Goal: Task Accomplishment & Management: Complete application form

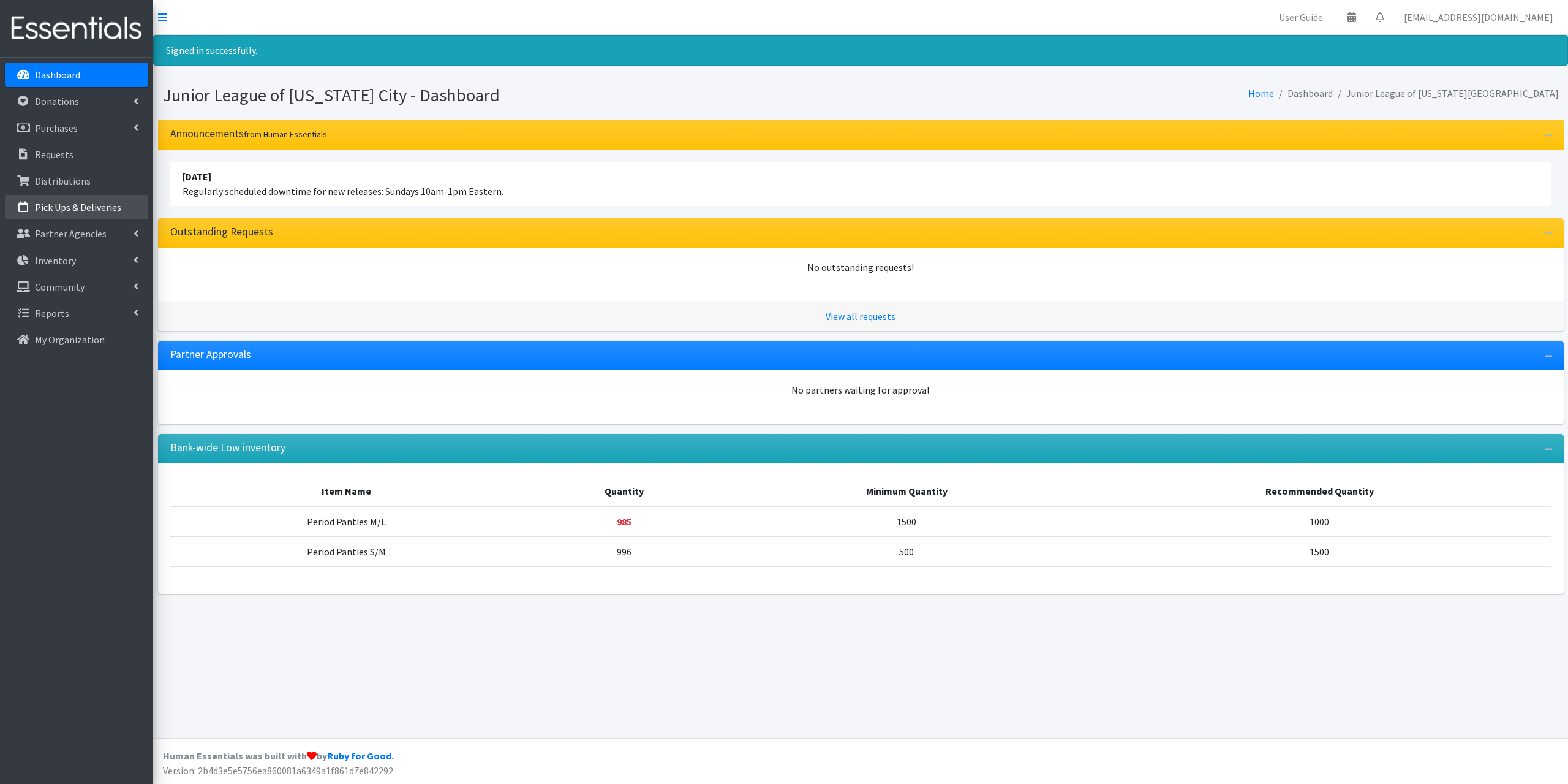
click at [78, 209] on p "Pick Ups & Deliveries" at bounding box center [78, 207] width 87 height 12
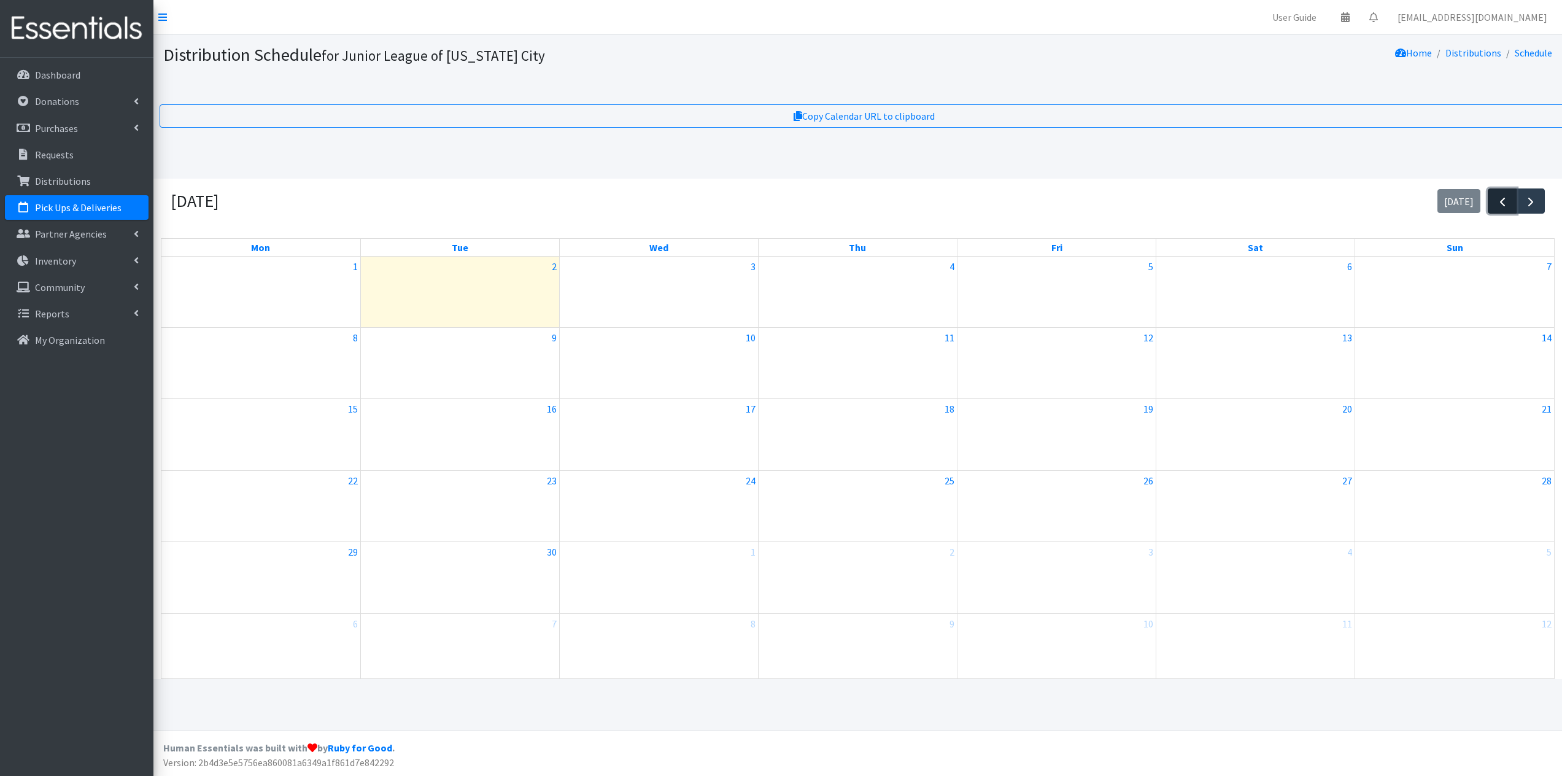
click at [1499, 207] on span "button" at bounding box center [1502, 202] width 15 height 15
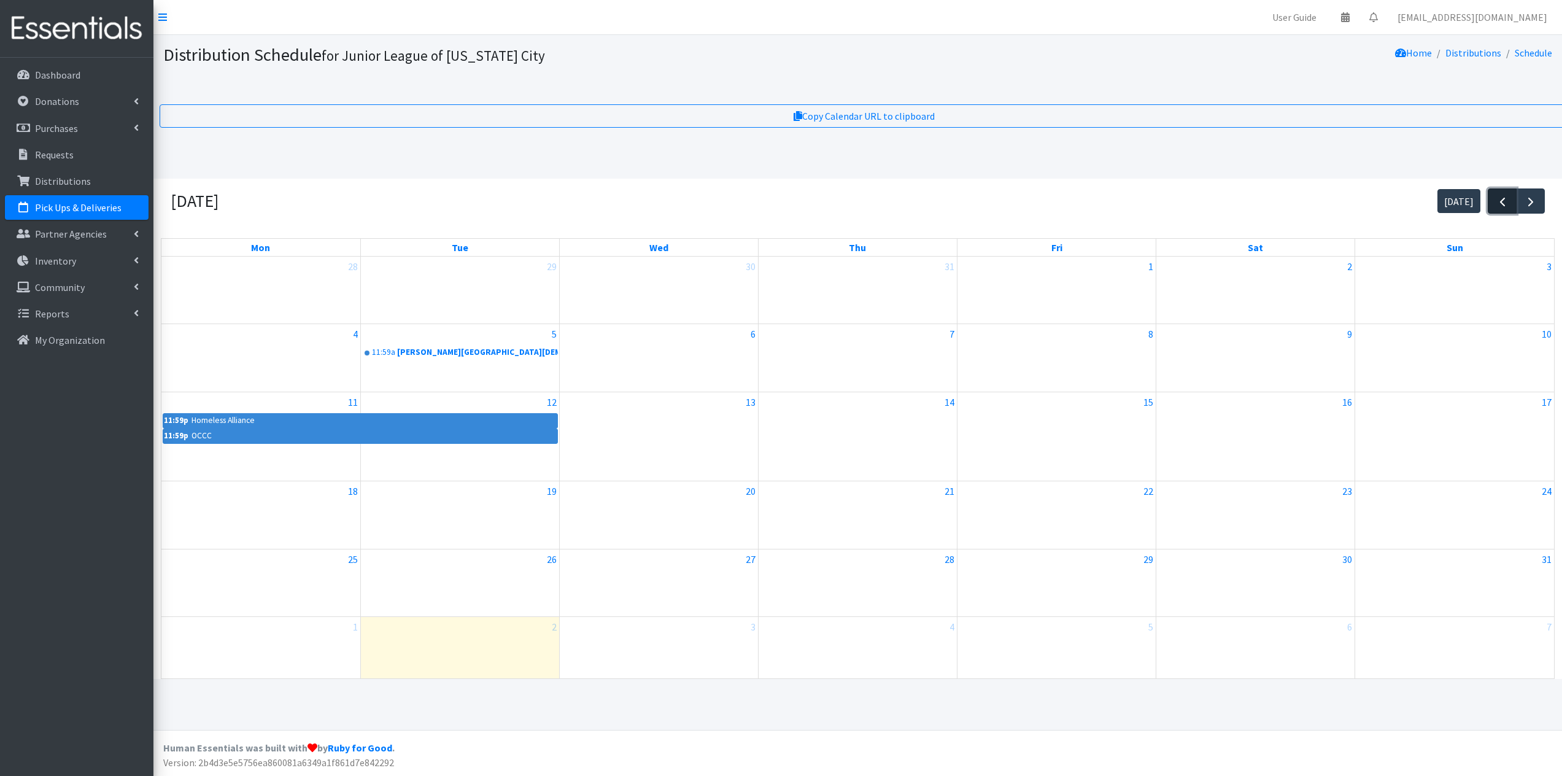
click at [1499, 207] on span "button" at bounding box center [1502, 202] width 15 height 15
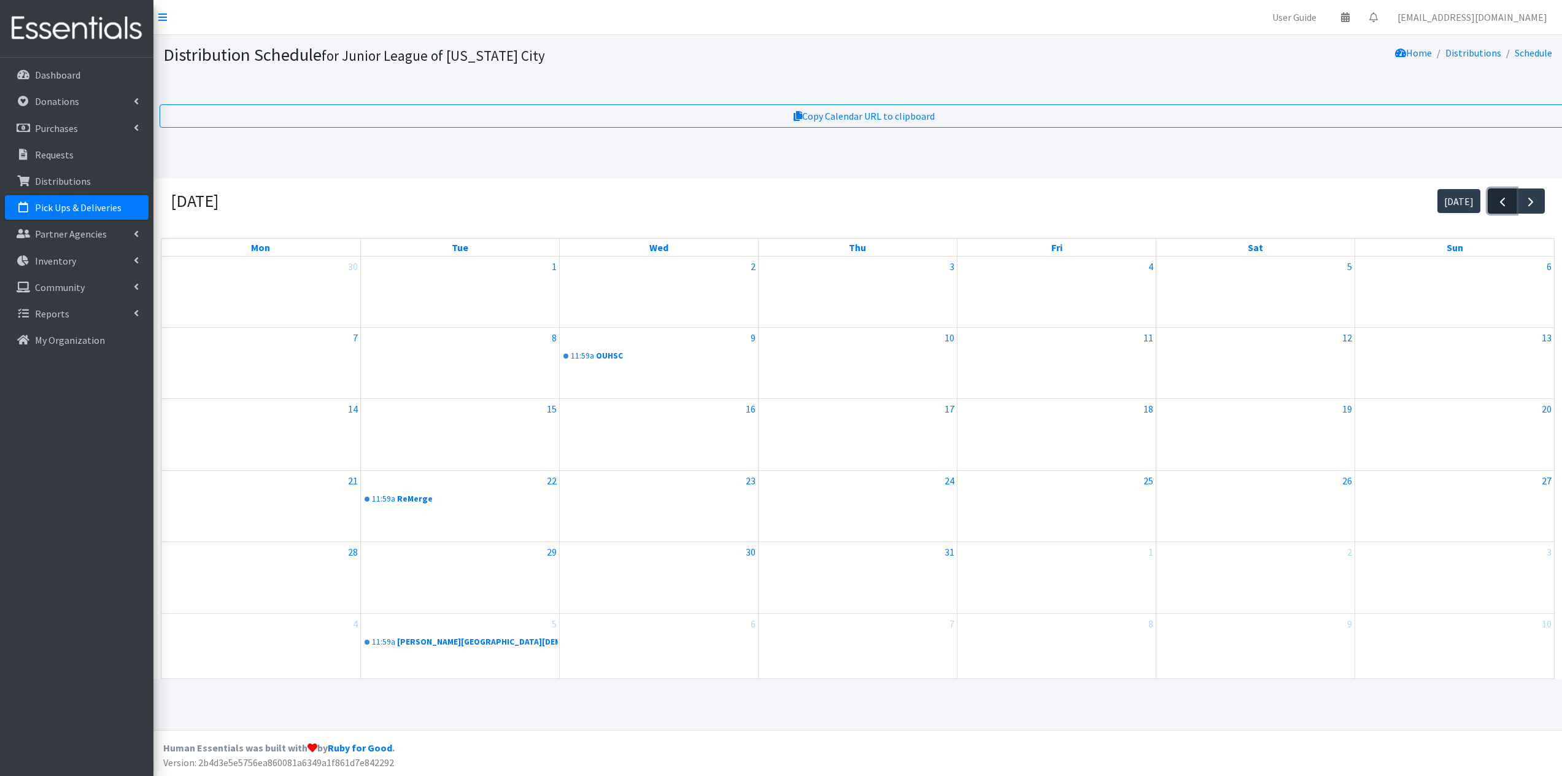
click at [1501, 209] on span "button" at bounding box center [1502, 202] width 15 height 15
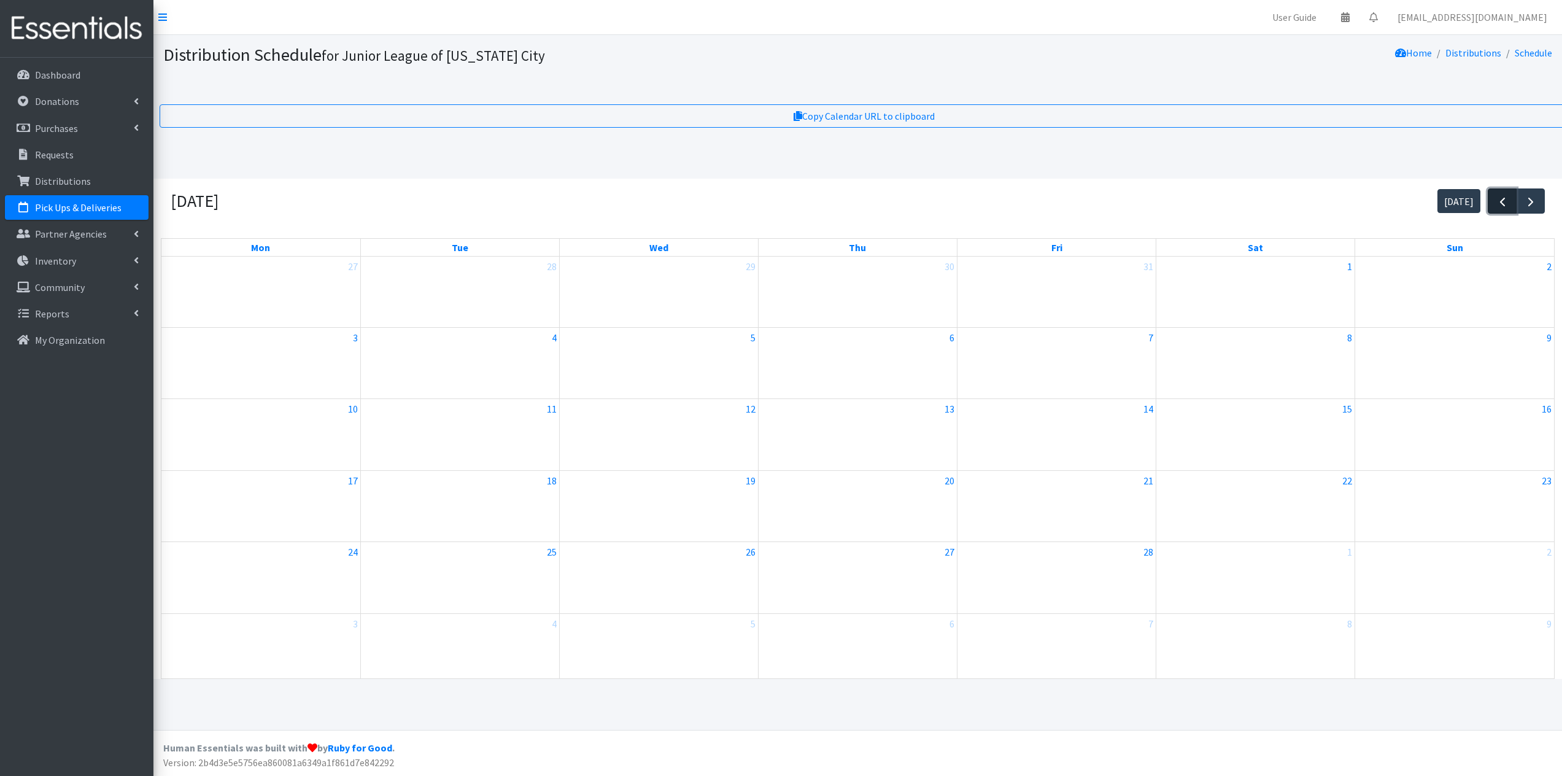
click at [1501, 209] on span "button" at bounding box center [1502, 202] width 15 height 15
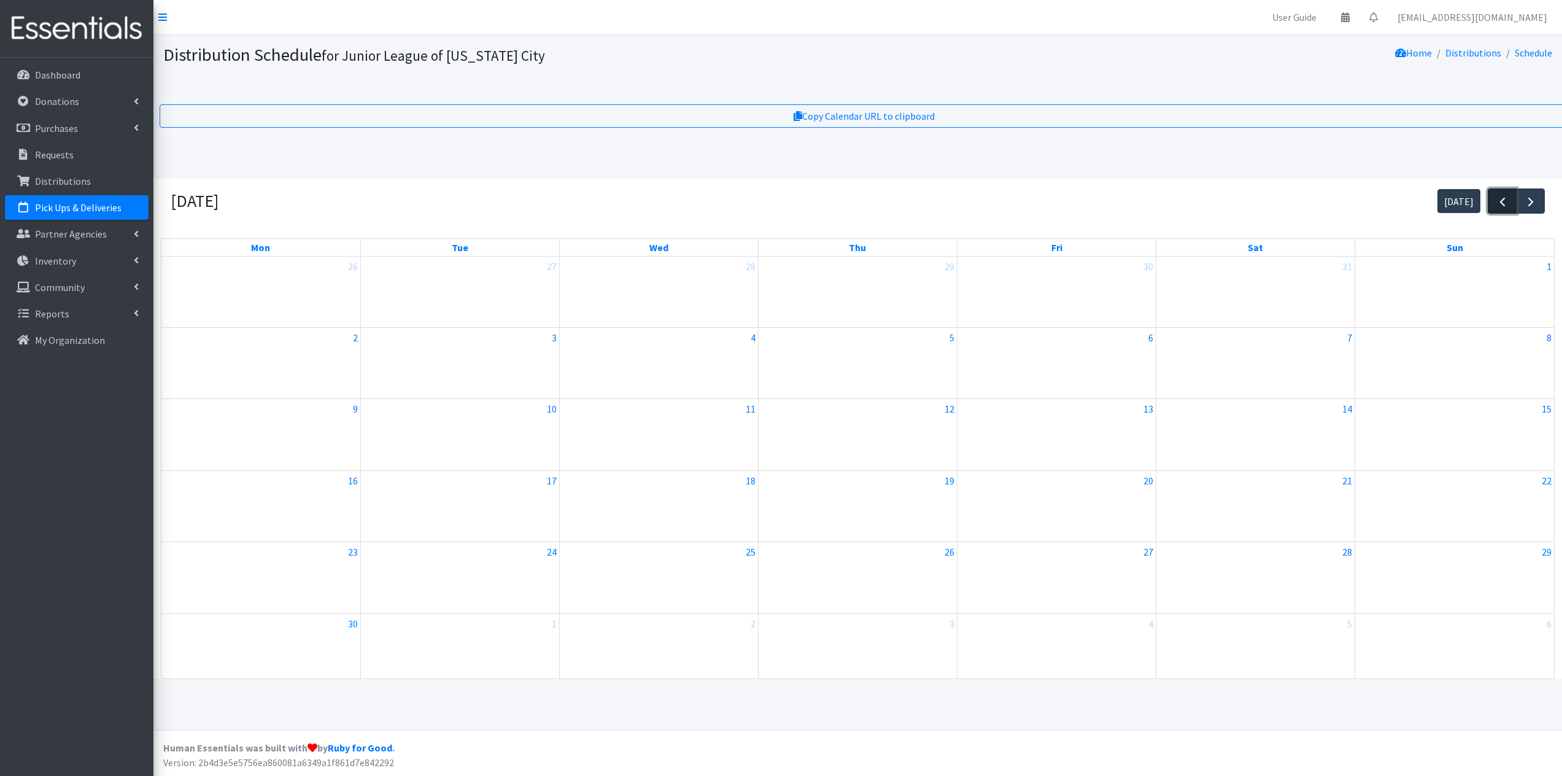
click at [1501, 209] on span "button" at bounding box center [1502, 202] width 15 height 15
click at [1489, 201] on button "button" at bounding box center [1502, 200] width 29 height 25
click at [988, 357] on link "12:01p ReMerge" at bounding box center [1057, 356] width 196 height 15
click at [597, 566] on link "1:59p OCCC" at bounding box center [659, 570] width 196 height 15
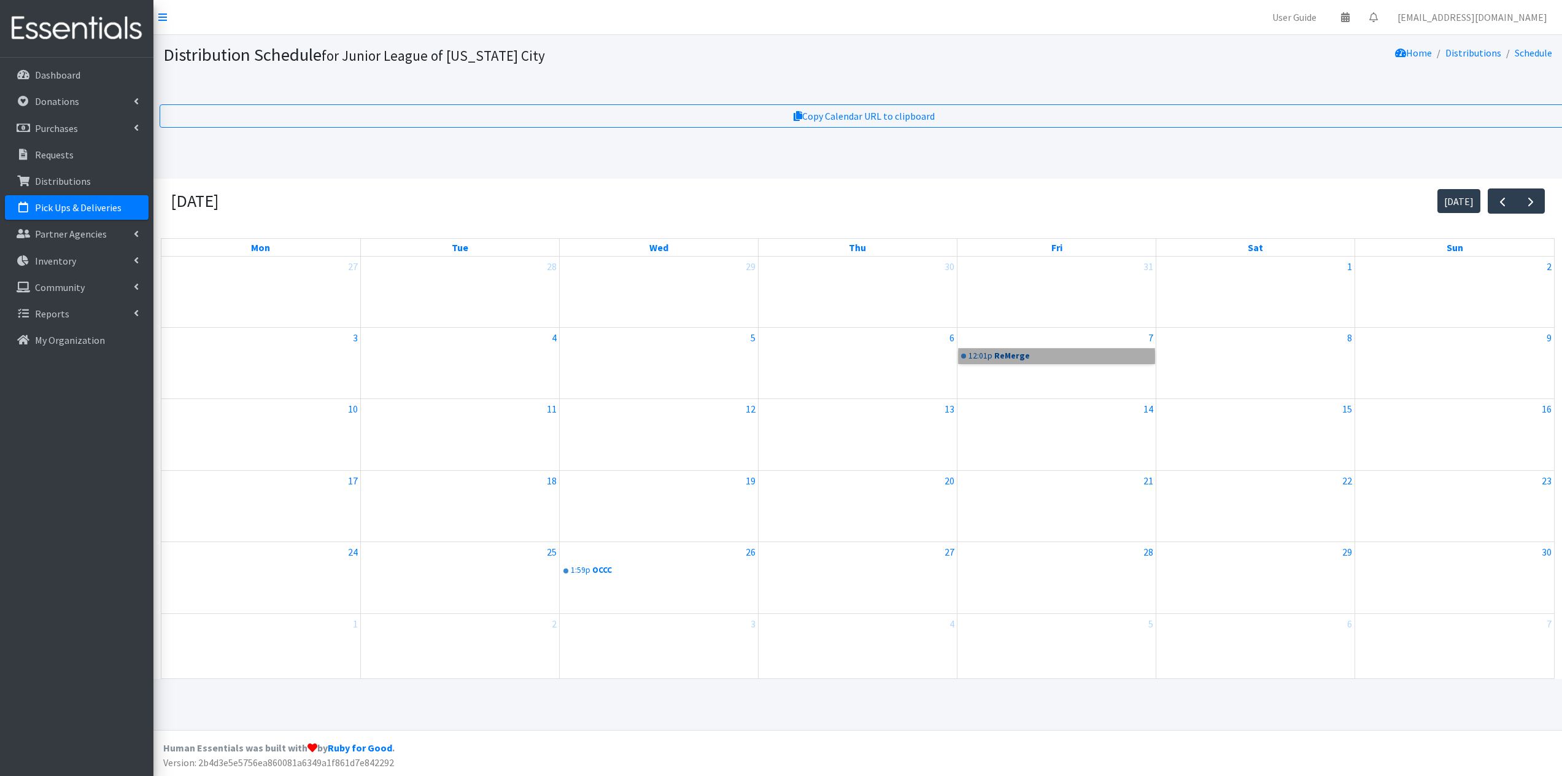
click at [983, 358] on link "12:01p ReMerge" at bounding box center [1057, 356] width 196 height 15
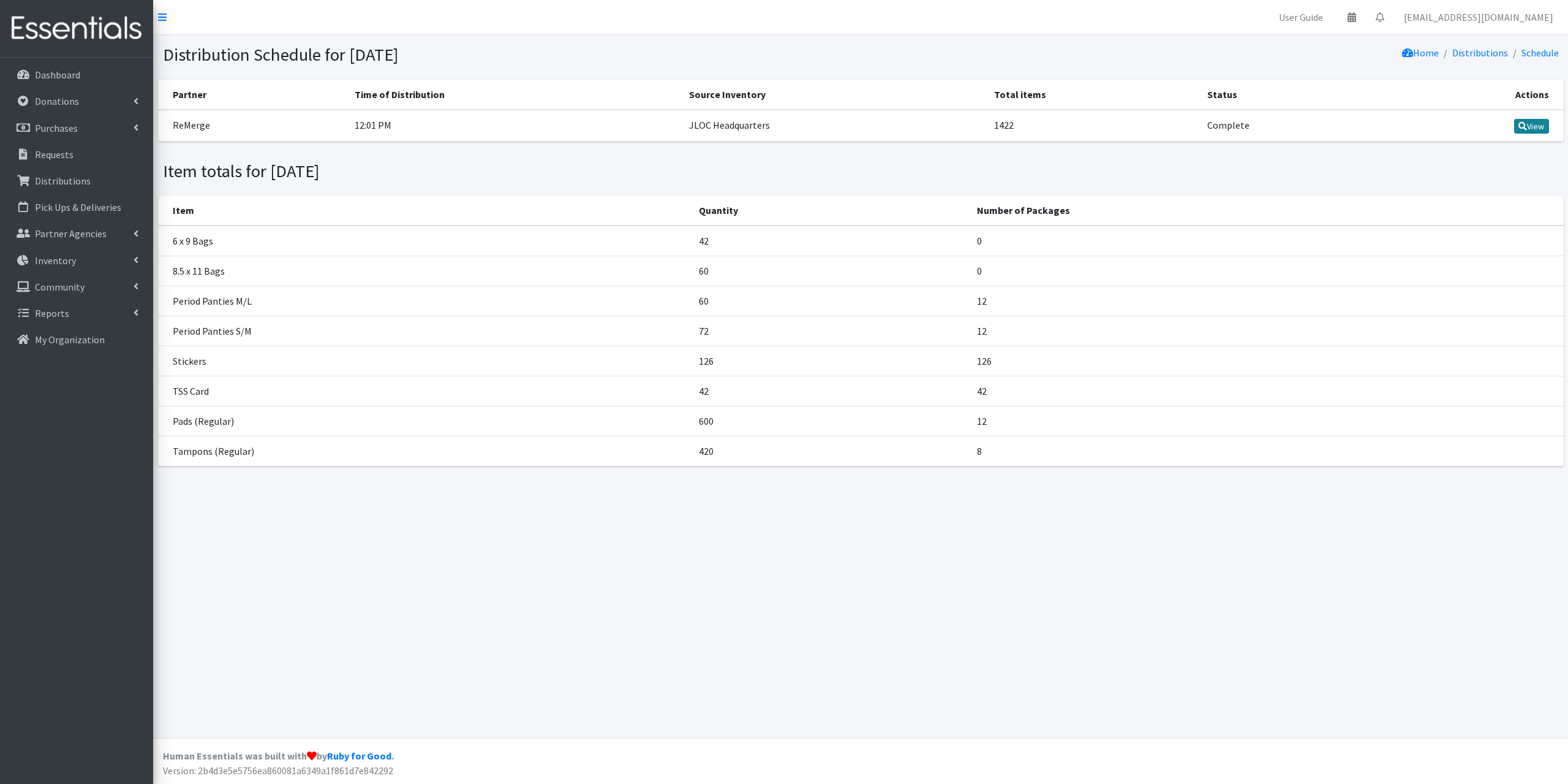
click at [1520, 126] on icon at bounding box center [1522, 126] width 9 height 9
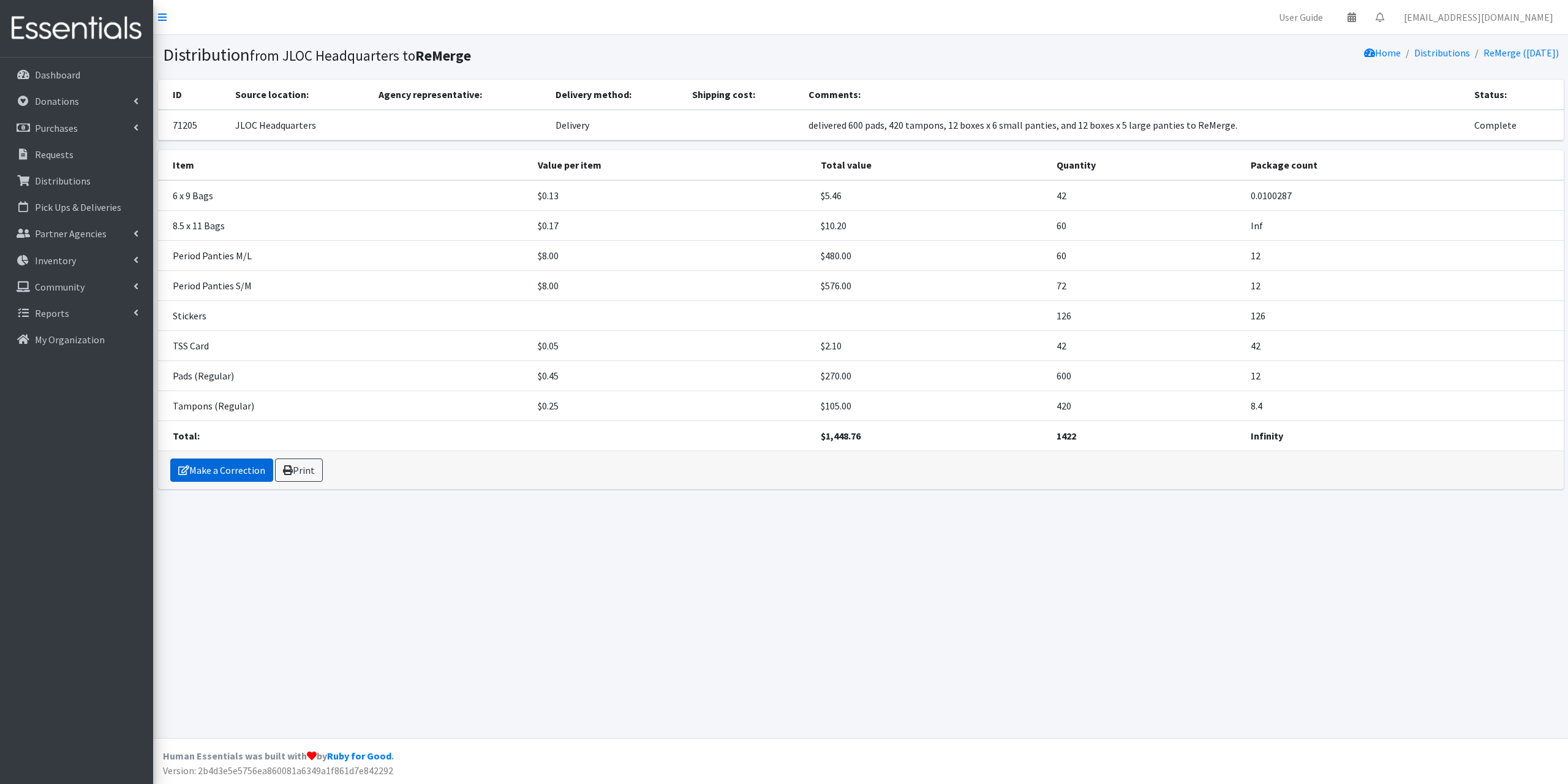
click at [250, 469] on link "Make a Correction" at bounding box center [222, 469] width 103 height 23
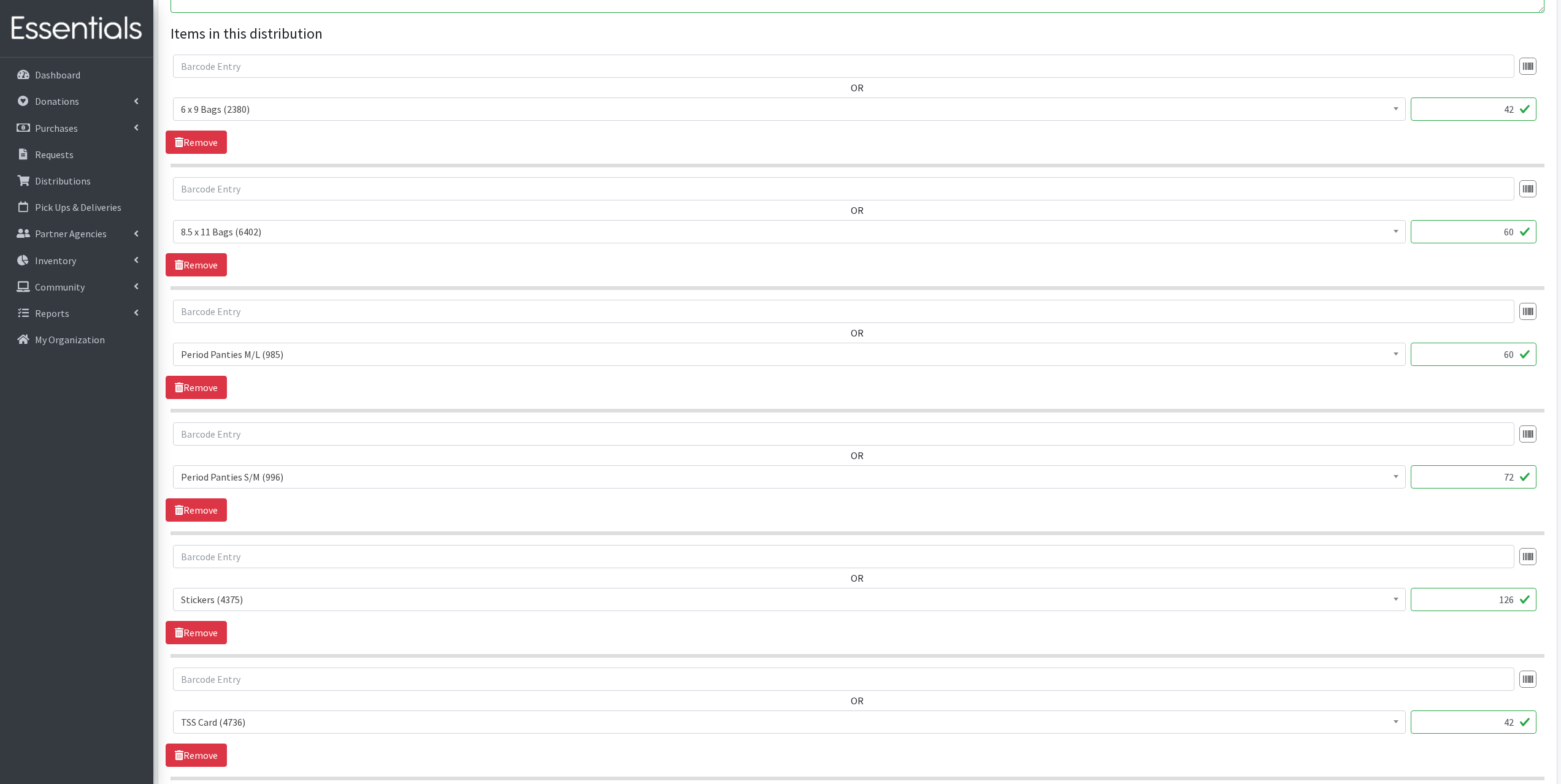
scroll to position [891, 0]
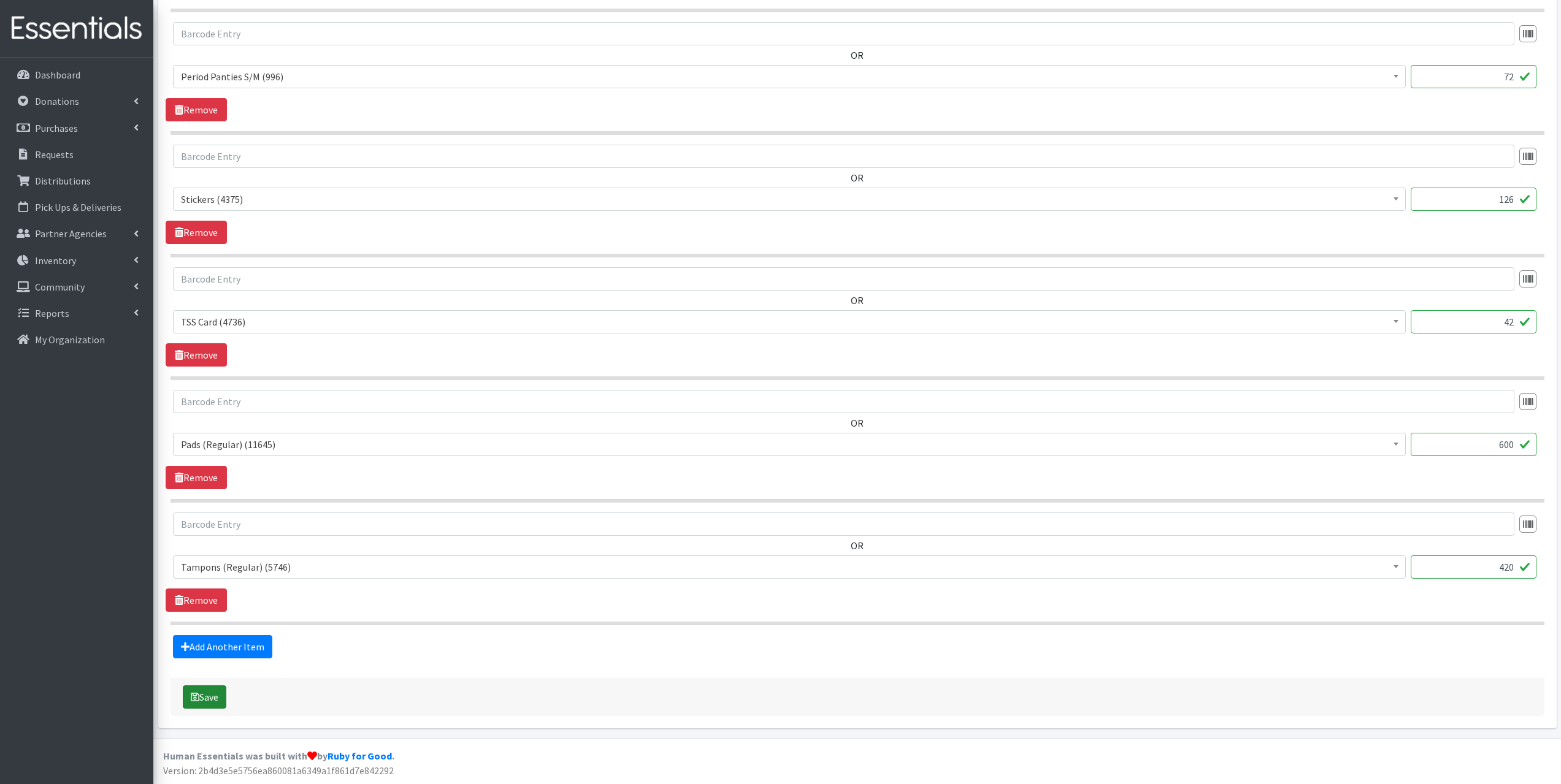
click at [204, 694] on button "Save" at bounding box center [205, 696] width 44 height 23
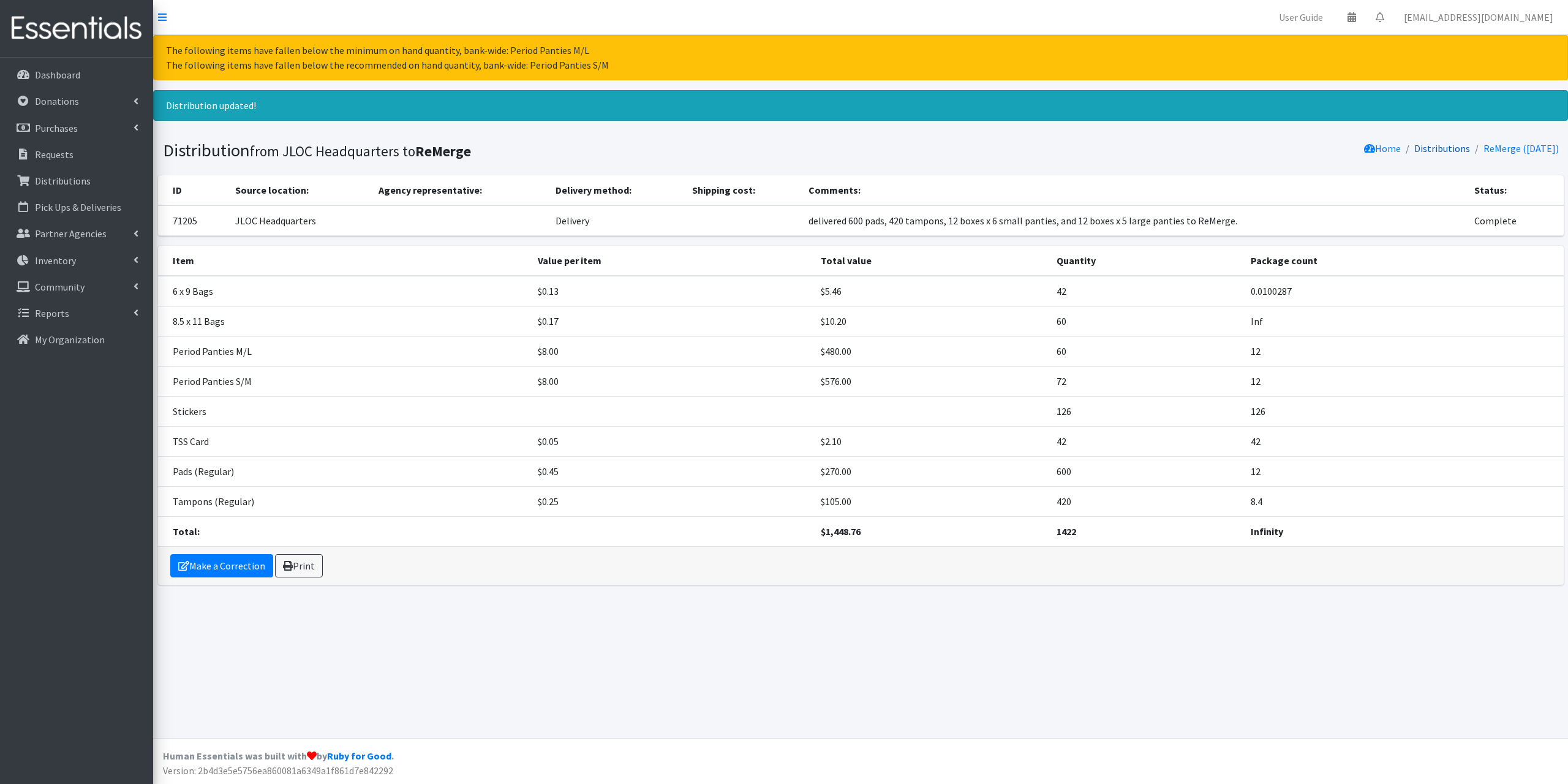
click at [1432, 150] on link "Distributions" at bounding box center [1442, 148] width 56 height 12
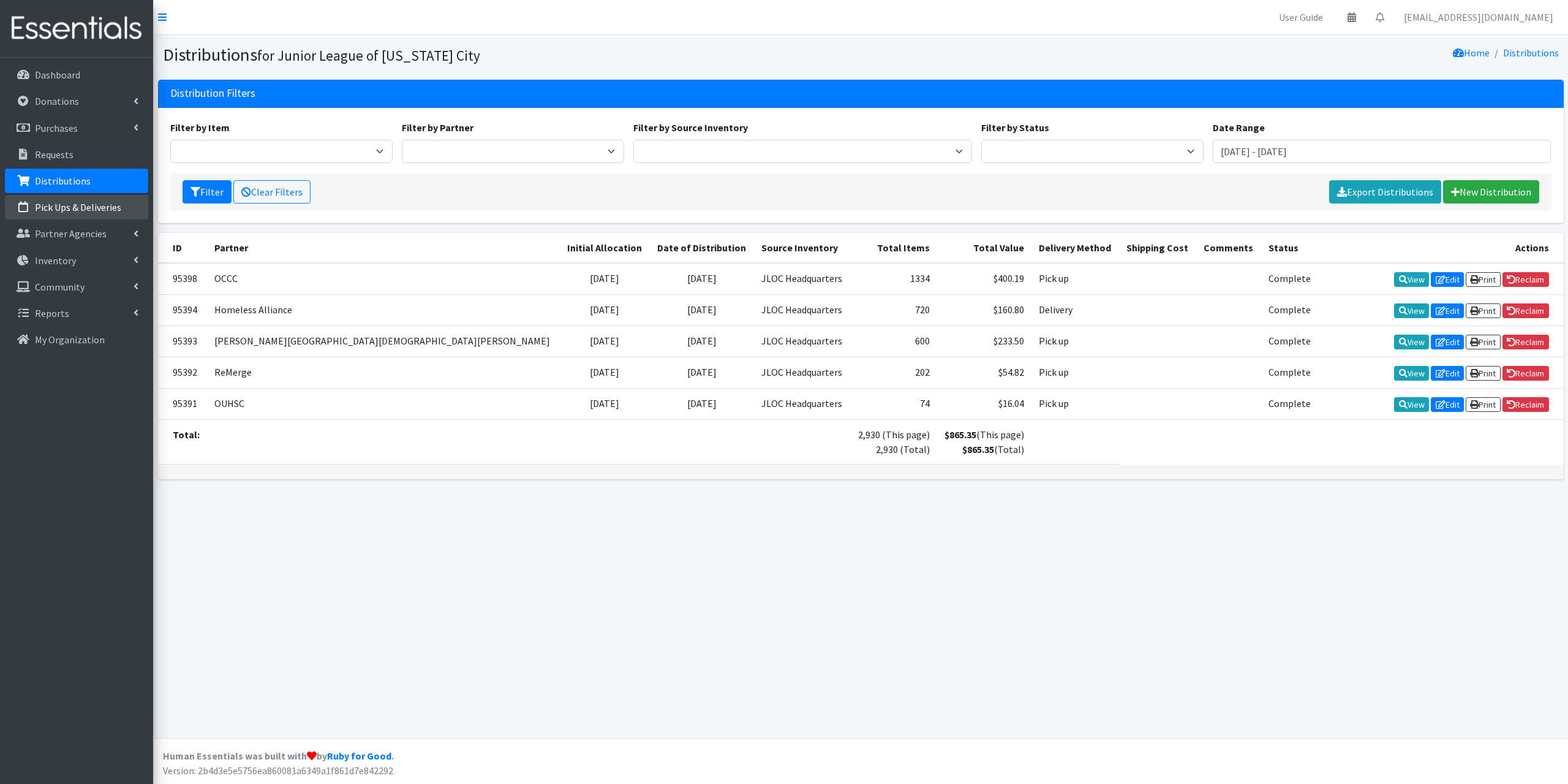
click at [87, 210] on p "Pick Ups & Deliveries" at bounding box center [78, 207] width 87 height 12
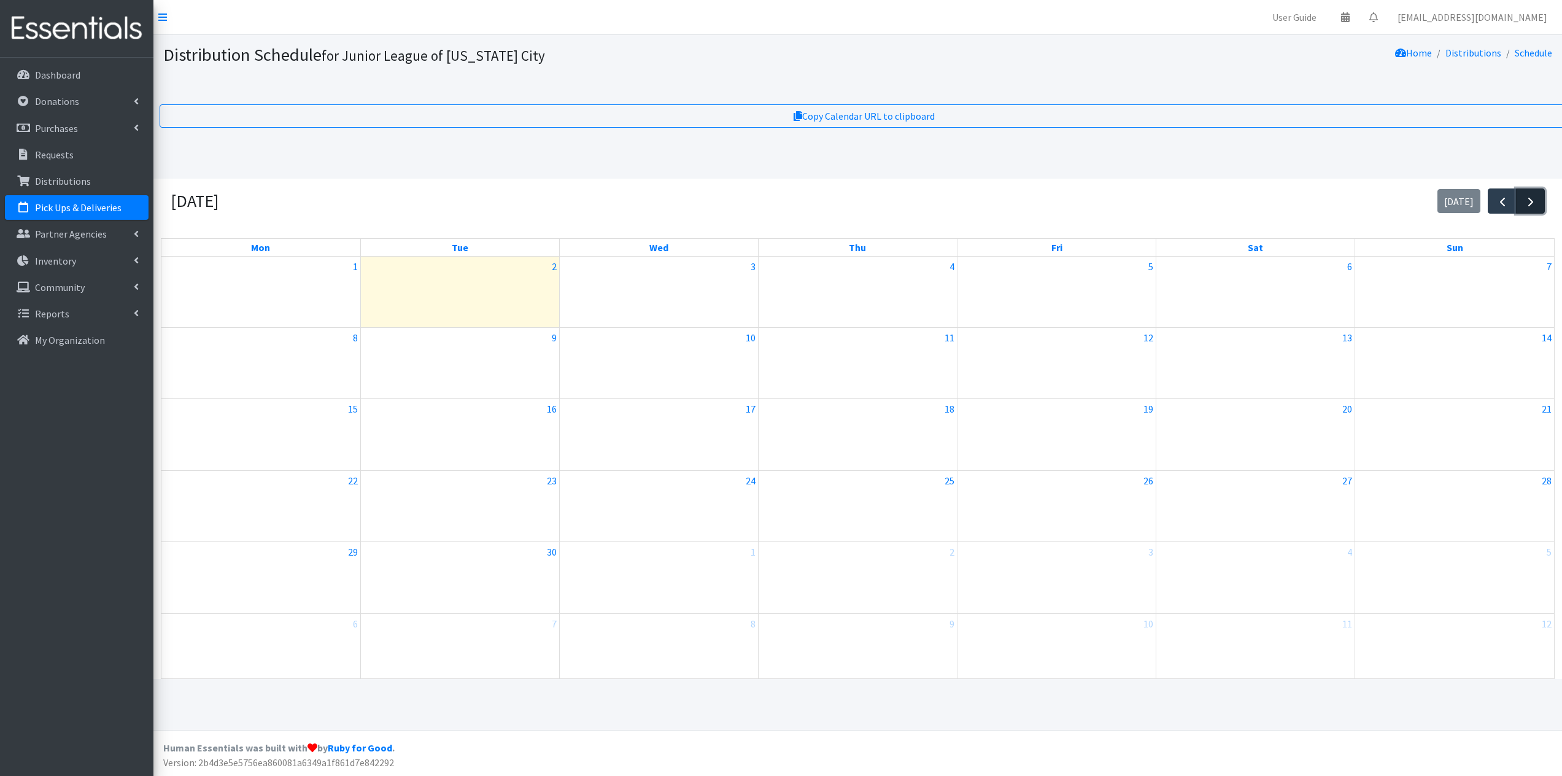
click at [1518, 212] on button "button" at bounding box center [1530, 200] width 29 height 25
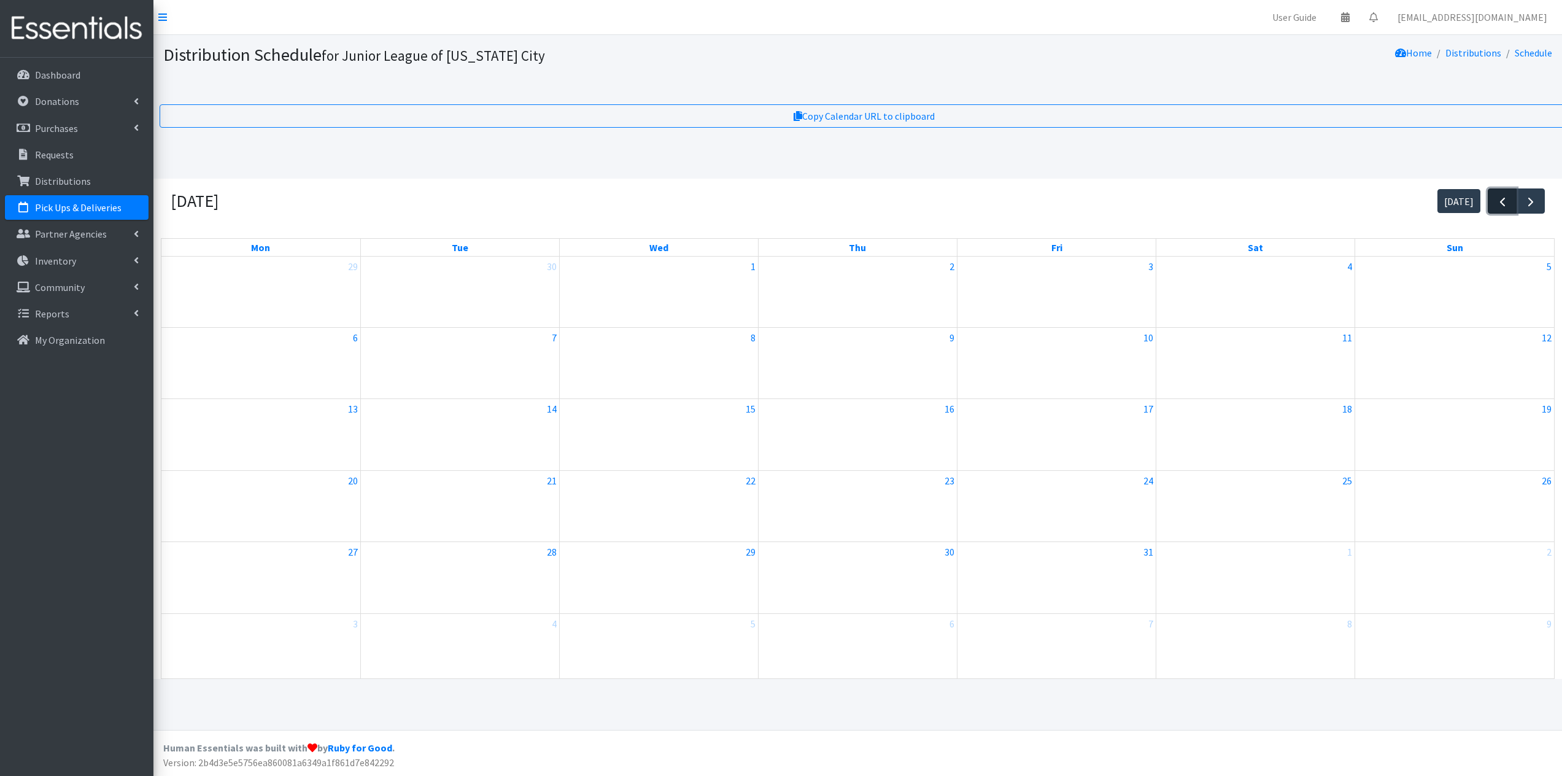
click at [1501, 213] on button "button" at bounding box center [1502, 200] width 29 height 25
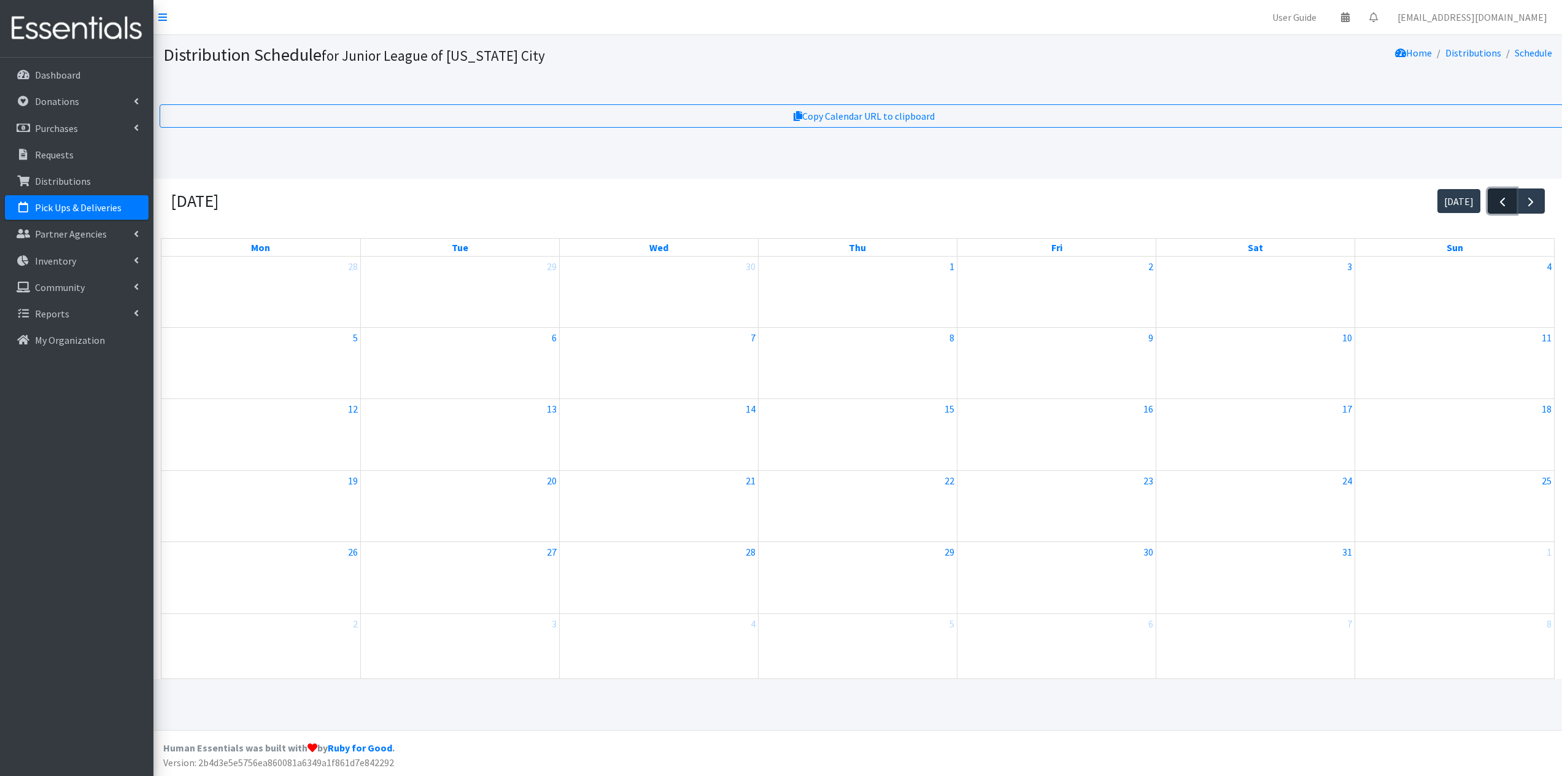
click at [1501, 213] on button "button" at bounding box center [1502, 200] width 29 height 25
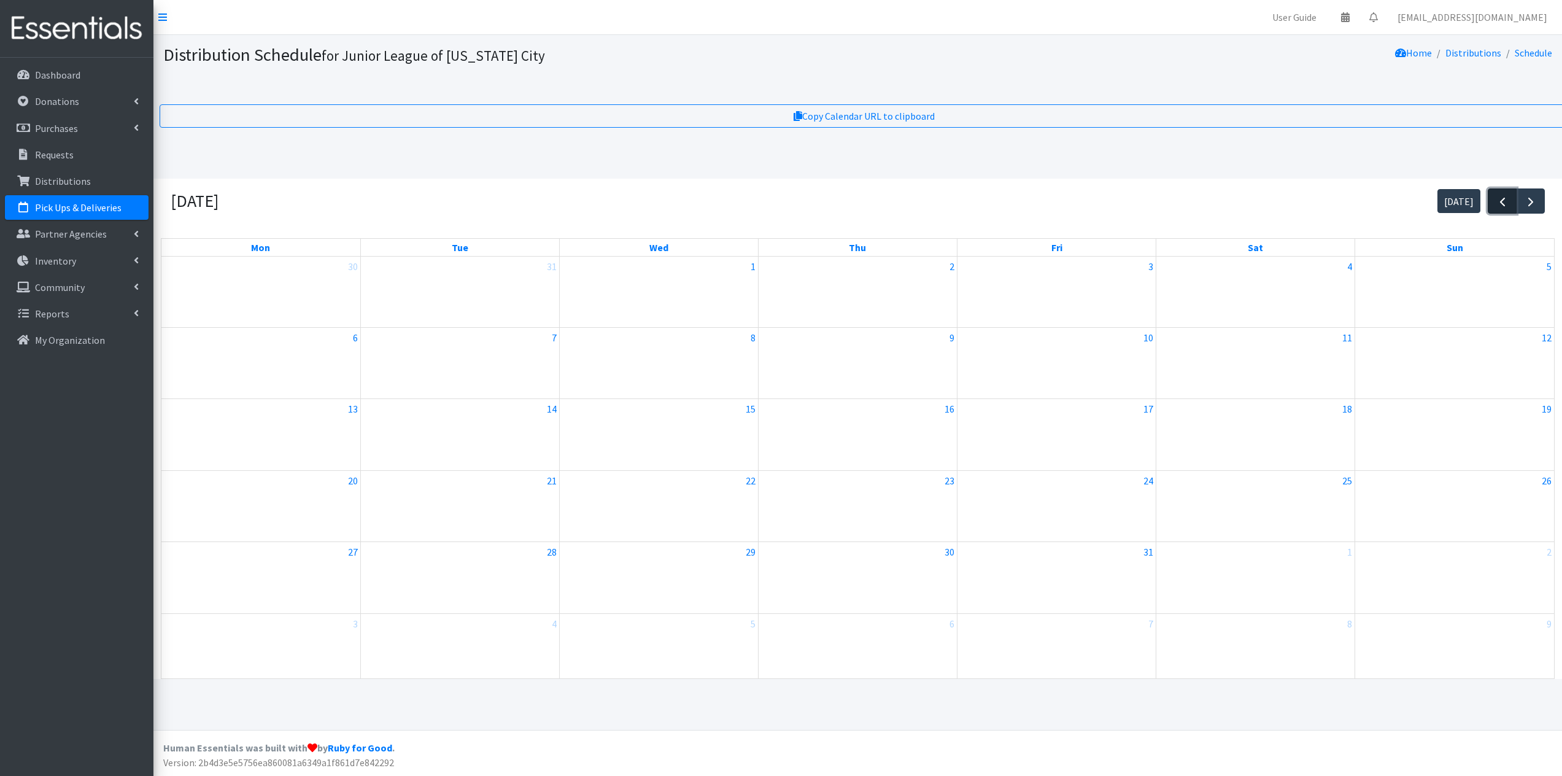
click at [1501, 213] on button "button" at bounding box center [1502, 200] width 29 height 25
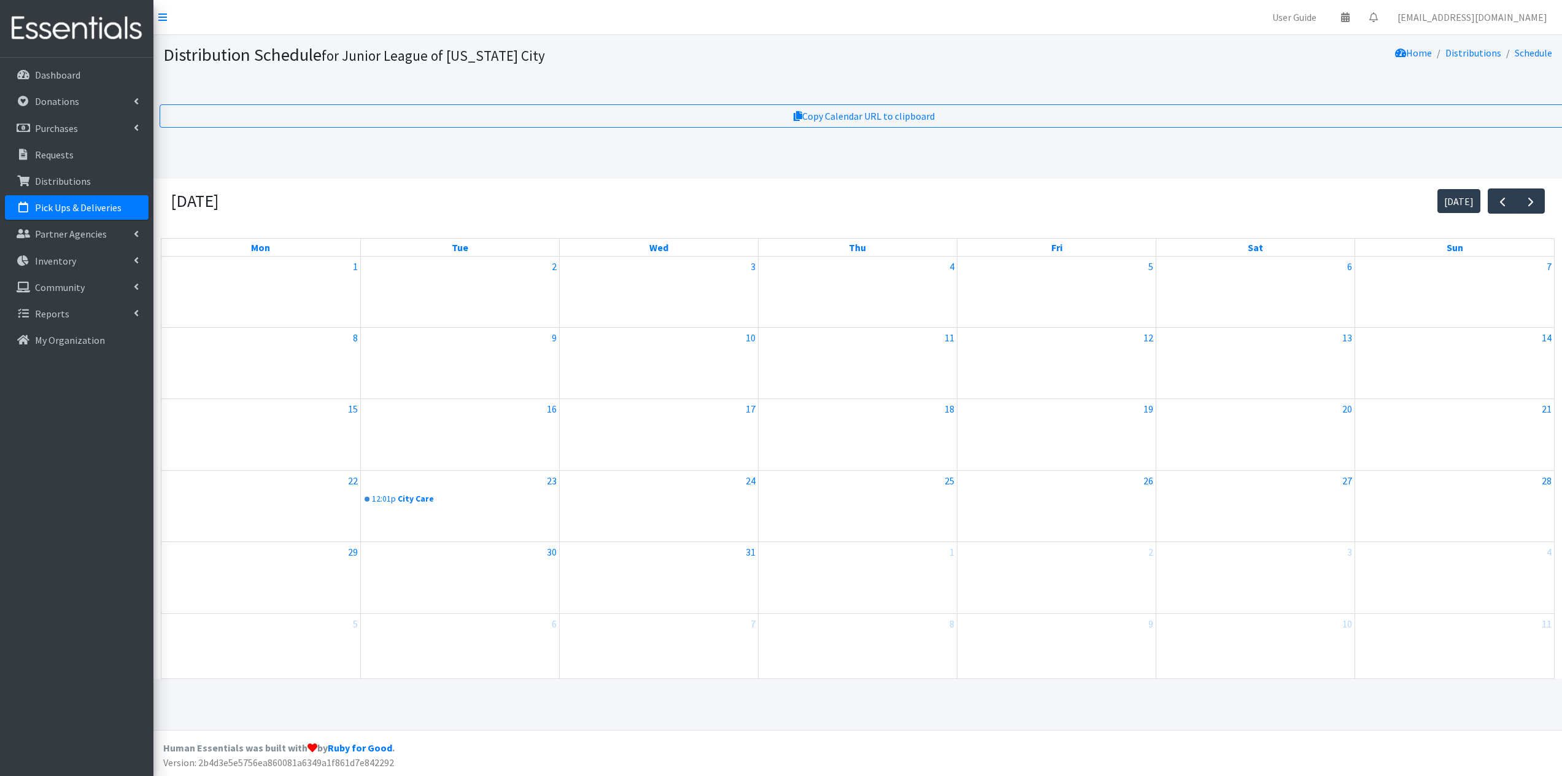
click at [1487, 206] on div "today" at bounding box center [1490, 200] width 107 height 25
click at [1499, 203] on span "button" at bounding box center [1502, 202] width 15 height 15
click at [603, 570] on link "1:59p OCCC" at bounding box center [659, 570] width 196 height 15
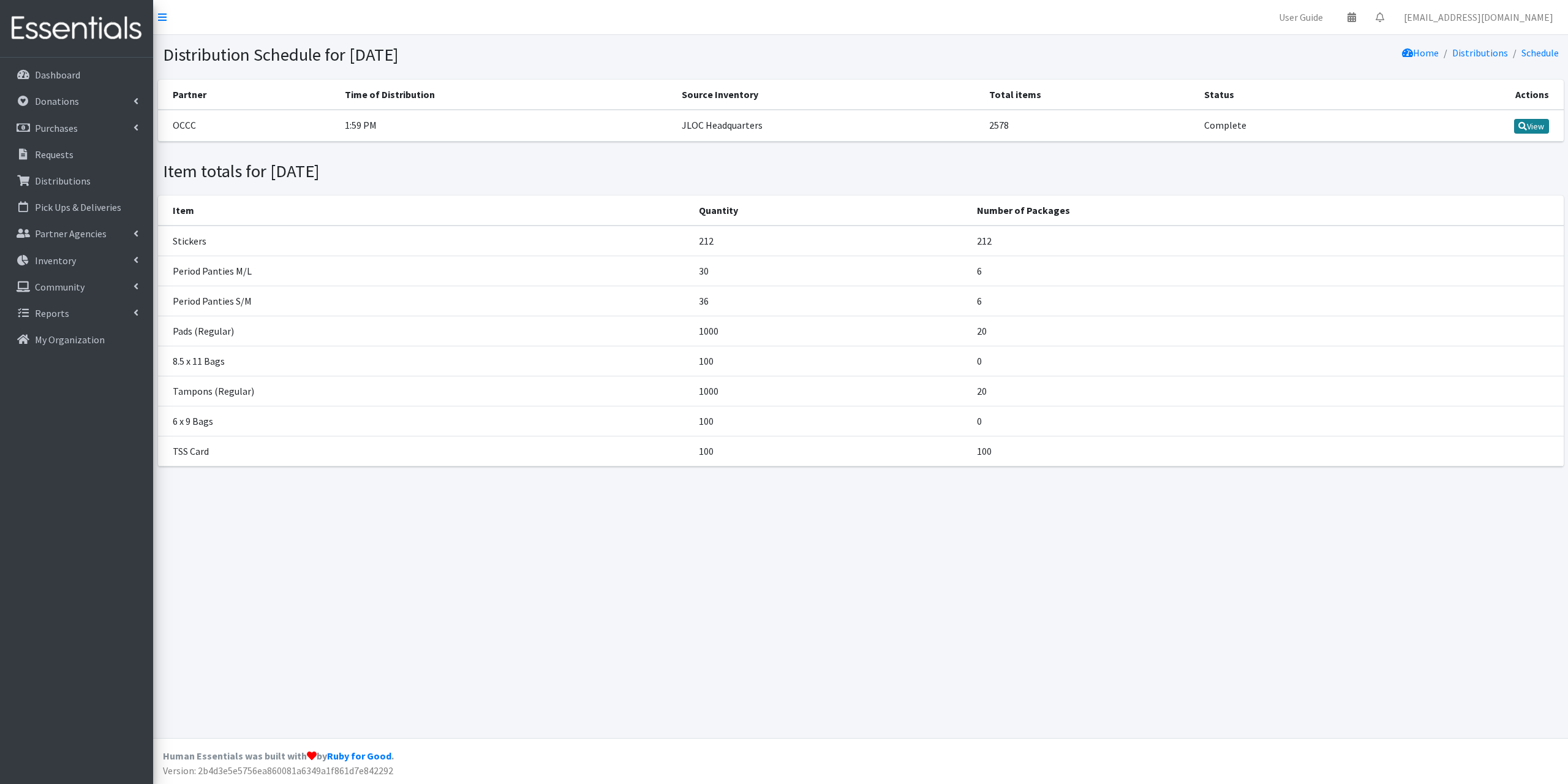
click at [1533, 128] on link "View" at bounding box center [1531, 126] width 35 height 15
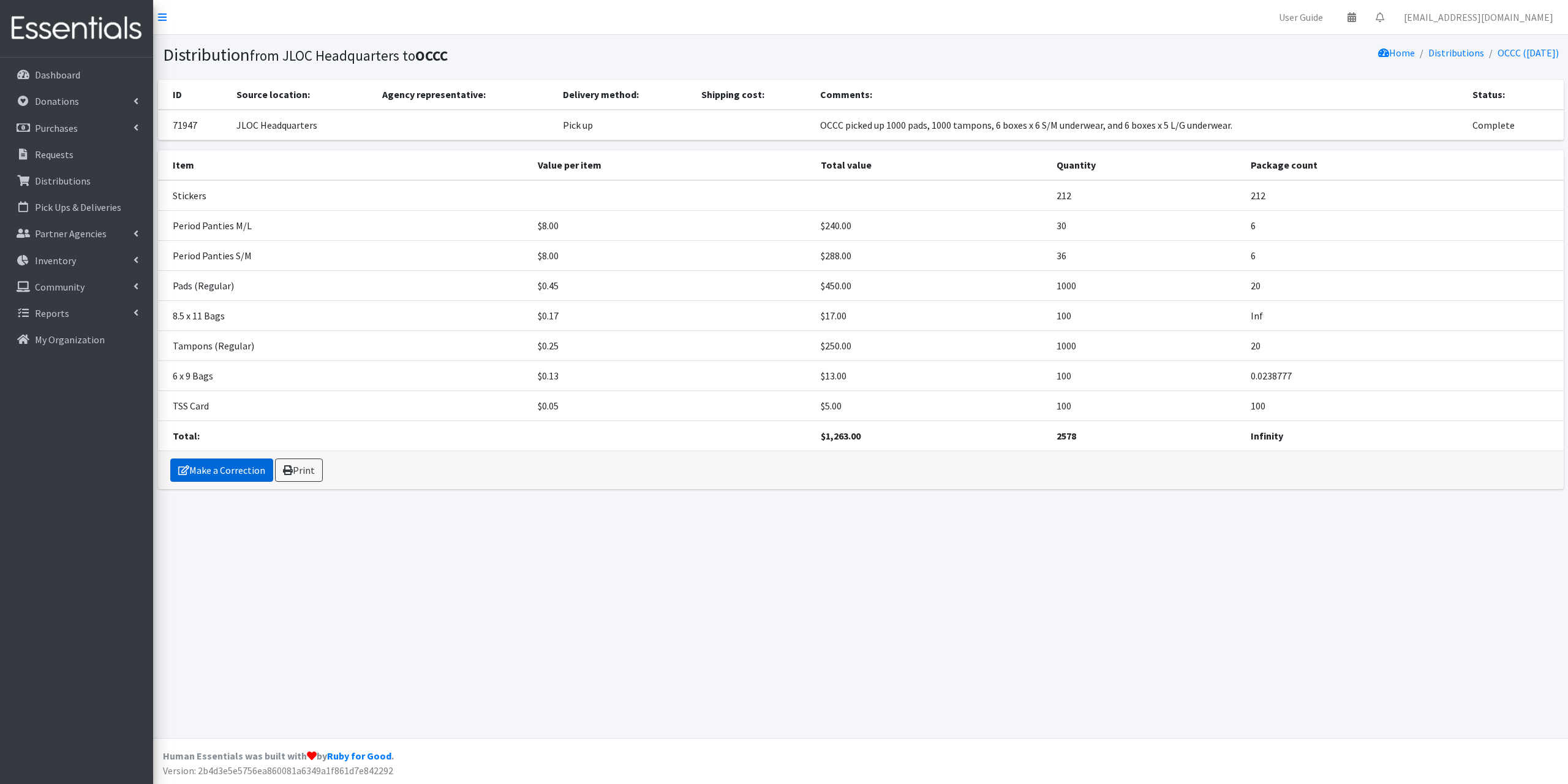
click at [220, 478] on link "Make a Correction" at bounding box center [222, 469] width 103 height 23
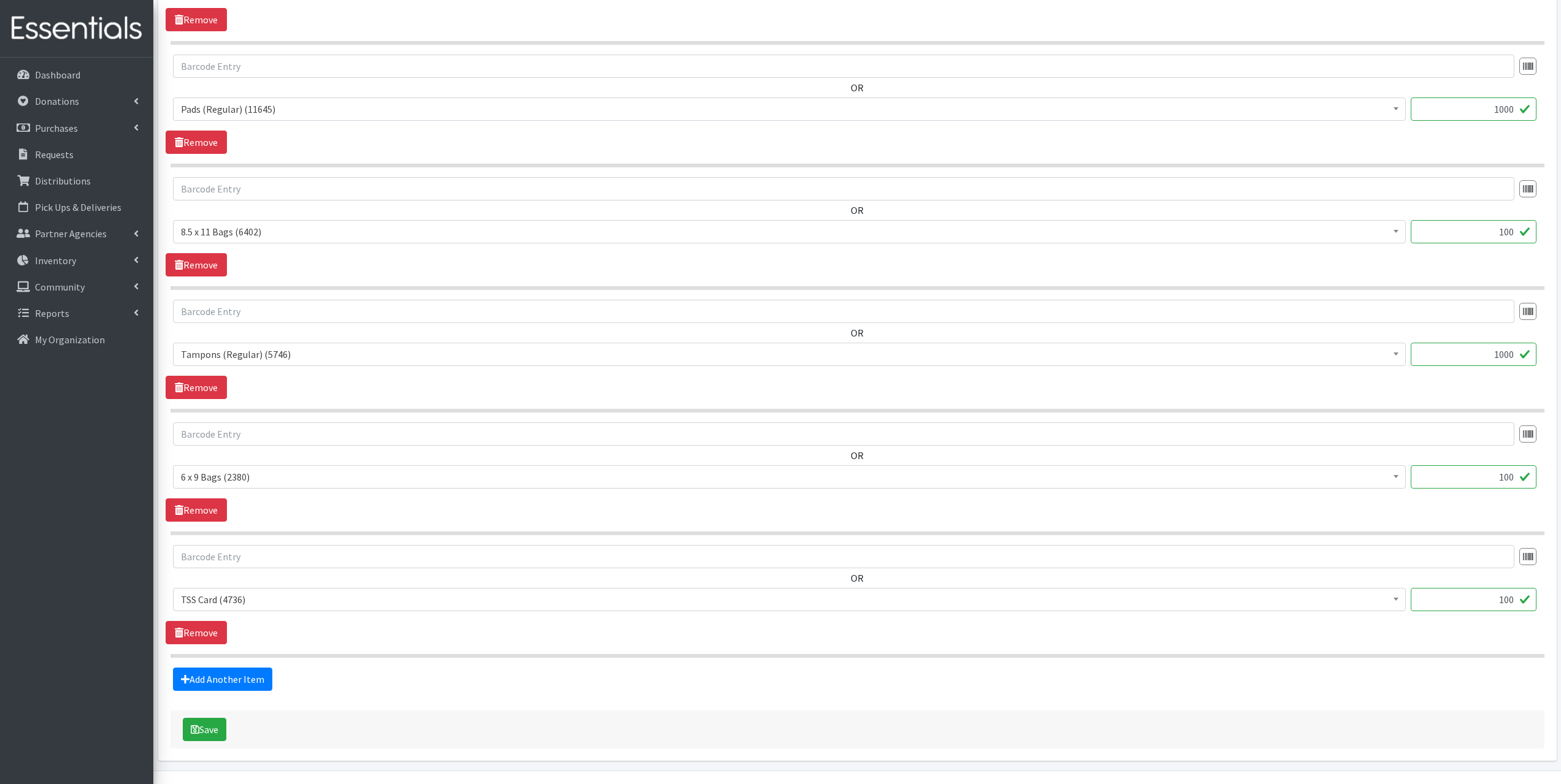
scroll to position [891, 0]
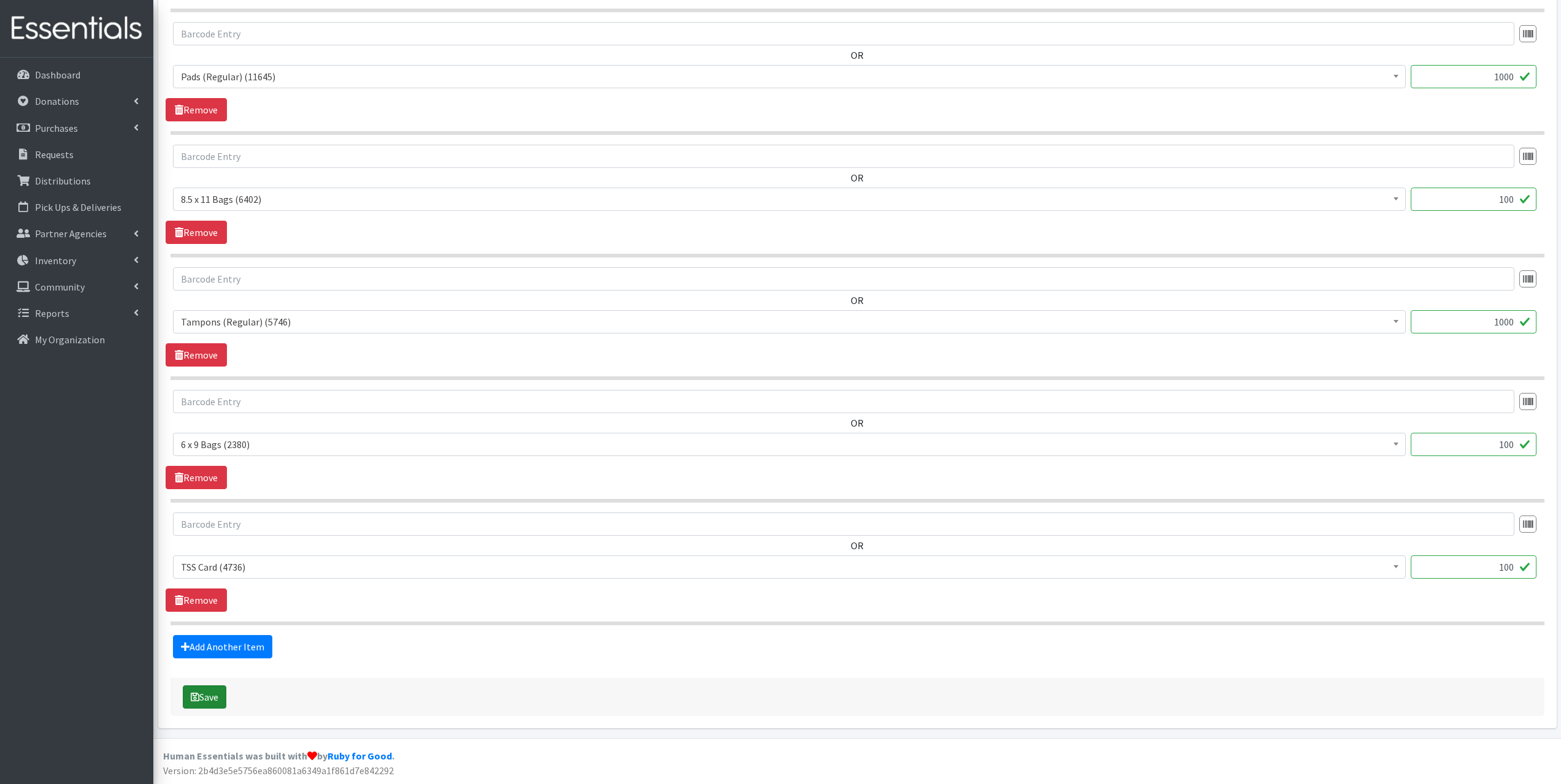
click at [204, 705] on button "Save" at bounding box center [205, 696] width 44 height 23
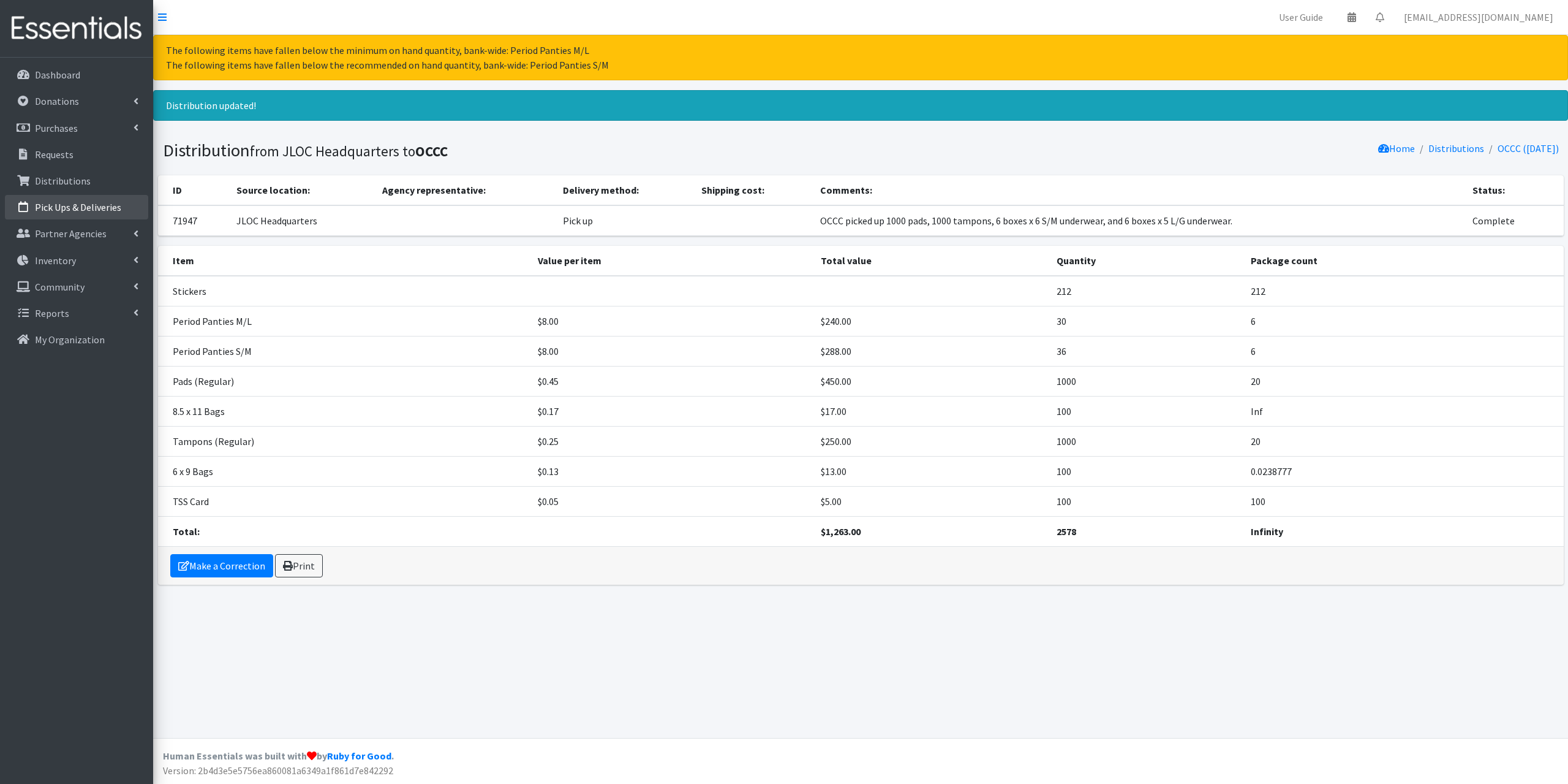
click at [104, 220] on link "Pick Ups & Deliveries" at bounding box center [77, 207] width 144 height 25
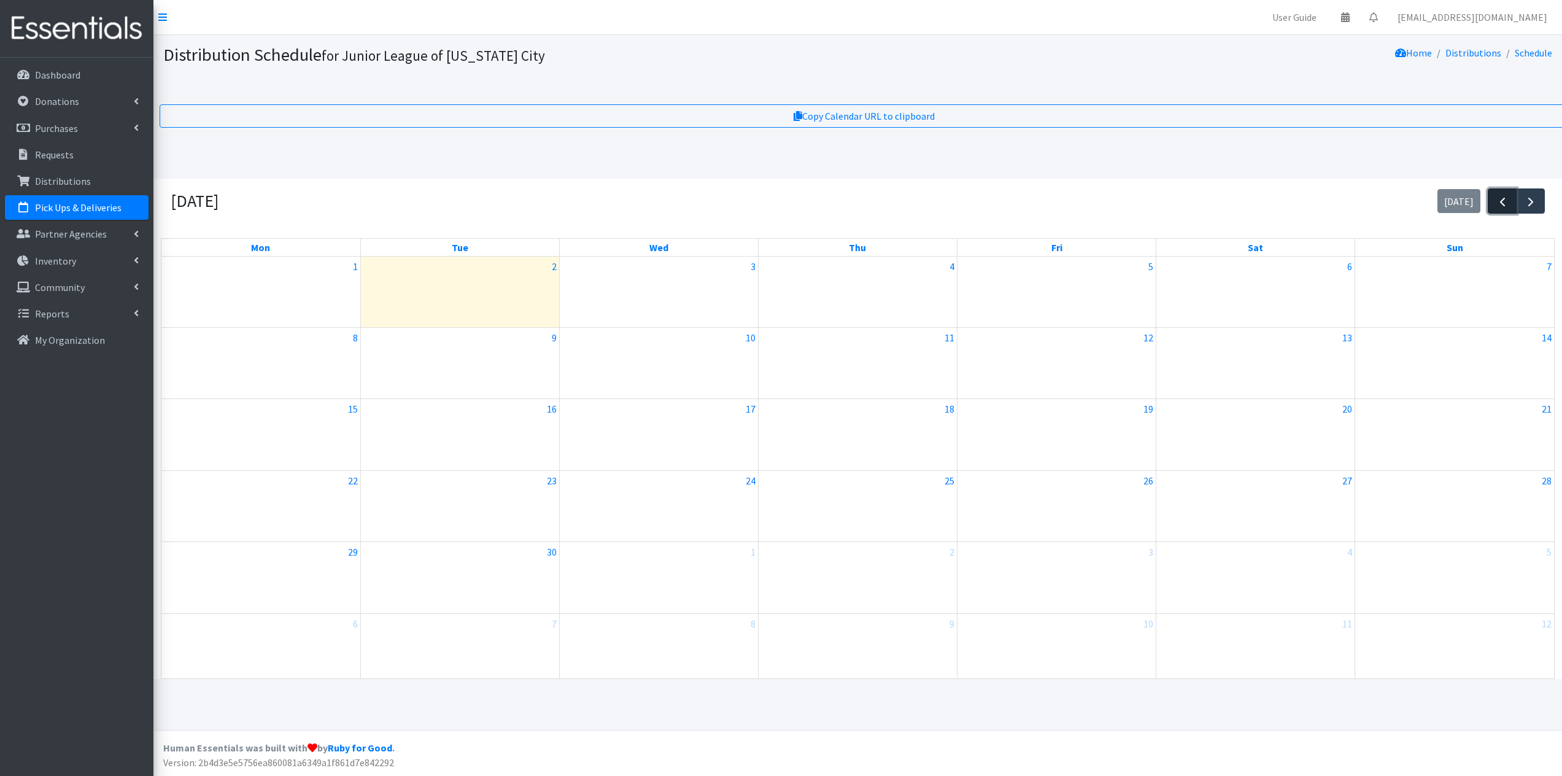
click at [1504, 201] on span "button" at bounding box center [1502, 202] width 15 height 15
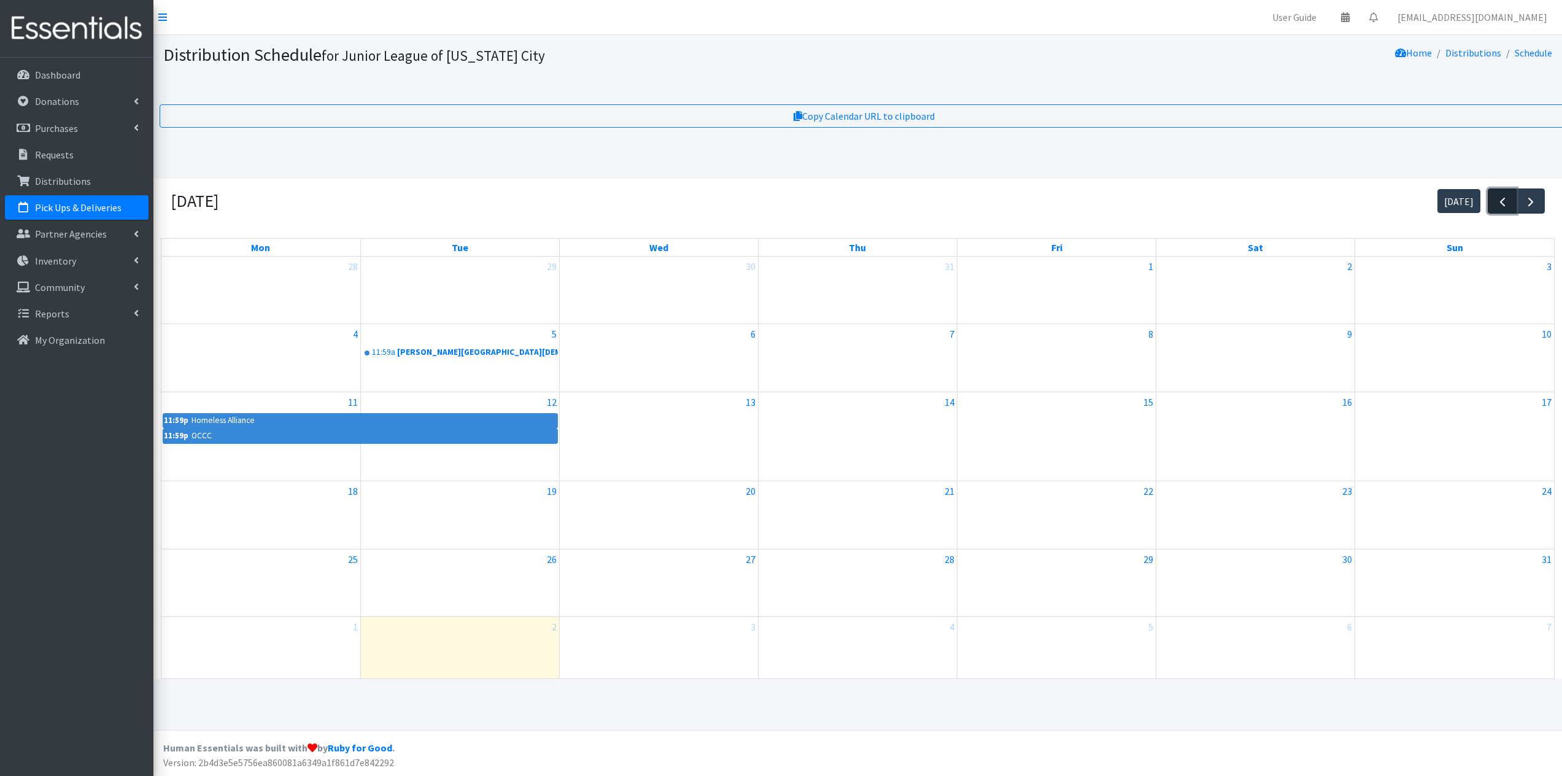
click at [1504, 201] on span "button" at bounding box center [1502, 202] width 15 height 15
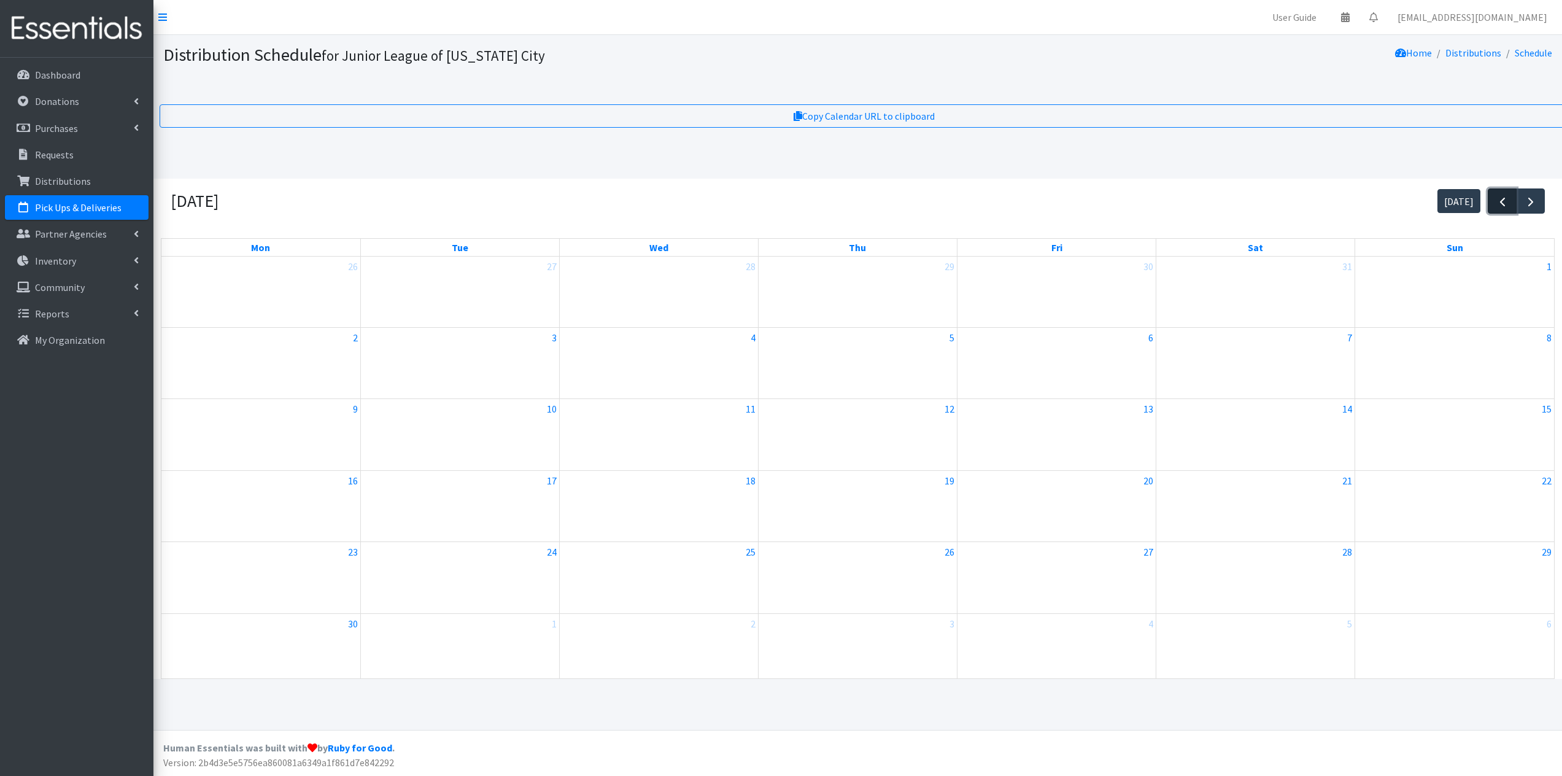
click at [1504, 201] on span "button" at bounding box center [1502, 202] width 15 height 15
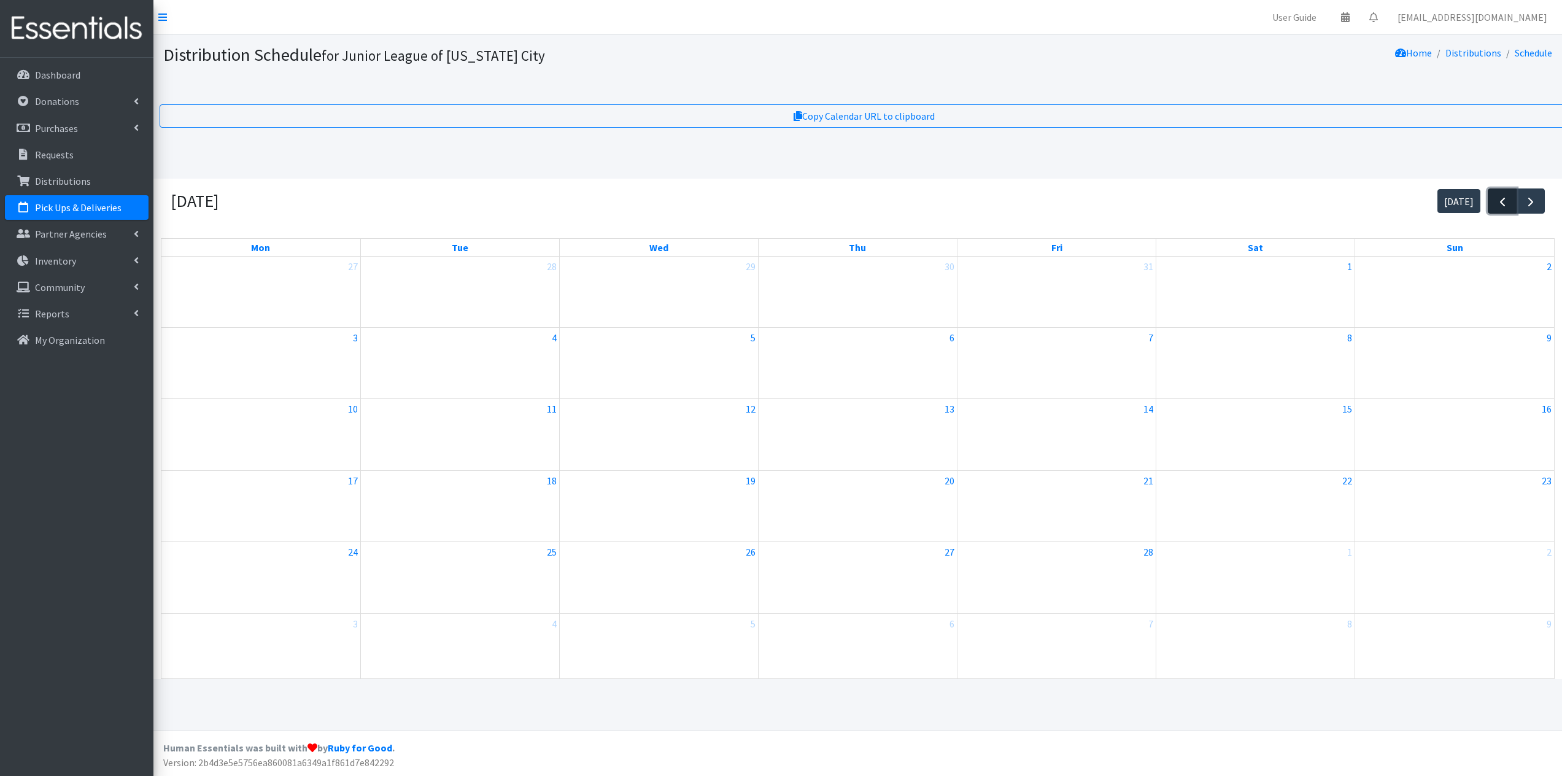
click at [1504, 201] on span "button" at bounding box center [1502, 202] width 15 height 15
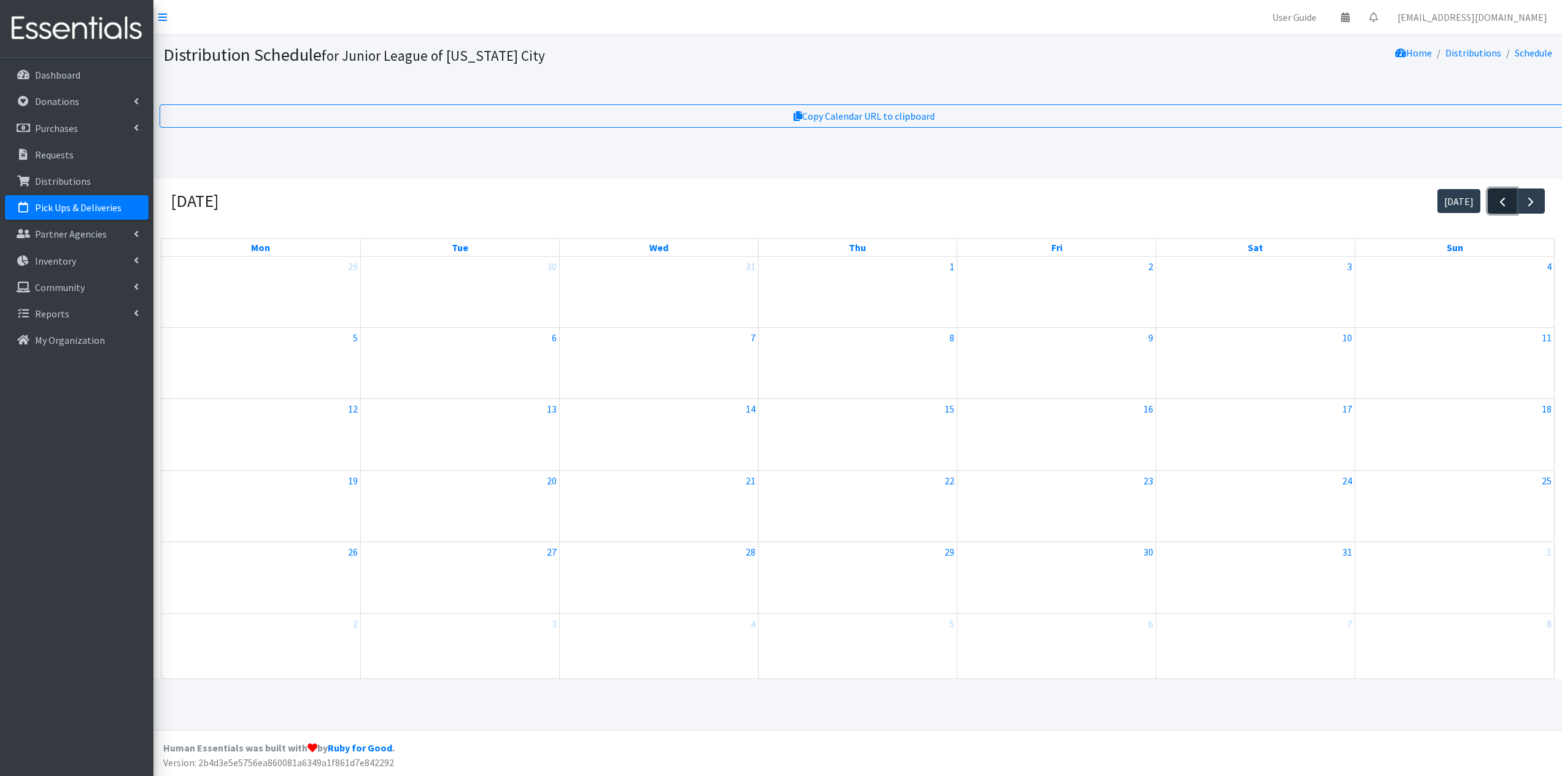
click at [1504, 201] on span "button" at bounding box center [1502, 202] width 15 height 15
click at [41, 185] on p "Distributions" at bounding box center [63, 181] width 56 height 12
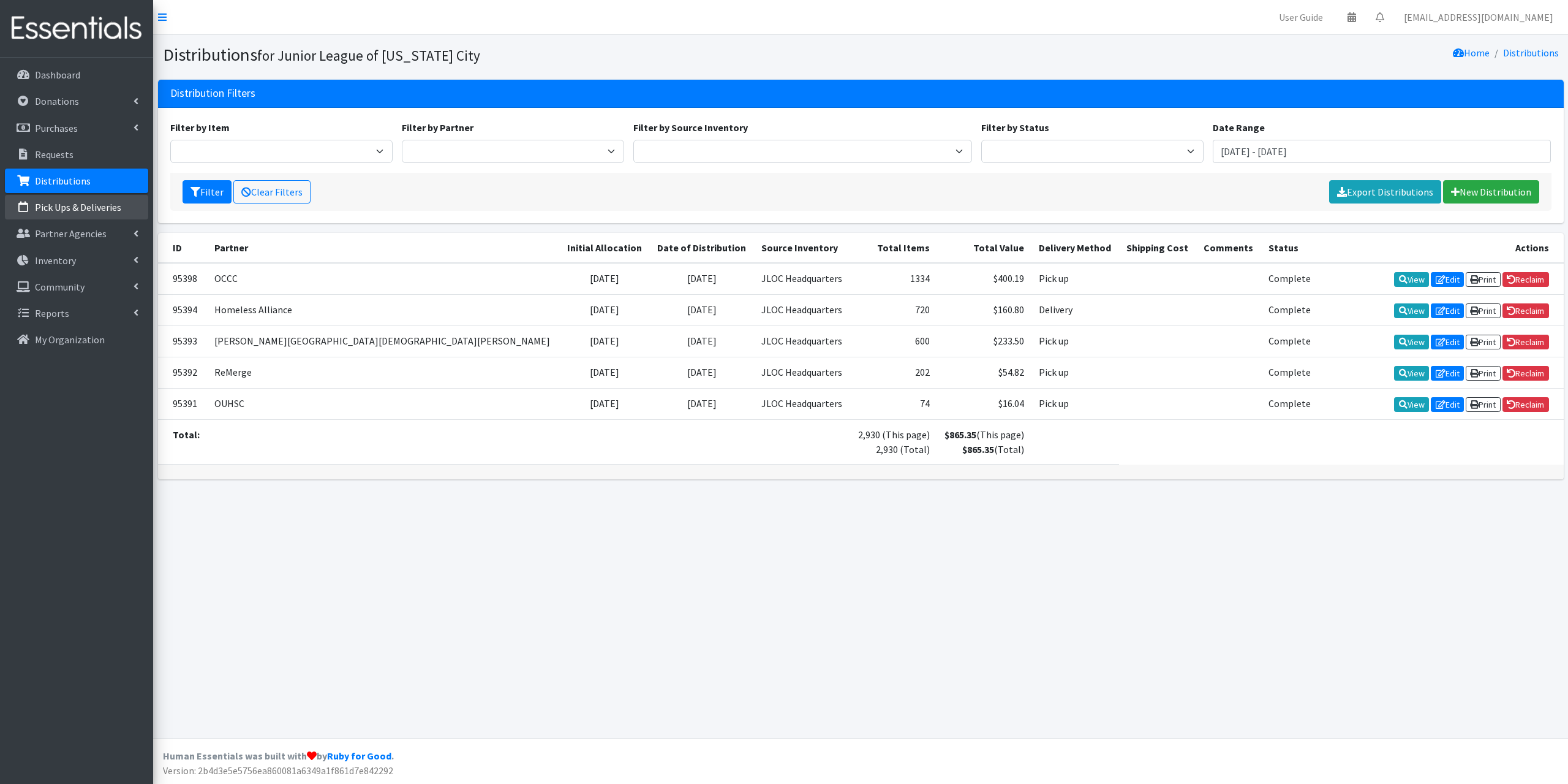
click at [48, 199] on link "Pick Ups & Deliveries" at bounding box center [77, 207] width 144 height 25
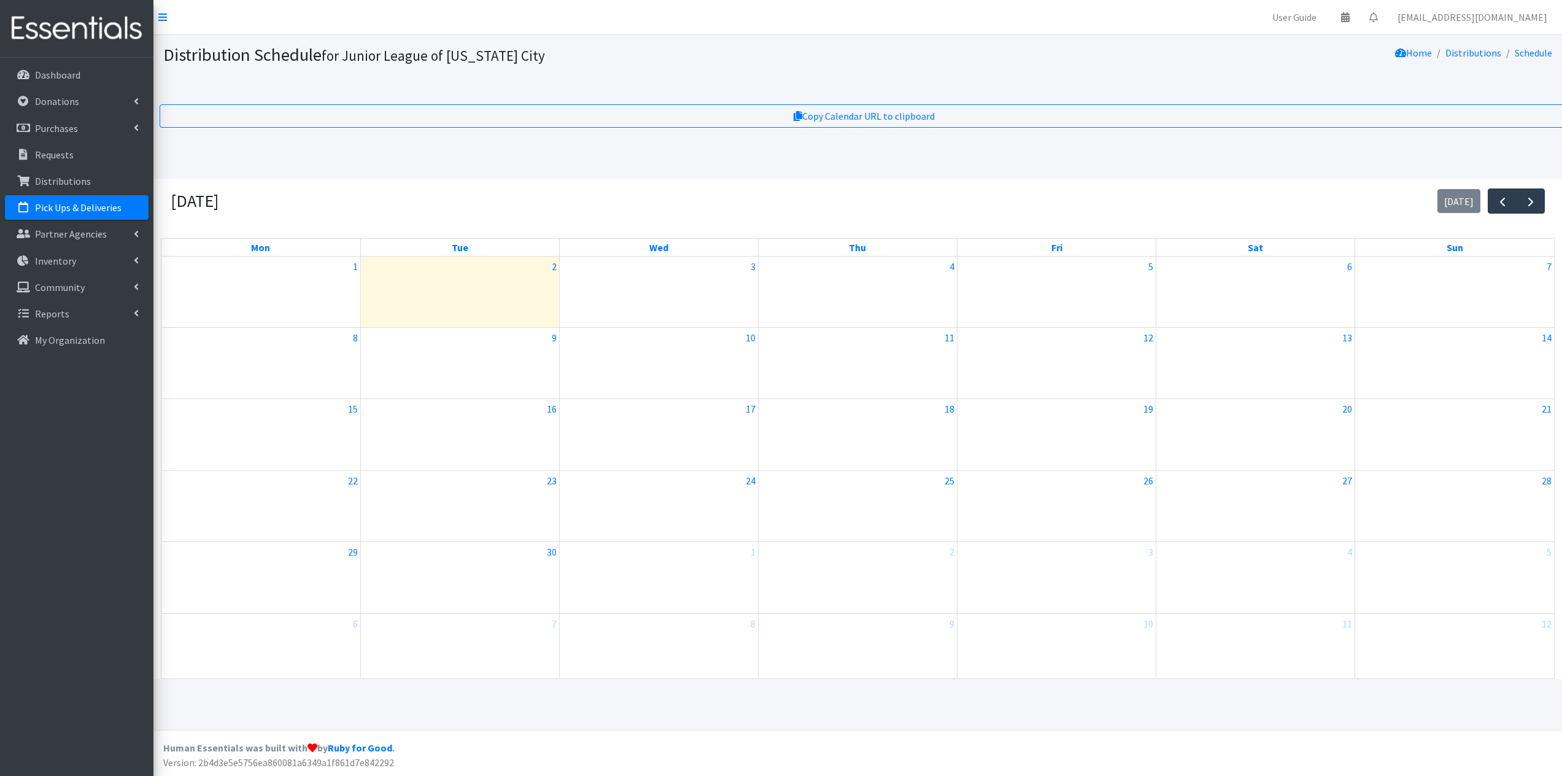
click at [524, 349] on div at bounding box center [460, 348] width 198 height 1
click at [1502, 199] on span "button" at bounding box center [1502, 202] width 15 height 15
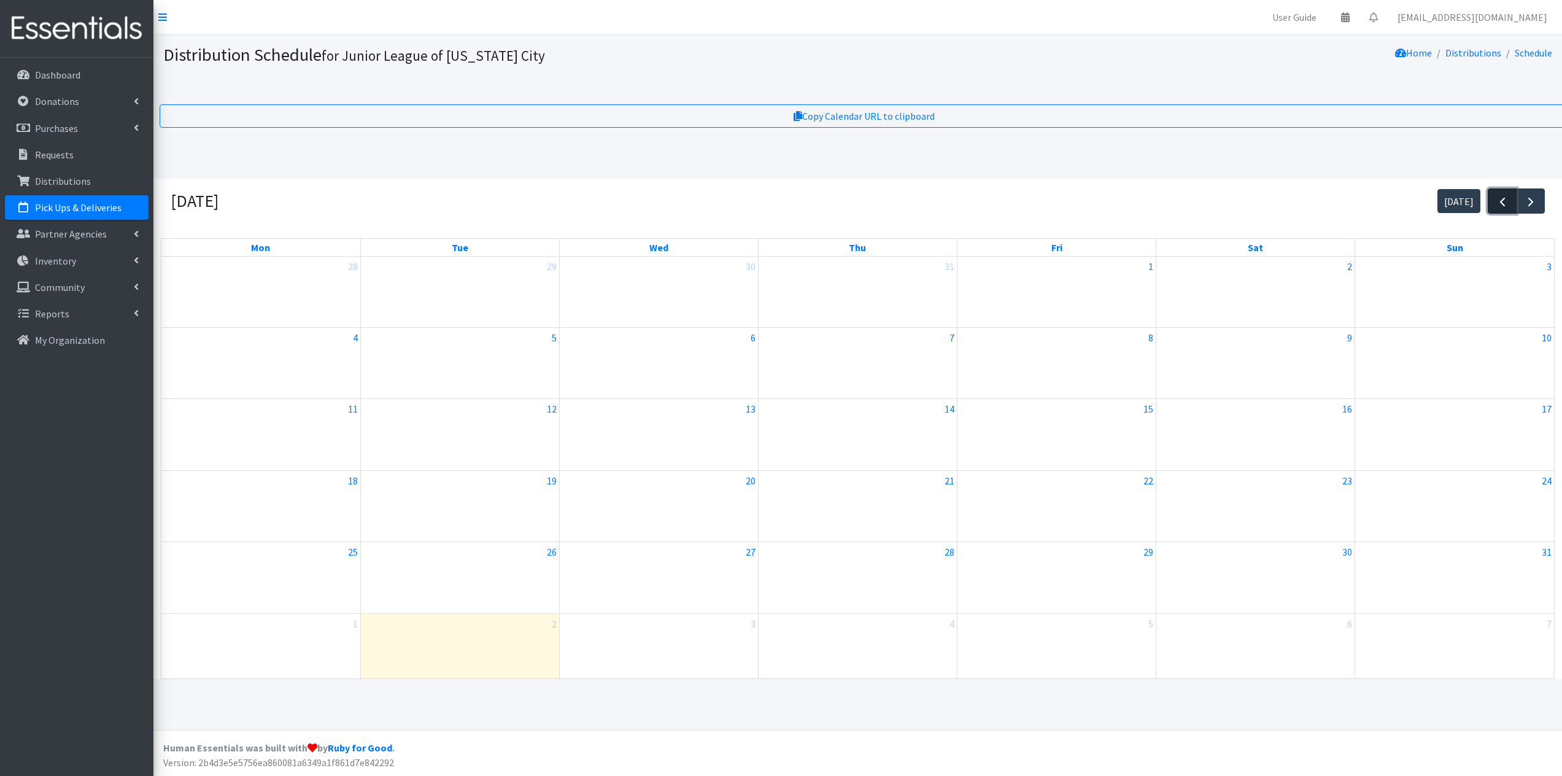
click at [1502, 199] on span "button" at bounding box center [1502, 202] width 15 height 15
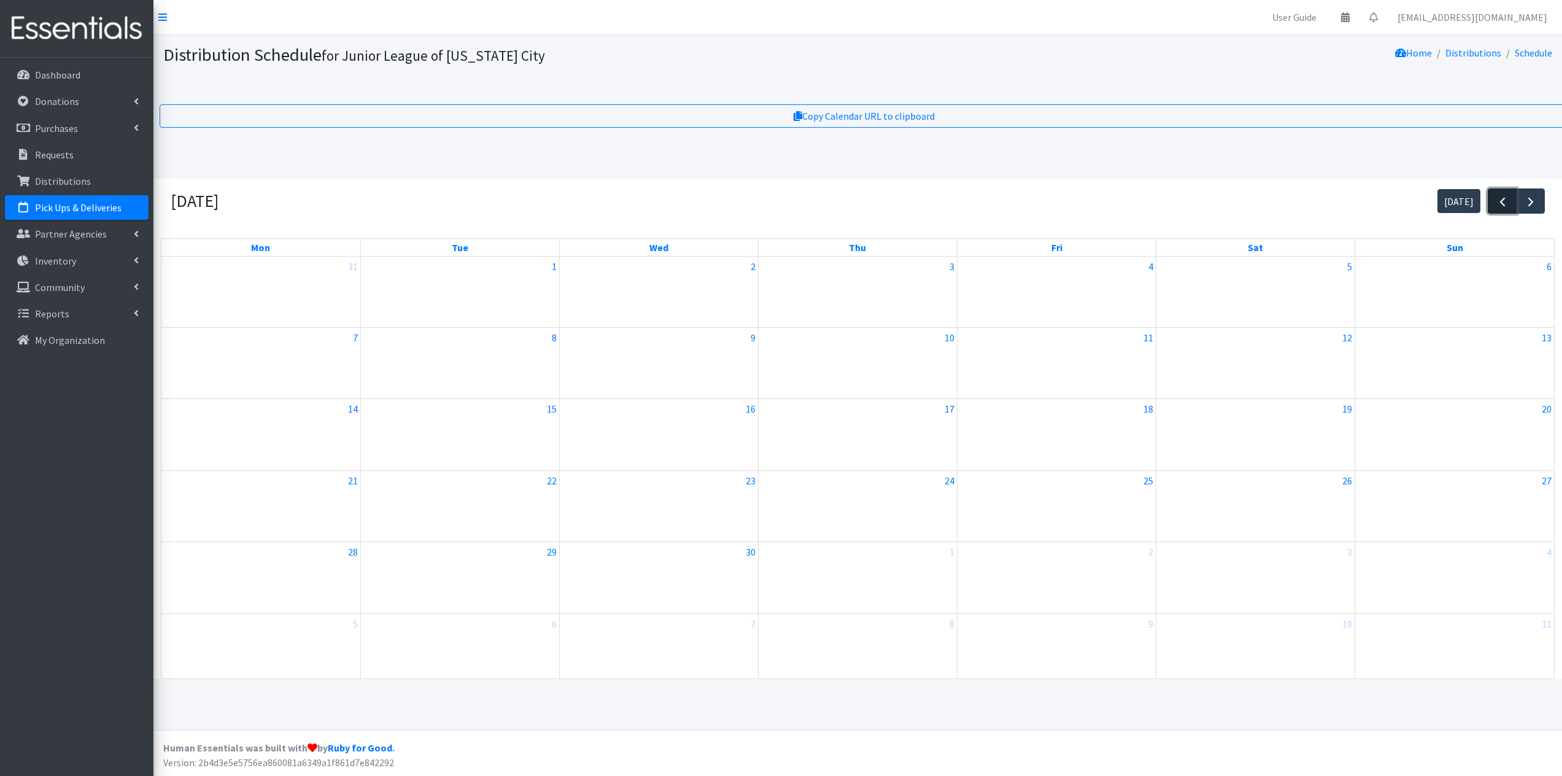
click at [1502, 199] on span "button" at bounding box center [1502, 202] width 15 height 15
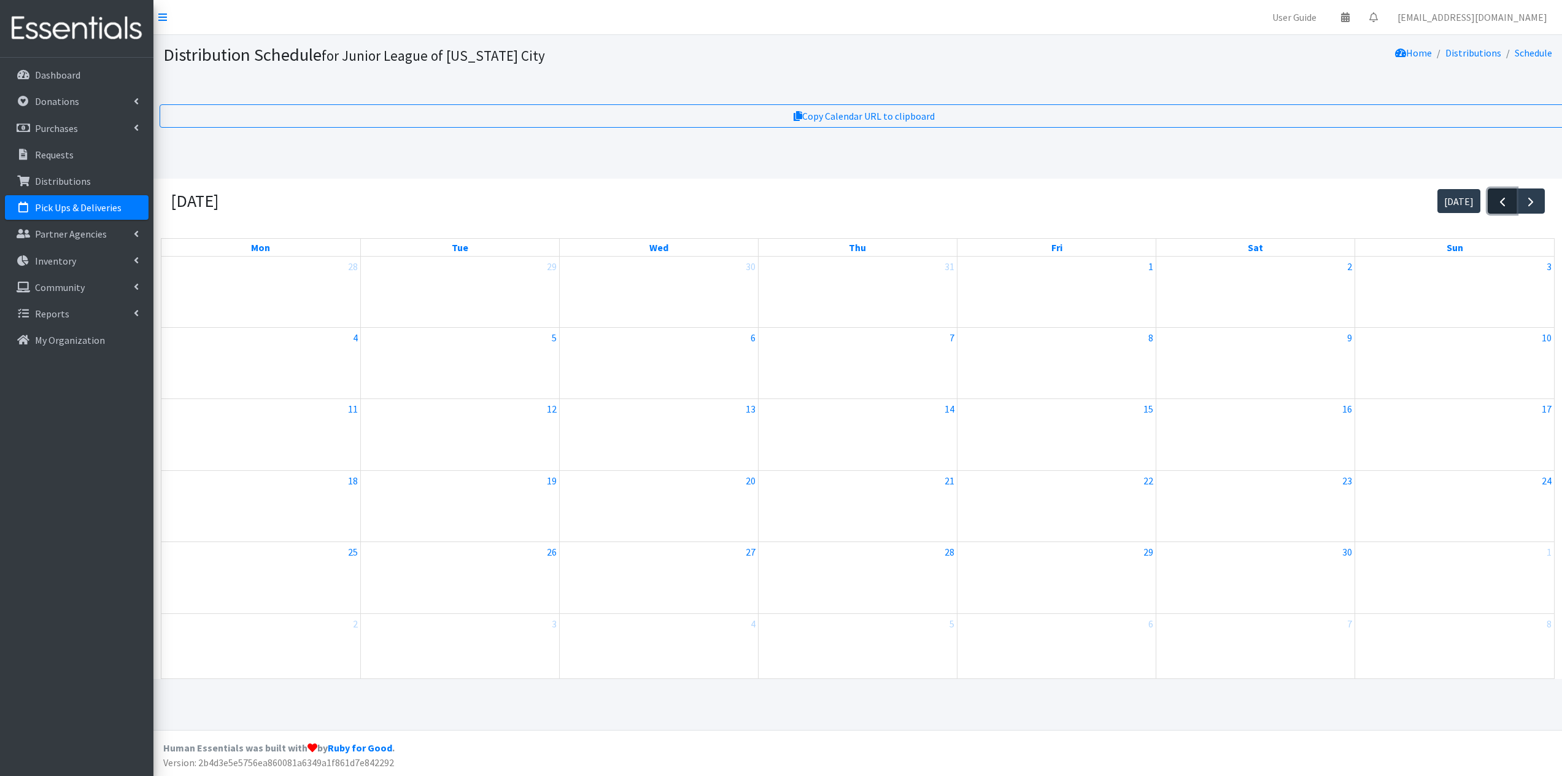
click at [1502, 199] on span "button" at bounding box center [1502, 202] width 15 height 15
click at [1527, 205] on span "button" at bounding box center [1530, 202] width 15 height 15
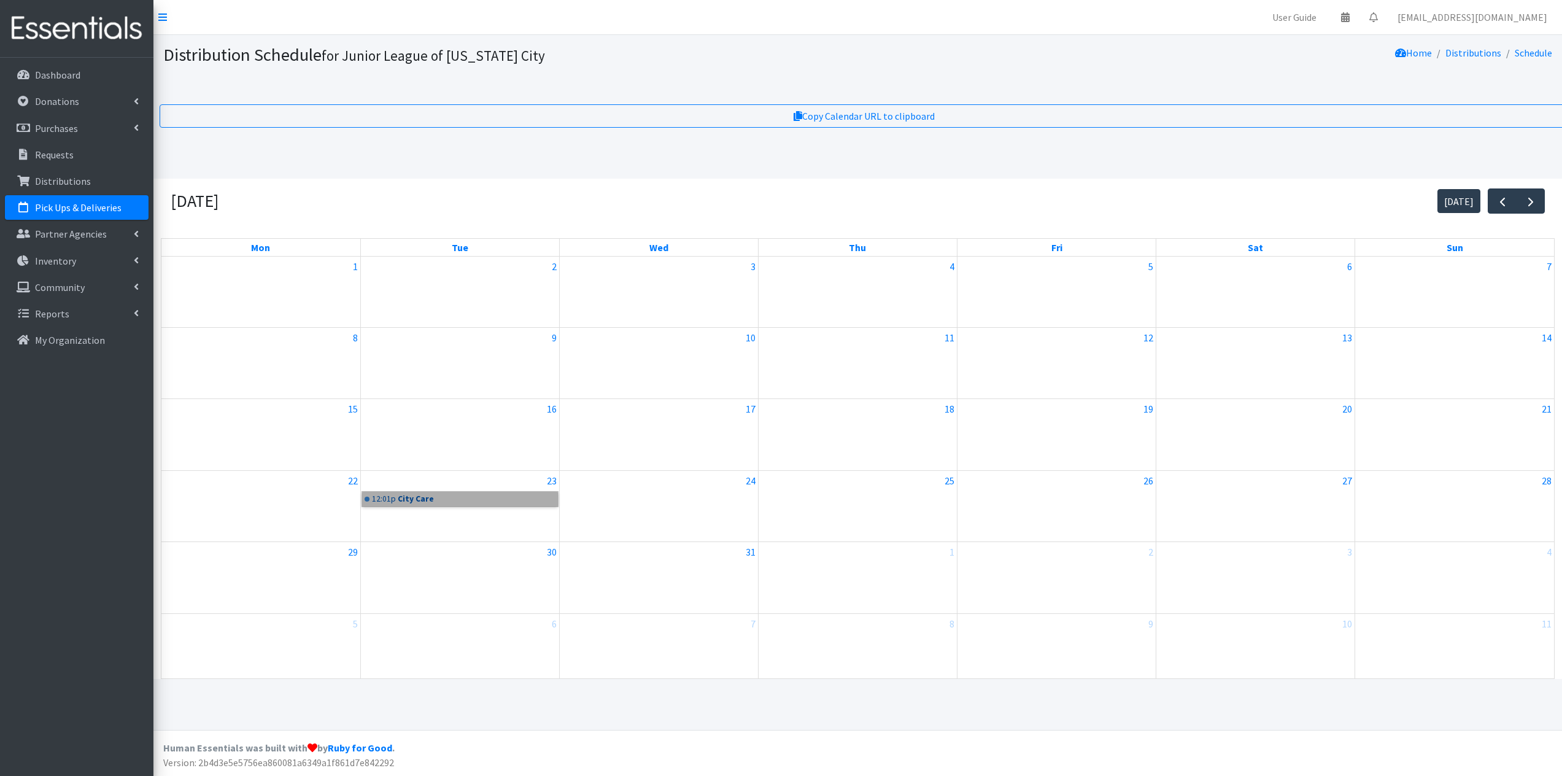
click at [400, 502] on link "12:01p City Care" at bounding box center [460, 499] width 196 height 15
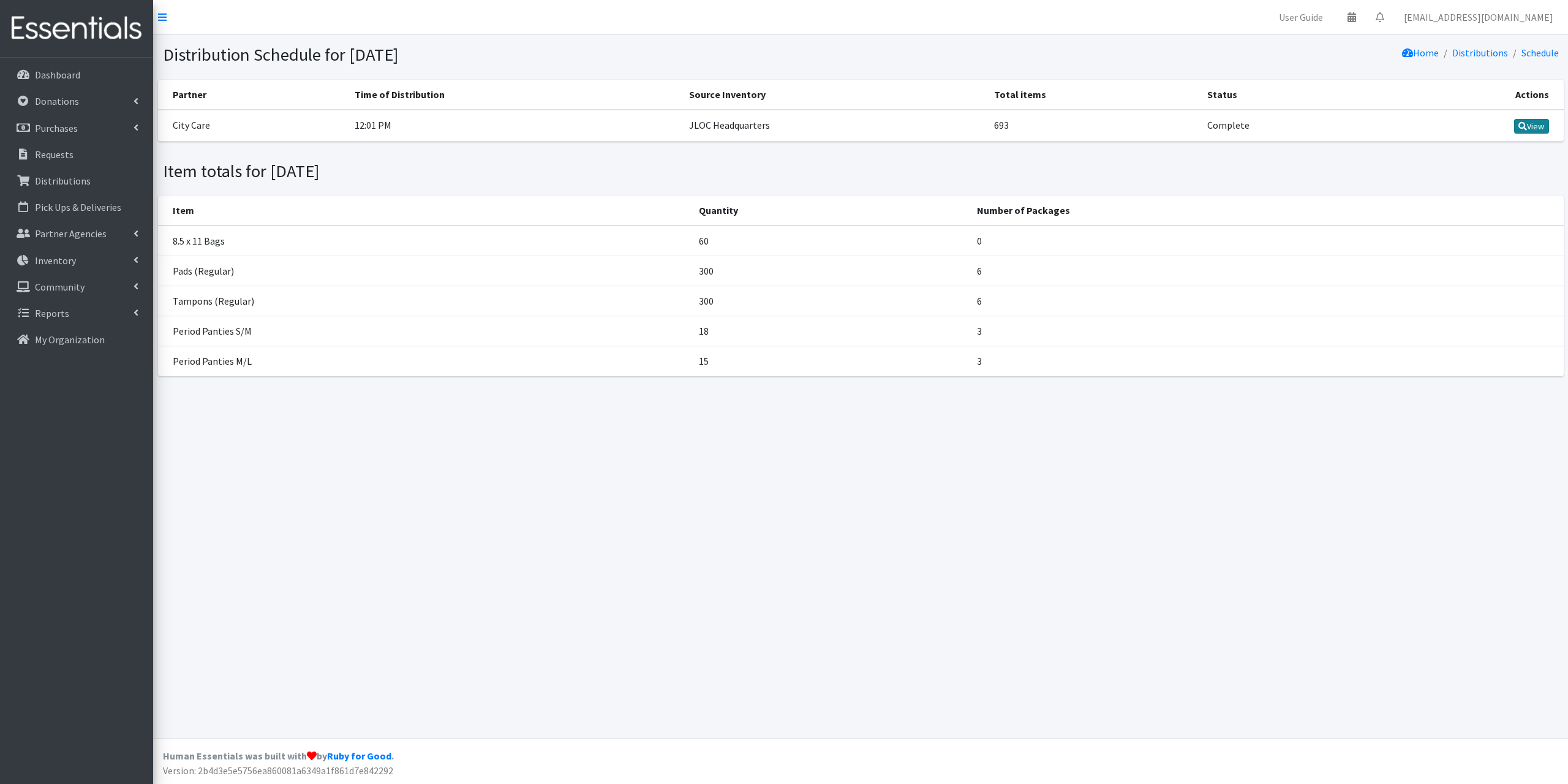
click at [1527, 127] on link "View" at bounding box center [1531, 126] width 35 height 15
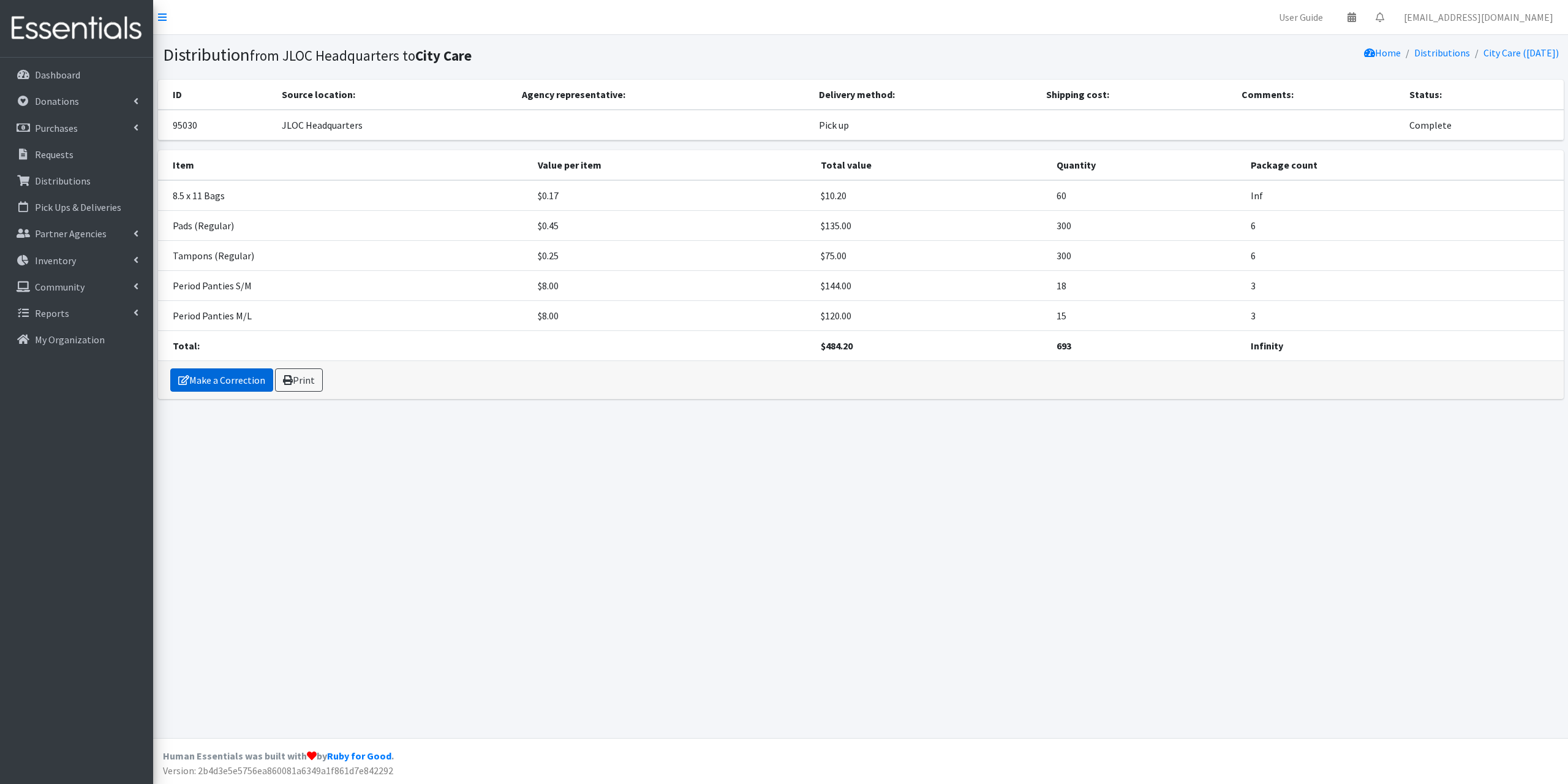
click at [212, 378] on link "Make a Correction" at bounding box center [222, 380] width 103 height 23
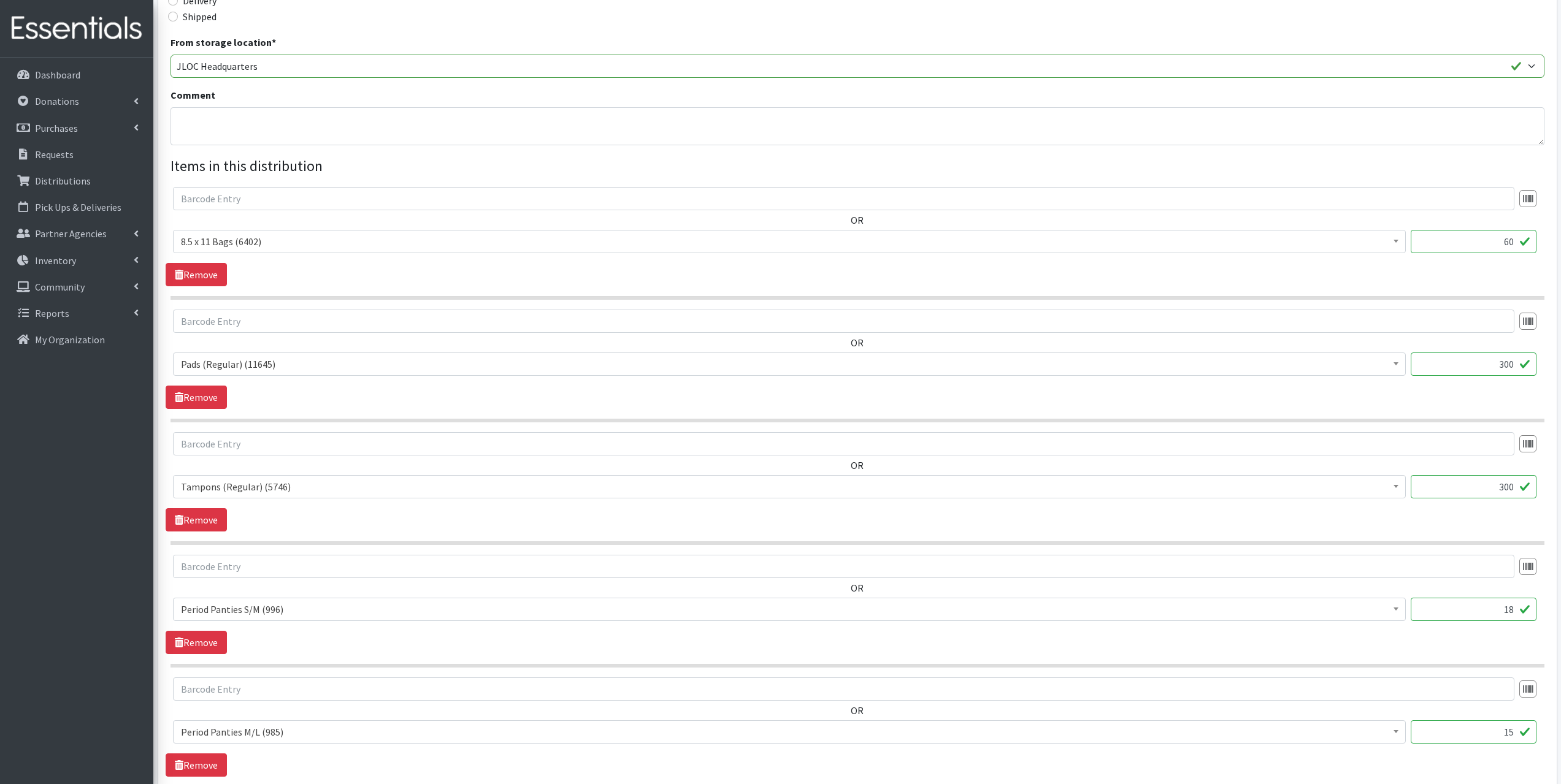
scroll to position [368, 0]
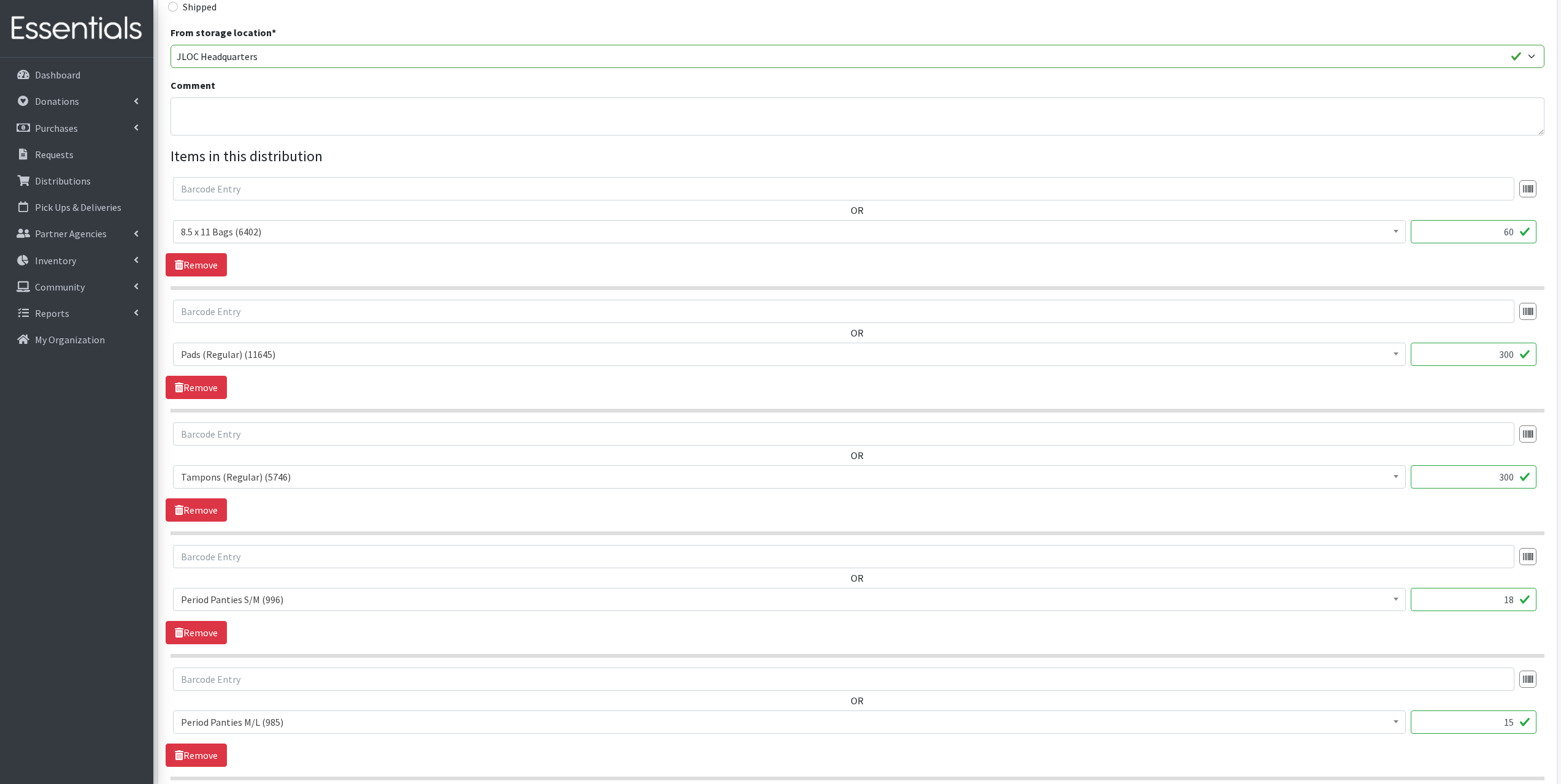
drag, startPoint x: 1491, startPoint y: 235, endPoint x: 1511, endPoint y: 236, distance: 20.0
click at [1523, 236] on input "60" at bounding box center [1474, 231] width 126 height 23
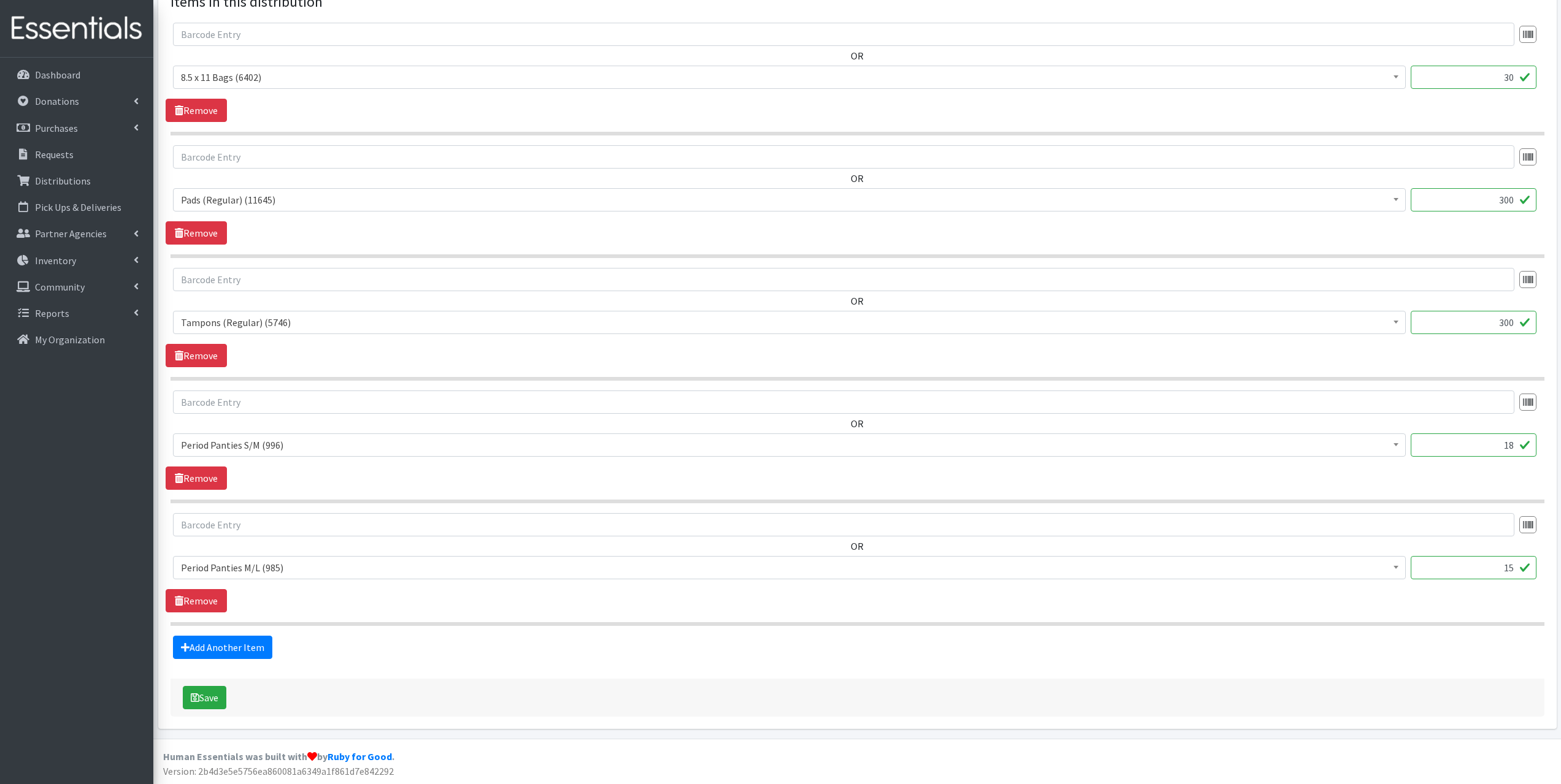
scroll to position [523, 0]
type input "30"
click at [232, 654] on link "Add Another Item" at bounding box center [222, 646] width 99 height 23
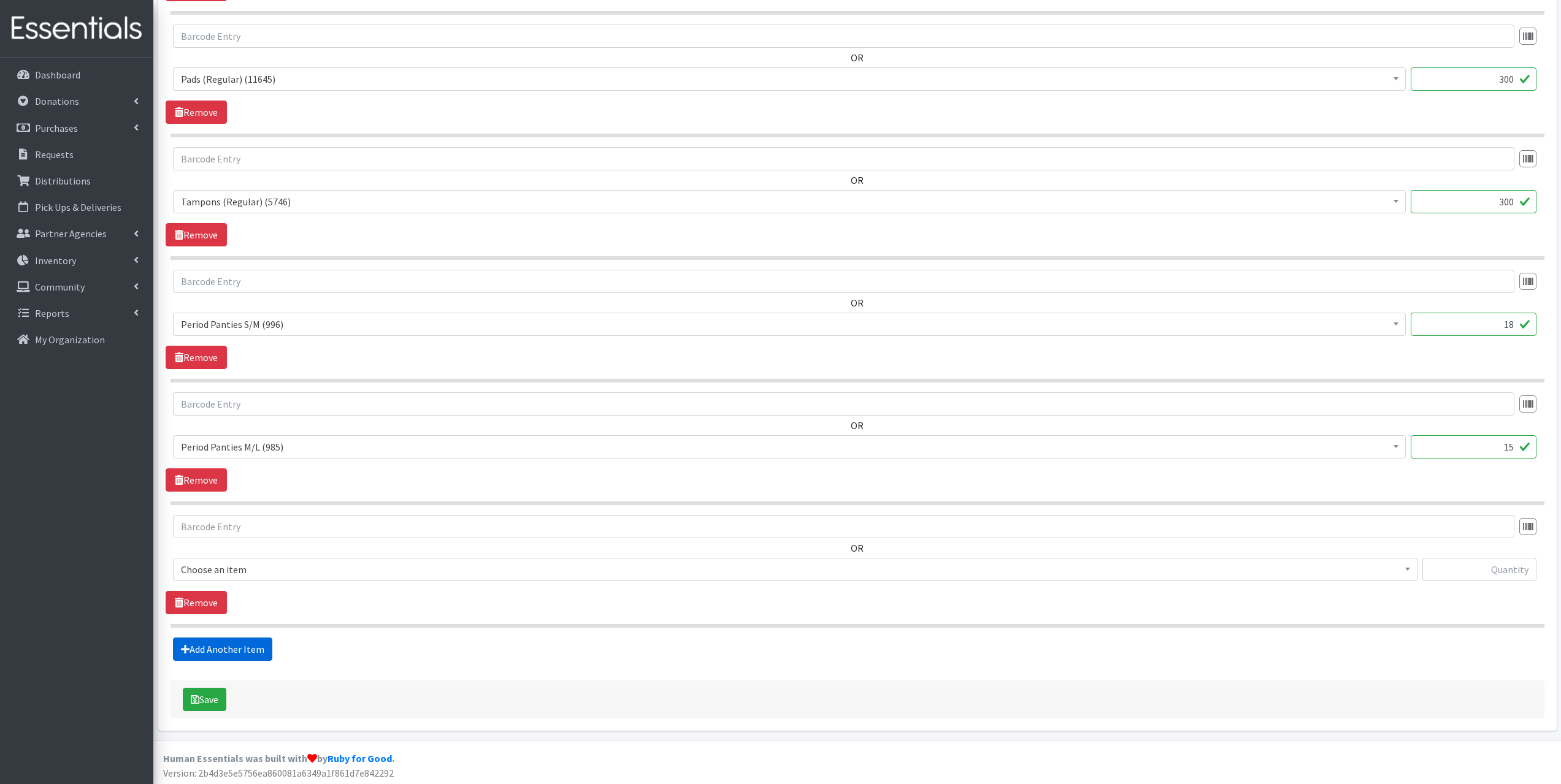
scroll to position [645, 0]
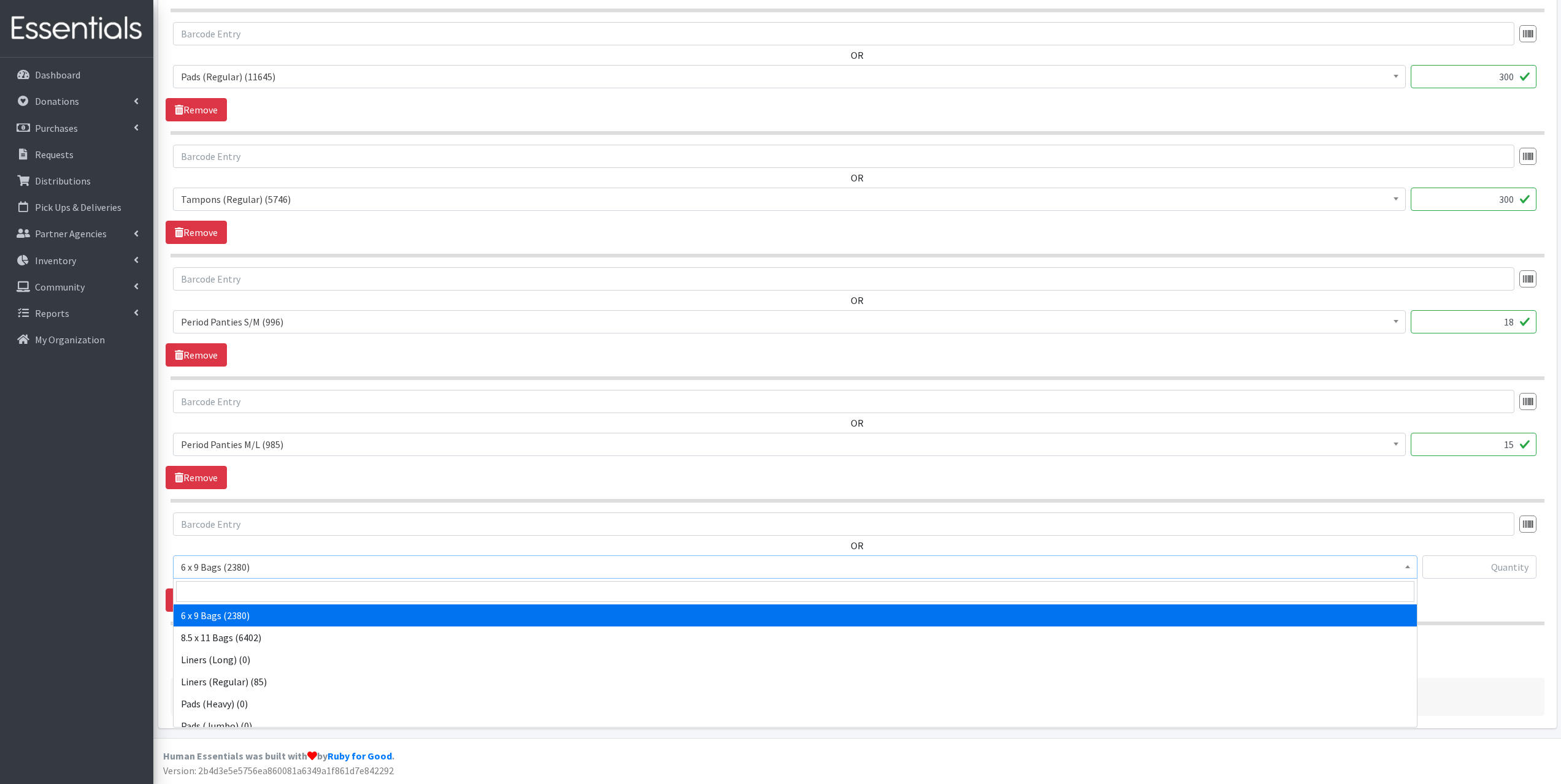
click at [247, 572] on span "6 x 9 Bags (2380)" at bounding box center [794, 566] width 1228 height 17
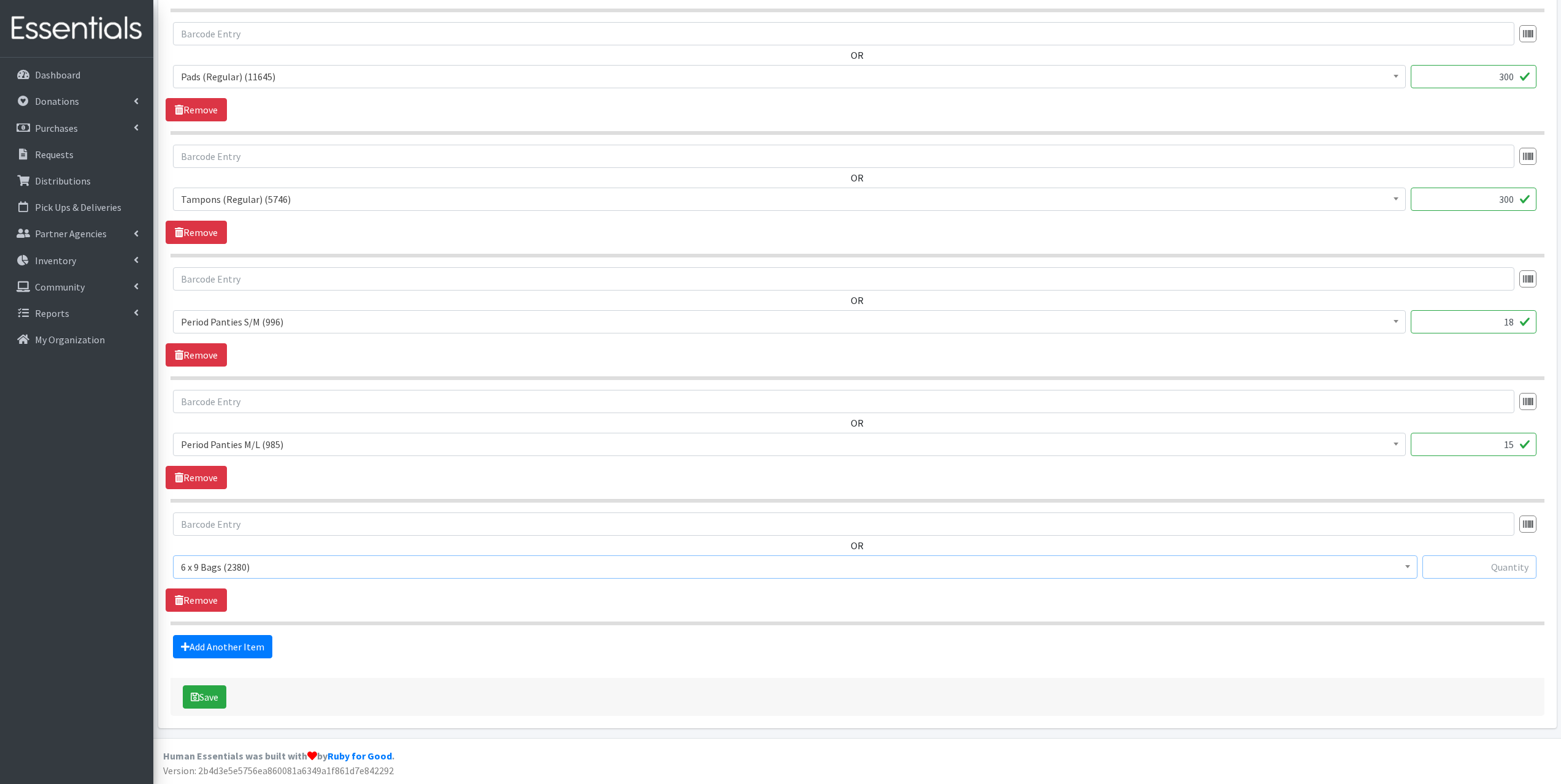
click at [1498, 564] on input "text" at bounding box center [1479, 566] width 114 height 23
type input "30"
click at [225, 648] on link "Add Another Item" at bounding box center [222, 646] width 99 height 23
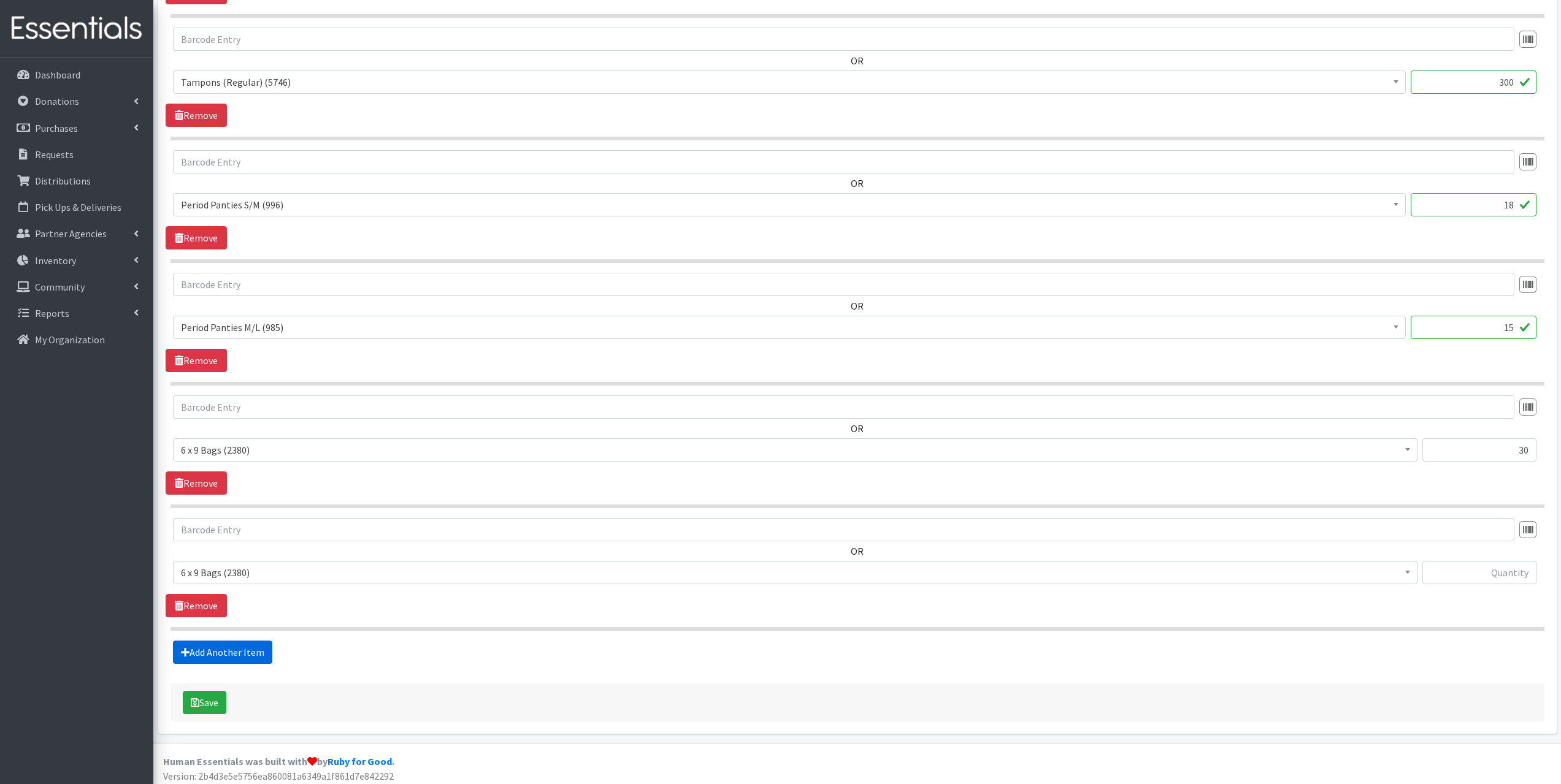
scroll to position [768, 0]
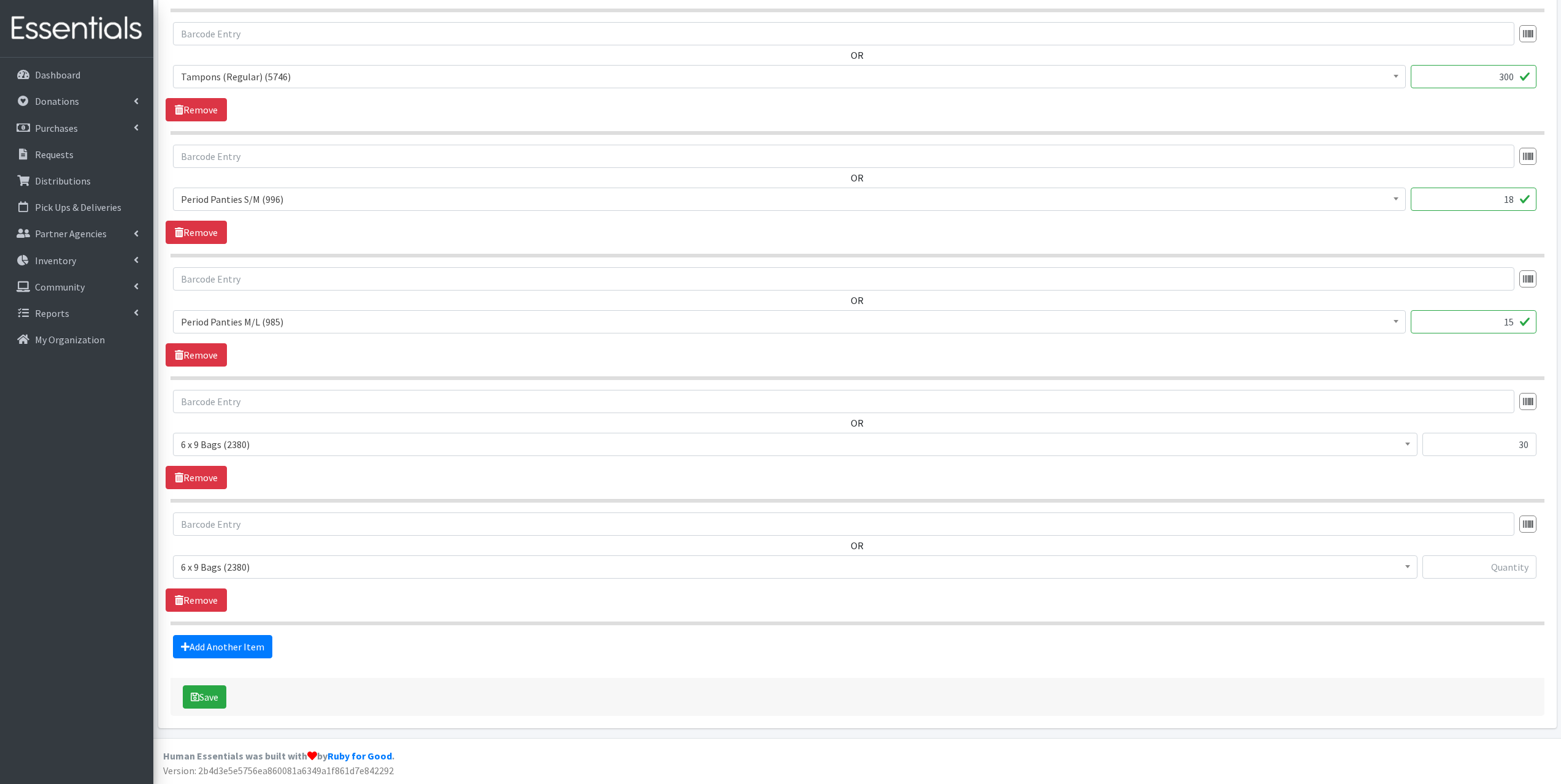
click at [287, 559] on span "6 x 9 Bags (2380)" at bounding box center [794, 566] width 1228 height 17
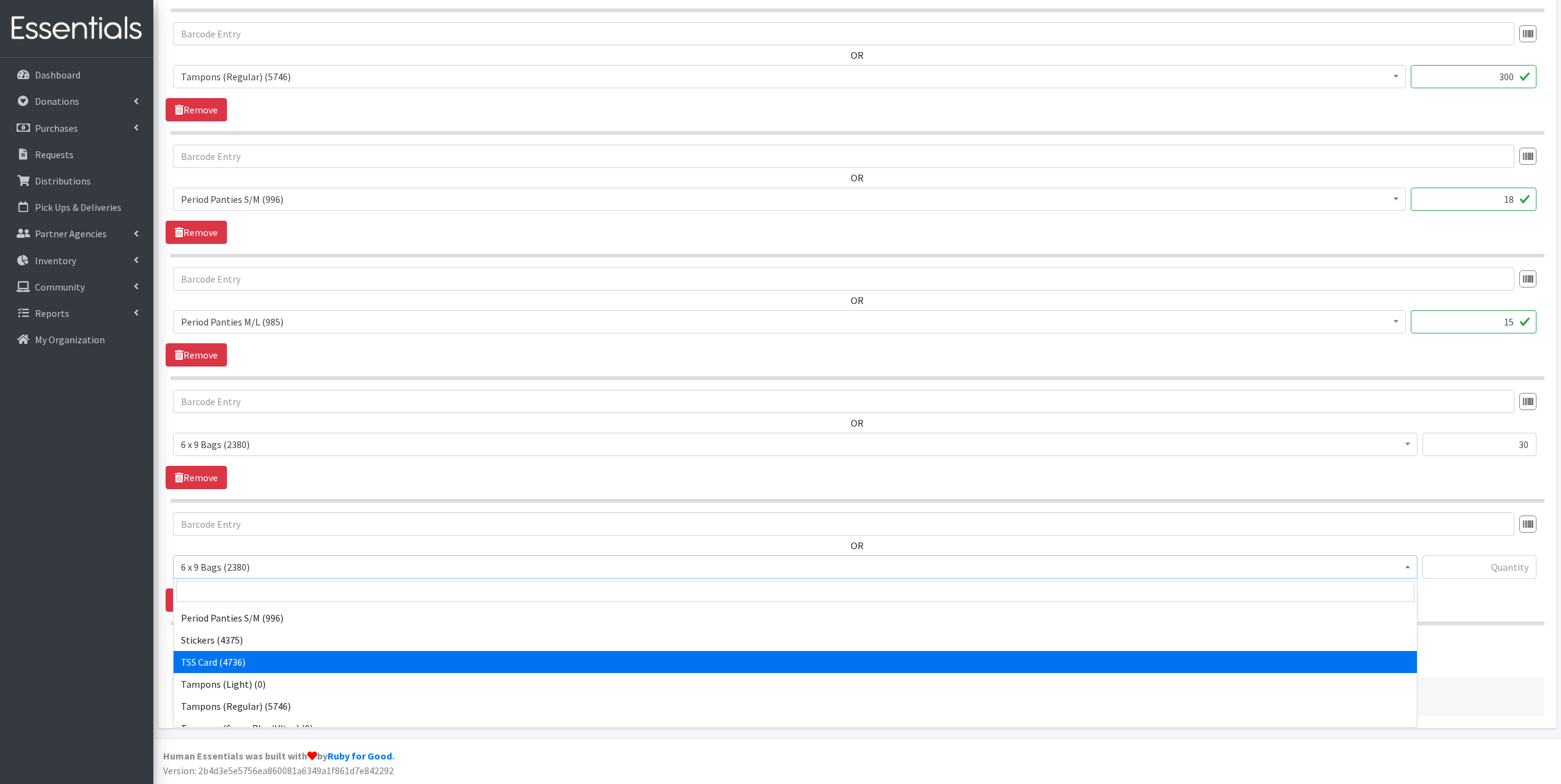
scroll to position [169, 0]
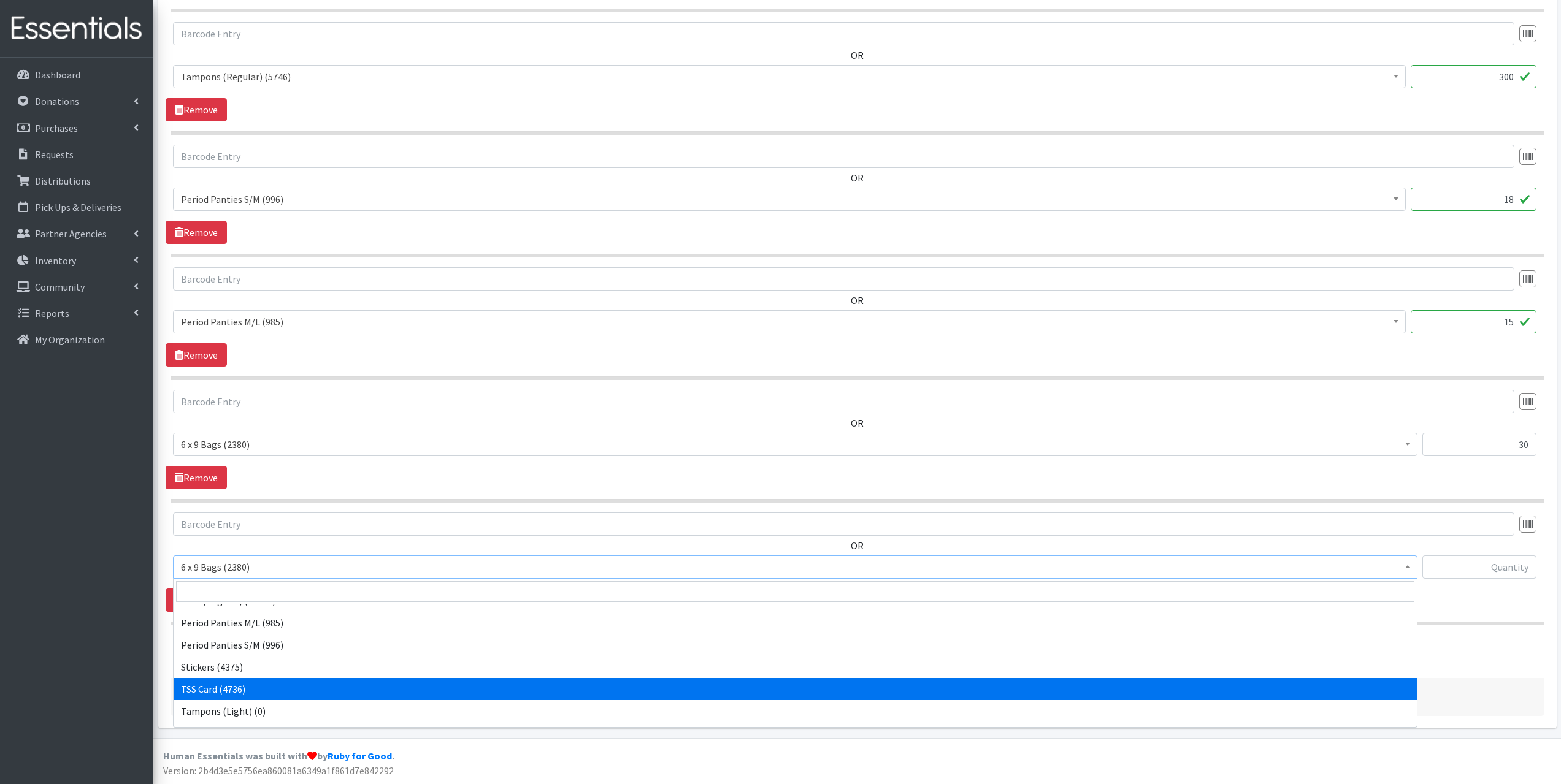
select select "15565"
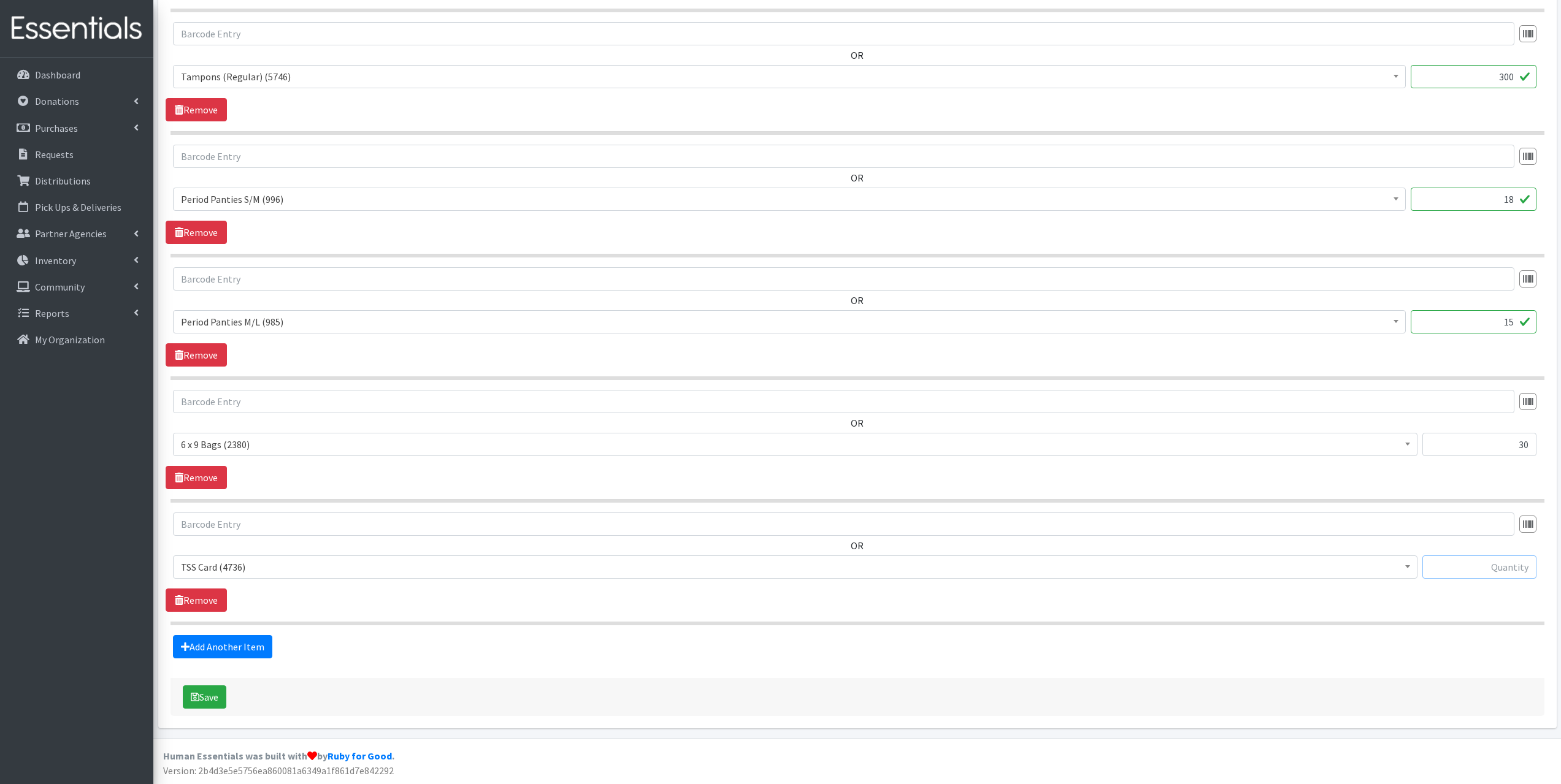
click at [1501, 562] on input "text" at bounding box center [1479, 566] width 114 height 23
type input "30"
click at [204, 648] on link "Add Another Item" at bounding box center [222, 646] width 99 height 23
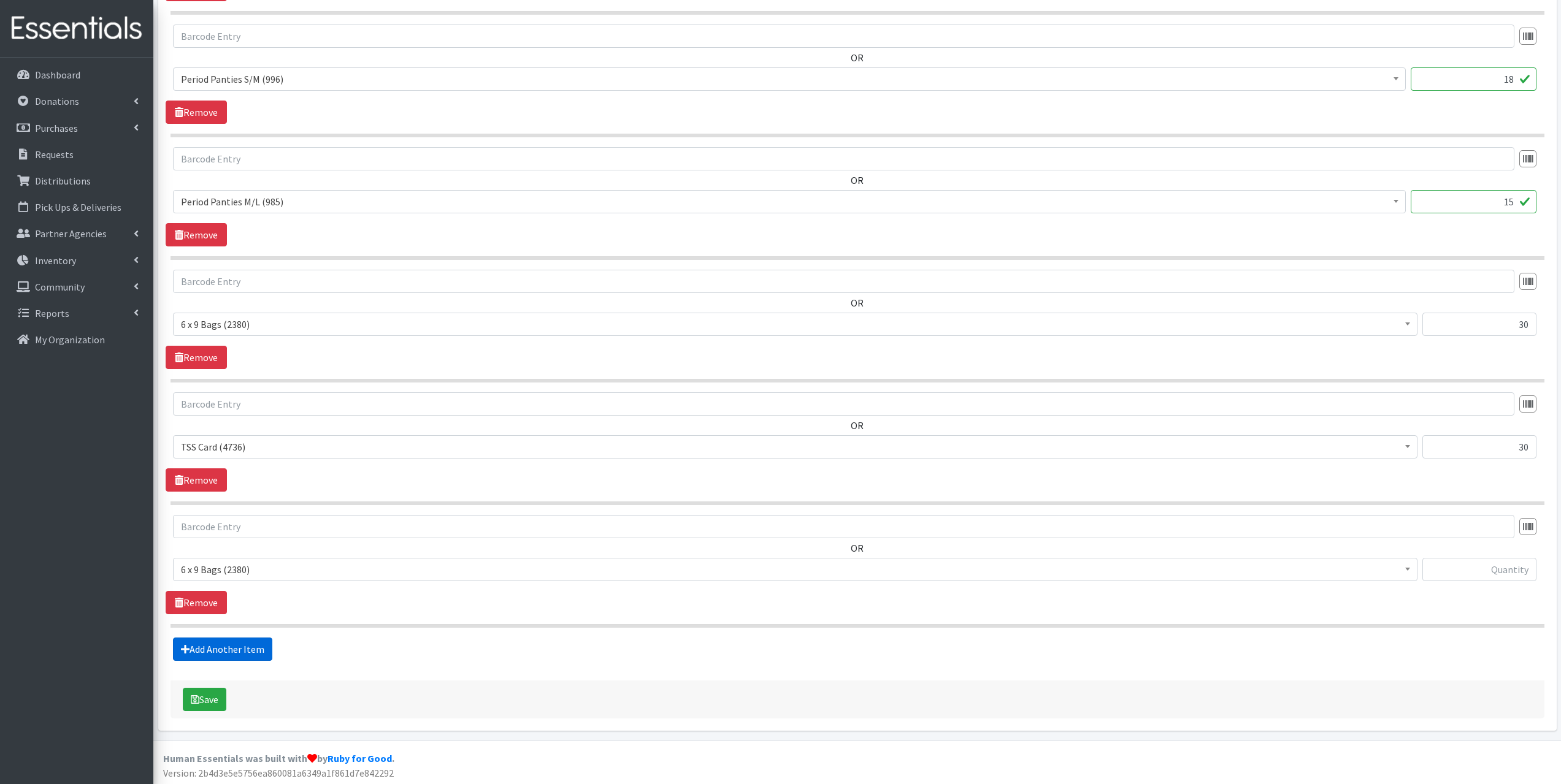
scroll to position [891, 0]
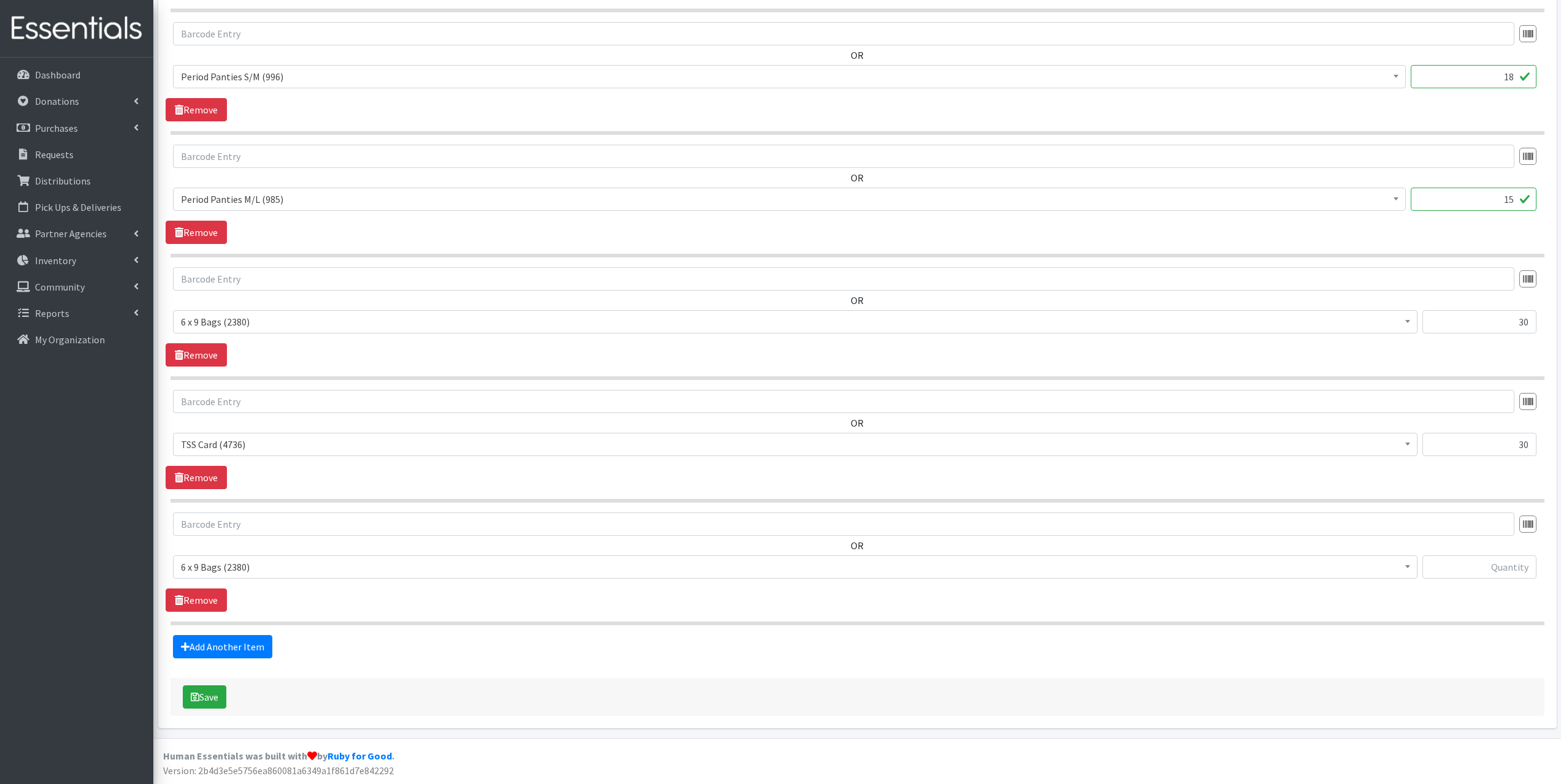
click at [283, 559] on span "6 x 9 Bags (2380)" at bounding box center [794, 566] width 1228 height 17
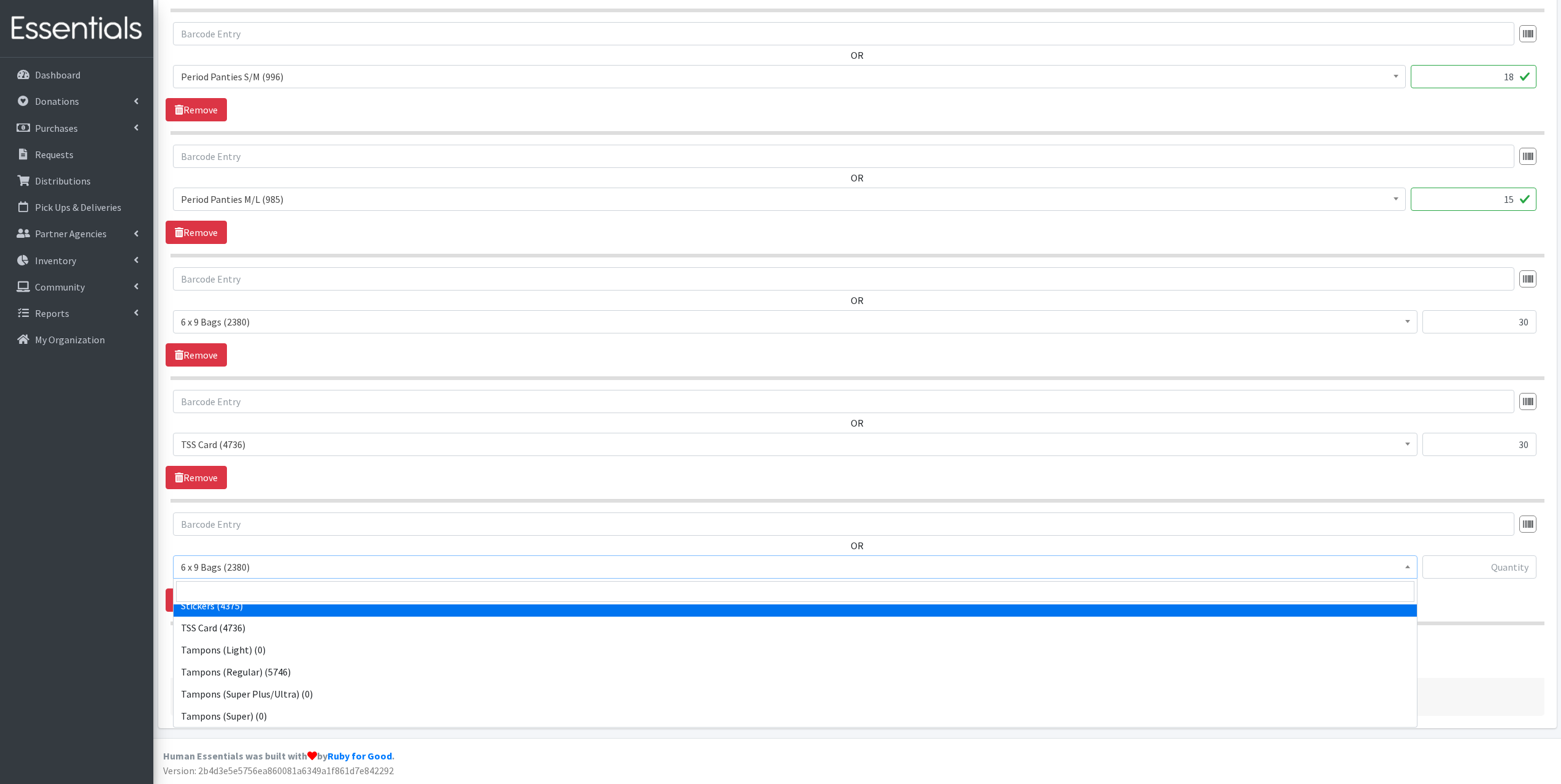
select select "13100"
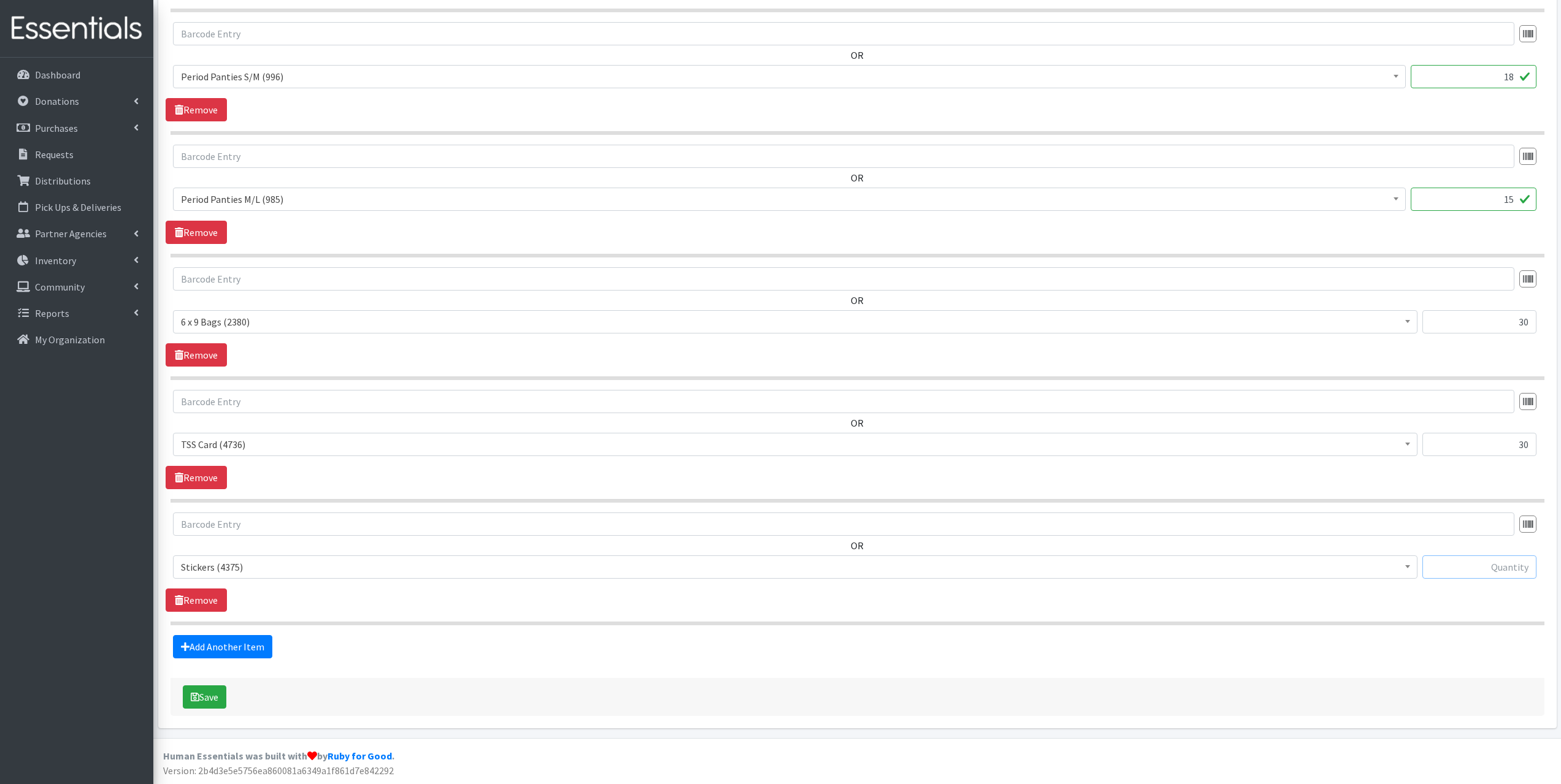
click at [1520, 565] on input "text" at bounding box center [1479, 566] width 114 height 23
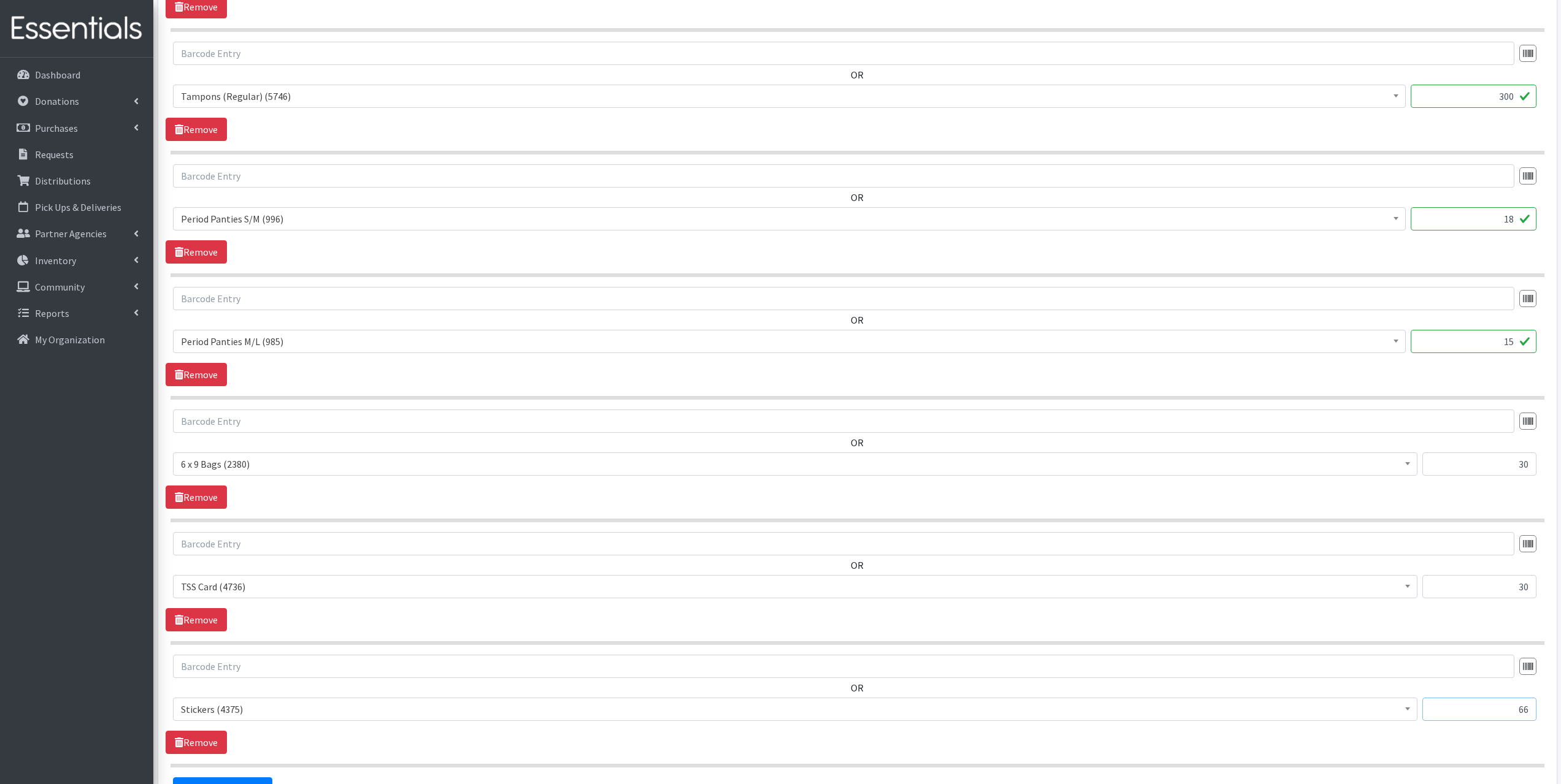
scroll to position [891, 0]
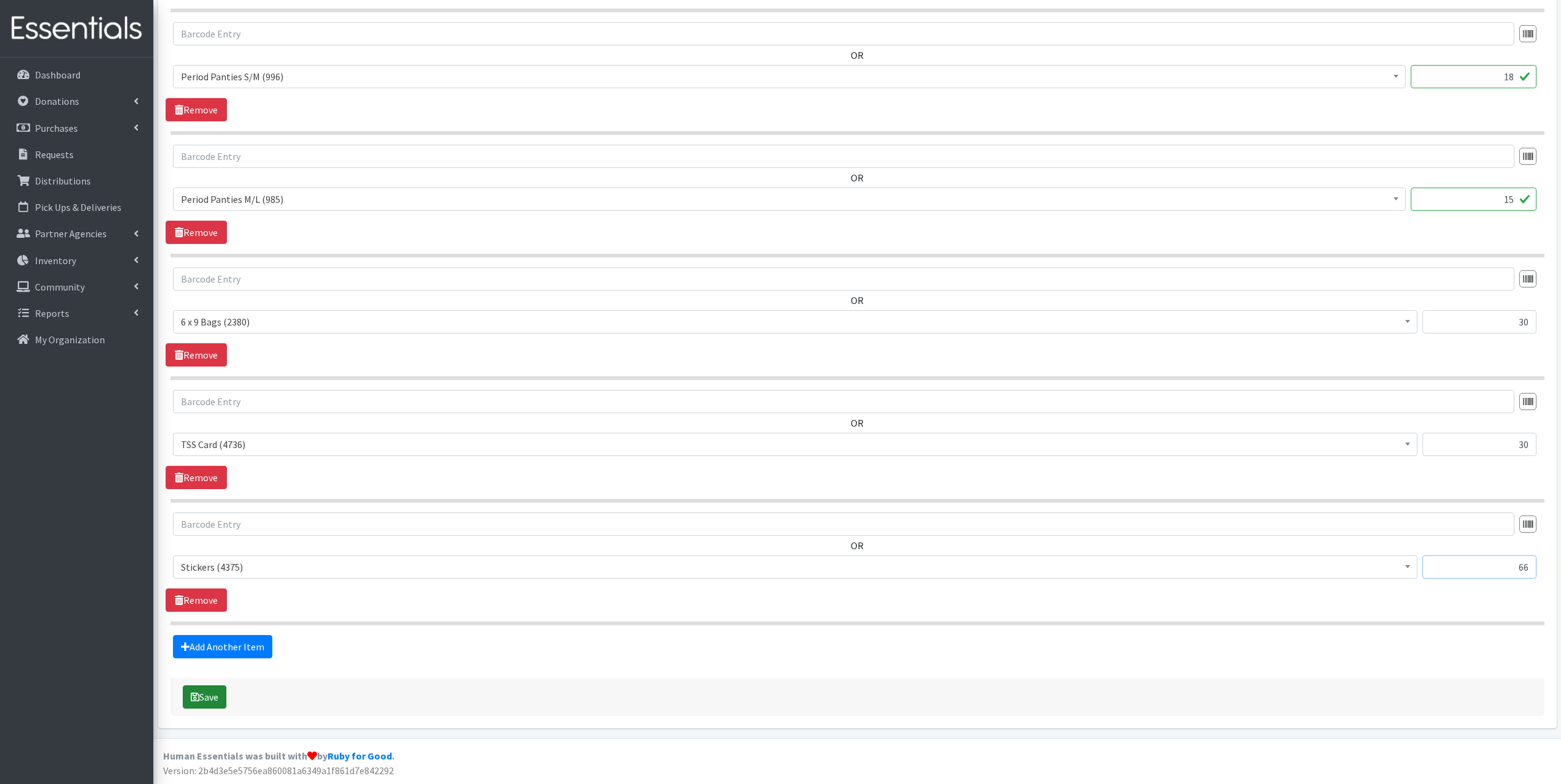
type input "66"
click at [201, 699] on button "Save" at bounding box center [205, 696] width 44 height 23
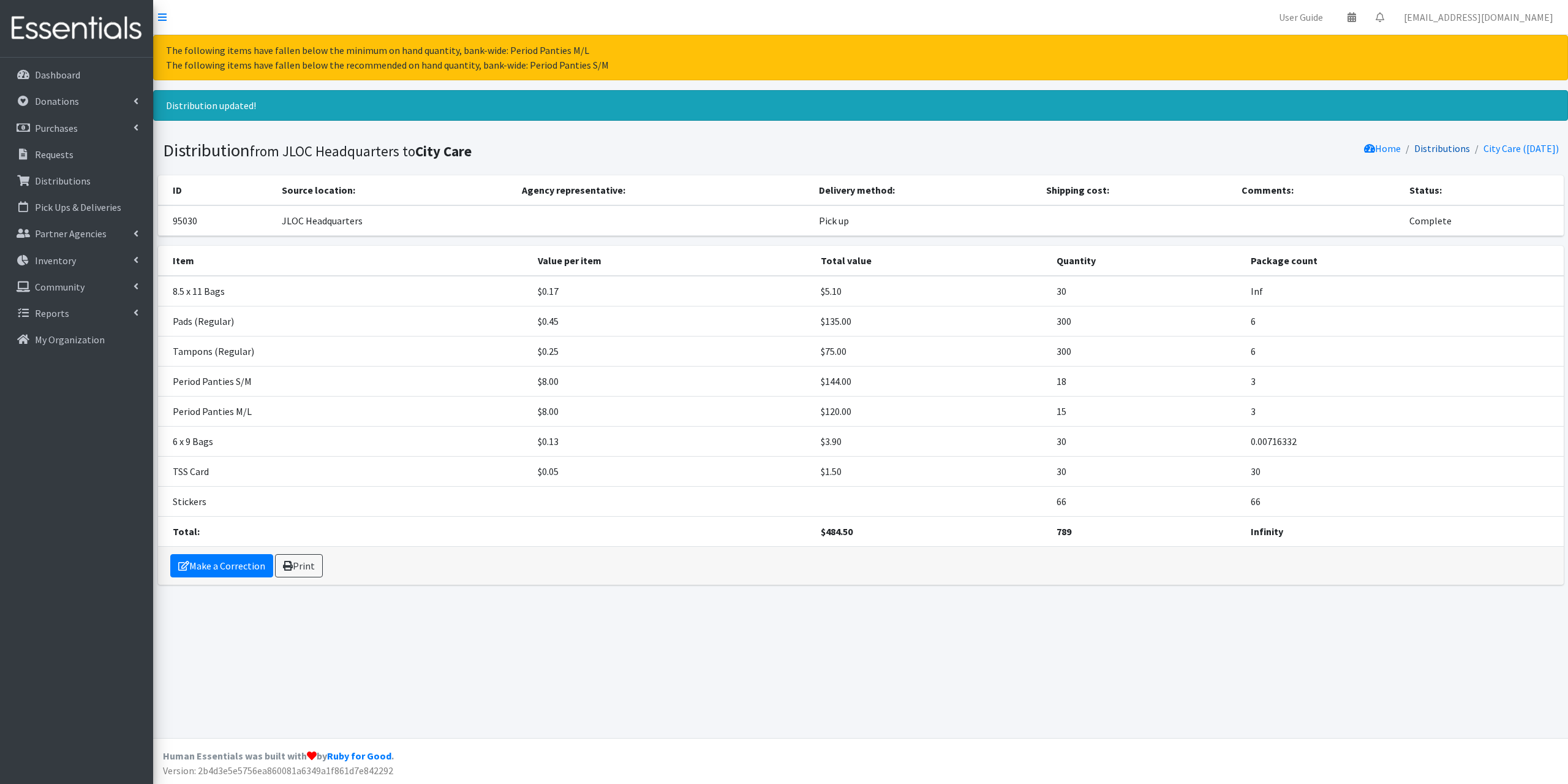
click at [1436, 152] on link "Distributions" at bounding box center [1442, 148] width 56 height 12
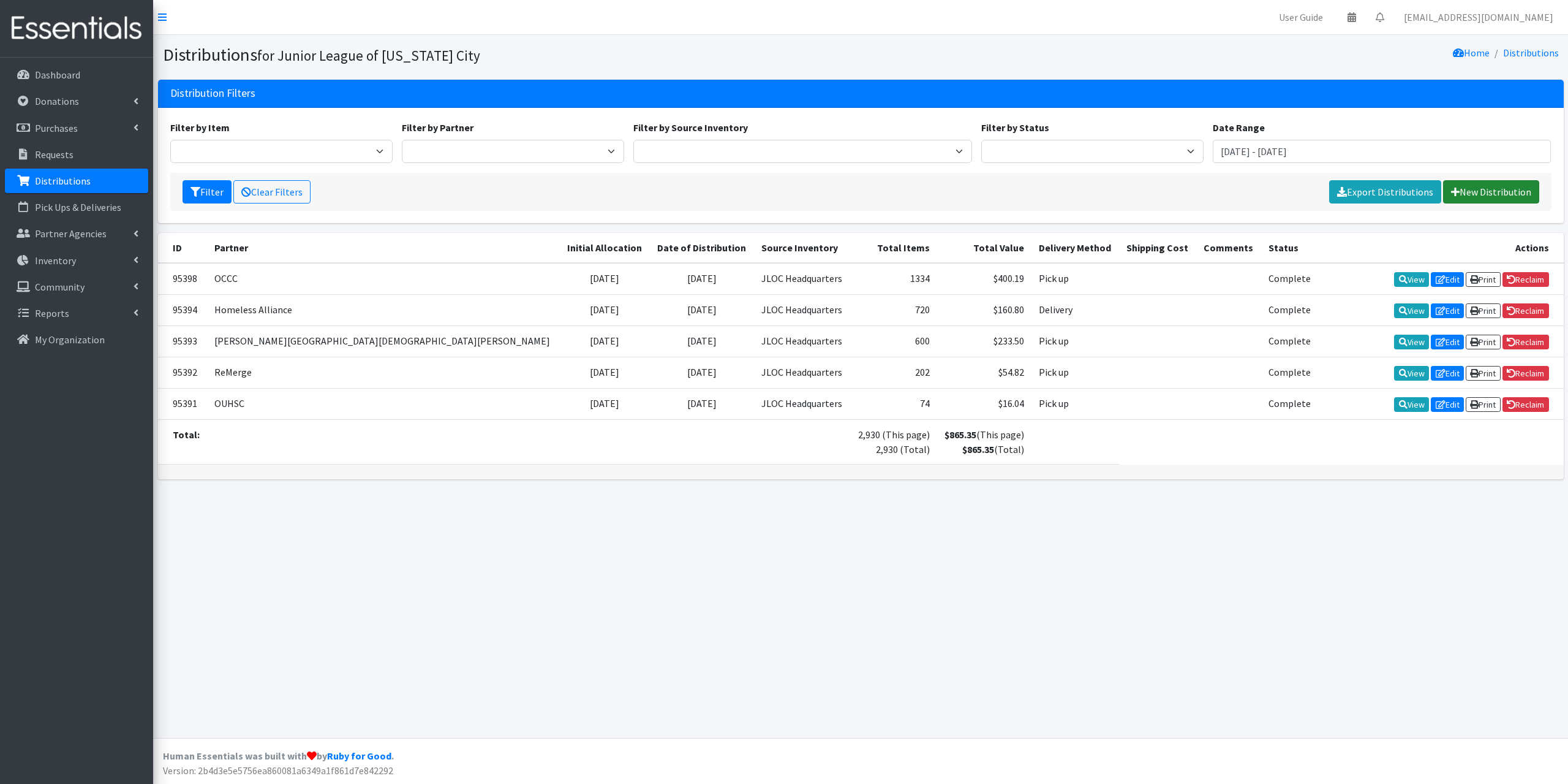
click at [1518, 188] on link "New Distribution" at bounding box center [1491, 191] width 96 height 23
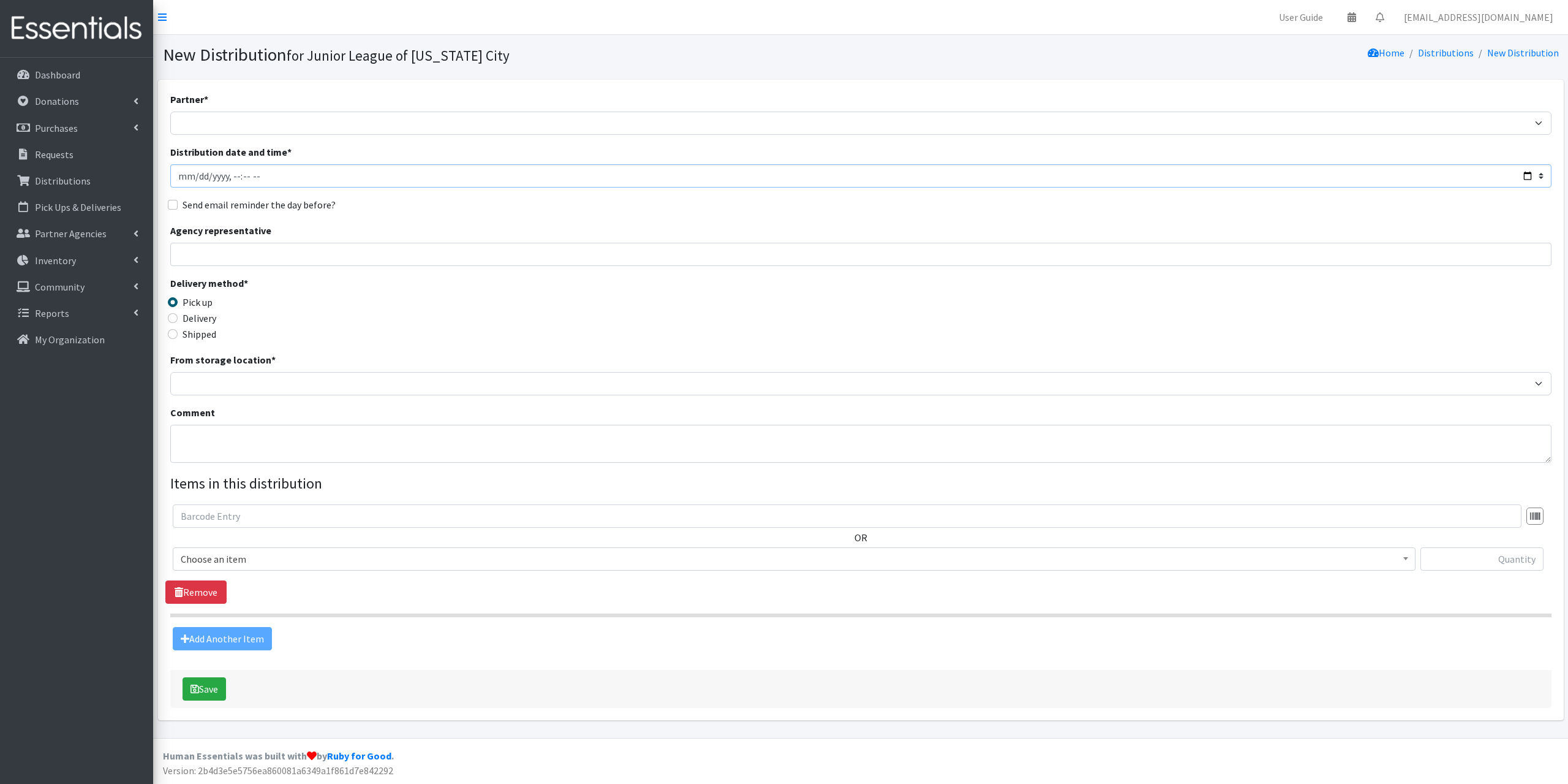
click at [306, 179] on input "Distribution date and time *" at bounding box center [861, 175] width 1381 height 23
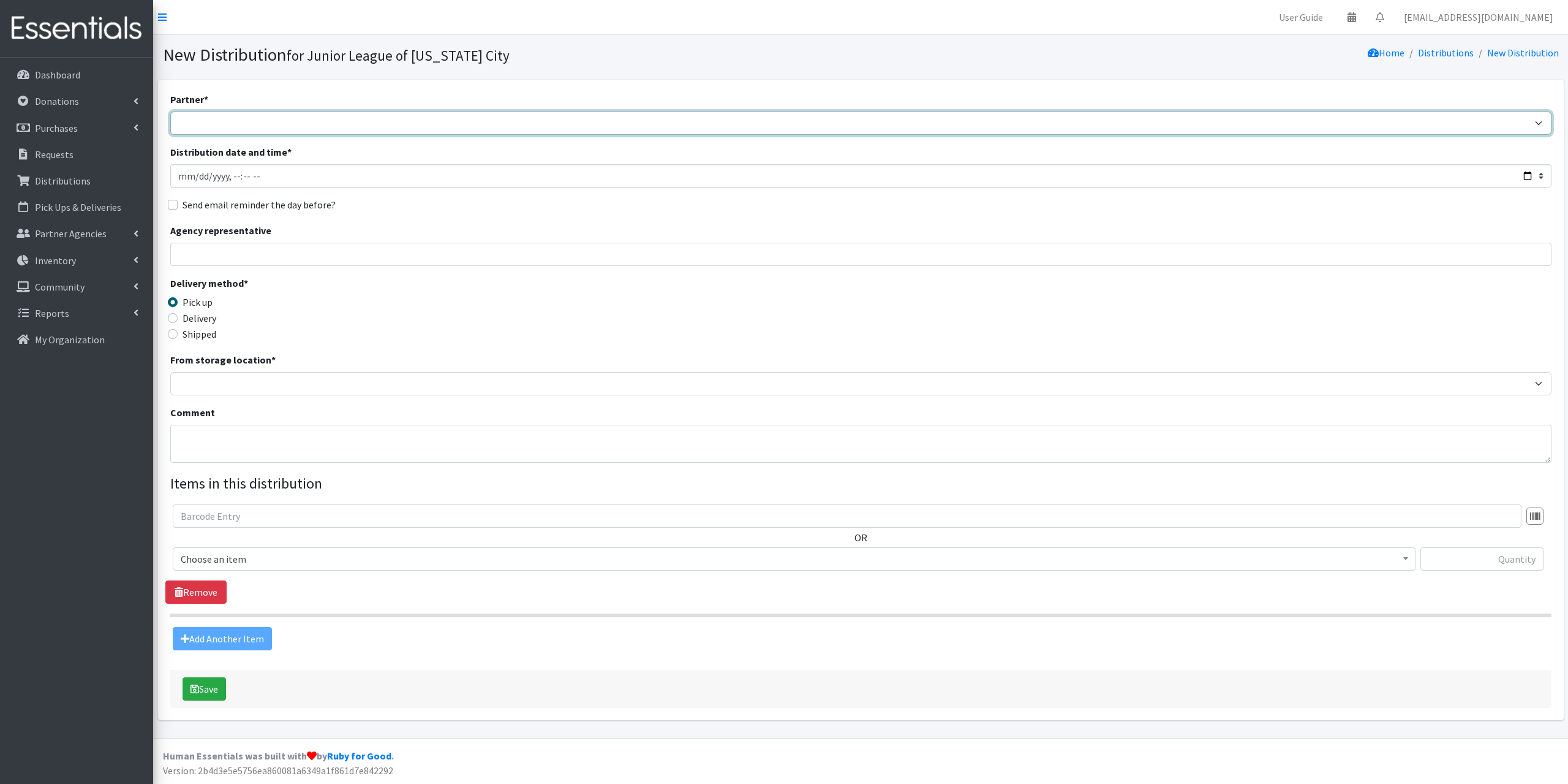
click at [272, 131] on select "Bethany Public Schools Bethany YMCA Boys & Girls Club CAIR Oklahoma Catholic Ch…" at bounding box center [861, 123] width 1381 height 23
select select "846"
click at [171, 112] on select "Bethany Public Schools Bethany YMCA Boys & Girls Club CAIR Oklahoma Catholic Ch…" at bounding box center [861, 123] width 1381 height 23
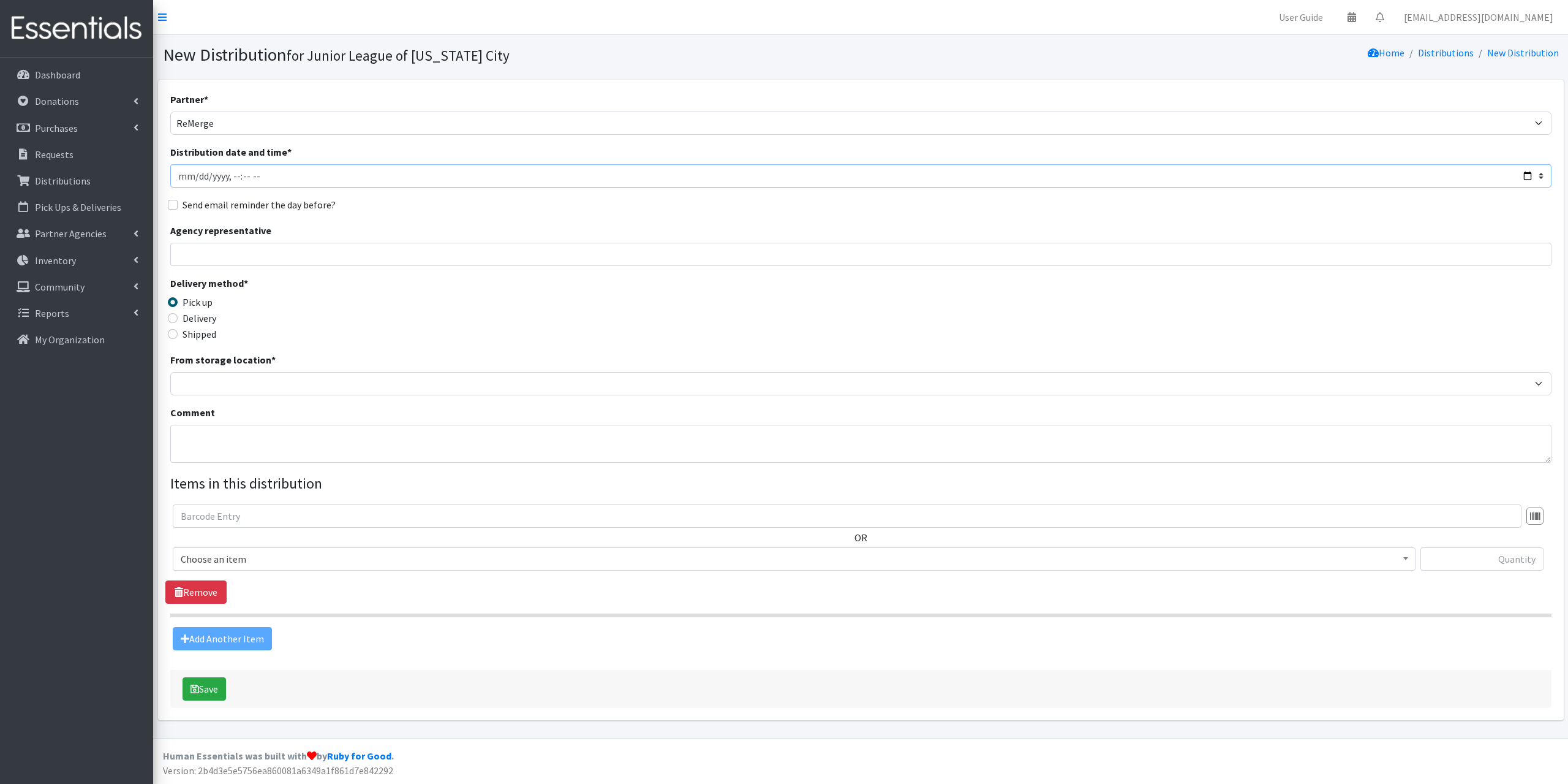
click at [240, 171] on input "Distribution date and time *" at bounding box center [861, 175] width 1381 height 23
click at [181, 174] on input "Distribution date and time *" at bounding box center [861, 175] width 1381 height 23
type input "2025-07-02T23:59"
click at [234, 179] on input "Distribution date and time *" at bounding box center [861, 175] width 1381 height 23
type input "2024-07-07T12:01"
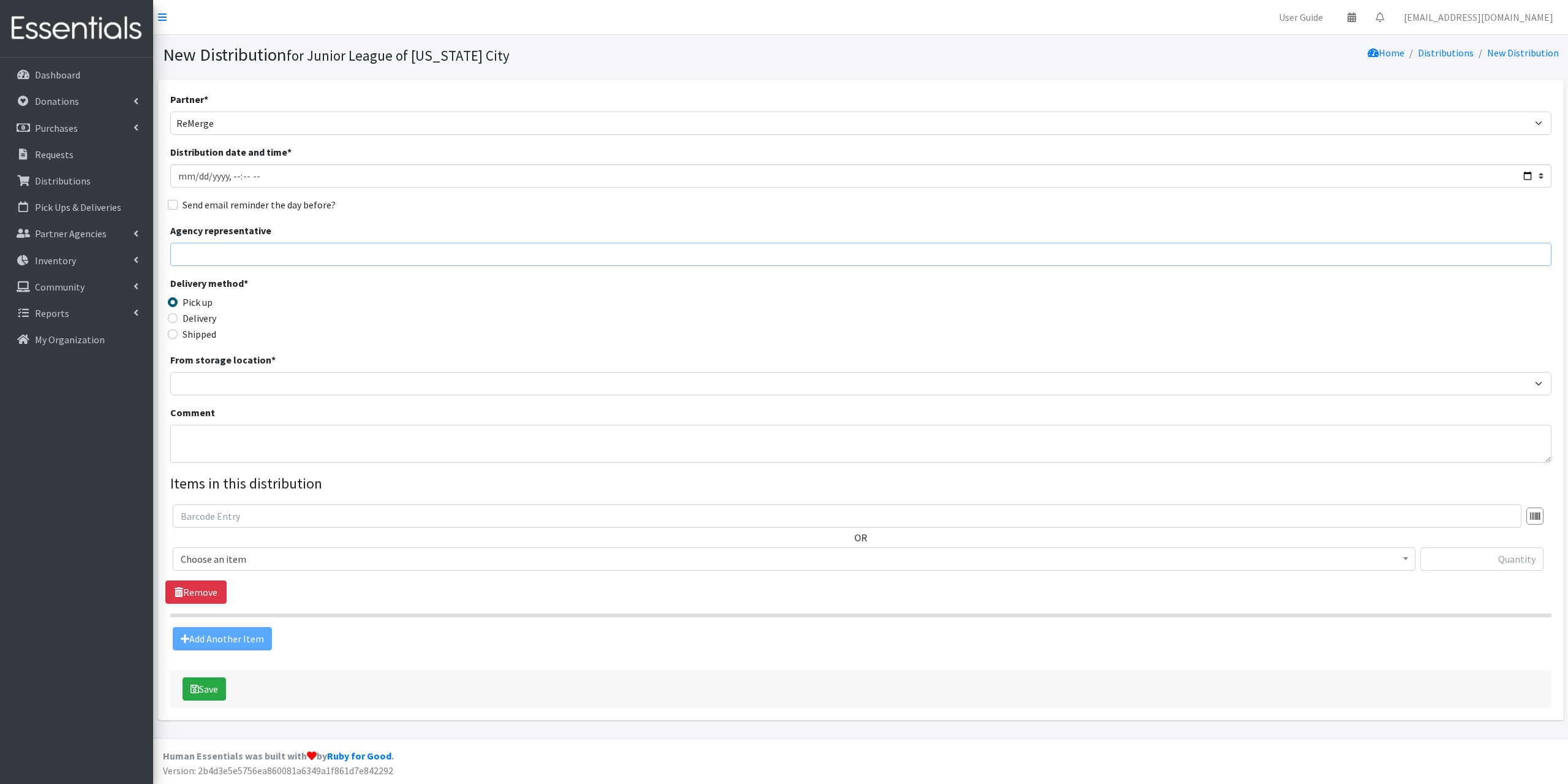
click at [226, 252] on input "Agency representative" at bounding box center [861, 254] width 1381 height 23
click at [196, 319] on label "Delivery" at bounding box center [200, 318] width 34 height 15
click at [178, 319] on input "Delivery" at bounding box center [173, 319] width 10 height 10
radio input "true"
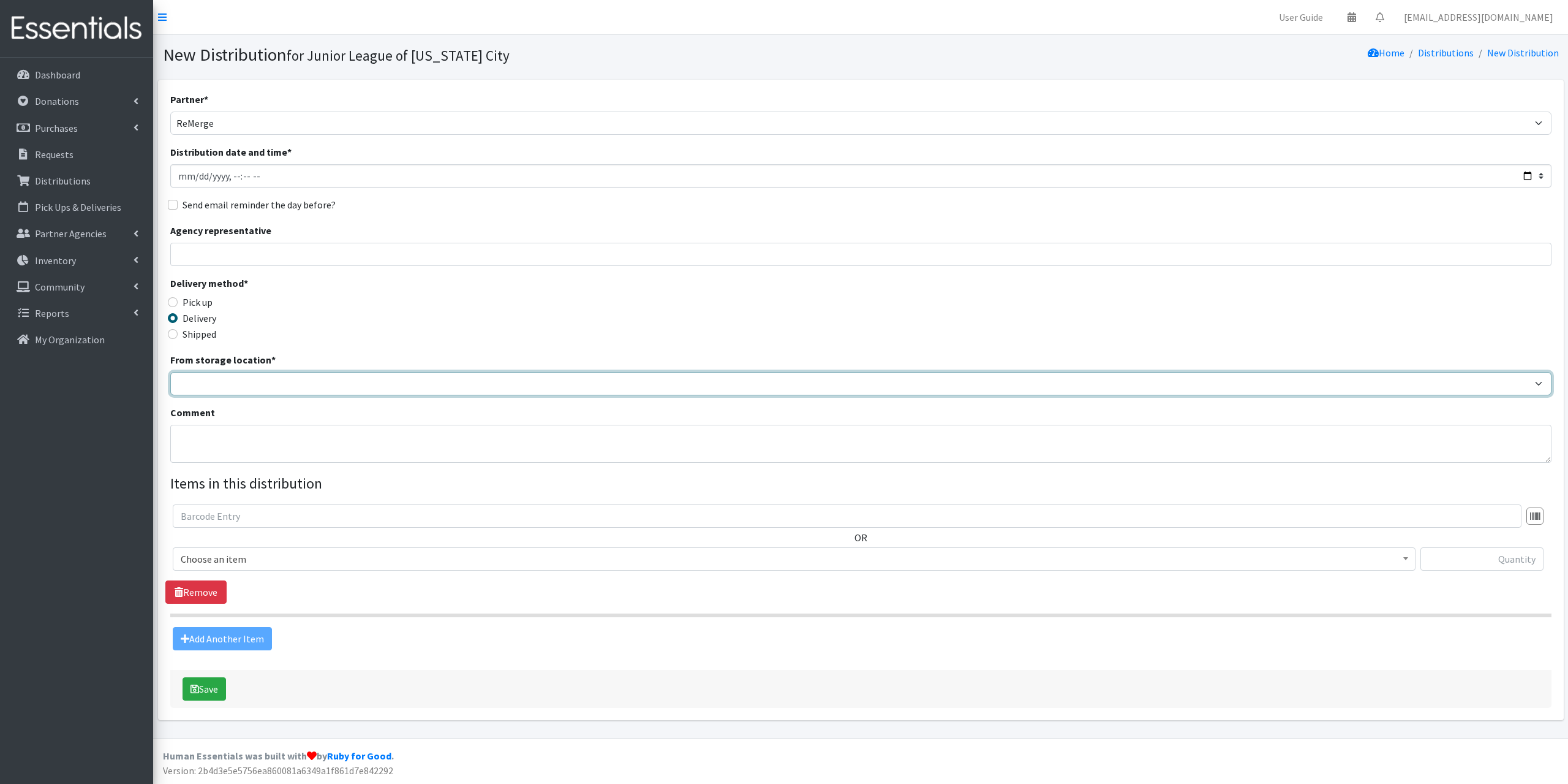
click at [212, 378] on select "JLOC Headquarters Storage Unit" at bounding box center [861, 384] width 1381 height 23
select select "47"
click at [171, 373] on select "JLOC Headquarters Storage Unit" at bounding box center [861, 384] width 1381 height 23
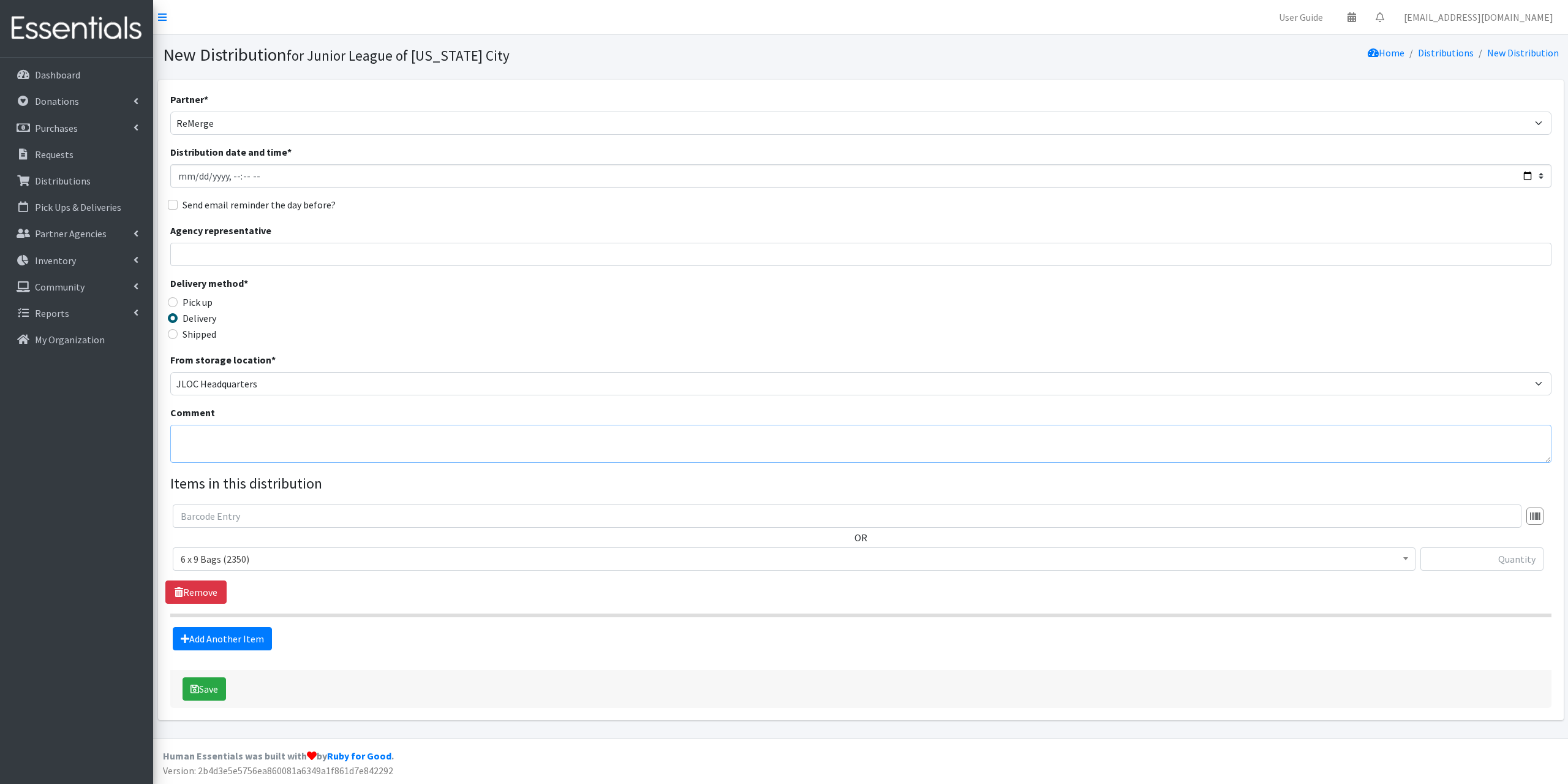
click at [222, 440] on textarea "Comment" at bounding box center [861, 443] width 1381 height 38
click at [233, 504] on input "text" at bounding box center [846, 515] width 1348 height 23
click at [254, 562] on span "6 x 9 Bags (2350)" at bounding box center [793, 558] width 1227 height 17
click at [1481, 554] on input "text" at bounding box center [1481, 558] width 123 height 23
type input "42"
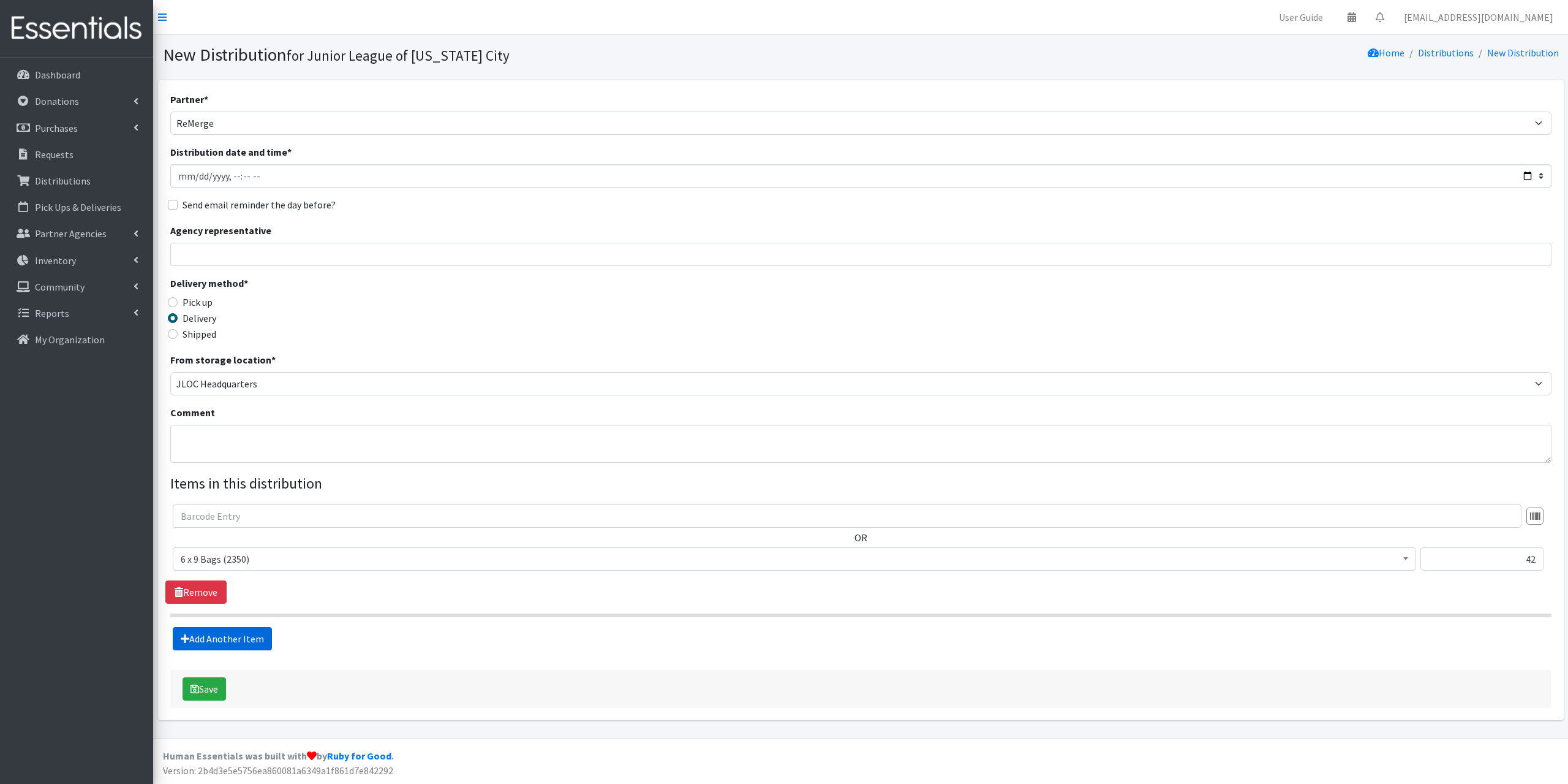
click at [258, 634] on link "Add Another Item" at bounding box center [222, 638] width 99 height 23
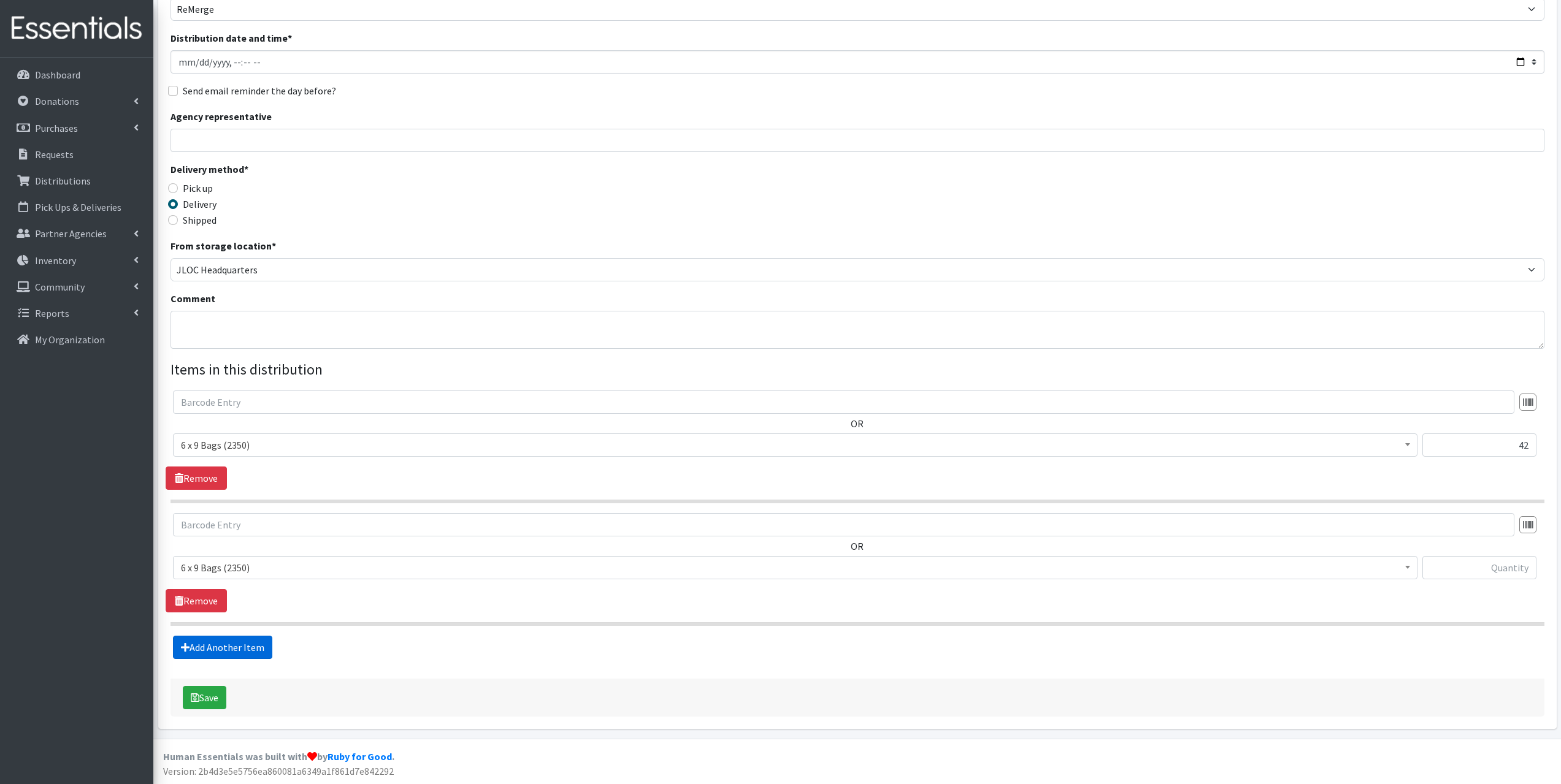
scroll to position [115, 0]
click at [224, 556] on span "6 x 9 Bags (2350)" at bounding box center [794, 566] width 1244 height 23
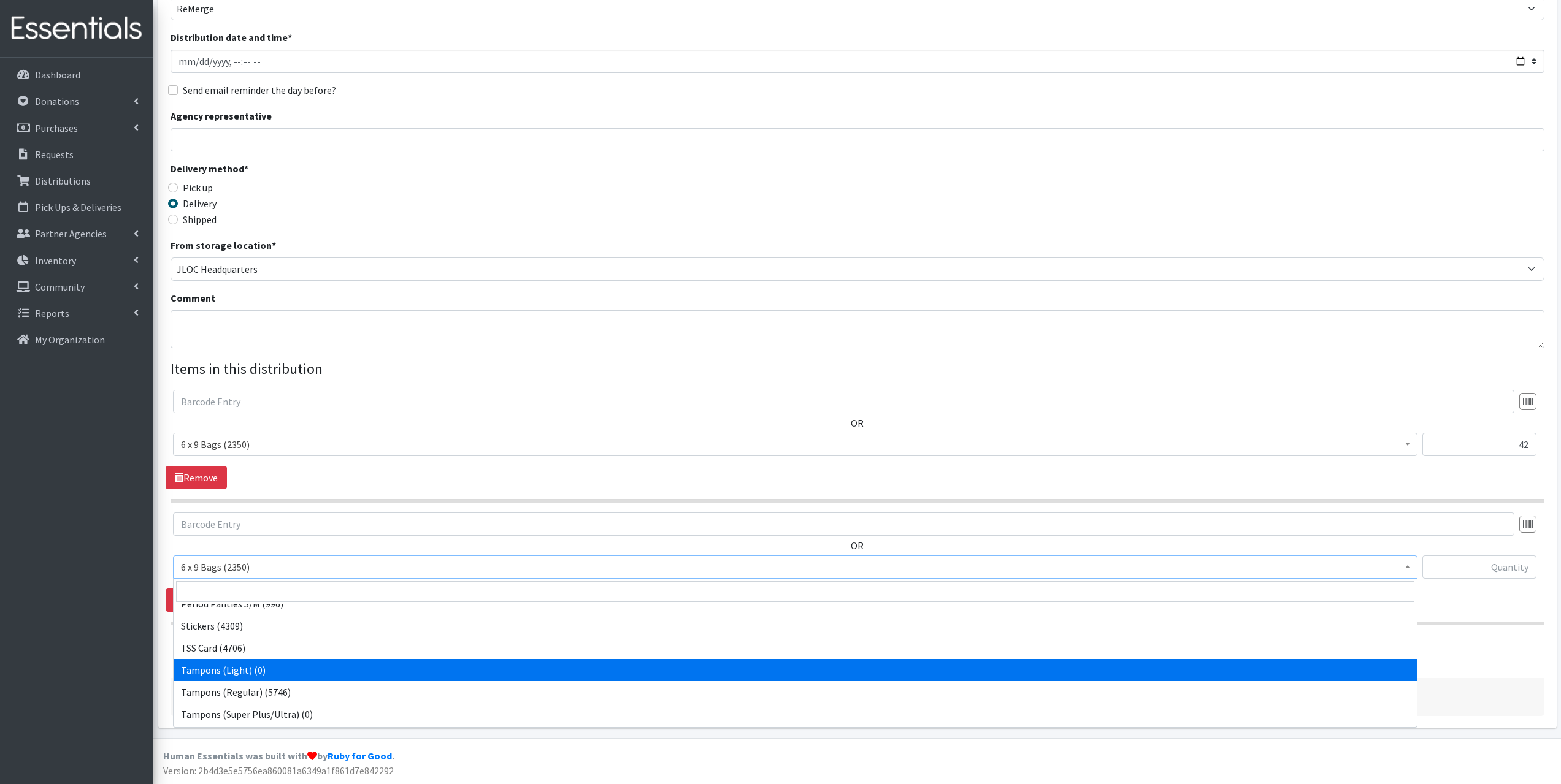
scroll to position [231, 0]
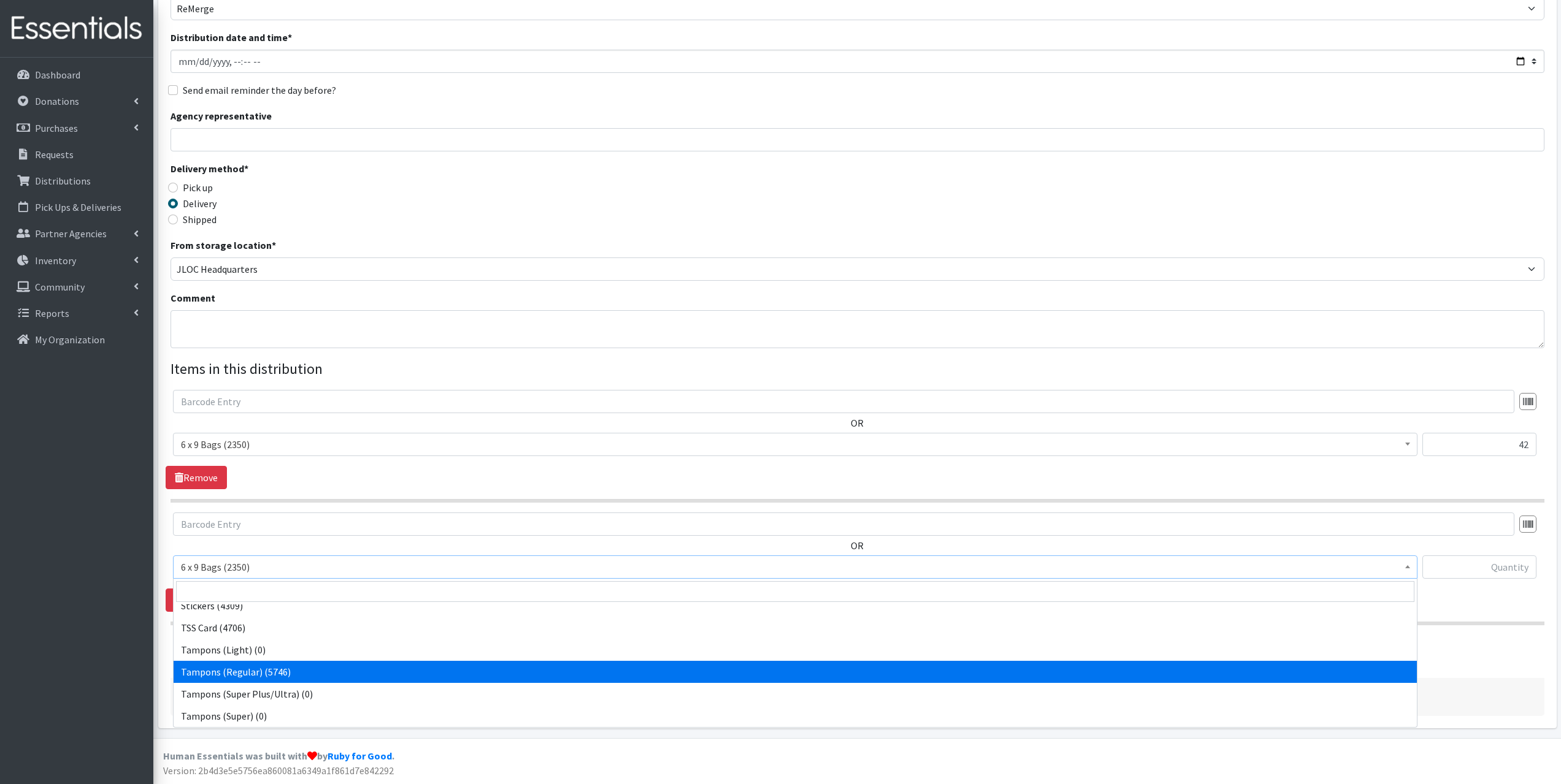
select select "2101"
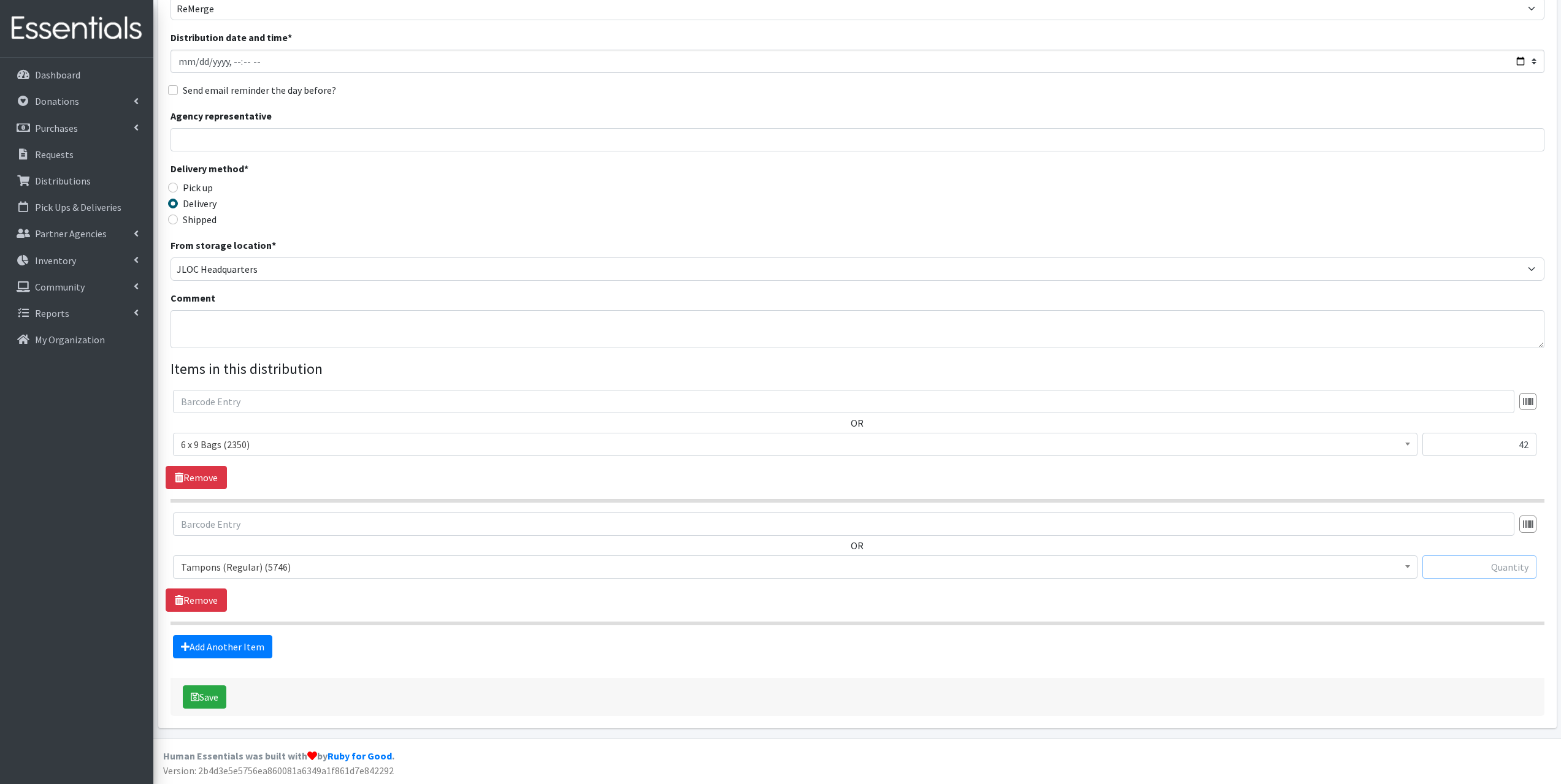
click at [1513, 567] on input "text" at bounding box center [1479, 566] width 114 height 23
type input "420"
click at [273, 645] on div "Add Another Item" at bounding box center [857, 646] width 1383 height 23
click at [245, 640] on link "Add Another Item" at bounding box center [222, 646] width 99 height 23
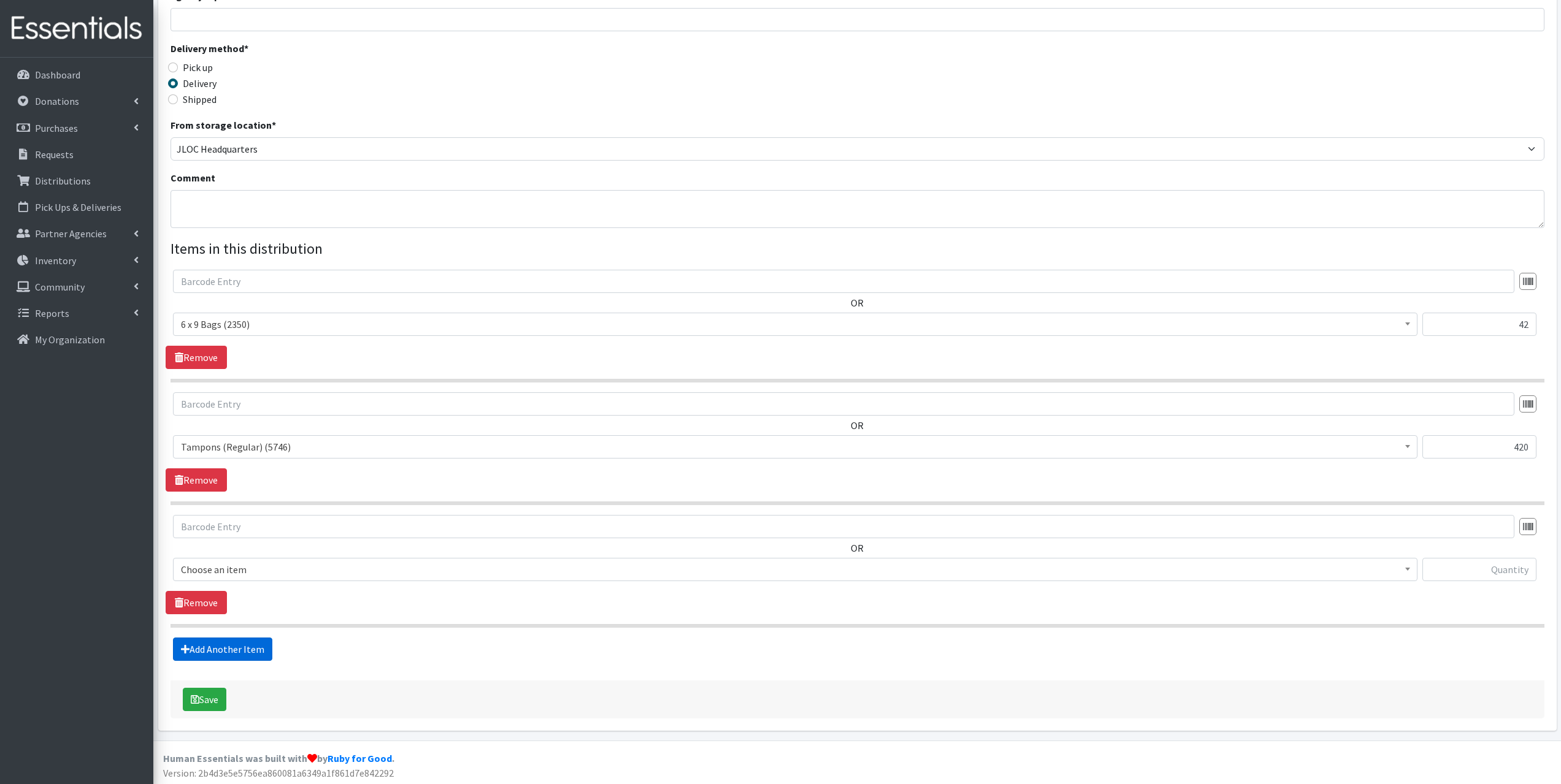
scroll to position [238, 0]
click at [260, 552] on div "OR 6 x 9 Bags (2350) 8.5 x 11 Bags (6432) Liners (Long) (0) Liners (Regular) (8…" at bounding box center [857, 550] width 1383 height 76
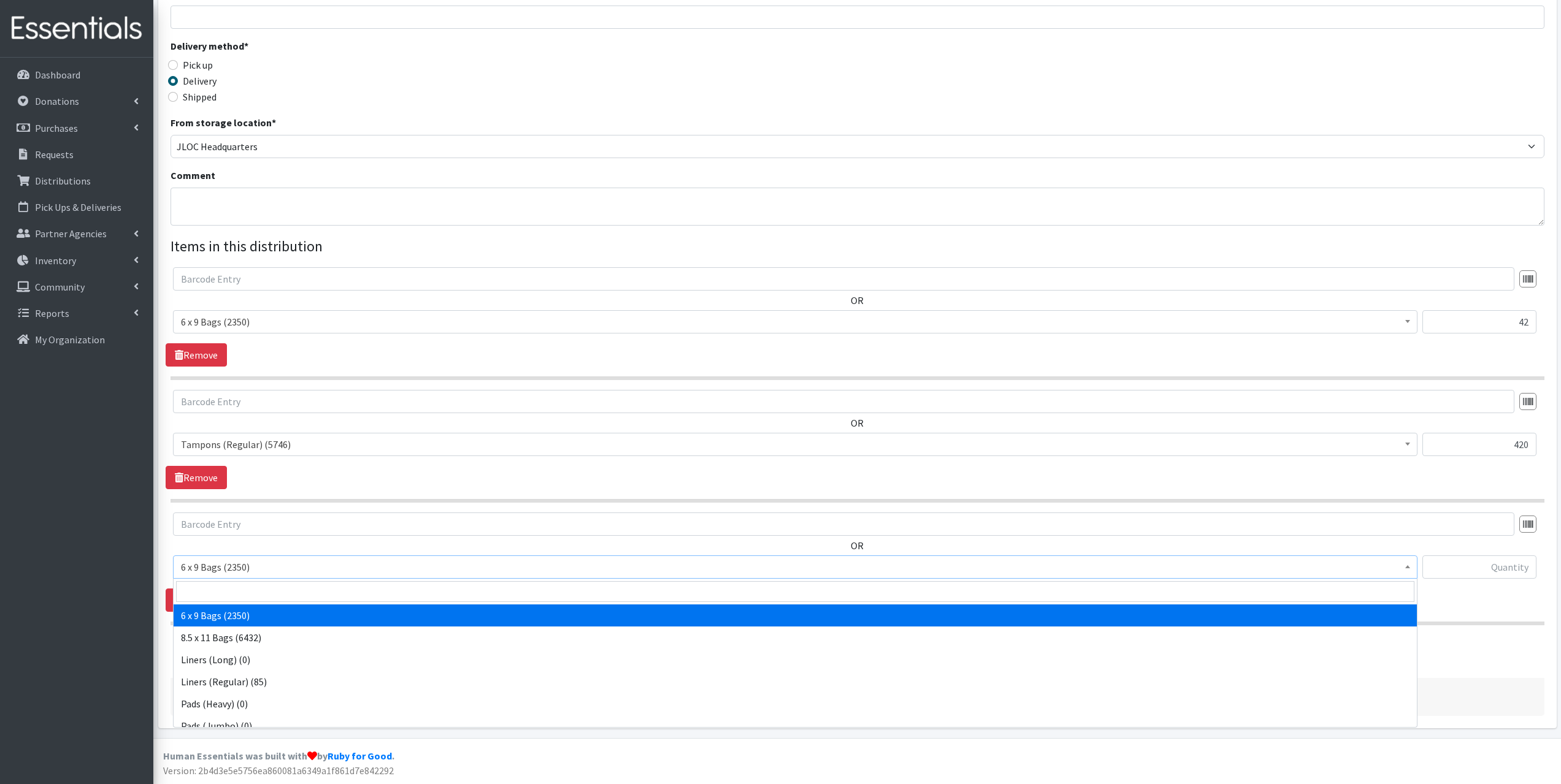
click at [260, 555] on span "6 x 9 Bags (2350)" at bounding box center [794, 566] width 1244 height 23
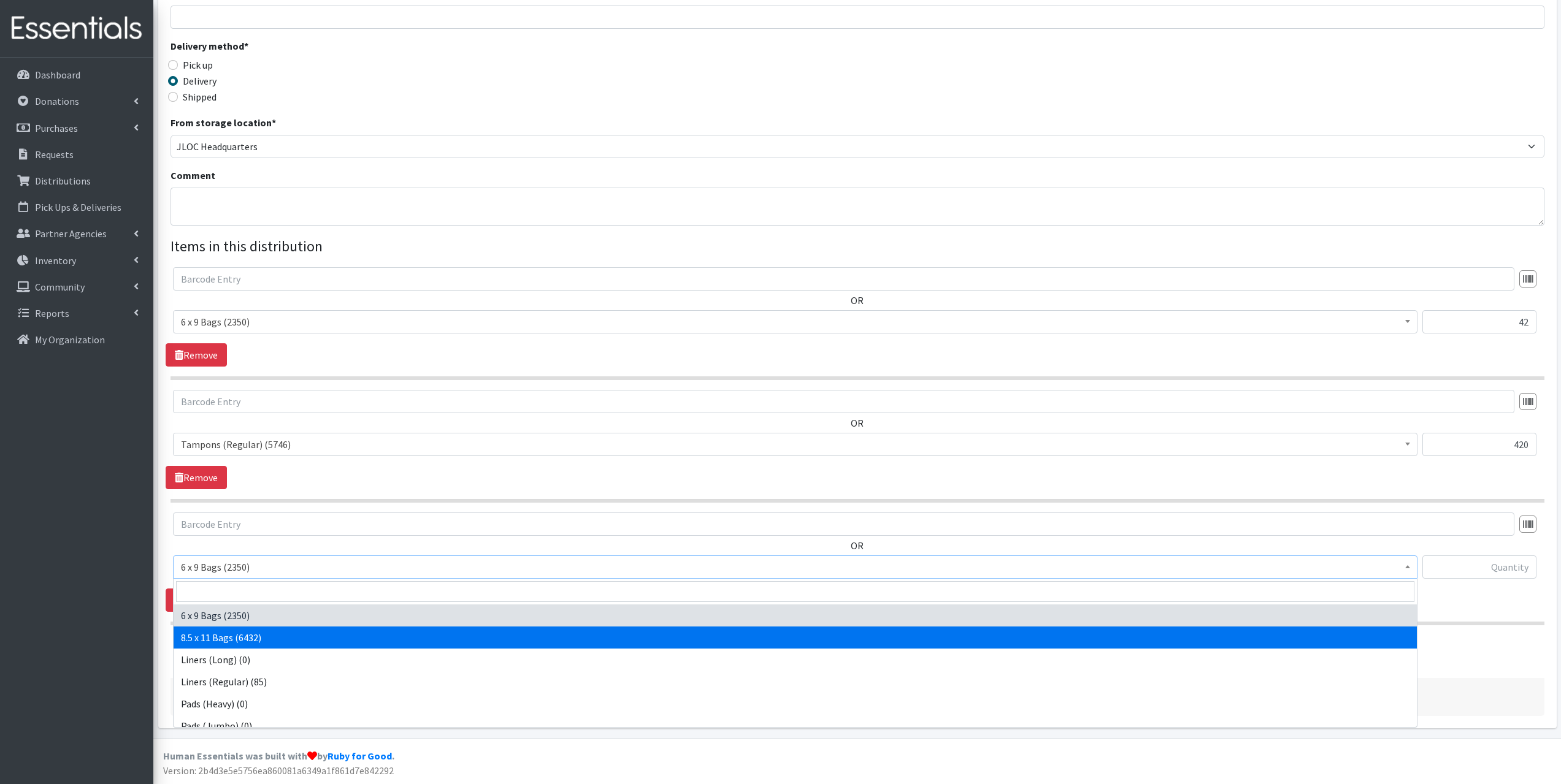
select select "7616"
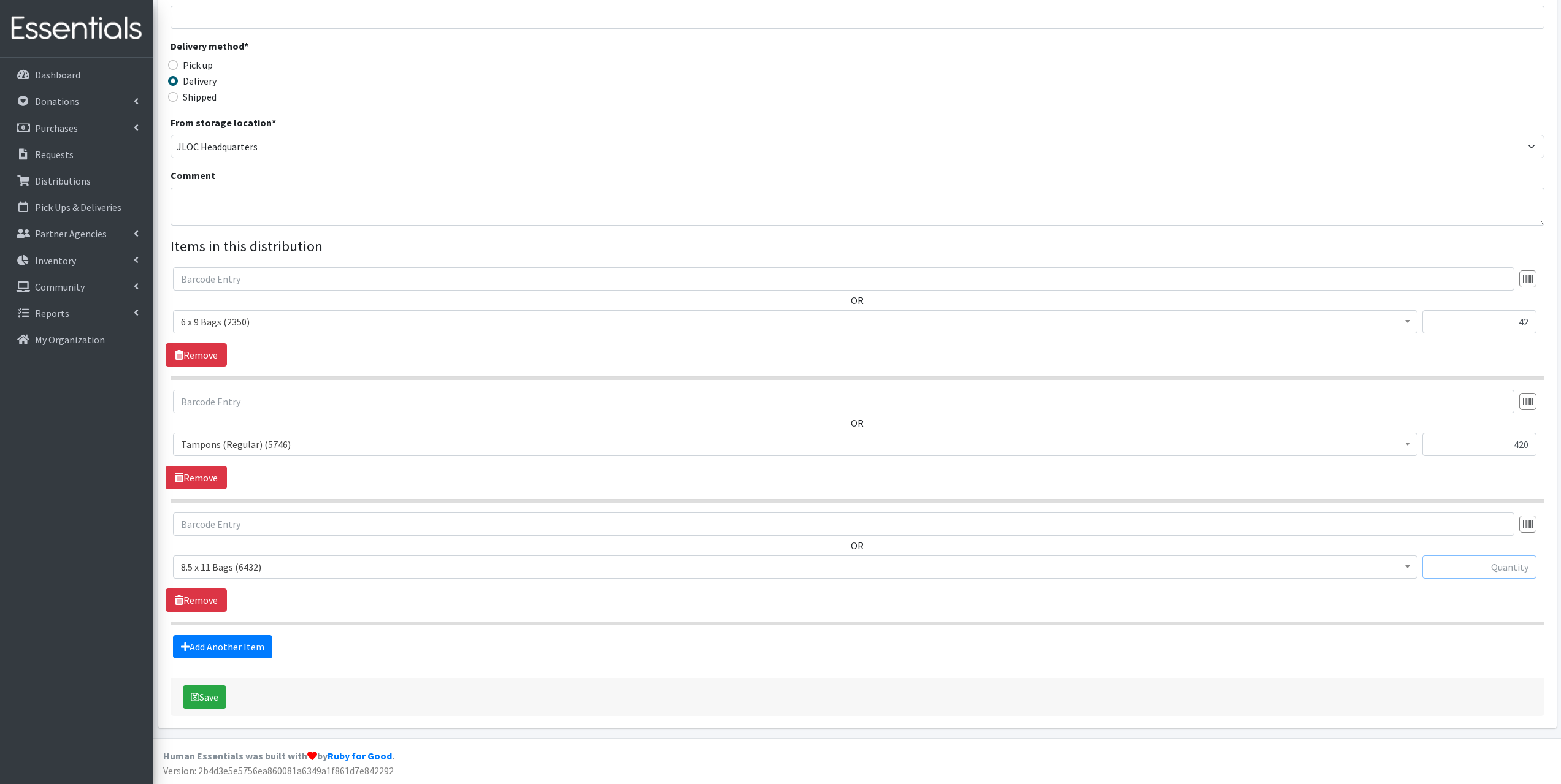
click at [1510, 559] on input "text" at bounding box center [1479, 566] width 114 height 23
type input "60"
click at [229, 637] on link "Add Another Item" at bounding box center [222, 646] width 99 height 23
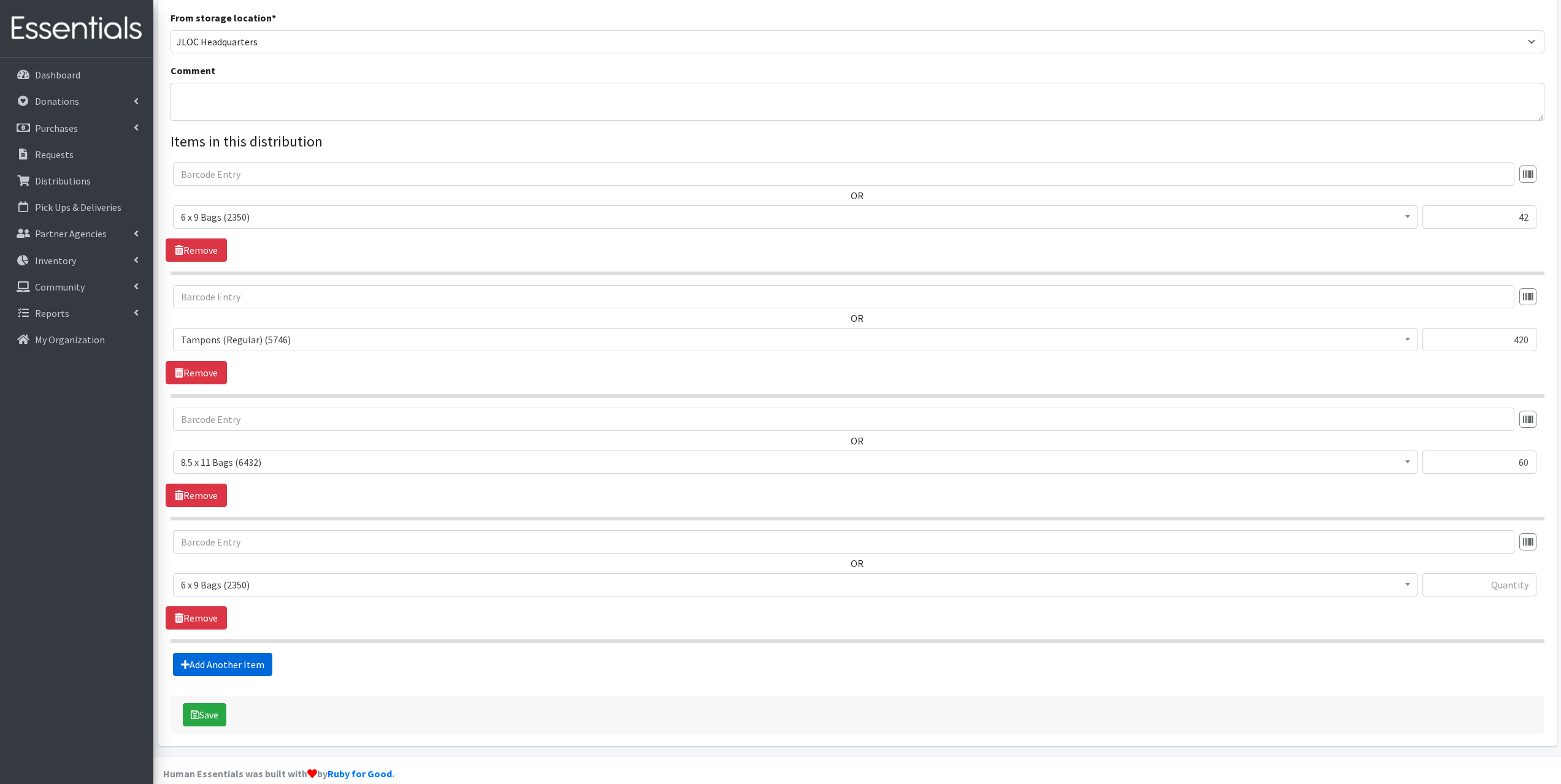
scroll to position [360, 0]
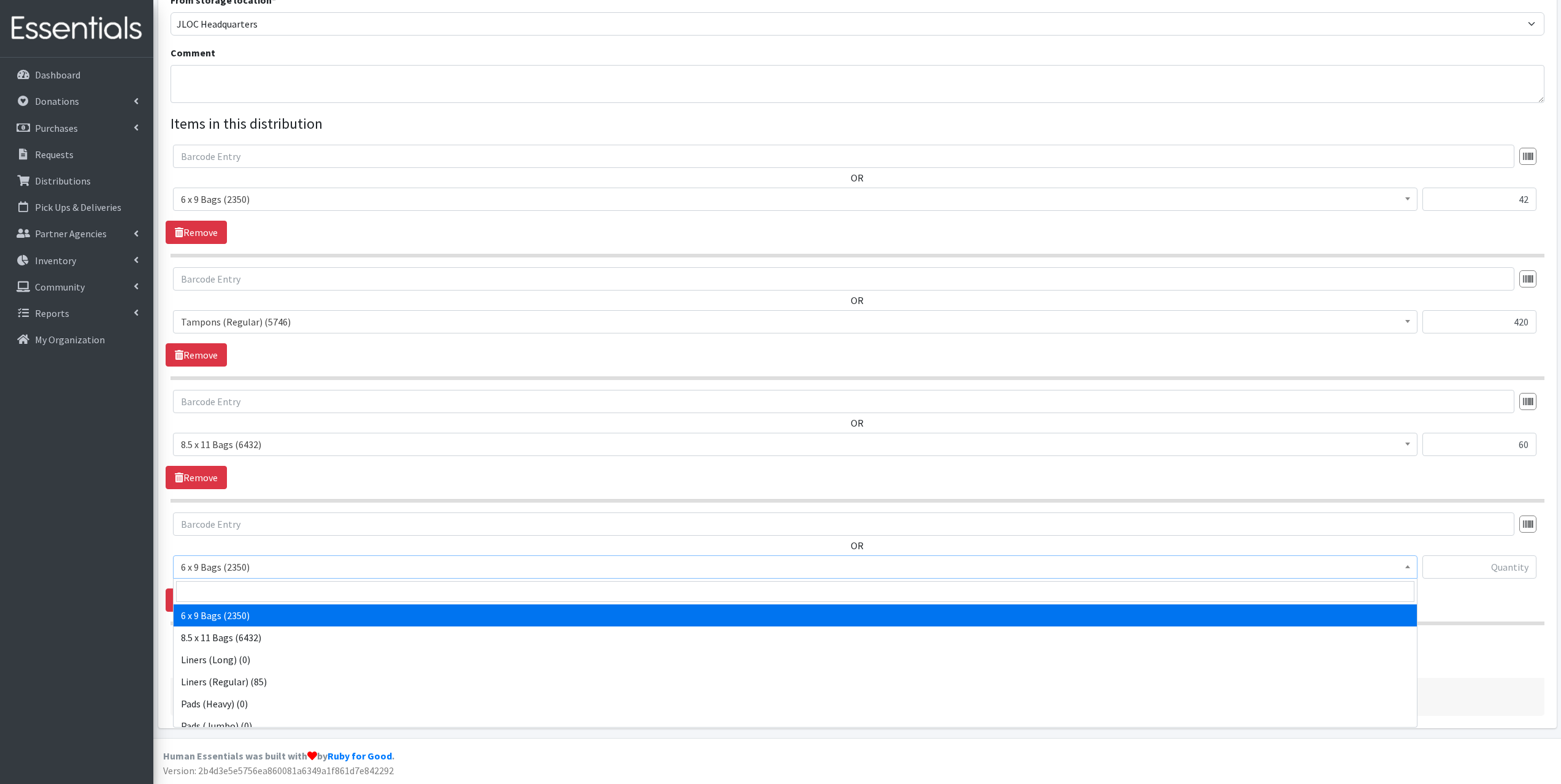
click at [247, 570] on span "6 x 9 Bags (2350)" at bounding box center [794, 566] width 1228 height 17
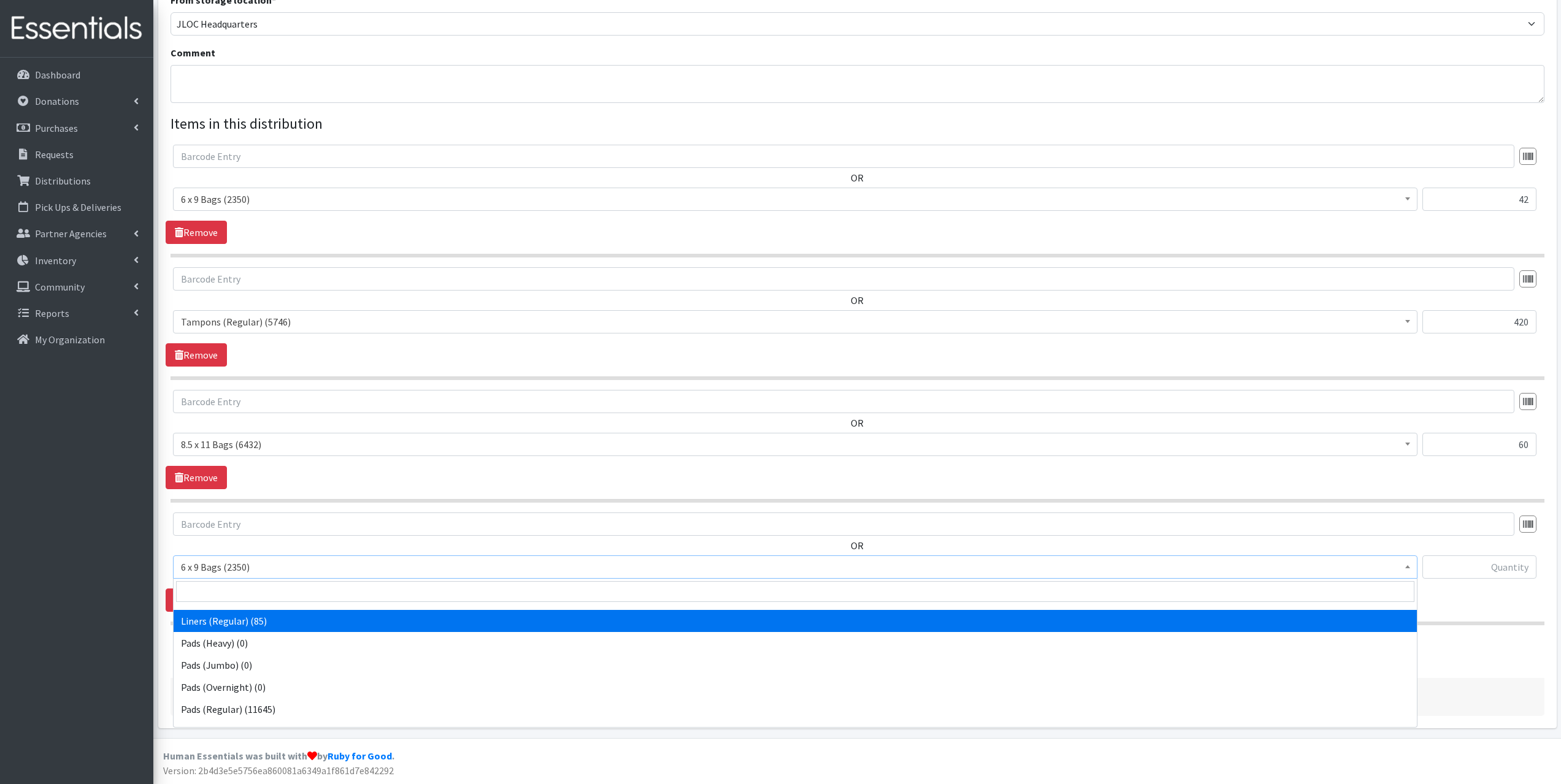
scroll to position [61, 0]
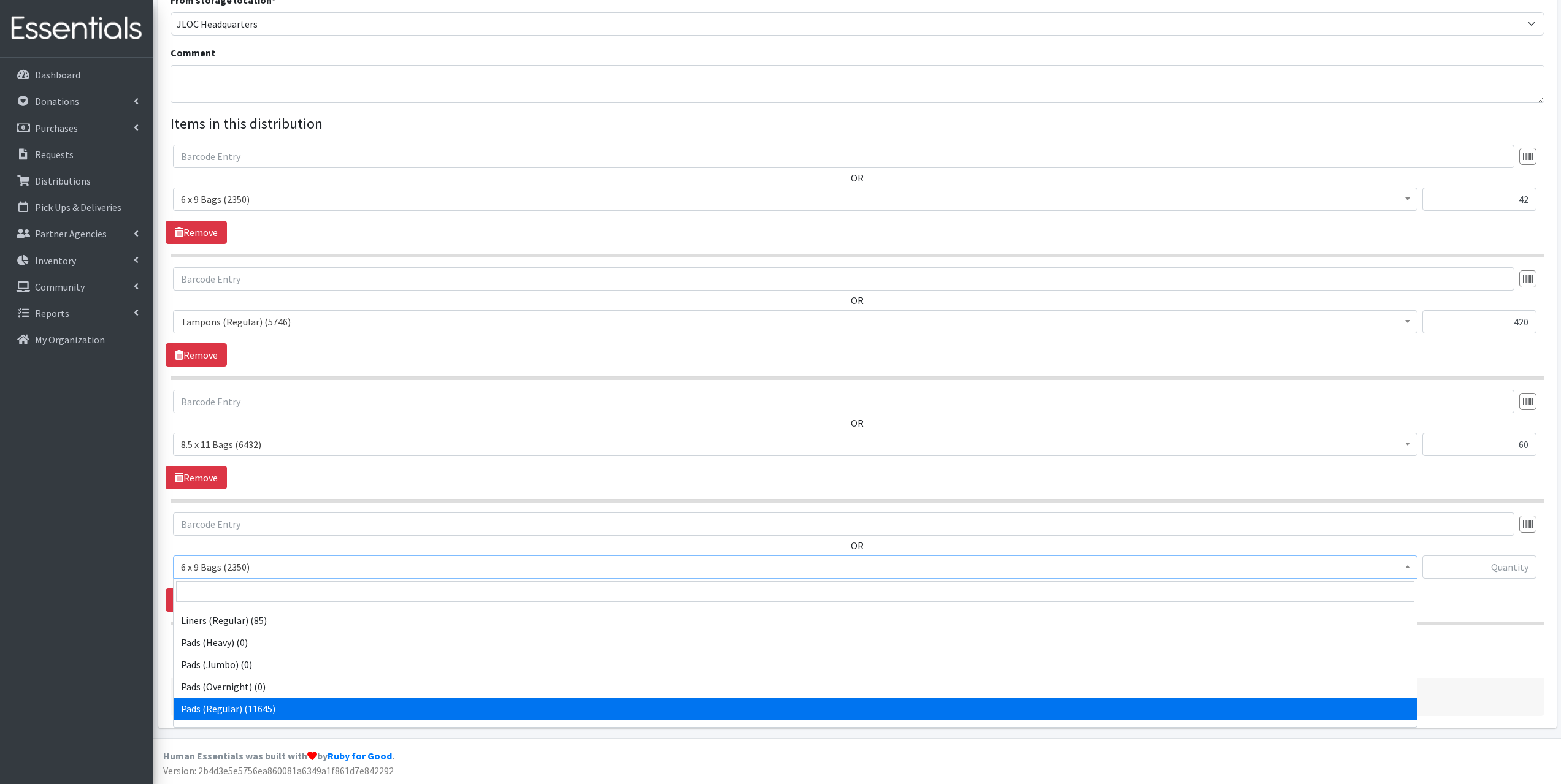
select select "2104"
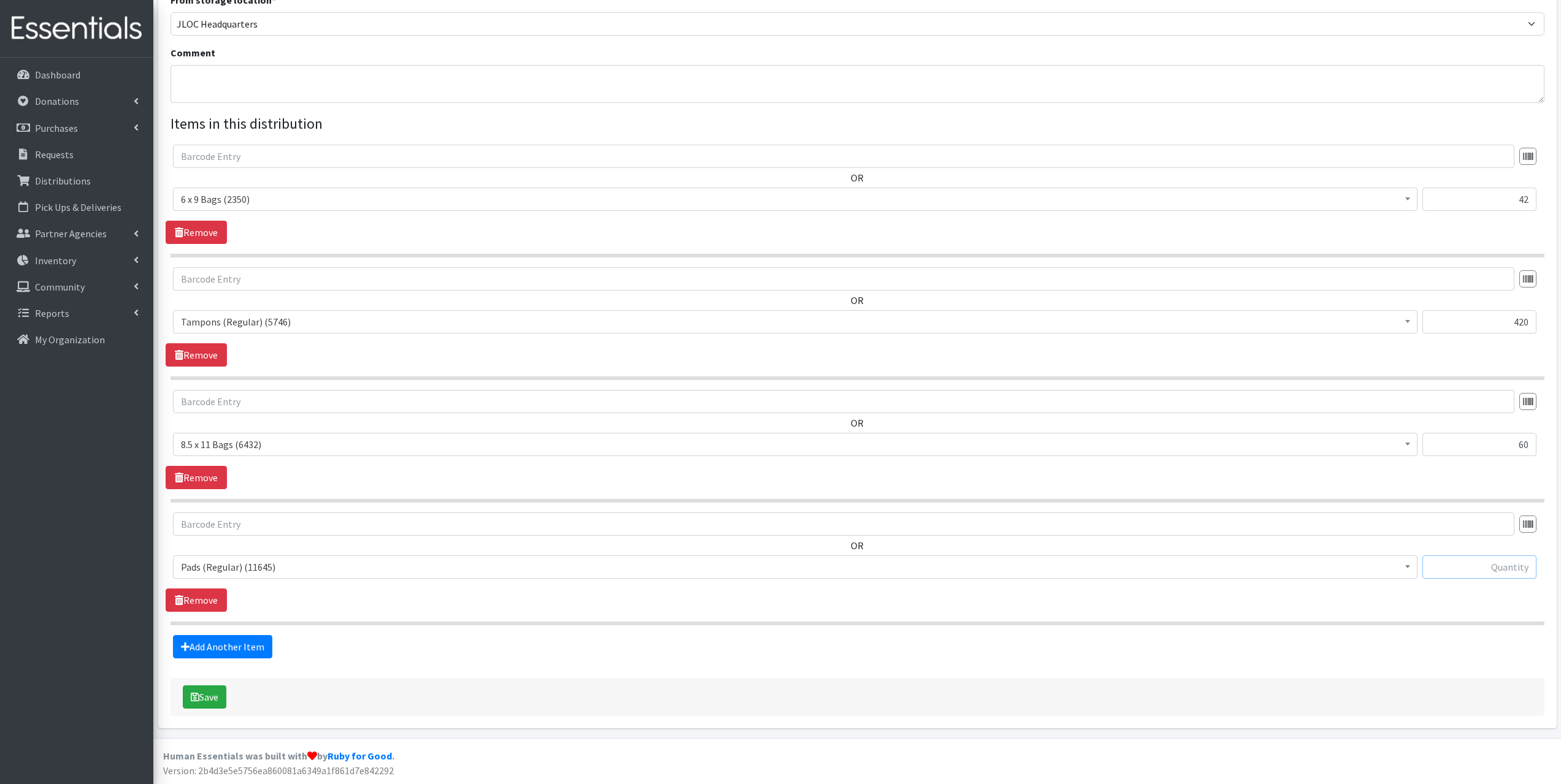
click at [1493, 565] on input "text" at bounding box center [1479, 566] width 114 height 23
type input "60"
click at [253, 648] on link "Add Another Item" at bounding box center [222, 646] width 99 height 23
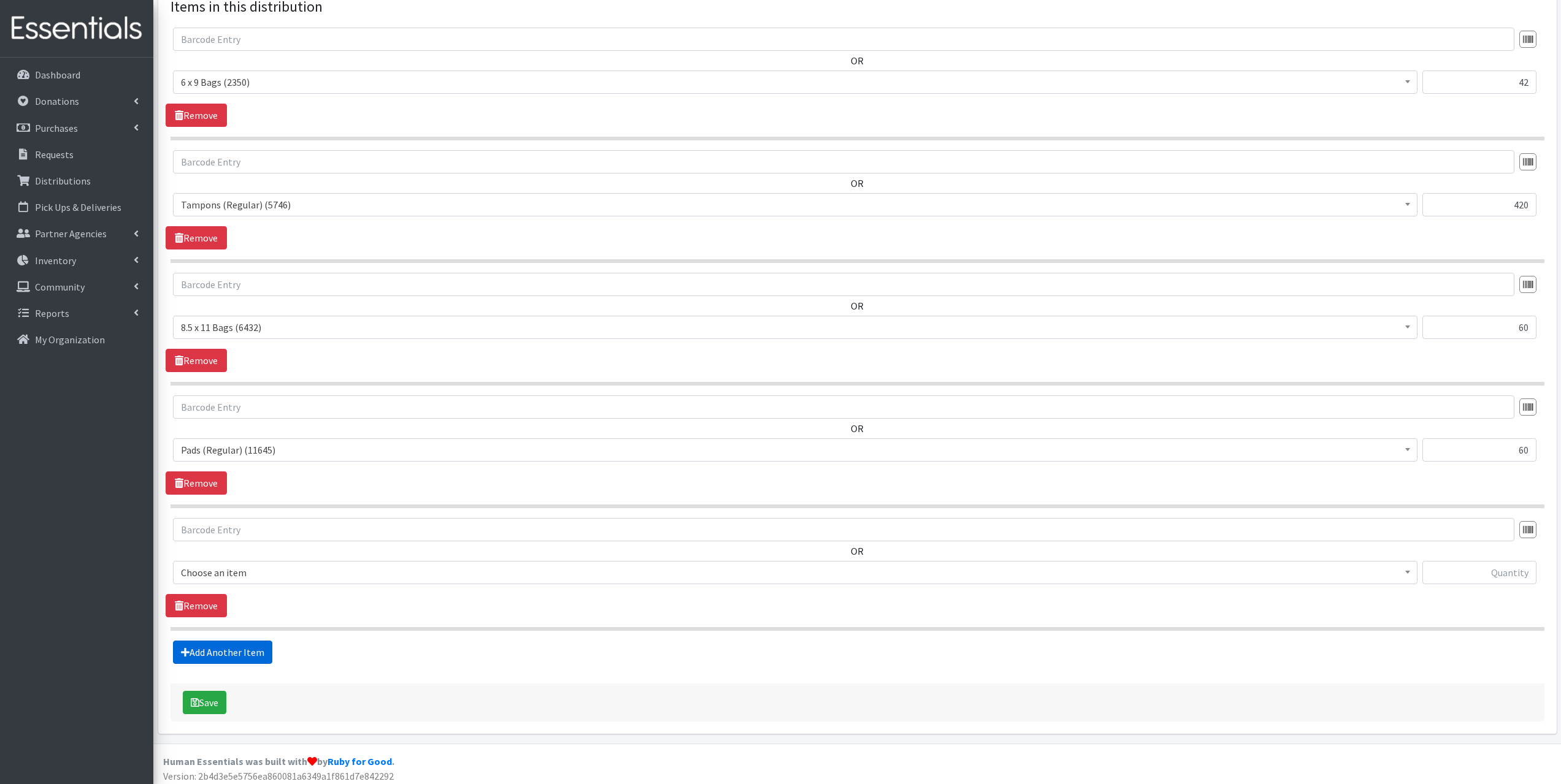
scroll to position [482, 0]
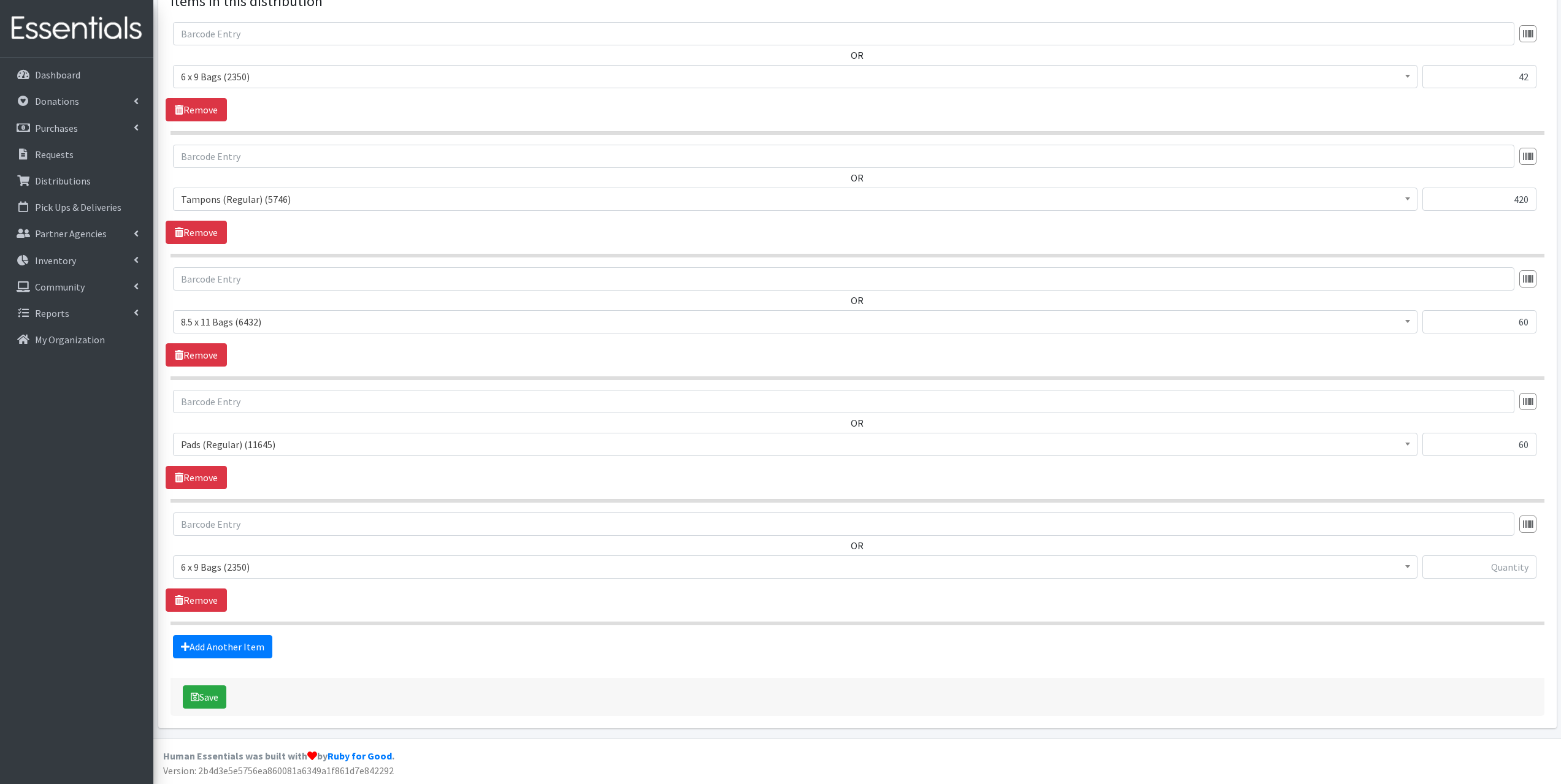
click at [252, 557] on span "6 x 9 Bags (2350)" at bounding box center [794, 566] width 1244 height 23
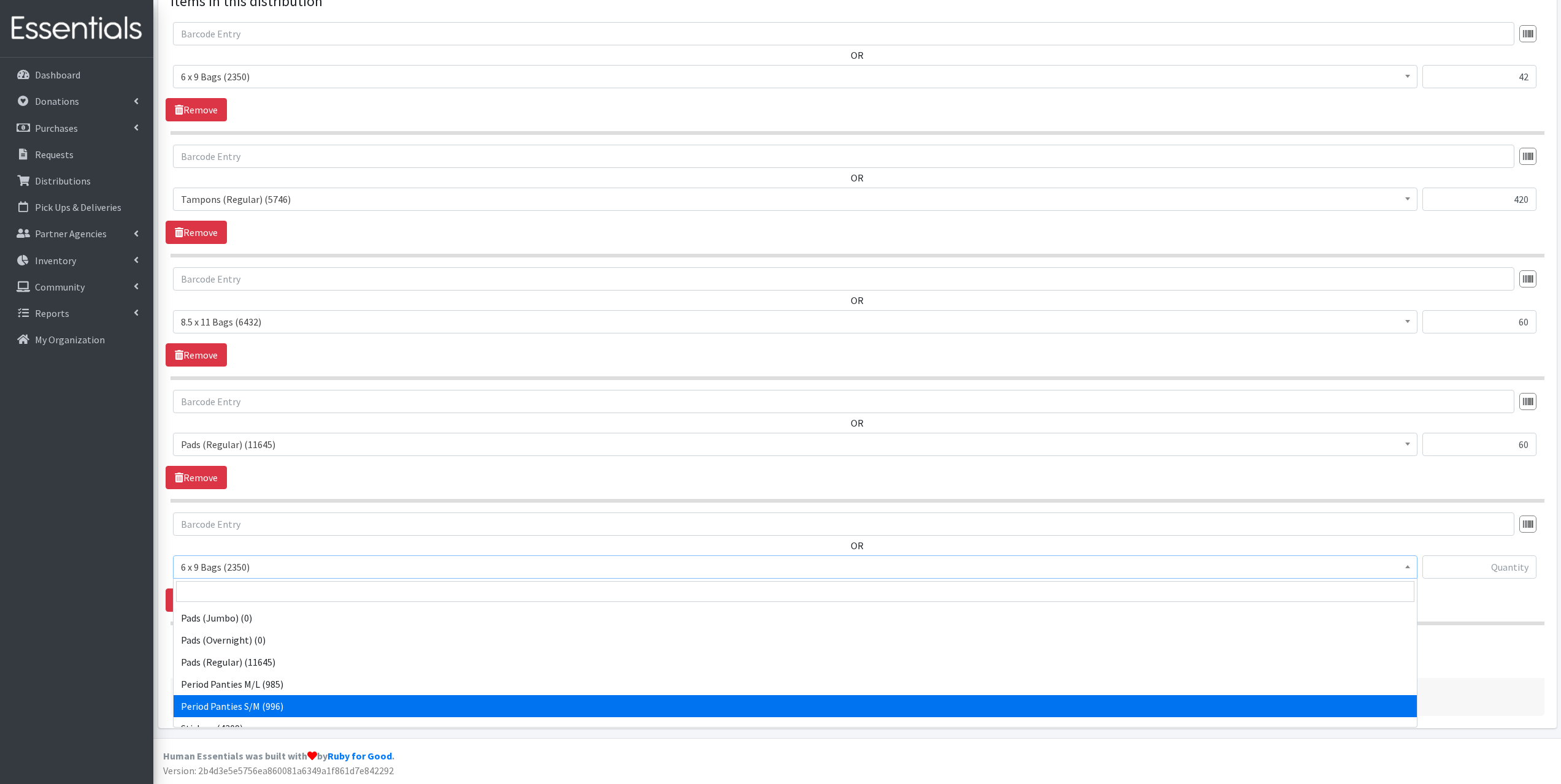
select select "14233"
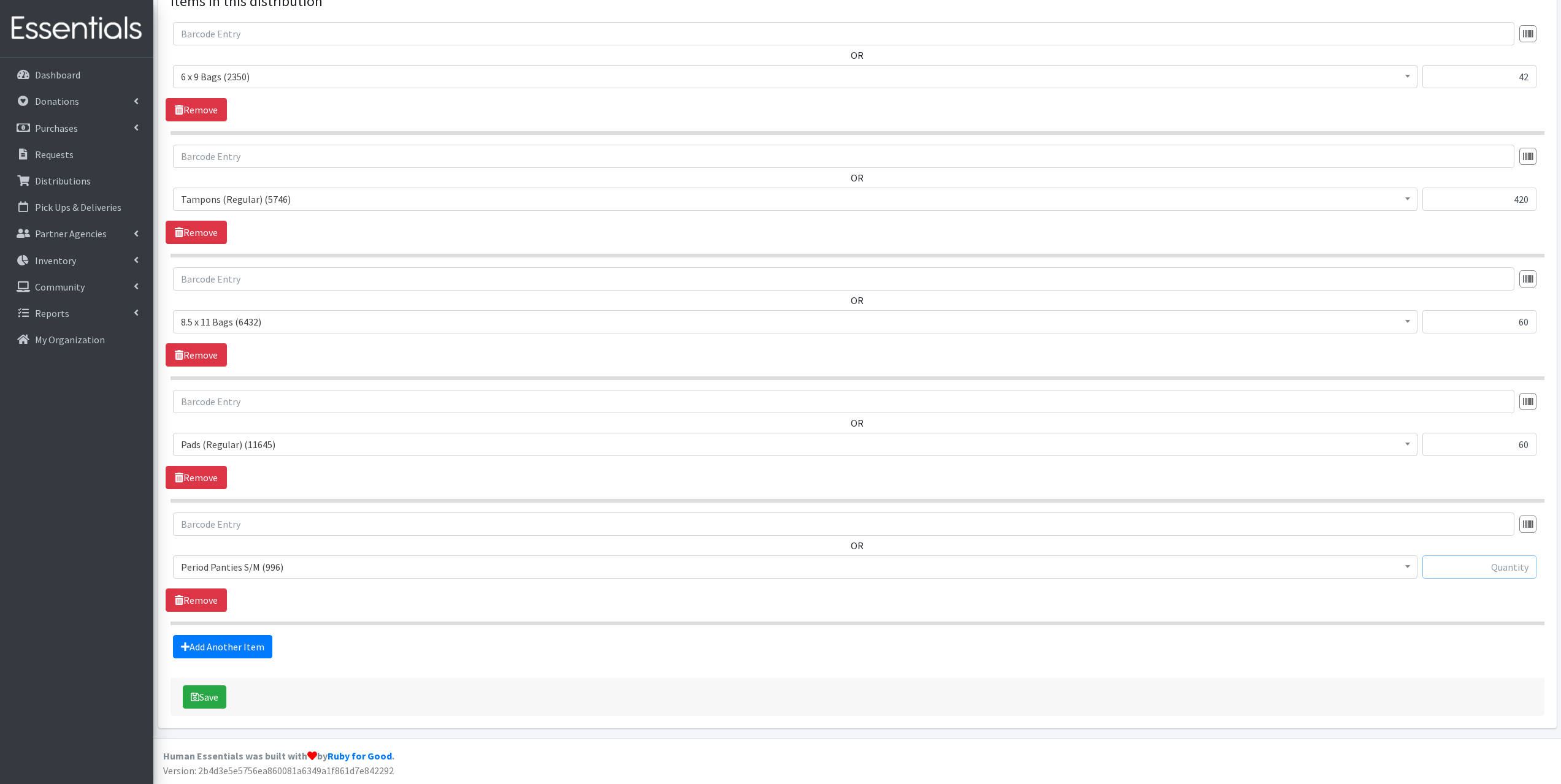
click at [1509, 561] on input "text" at bounding box center [1479, 566] width 114 height 23
type input "72"
click at [234, 652] on link "Add Another Item" at bounding box center [222, 646] width 99 height 23
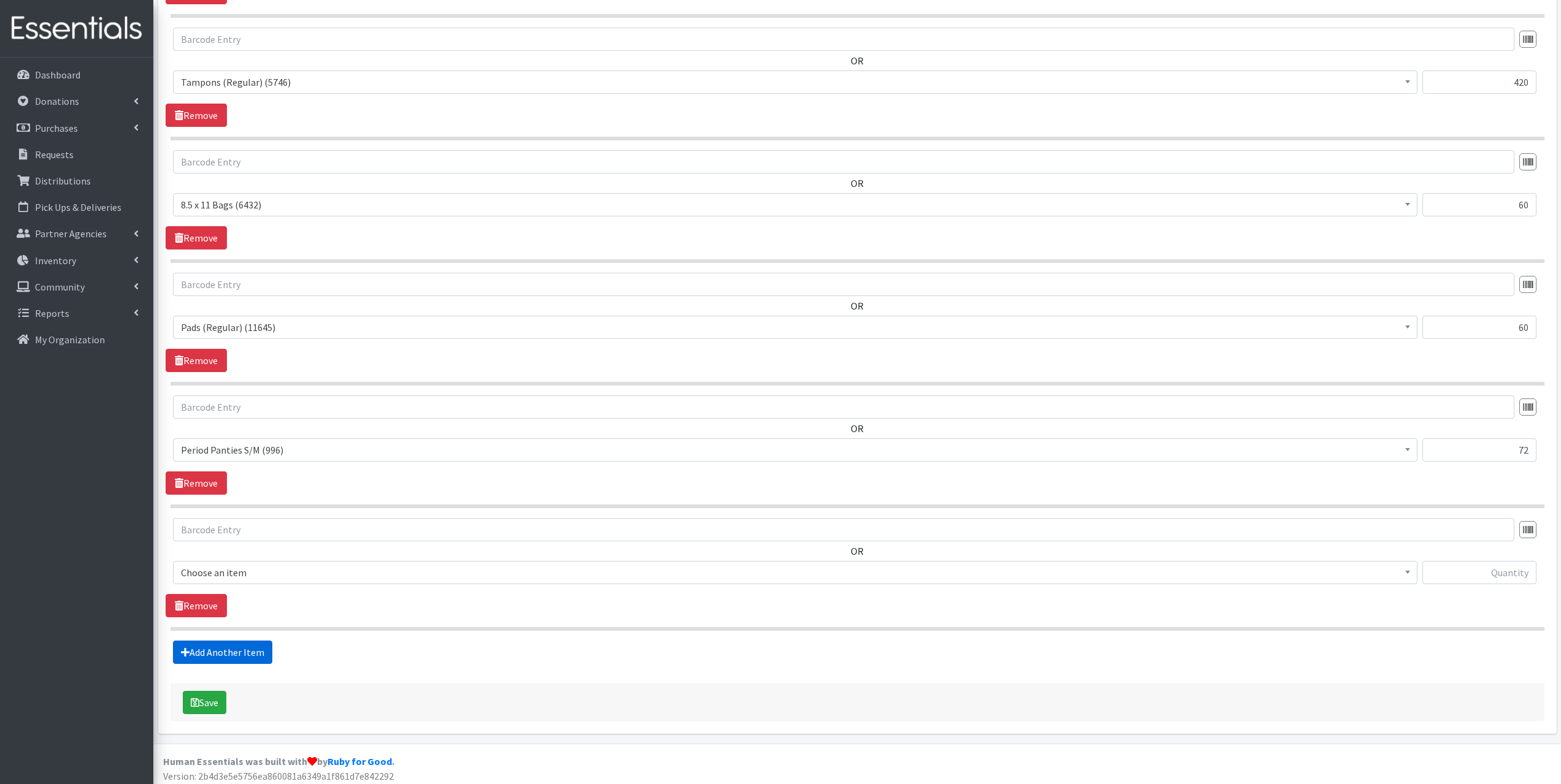
scroll to position [605, 0]
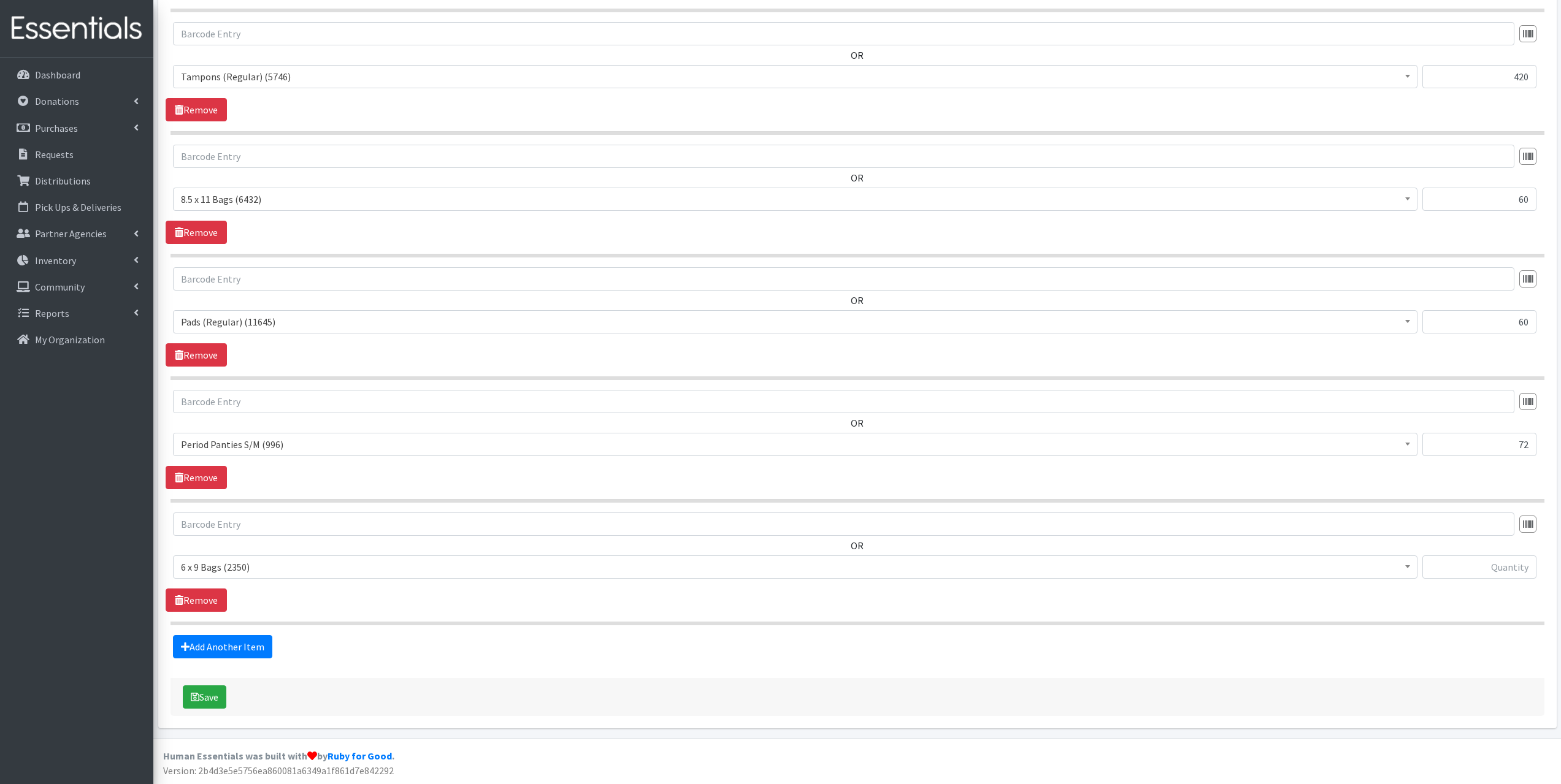
click at [244, 566] on span "6 x 9 Bags (2350)" at bounding box center [794, 566] width 1228 height 17
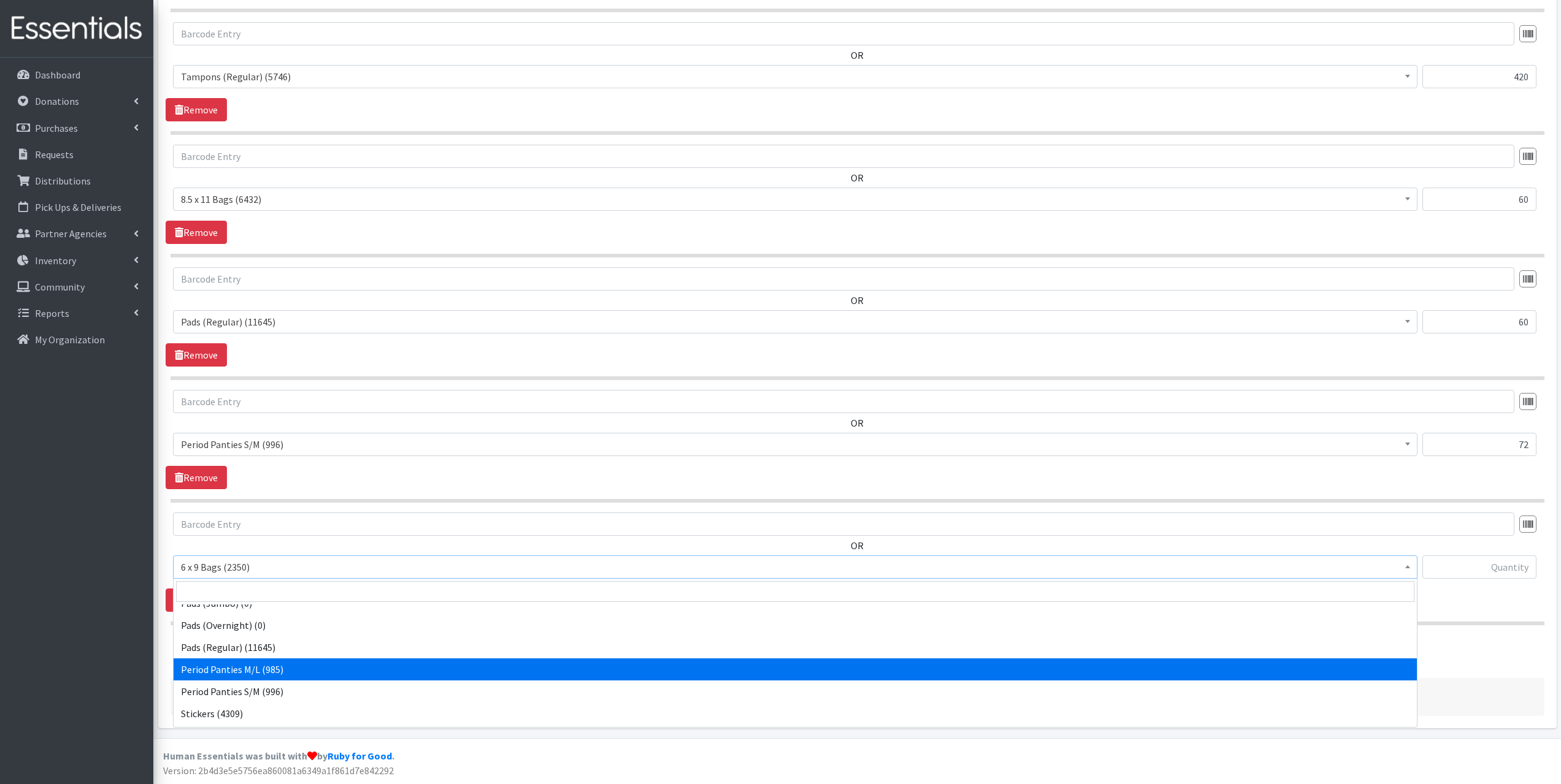
drag, startPoint x: 244, startPoint y: 685, endPoint x: 245, endPoint y: 671, distance: 14.0
select select "14234"
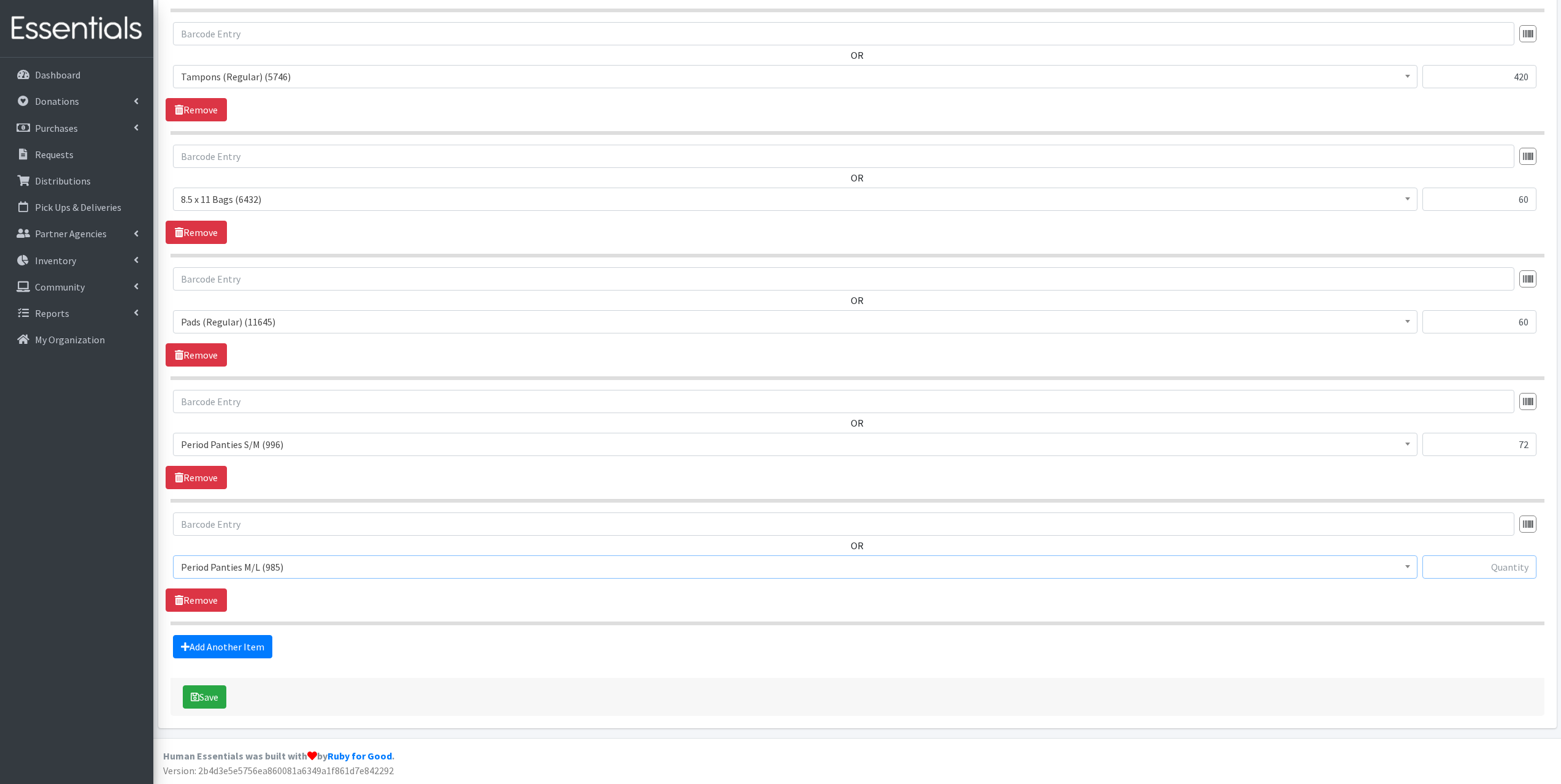
click at [1454, 564] on input "text" at bounding box center [1479, 566] width 114 height 23
type input "60"
click at [232, 648] on link "Add Another Item" at bounding box center [222, 646] width 99 height 23
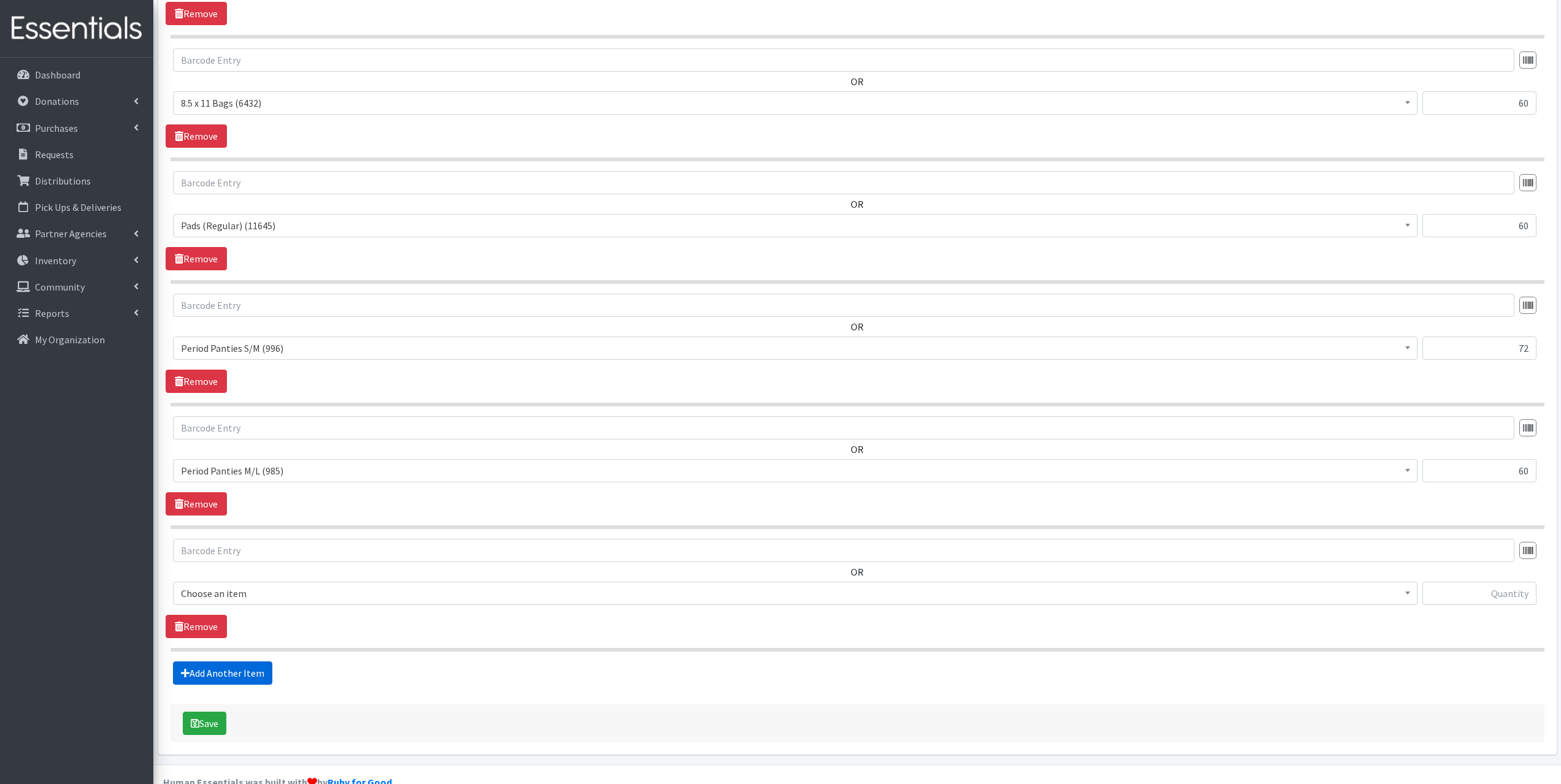
scroll to position [728, 0]
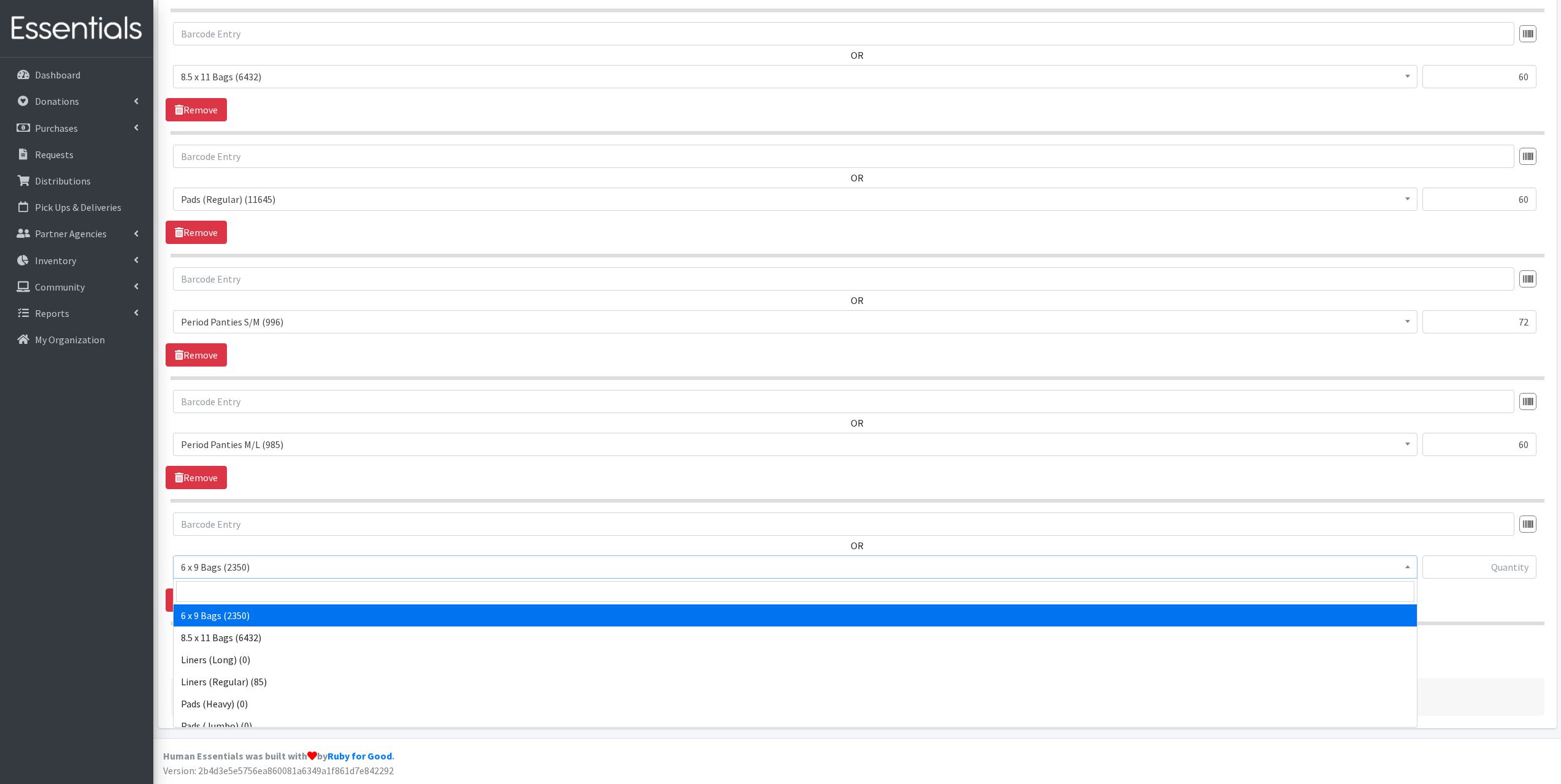
click at [314, 561] on span "6 x 9 Bags (2350)" at bounding box center [794, 566] width 1228 height 17
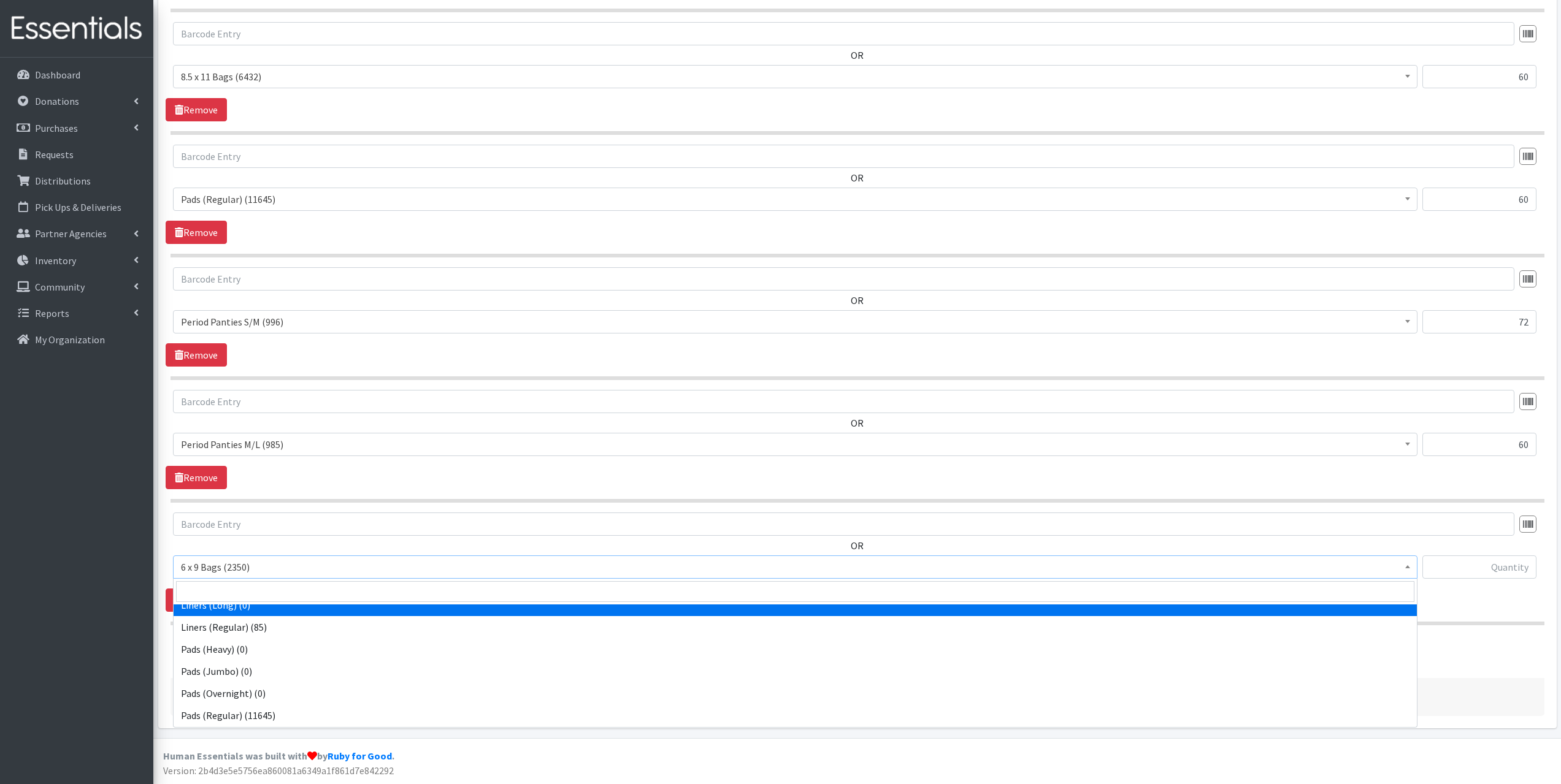
scroll to position [231, 0]
select select "13100"
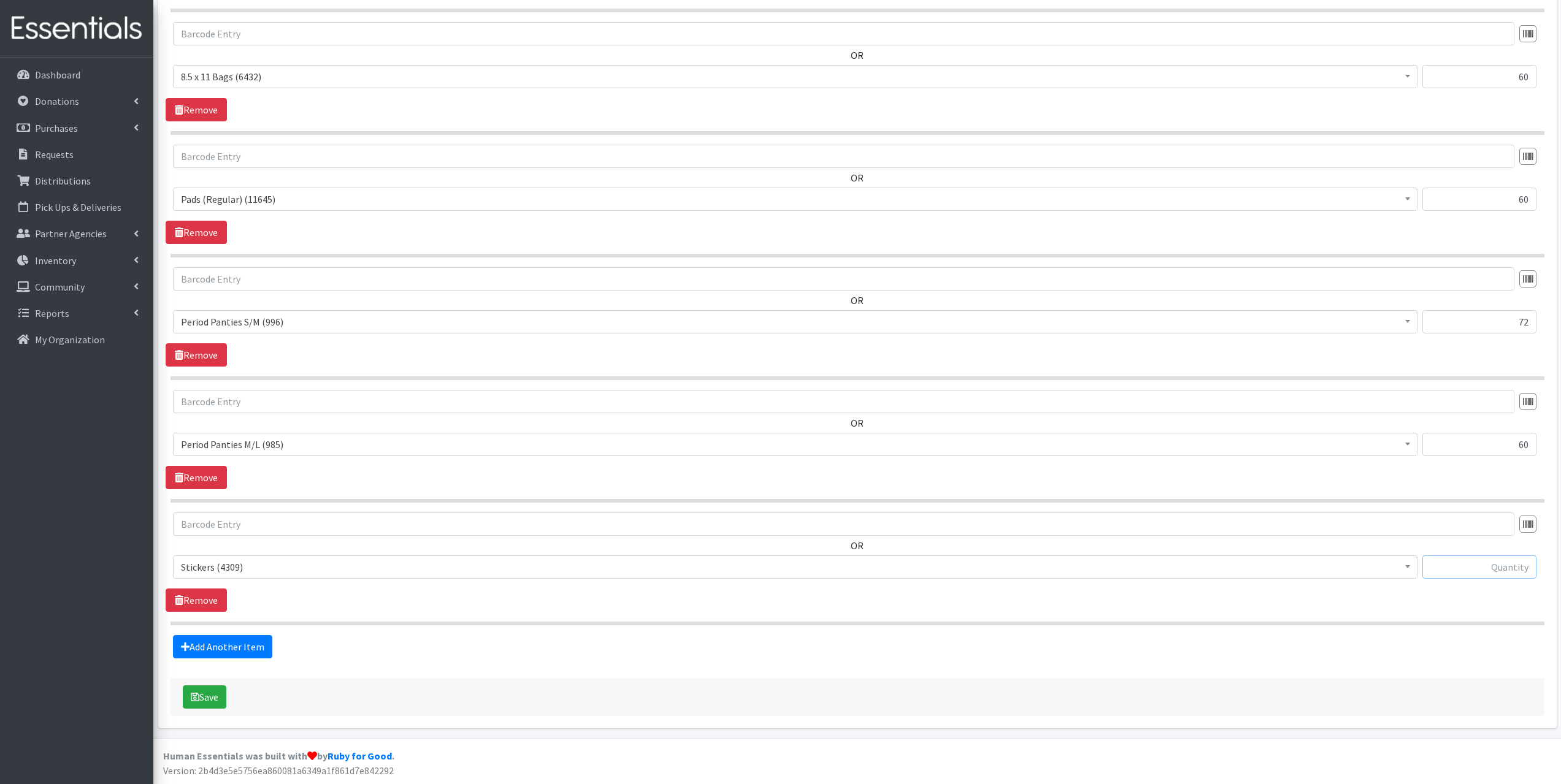
click at [1474, 562] on input "text" at bounding box center [1479, 566] width 114 height 23
type input "126"
click at [238, 652] on link "Add Another Item" at bounding box center [222, 646] width 99 height 23
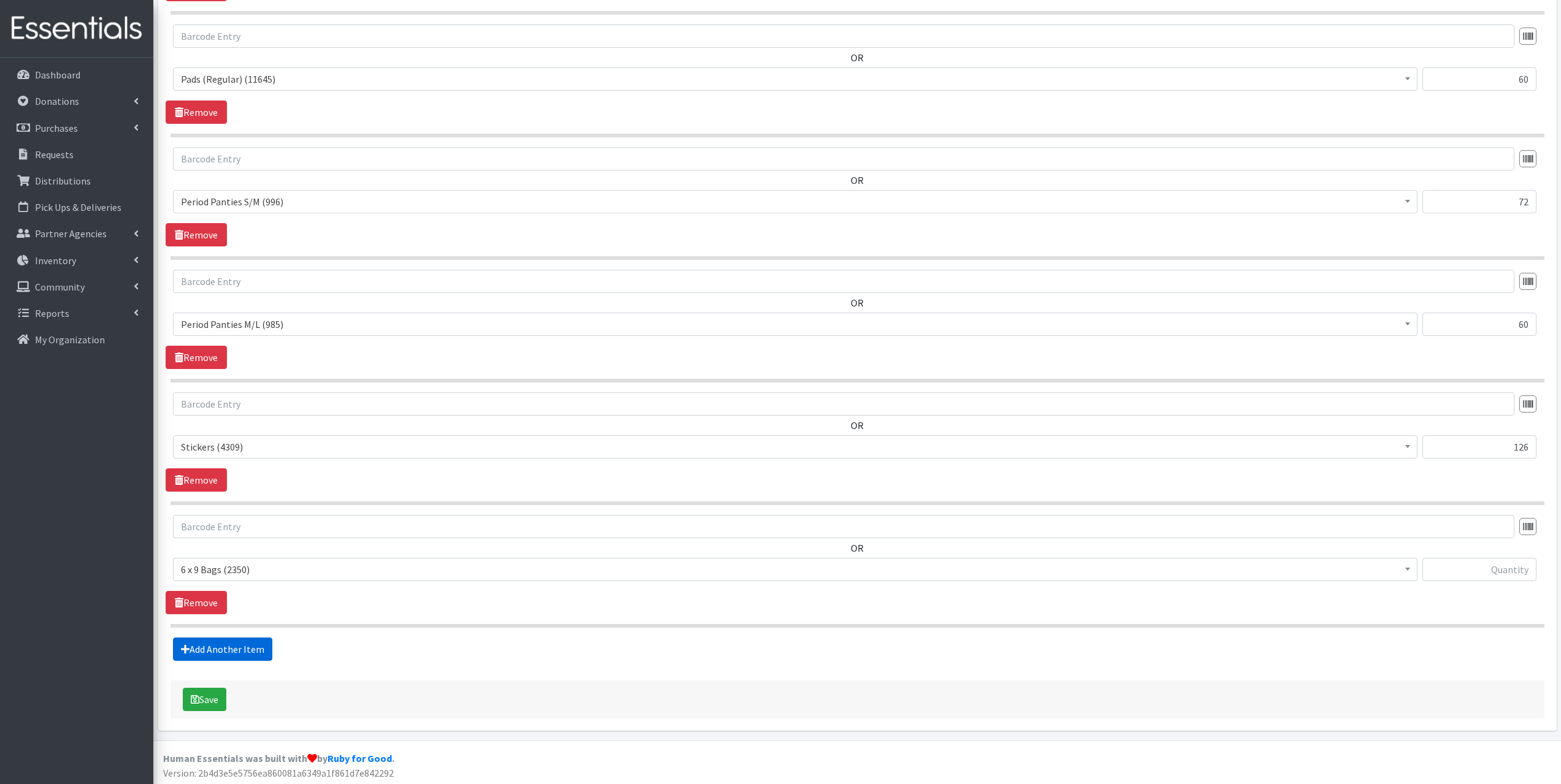
scroll to position [850, 0]
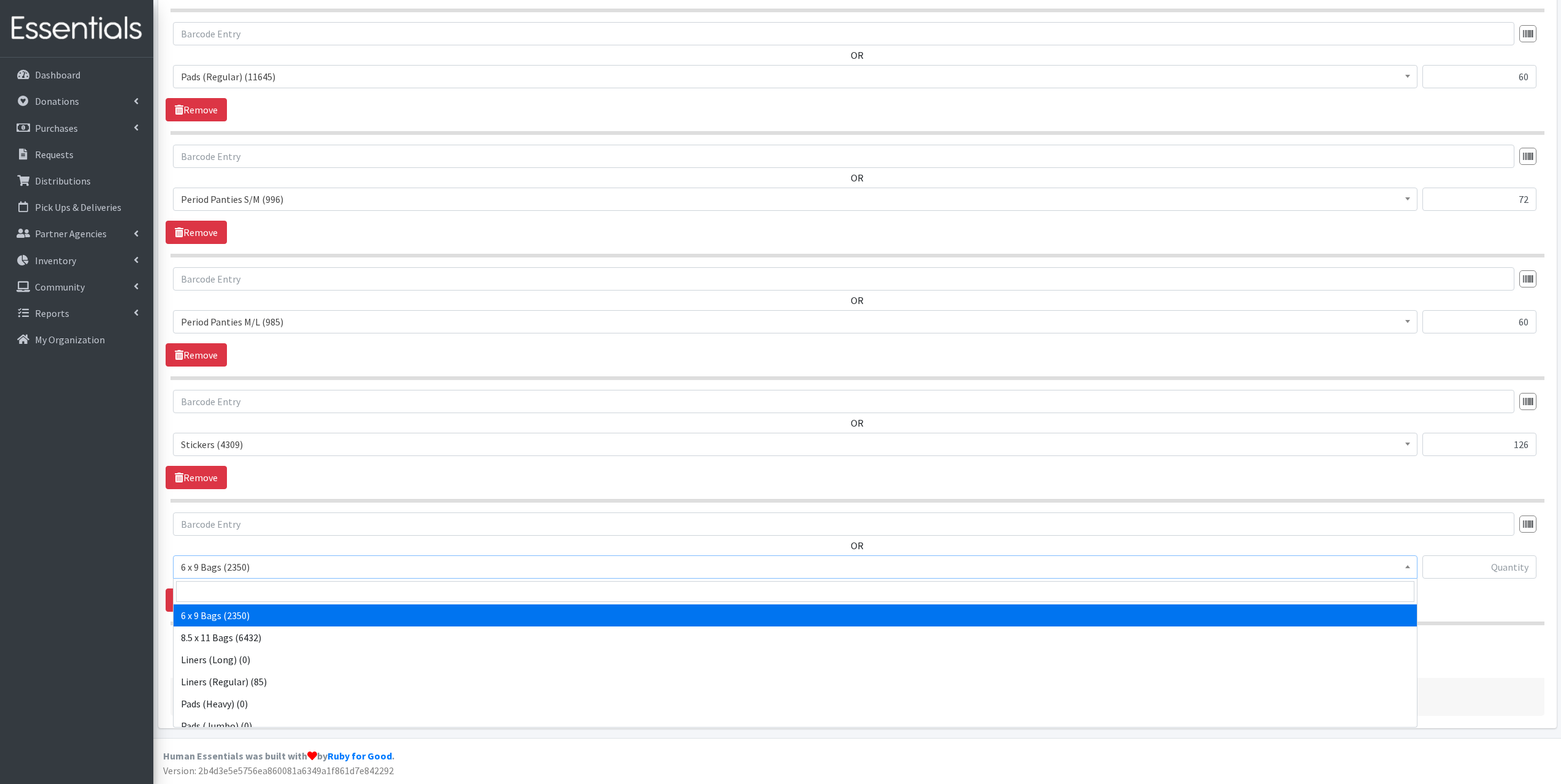
click at [264, 568] on span "6 x 9 Bags (2350)" at bounding box center [794, 566] width 1228 height 17
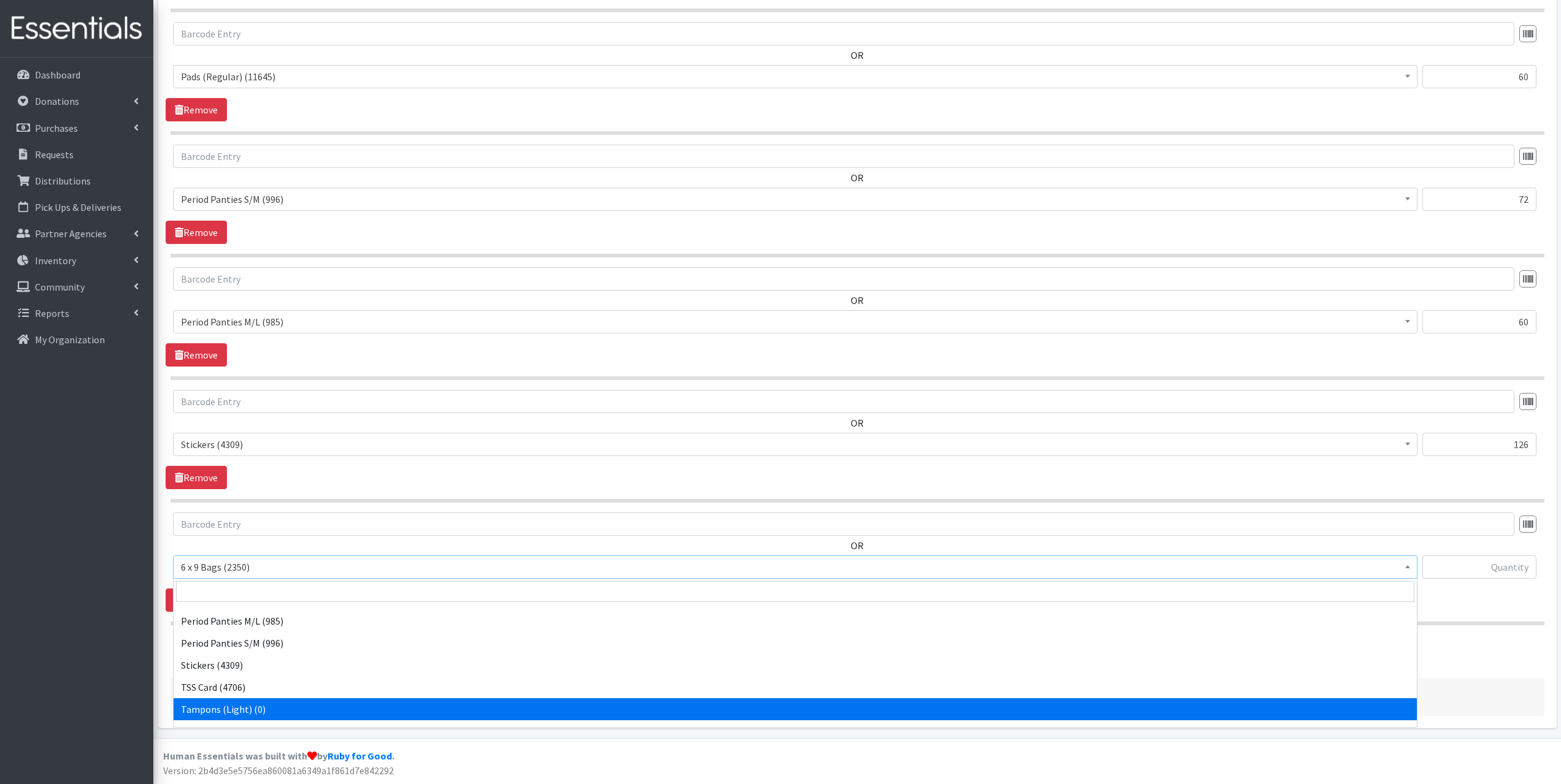
scroll to position [169, 0]
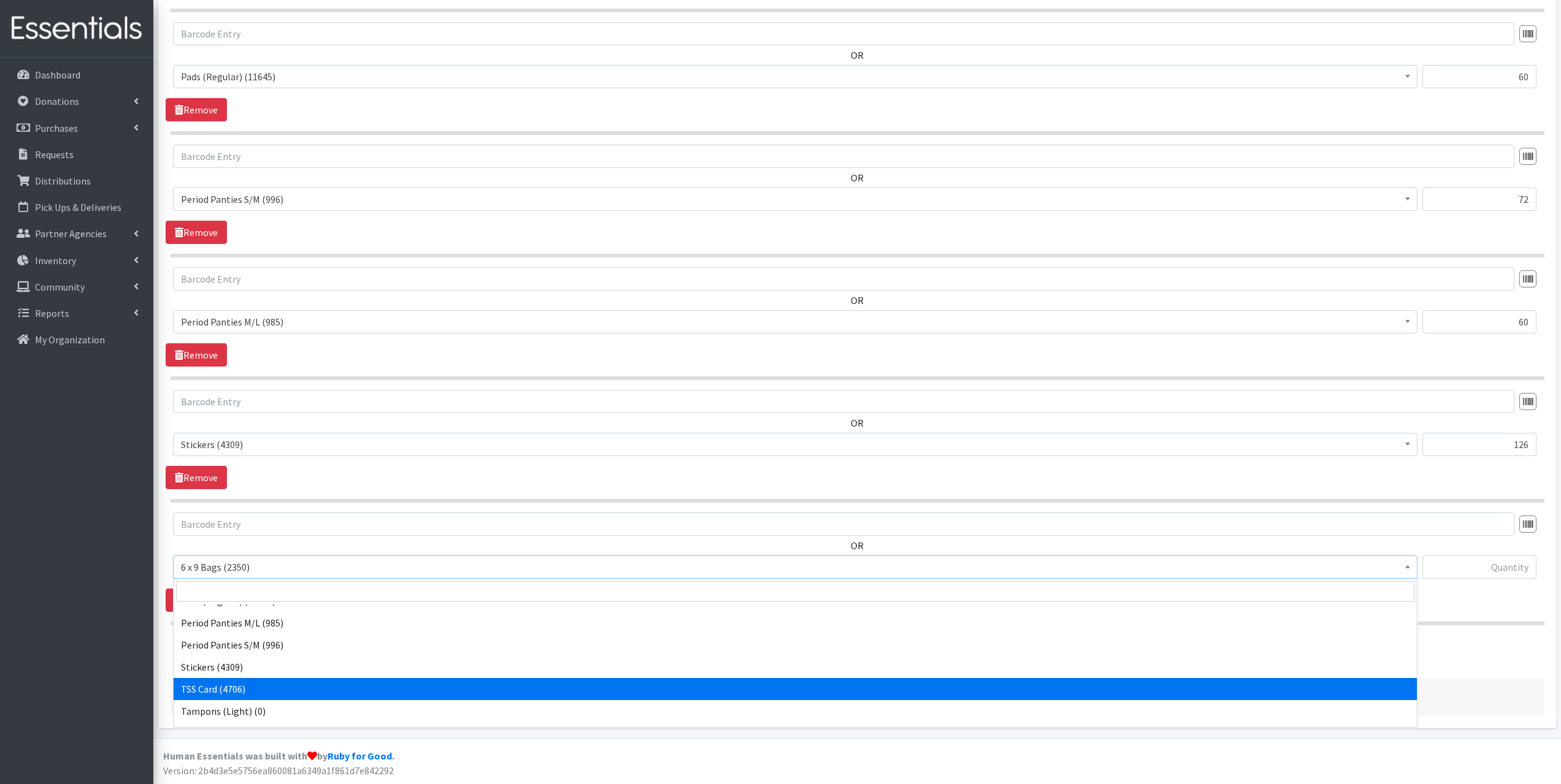
select select "15565"
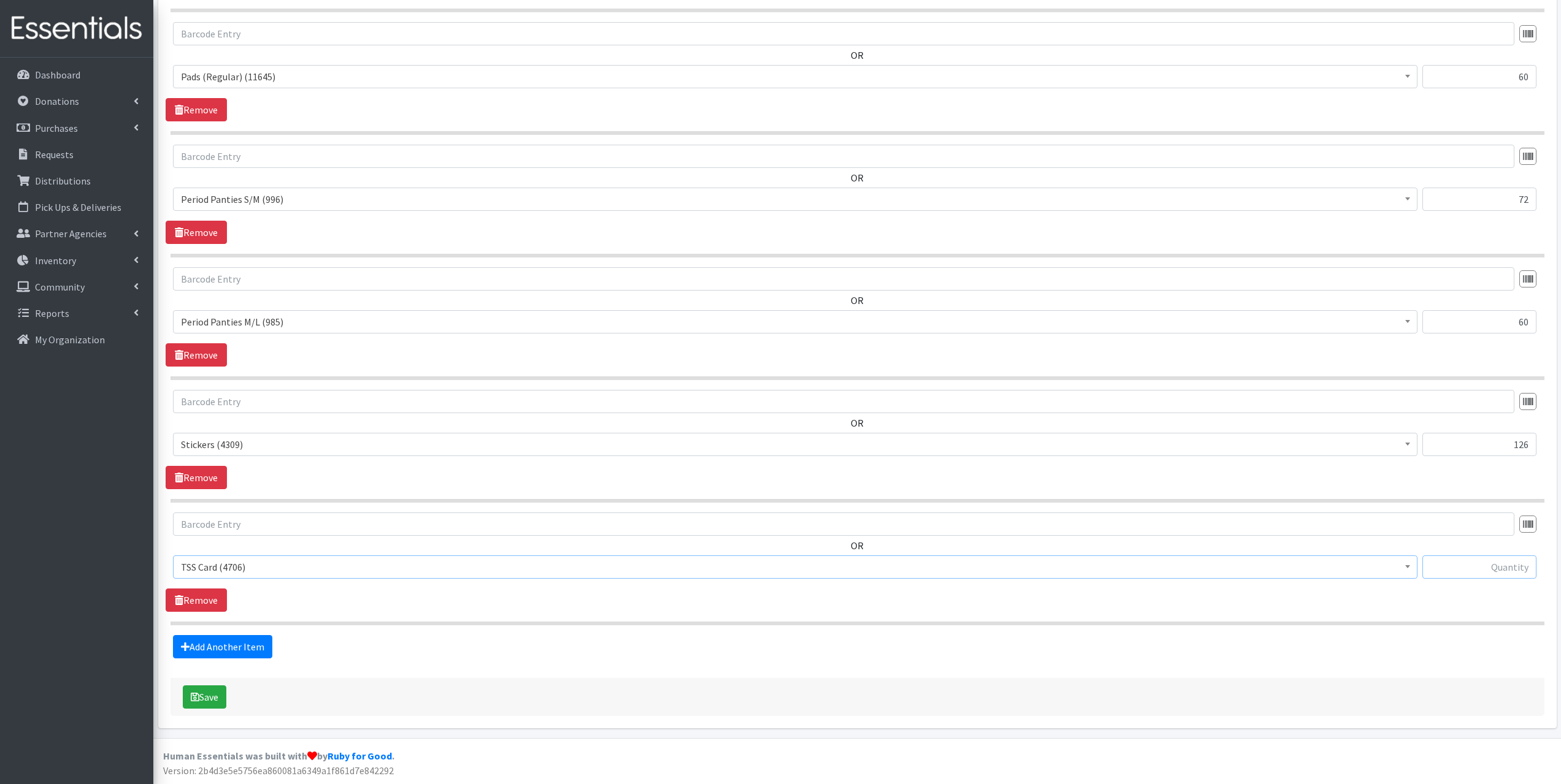
click at [1505, 570] on input "text" at bounding box center [1479, 566] width 114 height 23
type input "42"
click at [201, 689] on button "Save" at bounding box center [205, 696] width 44 height 23
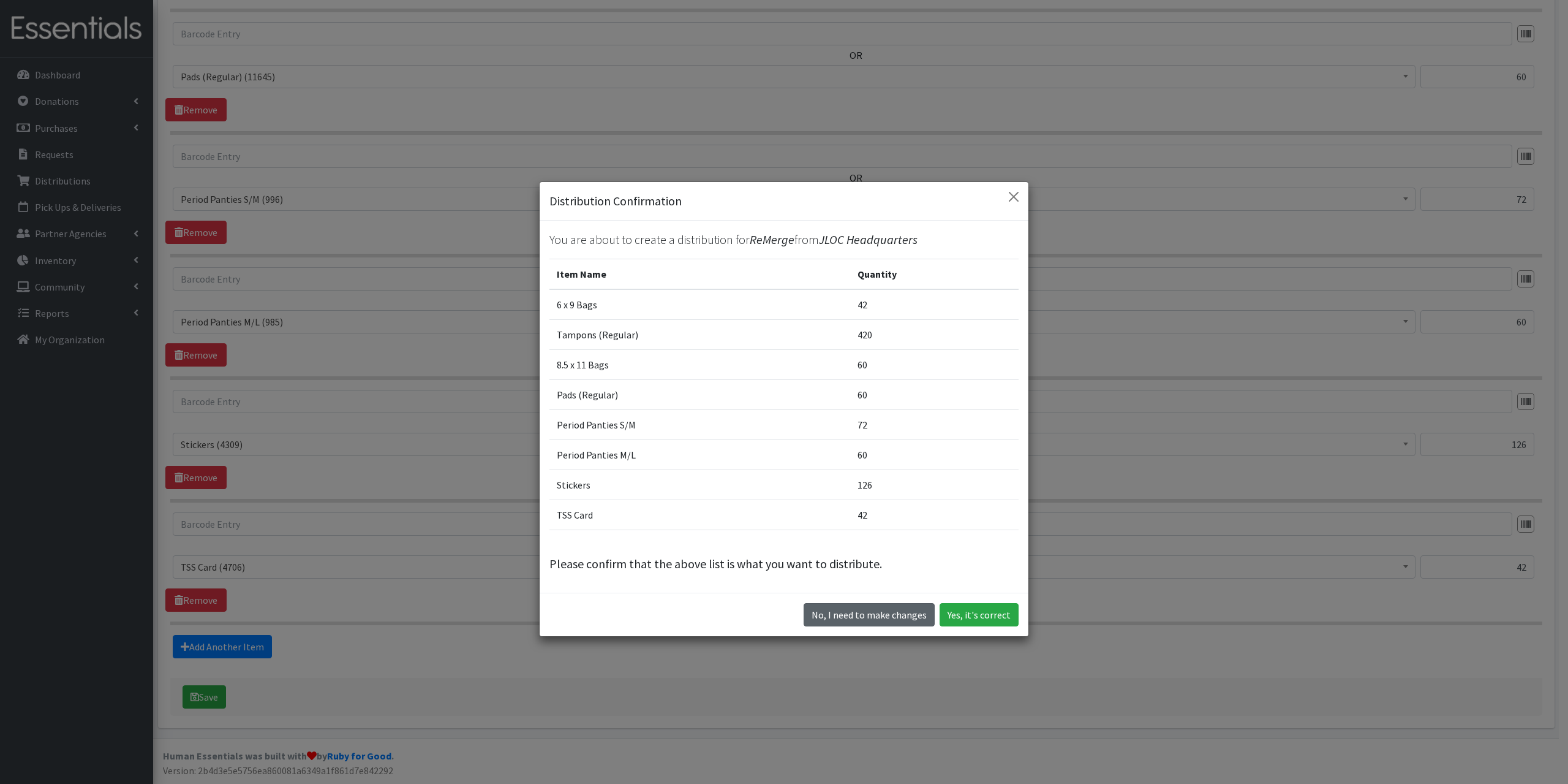
click at [892, 614] on button "No, I need to make changes" at bounding box center [868, 614] width 131 height 23
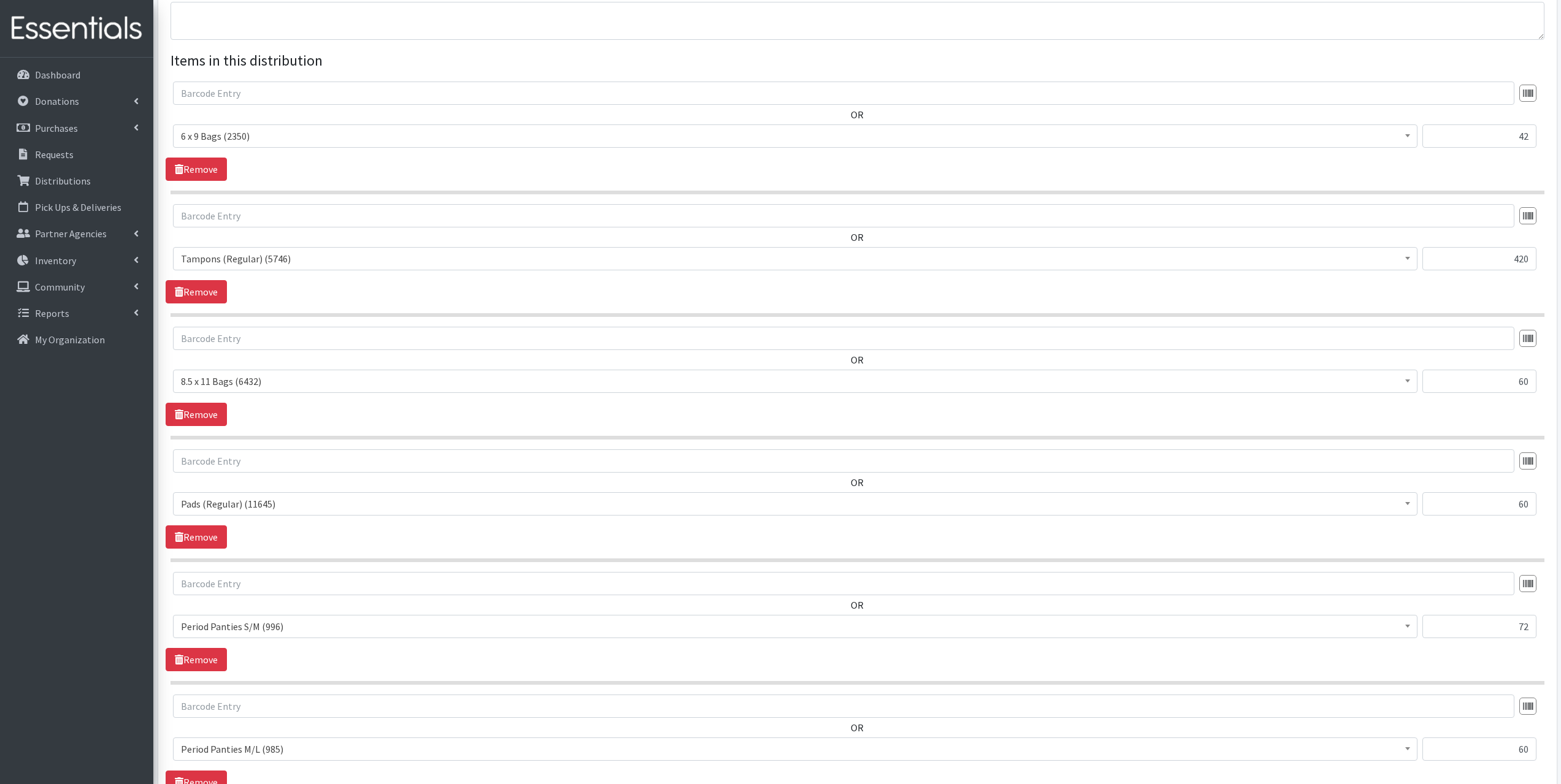
scroll to position [421, 0]
click at [1529, 509] on input "60" at bounding box center [1479, 505] width 114 height 23
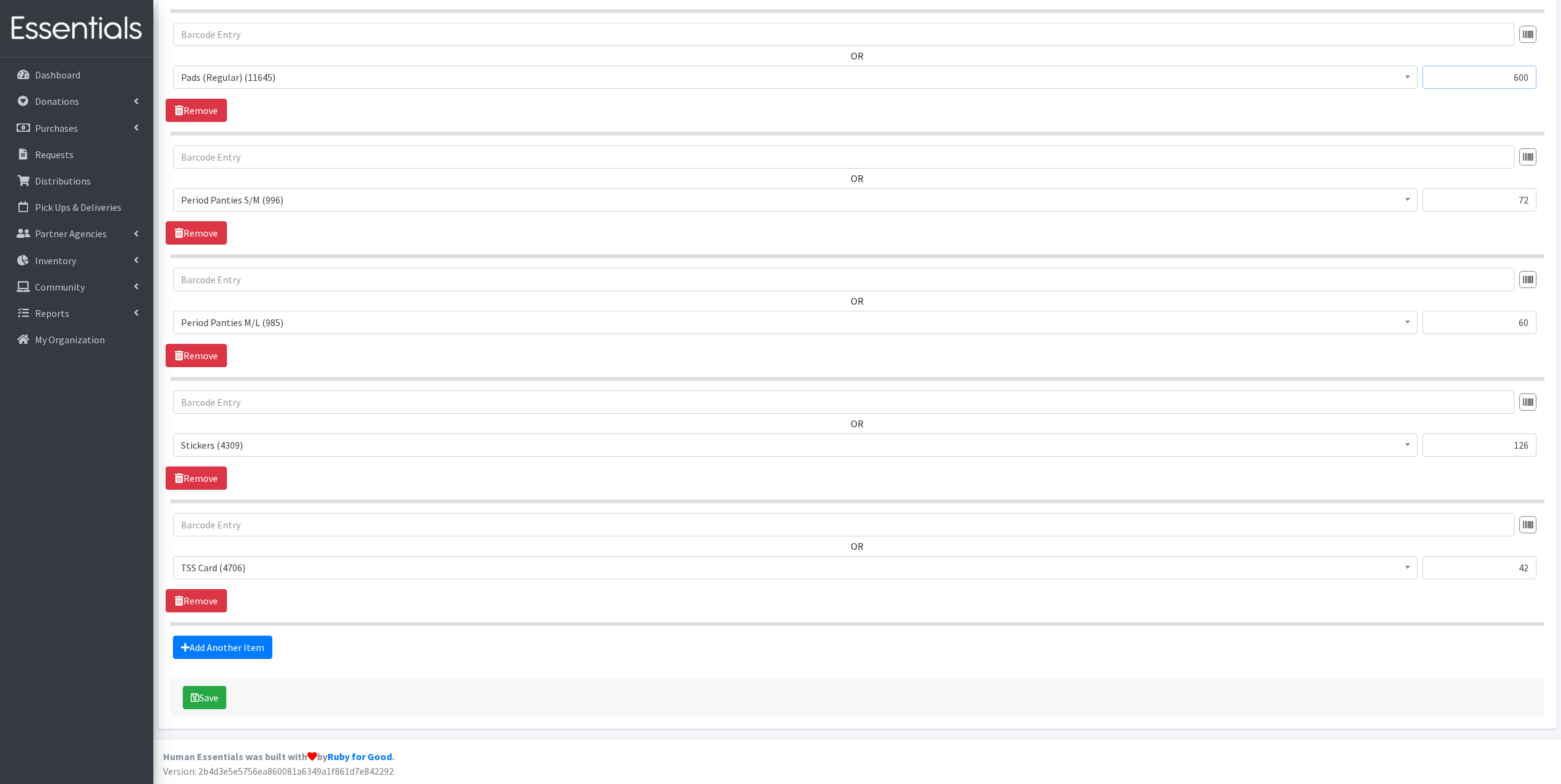
scroll to position [850, 0]
type input "600"
click at [191, 700] on icon "submit" at bounding box center [195, 697] width 9 height 10
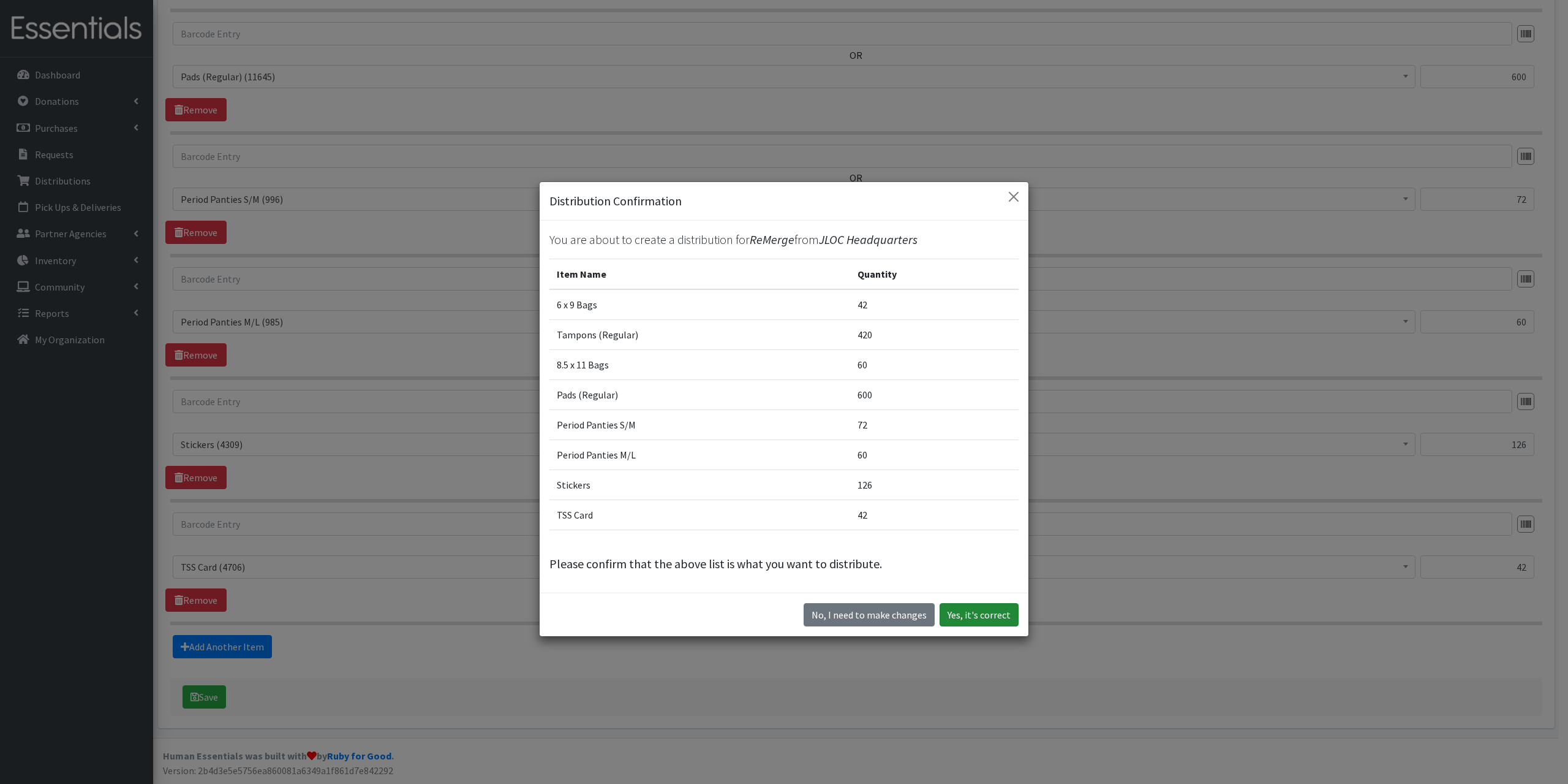
click at [973, 605] on button "Yes, it's correct" at bounding box center [978, 614] width 79 height 23
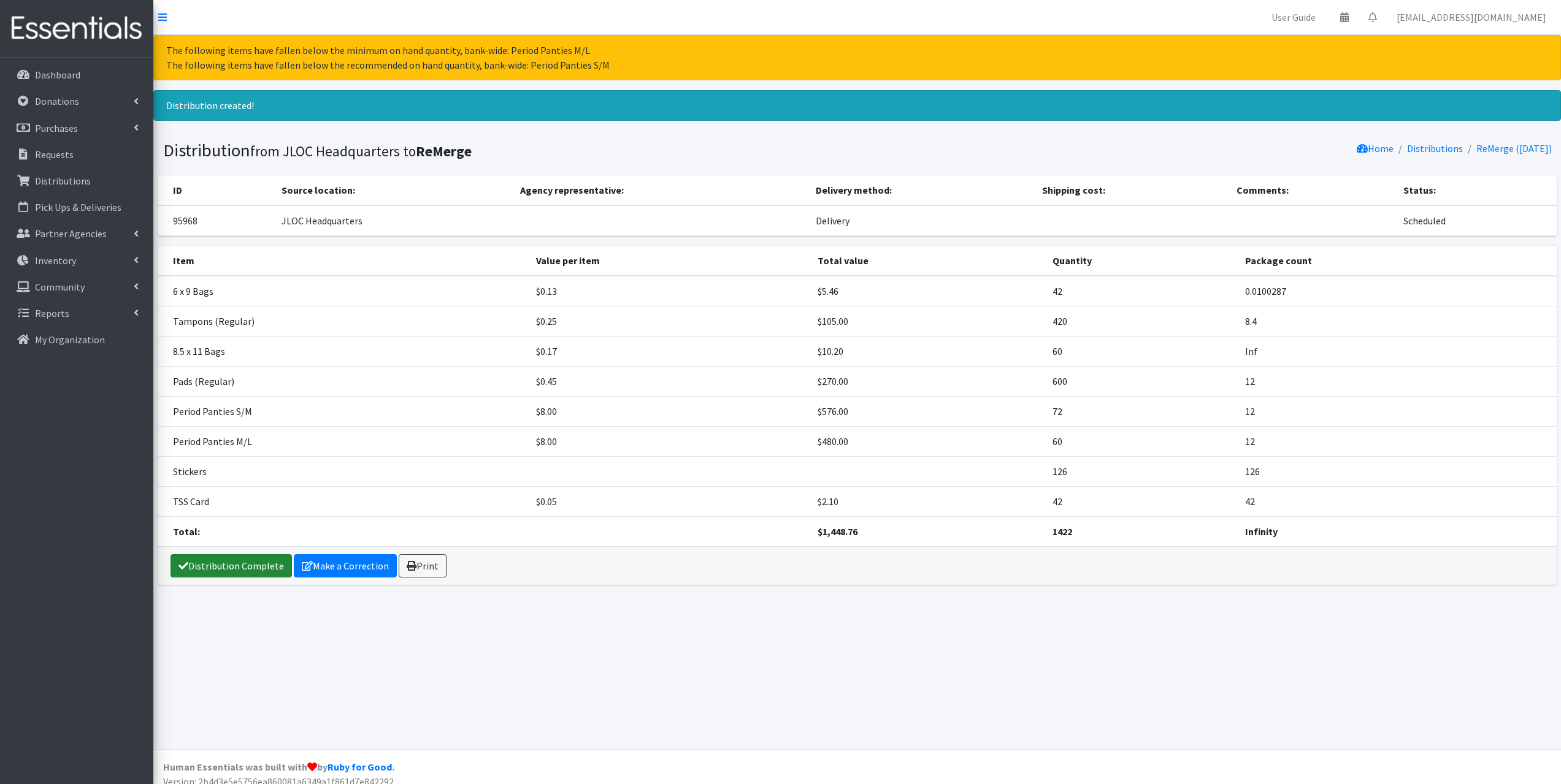
click at [269, 564] on link "Distribution Complete" at bounding box center [232, 565] width 122 height 23
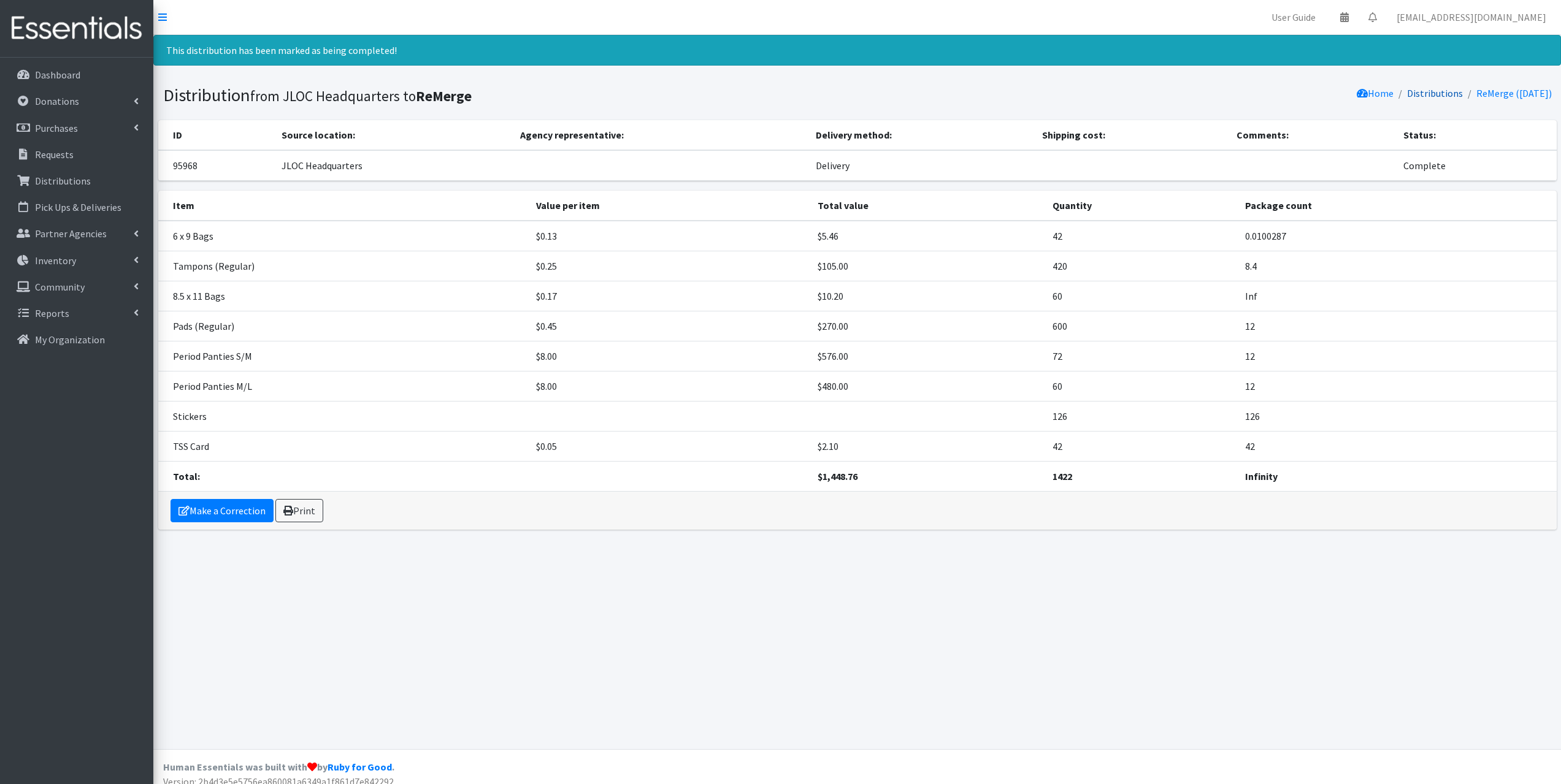
click at [1436, 96] on link "Distributions" at bounding box center [1435, 93] width 56 height 12
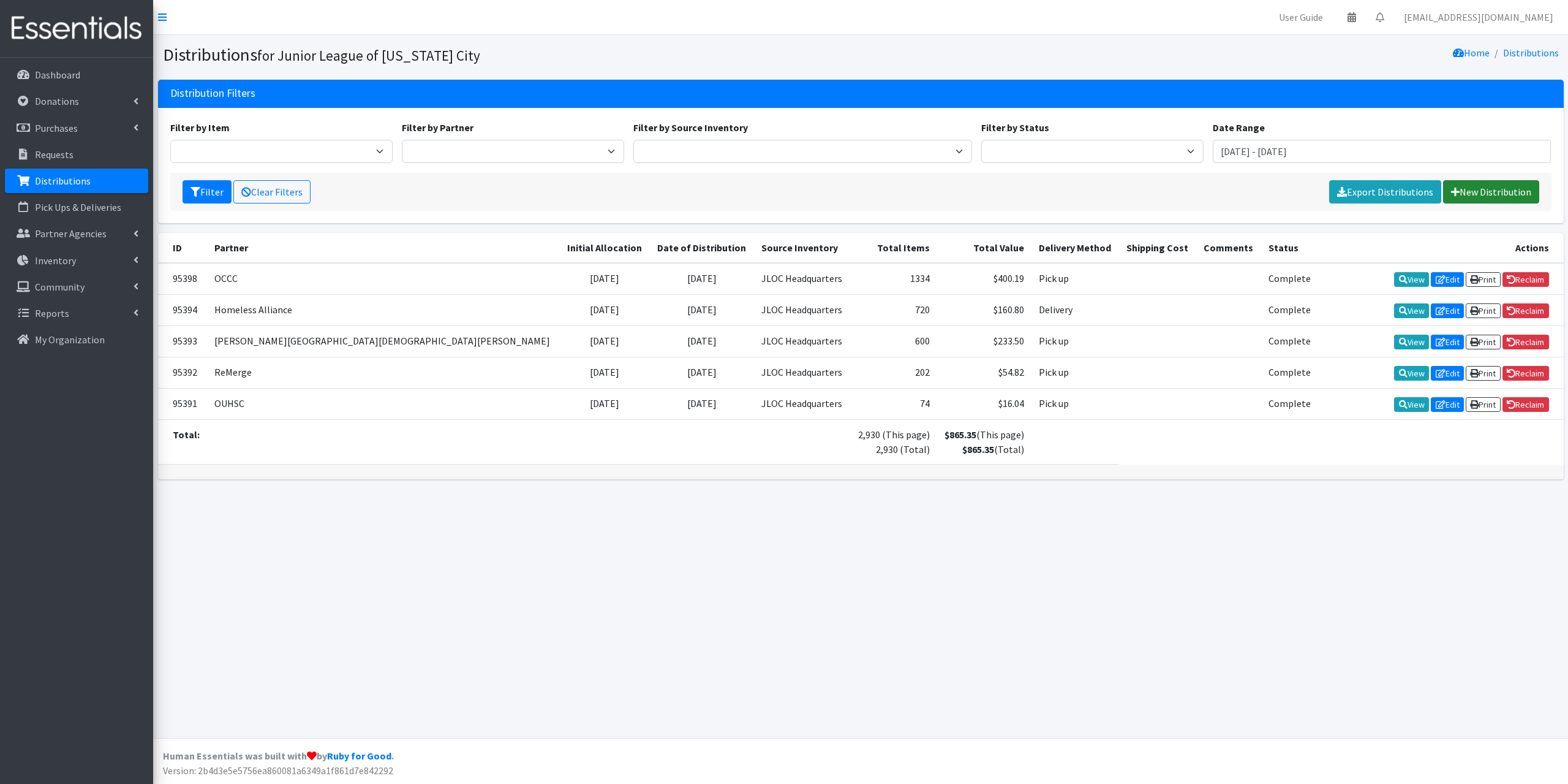
click at [1508, 199] on link "New Distribution" at bounding box center [1491, 191] width 96 height 23
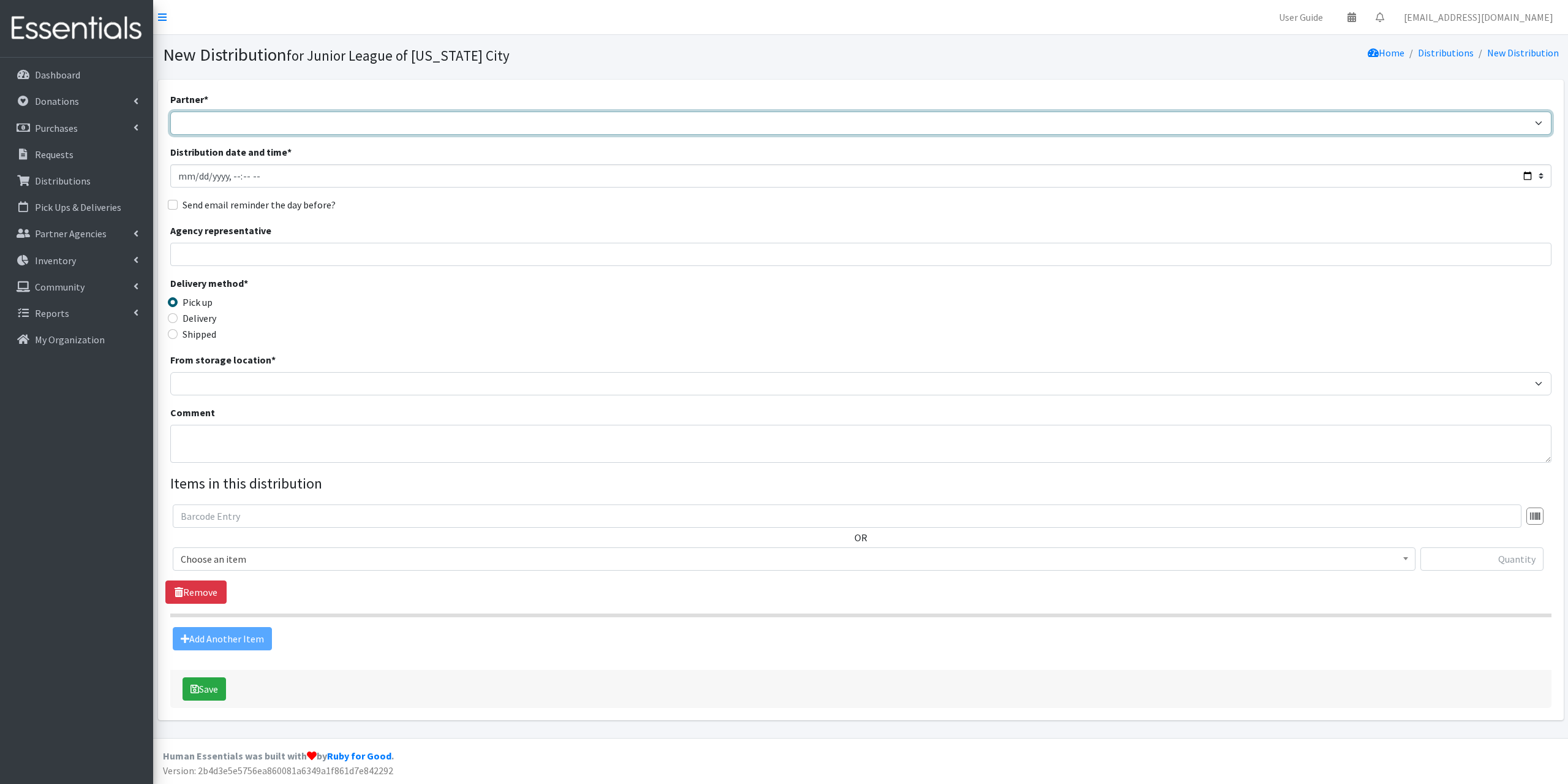
click at [287, 120] on select "[PERSON_NAME] Public Schools [PERSON_NAME] YMCA Boys & Girls Club CAIR [US_STAT…" at bounding box center [861, 123] width 1381 height 23
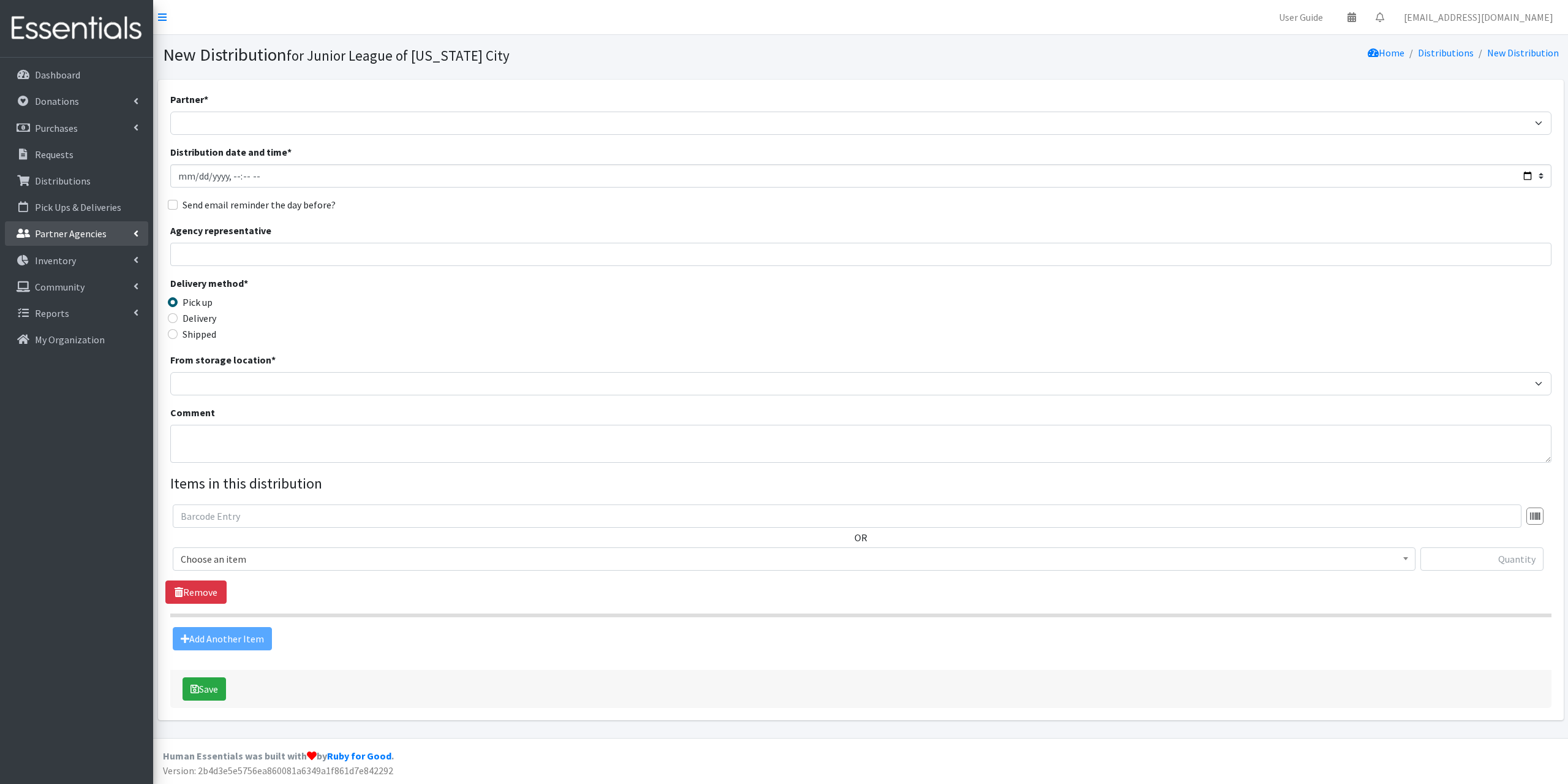
click at [80, 242] on link "Partner Agencies" at bounding box center [77, 234] width 144 height 25
click at [77, 263] on link "All Partners" at bounding box center [77, 261] width 144 height 25
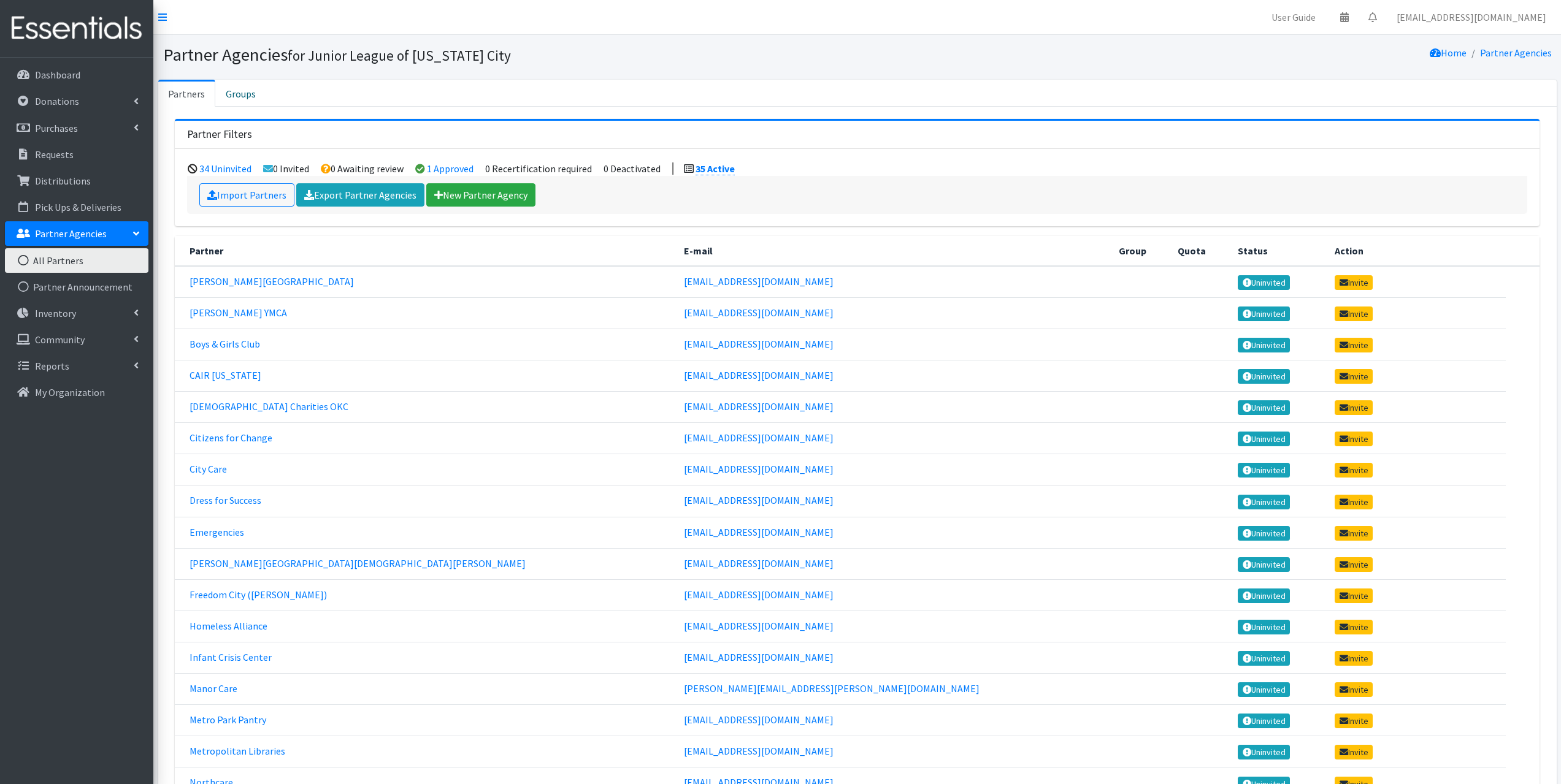
click at [466, 182] on div "Import Partners Export Partner Agencies New Partner Agency" at bounding box center [856, 195] width 1340 height 38
click at [466, 194] on link "New Partner Agency" at bounding box center [481, 195] width 109 height 23
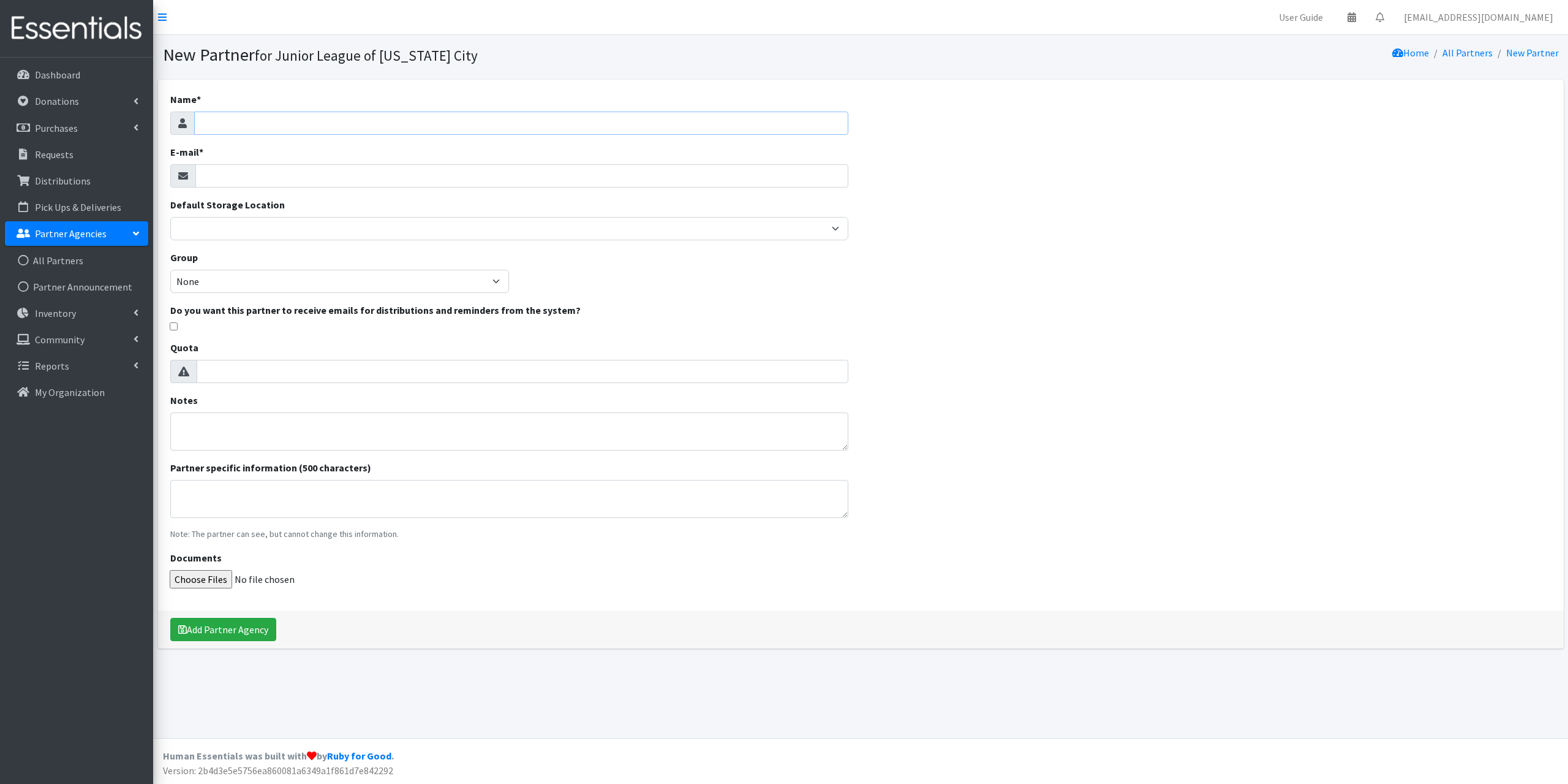
click at [260, 116] on input "Name *" at bounding box center [522, 123] width 655 height 23
type input "Variety Care"
click at [267, 172] on input "E-mail *" at bounding box center [522, 175] width 654 height 23
paste input "info@varietycare.org"
type input "info@varietycare.org"
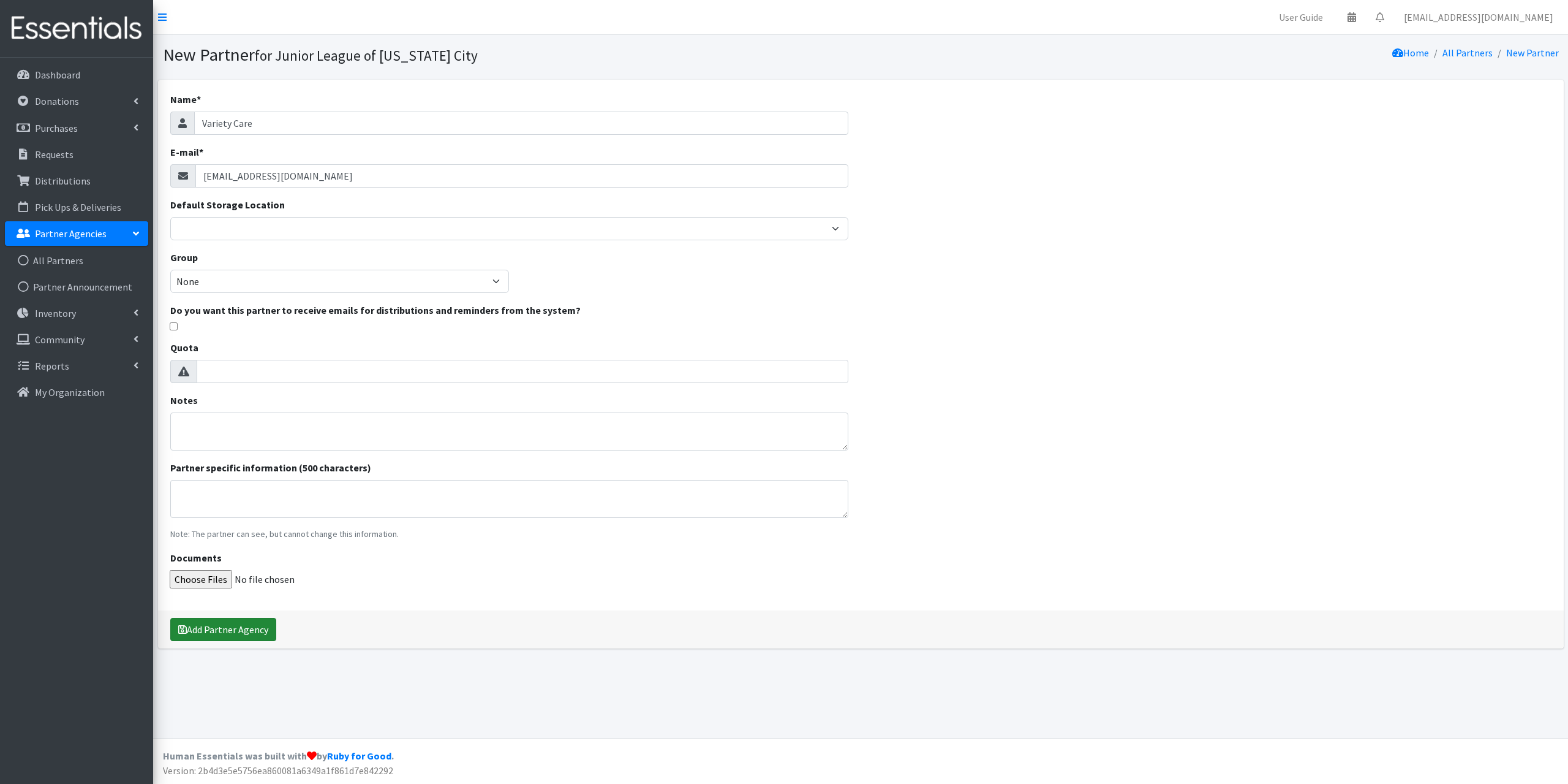
click at [257, 624] on button "Add Partner Agency" at bounding box center [224, 629] width 106 height 23
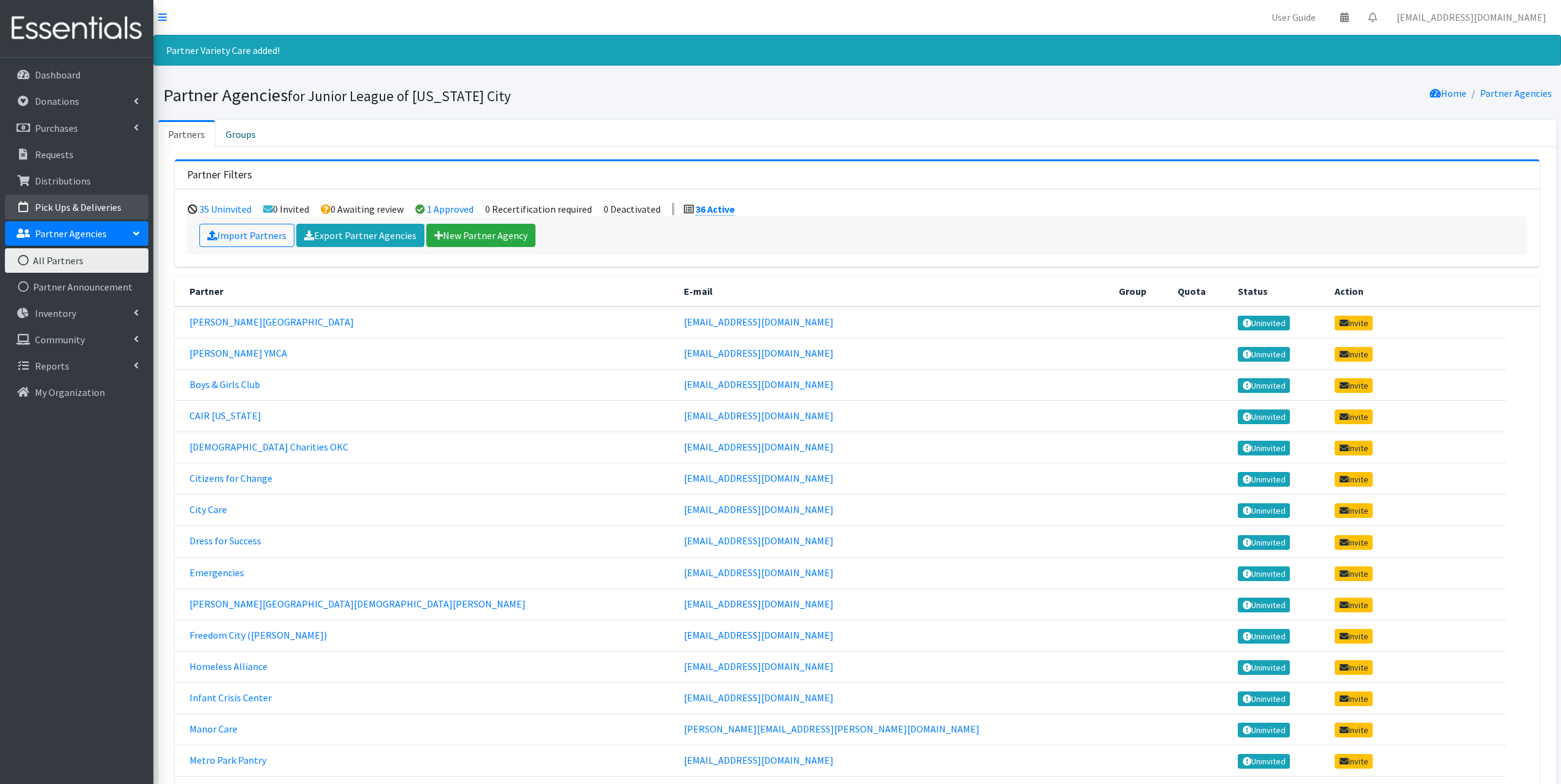
click at [88, 213] on p "Pick Ups & Deliveries" at bounding box center [78, 207] width 87 height 12
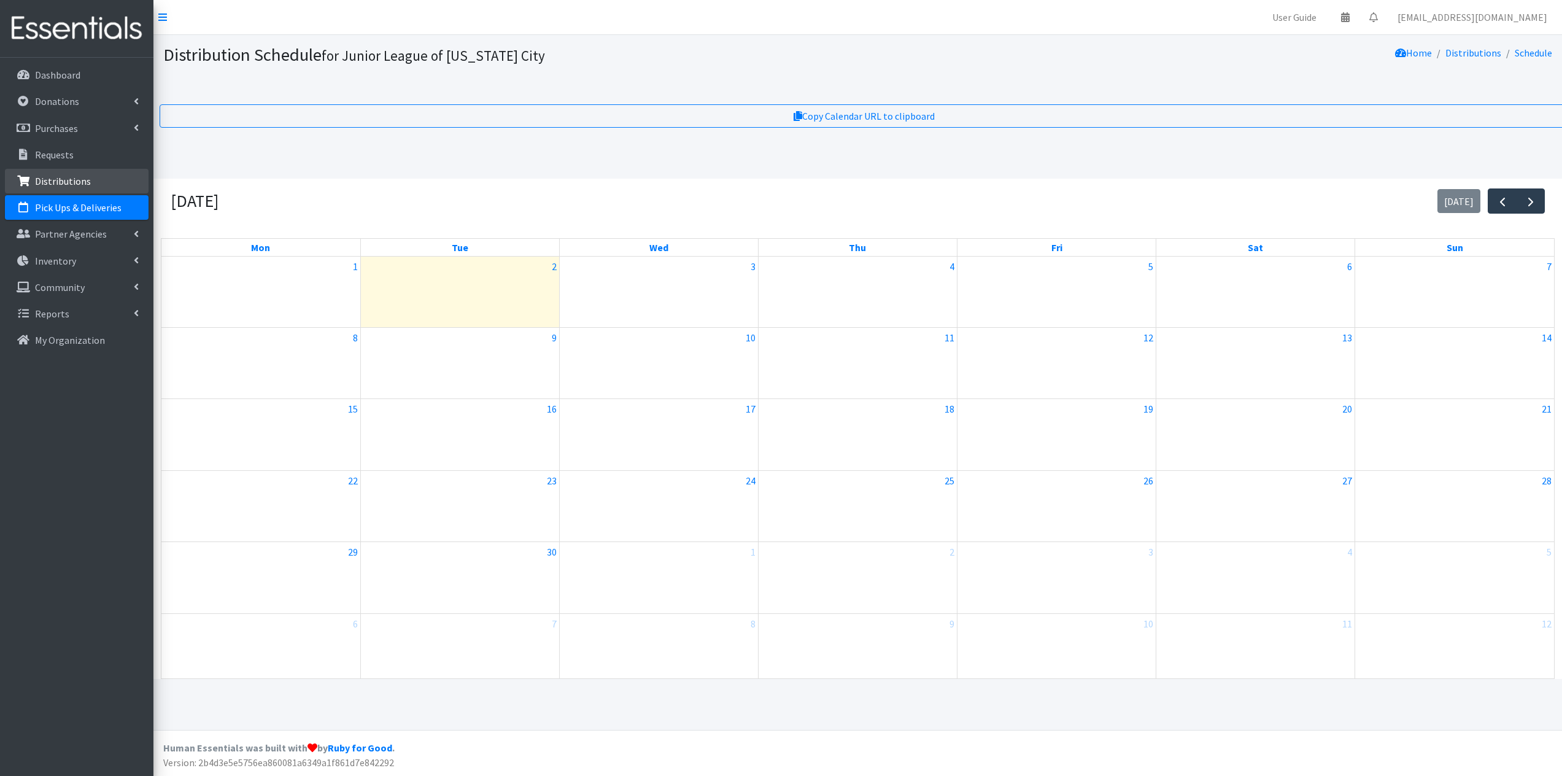
click at [68, 180] on p "Distributions" at bounding box center [63, 181] width 56 height 12
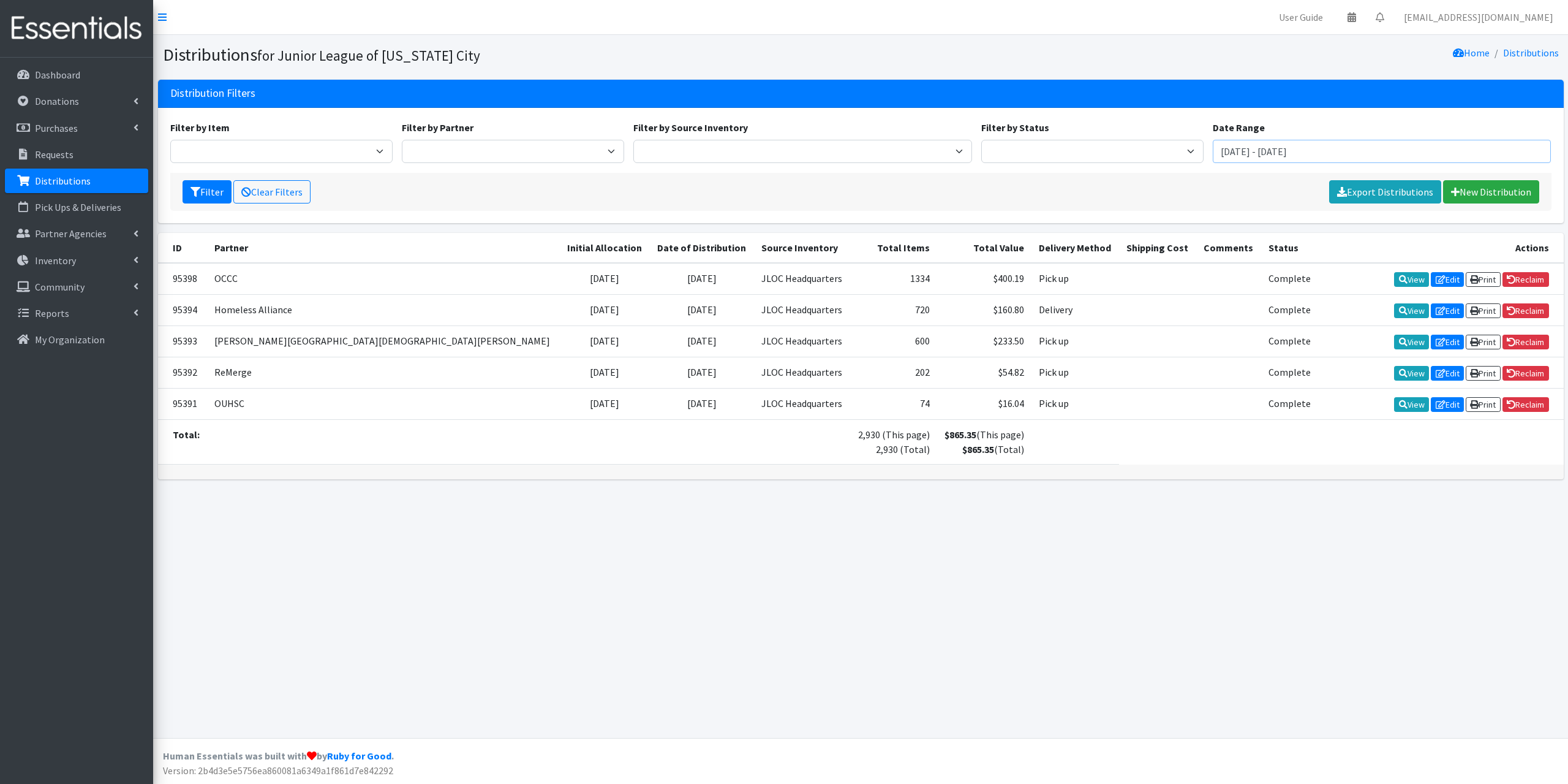
click at [1317, 150] on input "[DATE] - [DATE]" at bounding box center [1381, 151] width 338 height 23
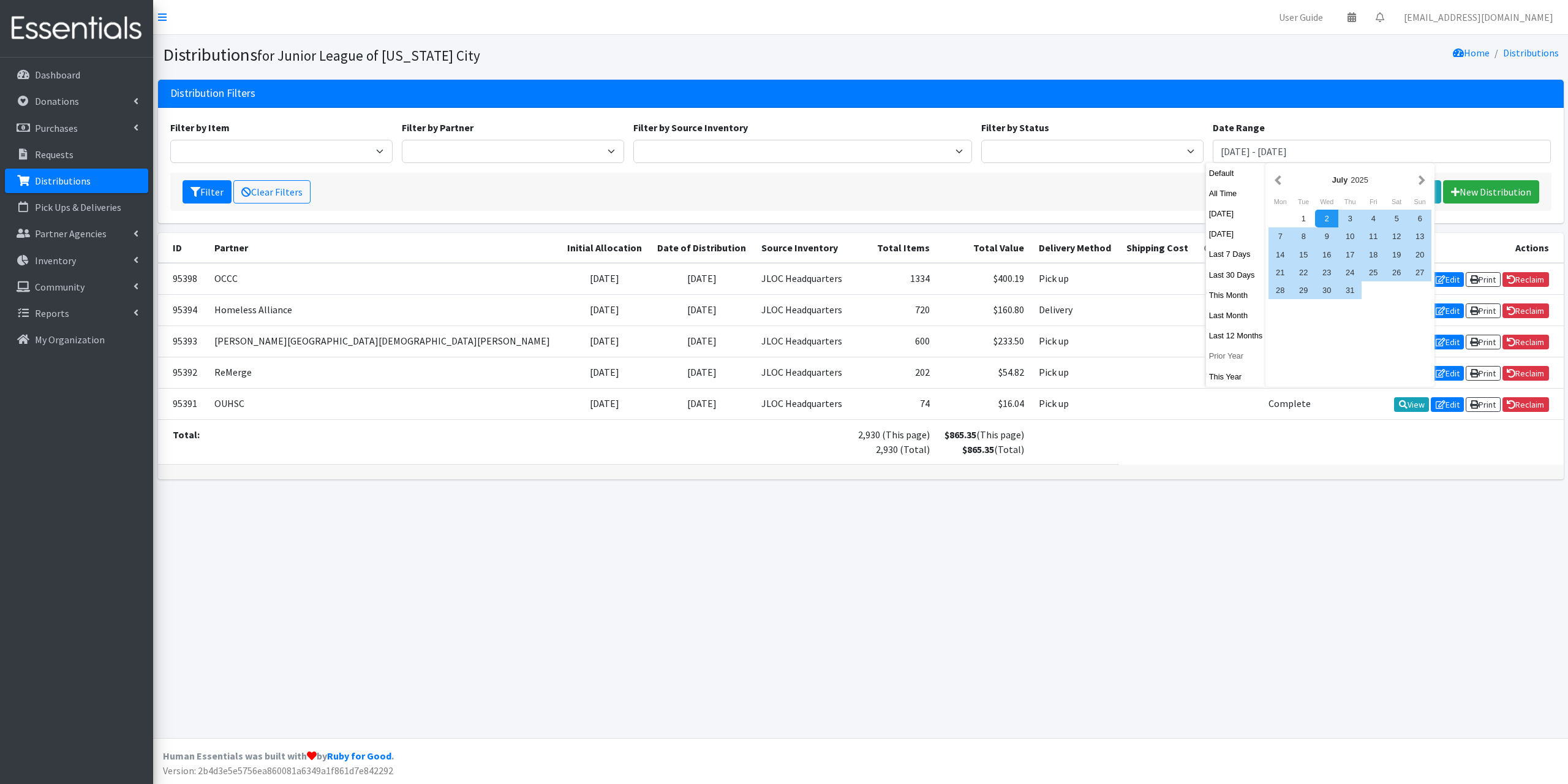
click at [1238, 354] on button "Prior Year" at bounding box center [1236, 356] width 60 height 18
type input "[DATE] - [DATE]"
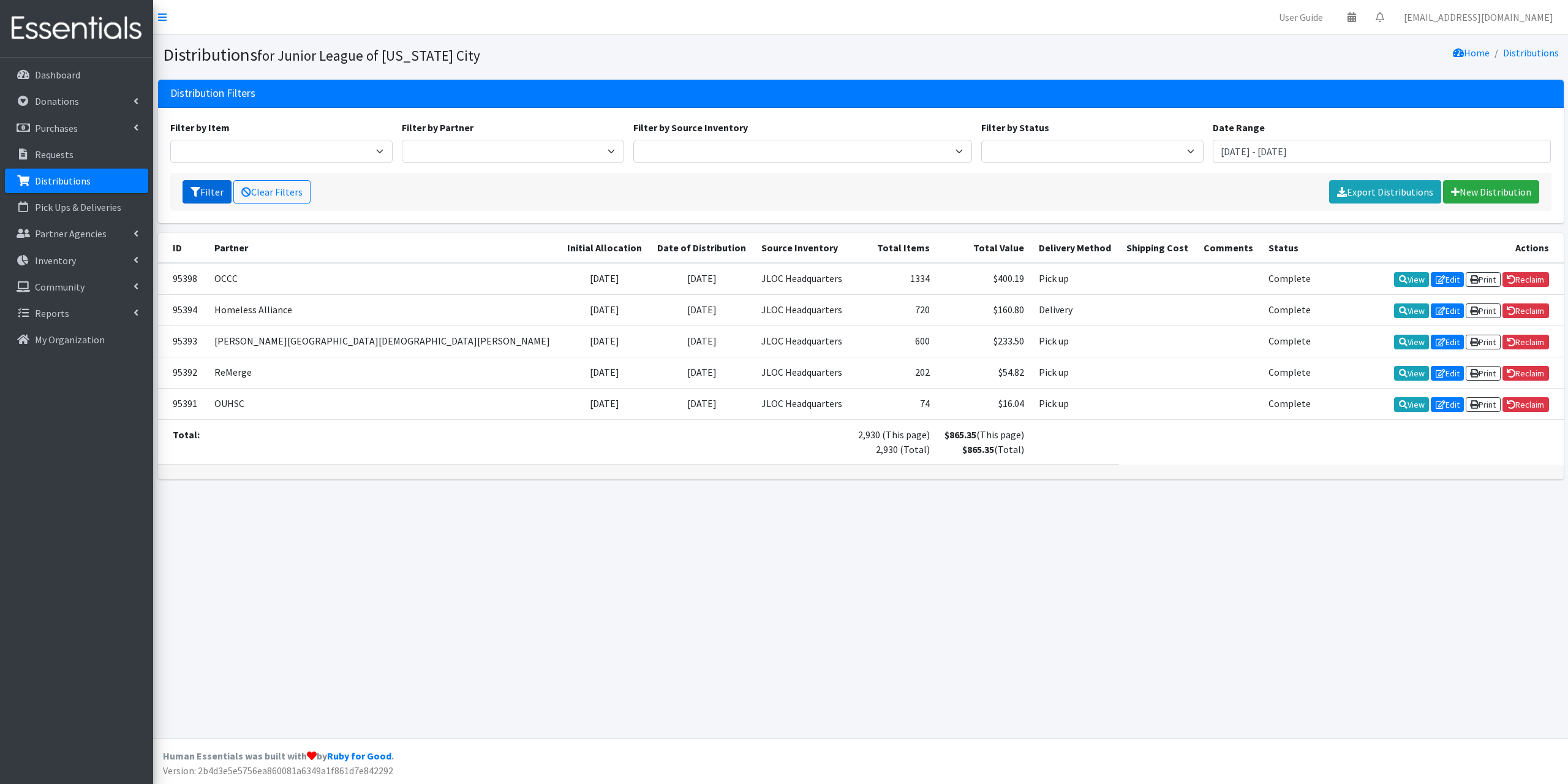
click at [195, 191] on icon "submit" at bounding box center [196, 192] width 10 height 10
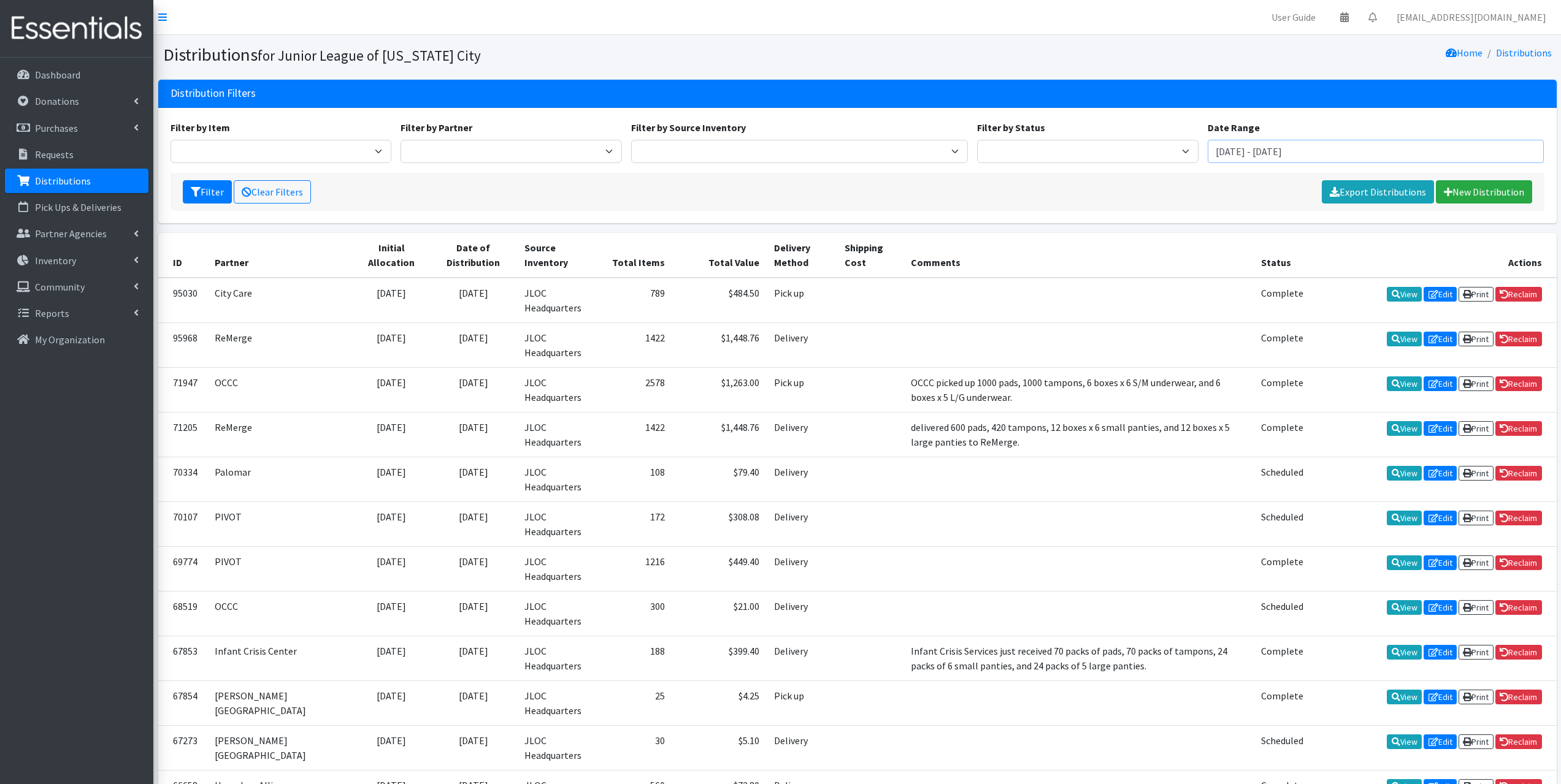
click at [1284, 153] on input "[DATE] - [DATE]" at bounding box center [1375, 151] width 337 height 23
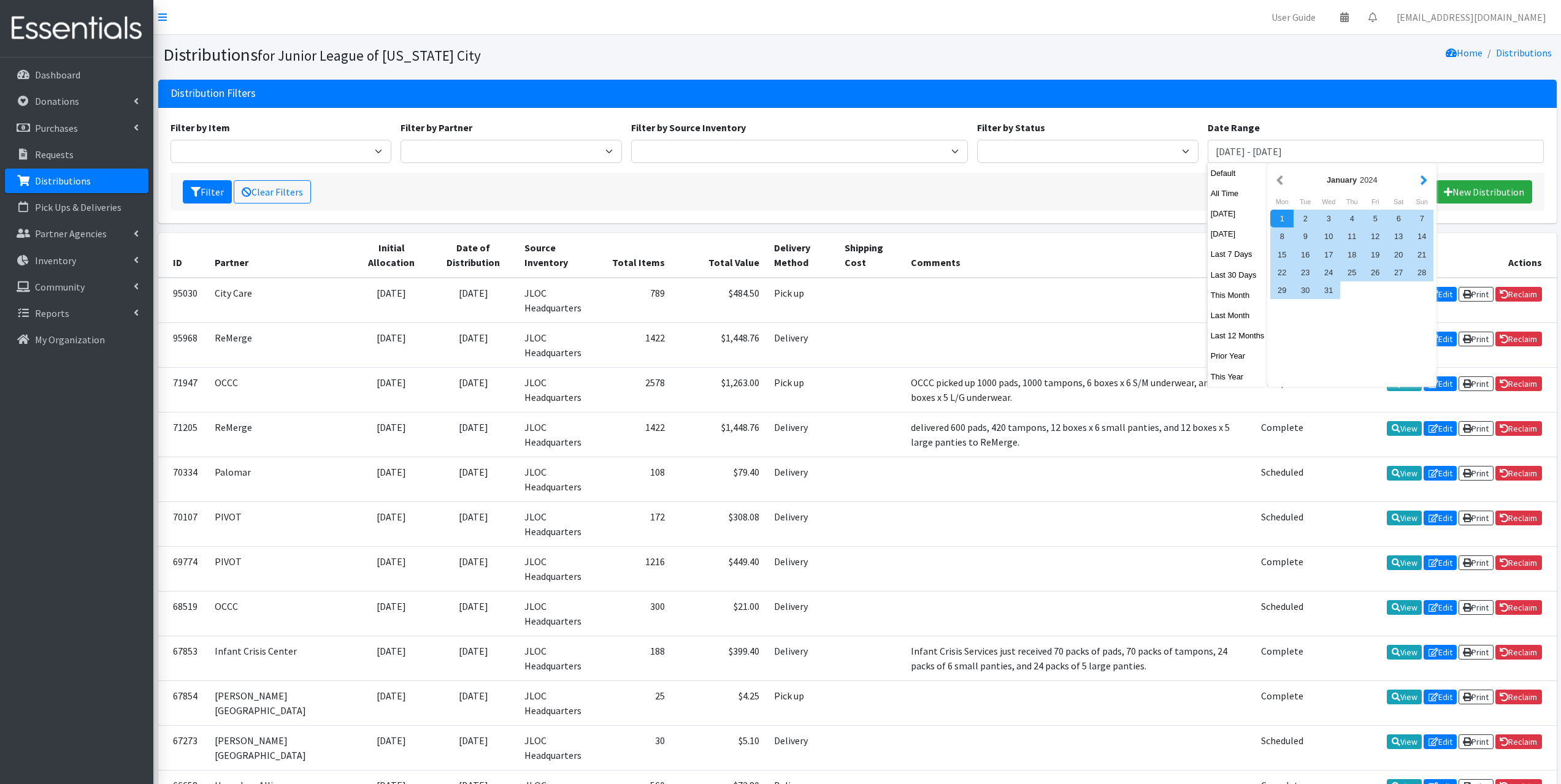
click at [1420, 185] on button "button" at bounding box center [1423, 179] width 13 height 15
click at [1402, 217] on div "1" at bounding box center [1398, 219] width 23 height 18
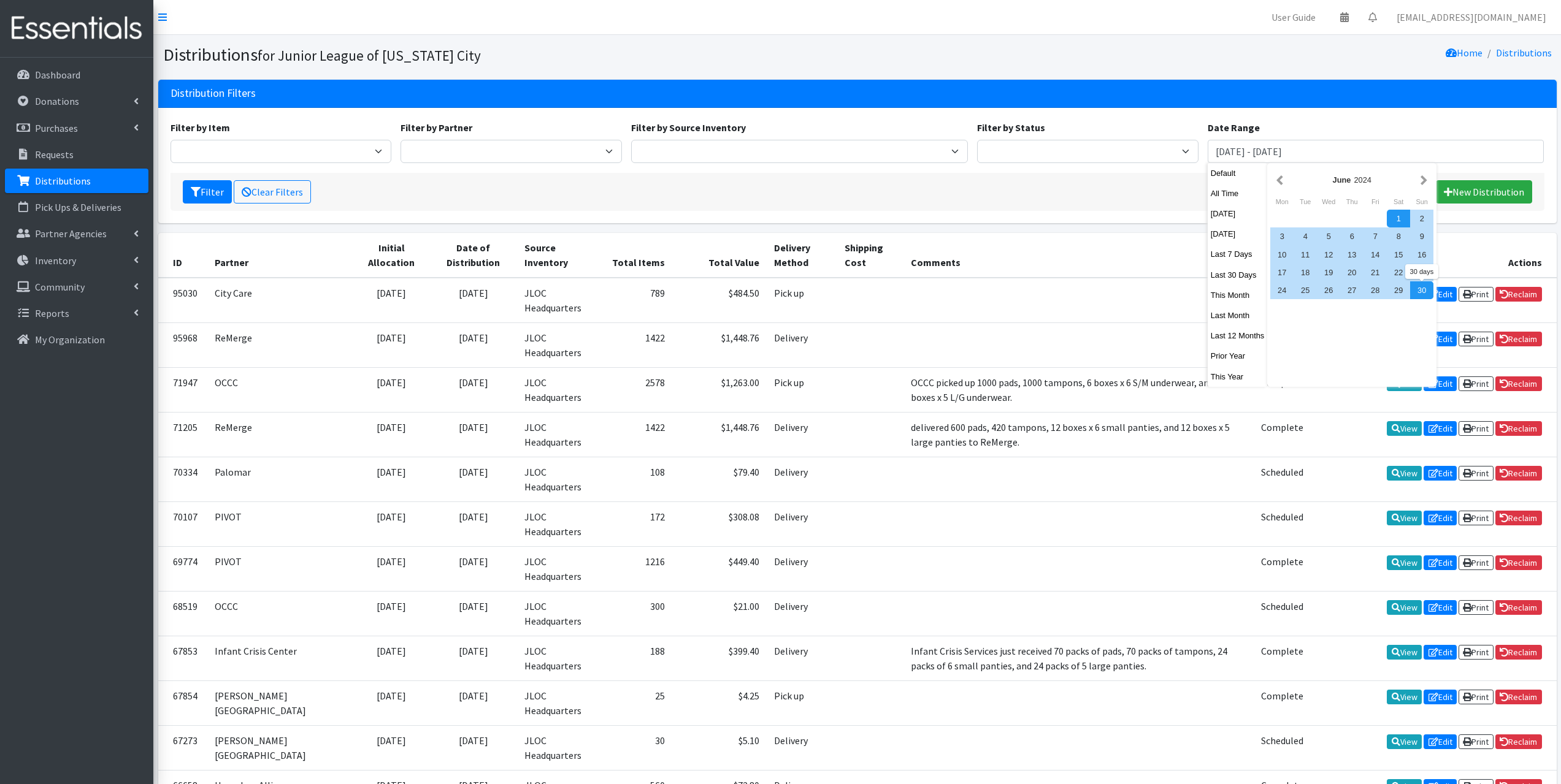
click at [1427, 295] on div "30" at bounding box center [1421, 291] width 23 height 18
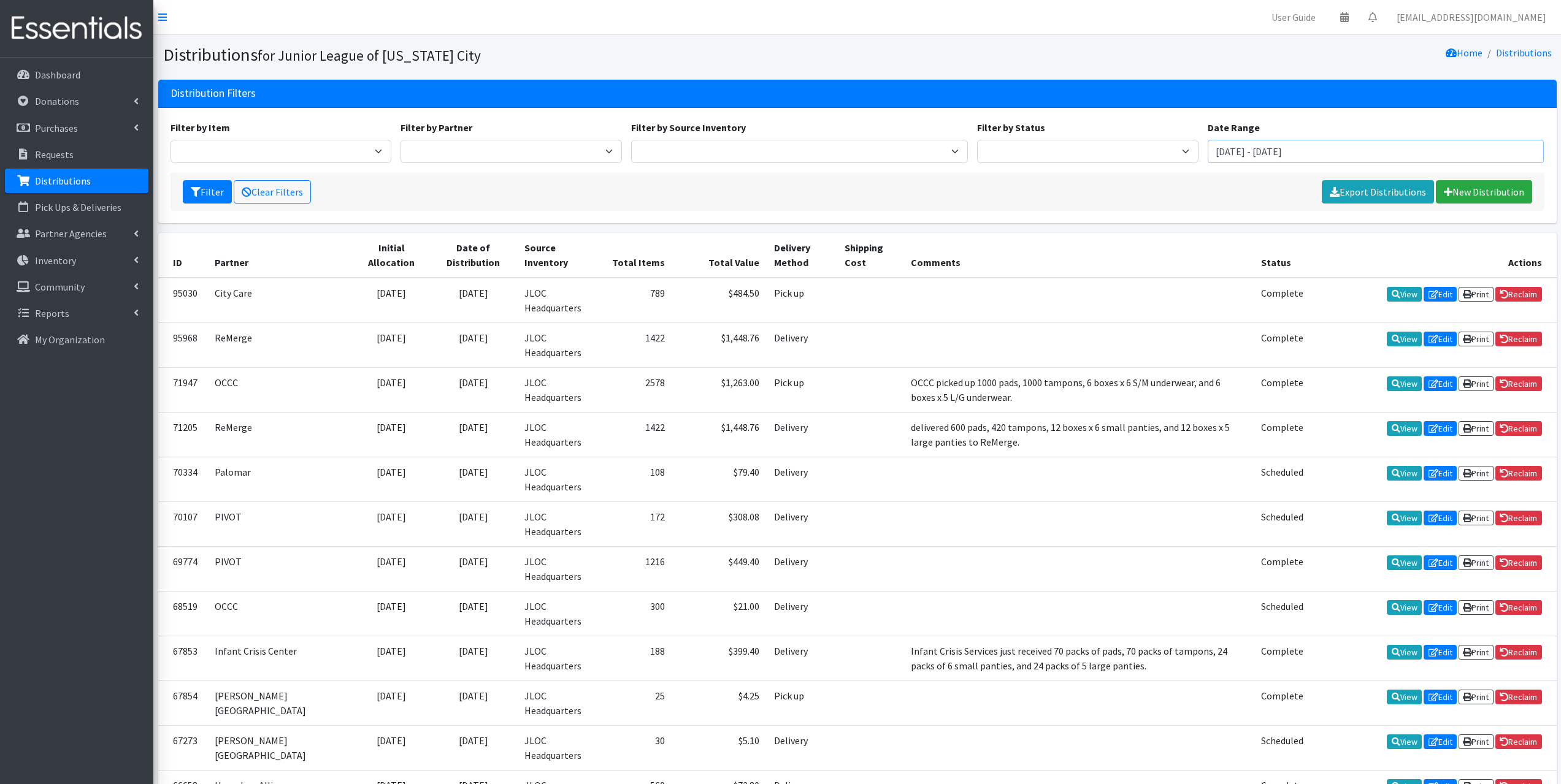
click at [1370, 154] on input "June 1, 2024 - June 30, 2024" at bounding box center [1375, 151] width 337 height 23
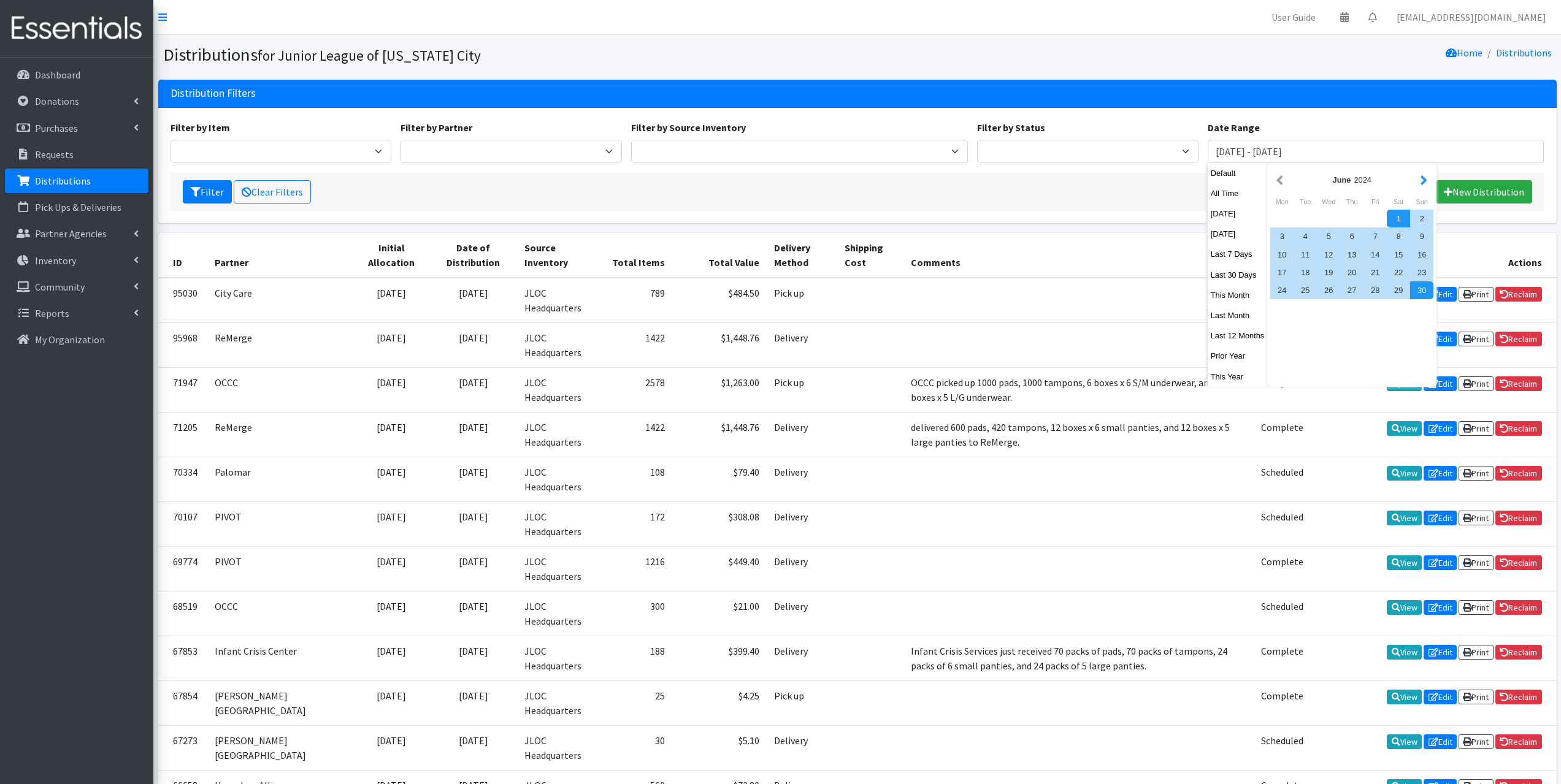
click at [1420, 177] on button "button" at bounding box center [1423, 179] width 13 height 15
click at [1335, 287] on div "31" at bounding box center [1328, 291] width 23 height 18
click at [1422, 179] on button "button" at bounding box center [1423, 179] width 13 height 15
click at [1391, 290] on div "31" at bounding box center [1398, 291] width 23 height 18
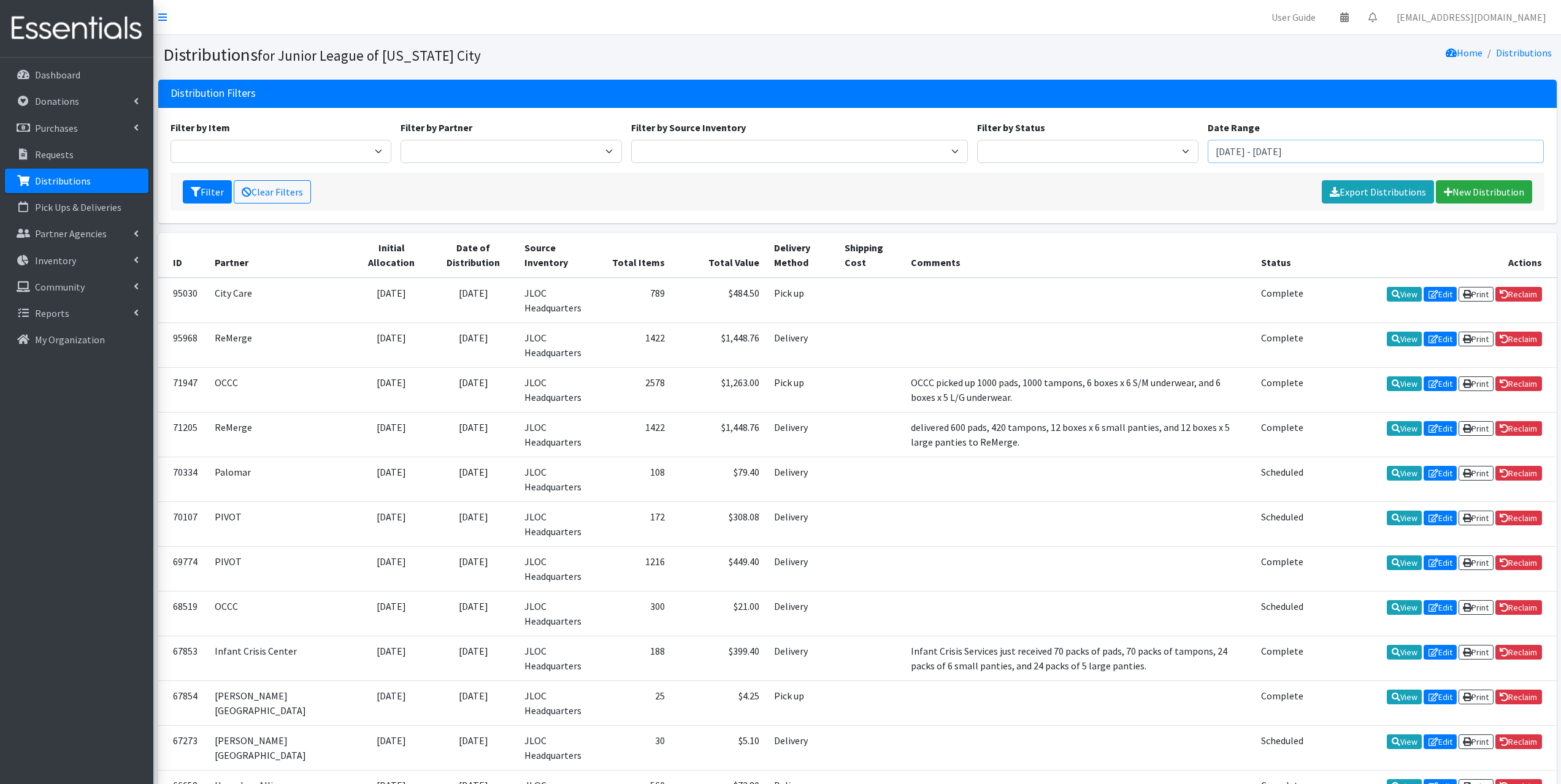
click at [1282, 151] on input "July 31, 2024 - August 31, 2024" at bounding box center [1375, 151] width 337 height 23
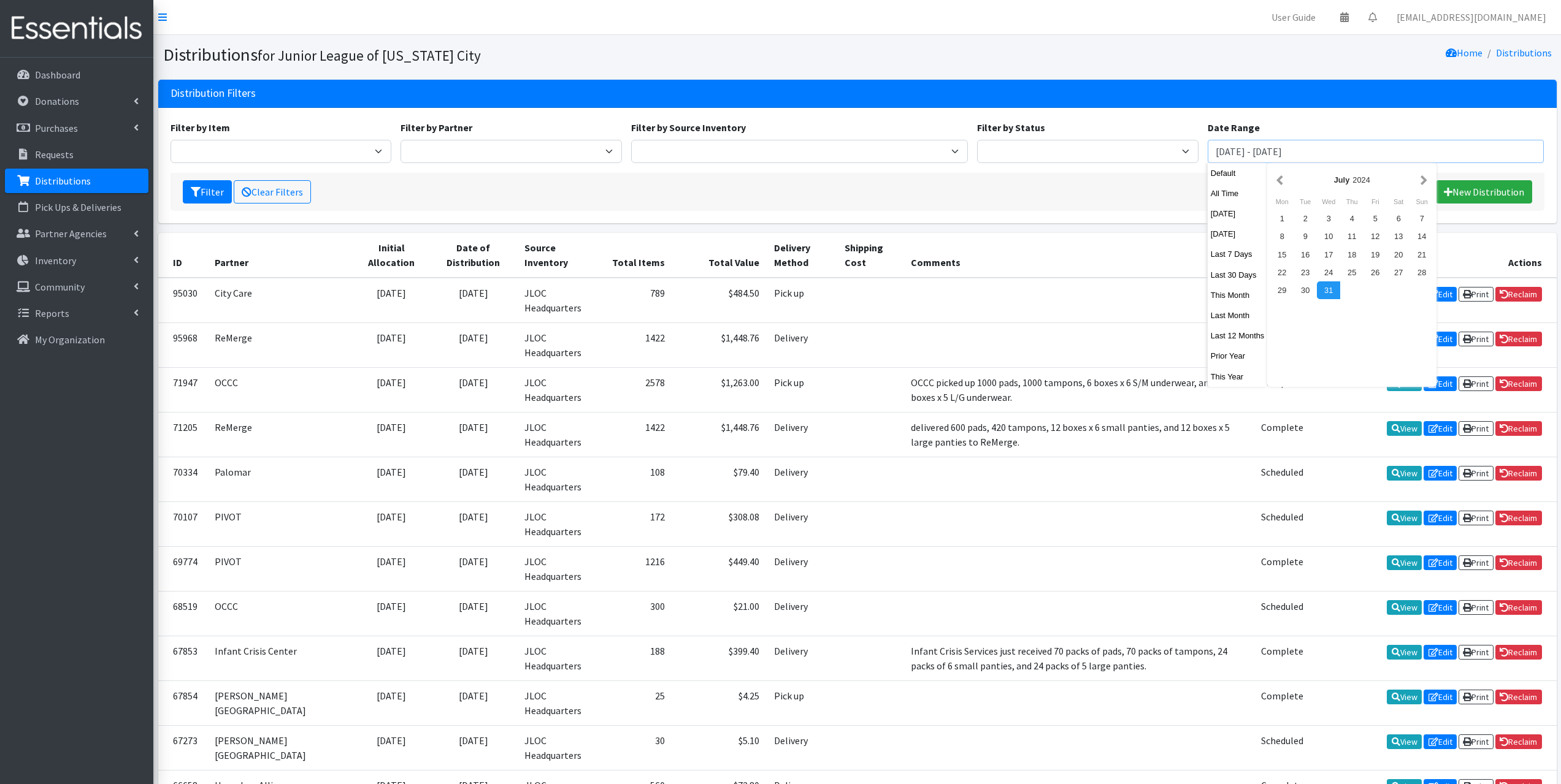
click at [1252, 154] on input "July 31, 2024 - August 31, 2024" at bounding box center [1375, 151] width 337 height 23
click at [1279, 182] on button "button" at bounding box center [1279, 179] width 13 height 15
click at [1394, 220] on div "1" at bounding box center [1398, 219] width 23 height 18
click at [1428, 286] on div "30" at bounding box center [1421, 291] width 23 height 18
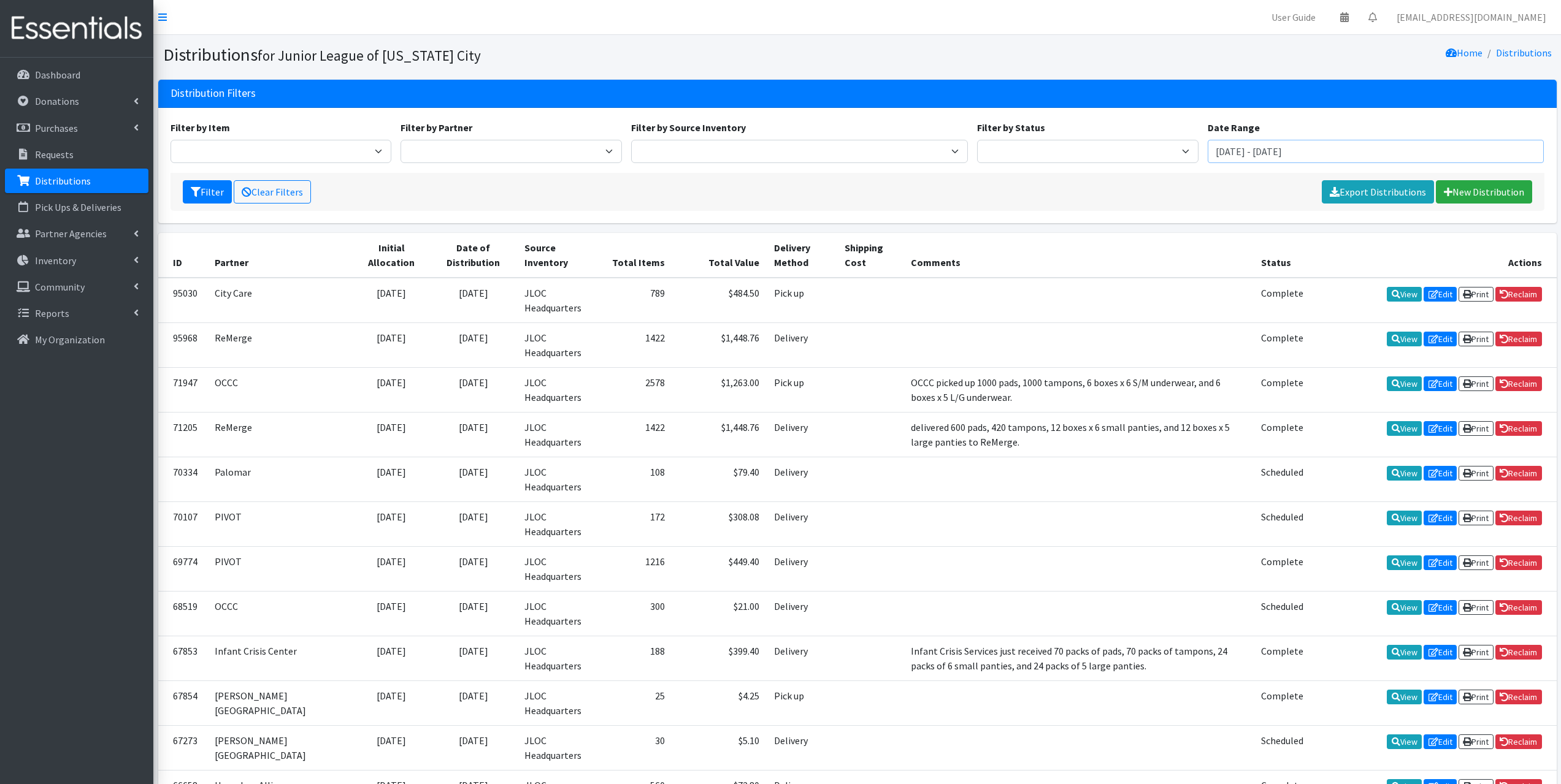
click at [1289, 152] on input "June 1, 2024 - June 30, 2024" at bounding box center [1375, 151] width 337 height 23
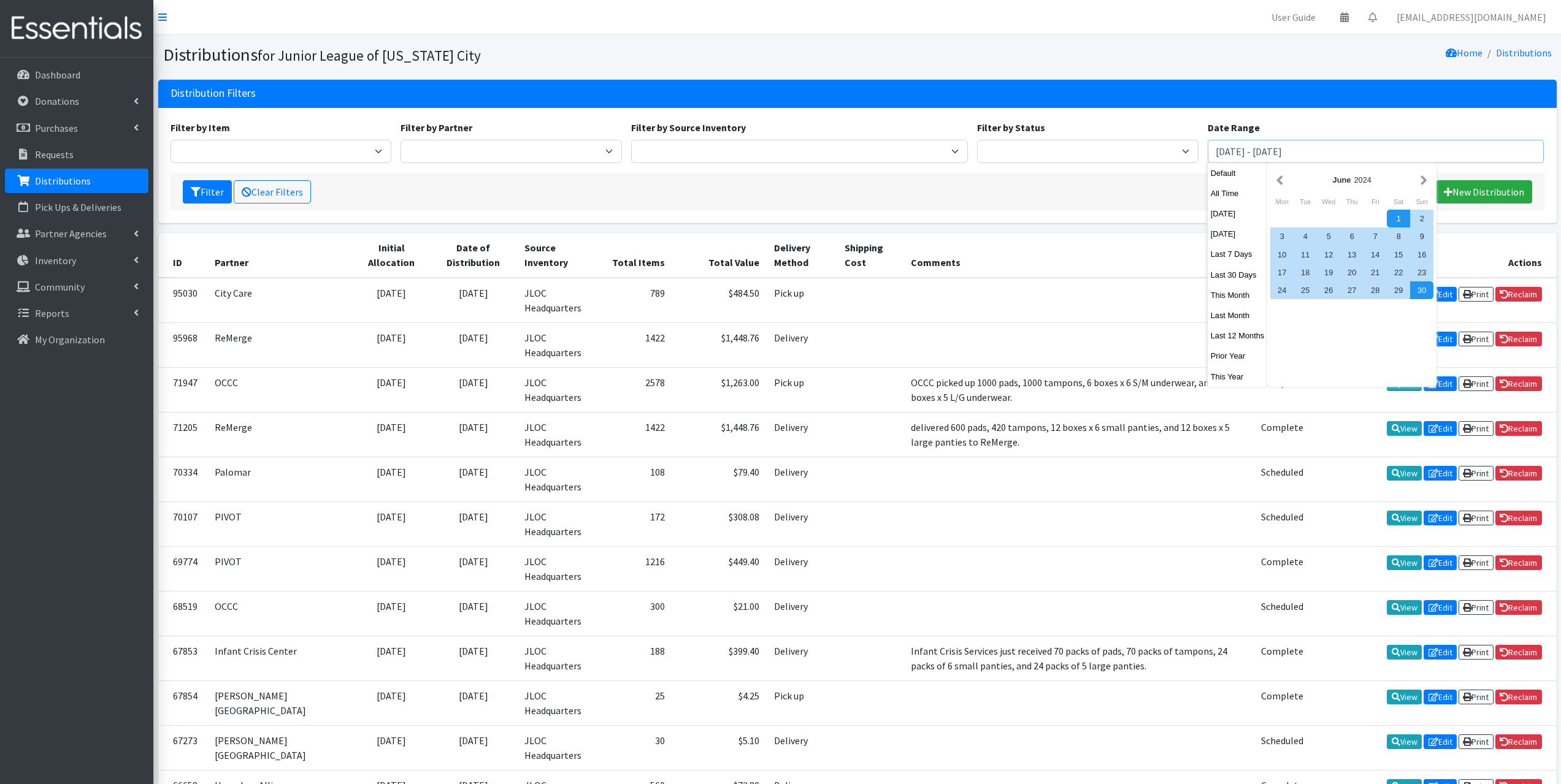
drag, startPoint x: 1284, startPoint y: 152, endPoint x: 1293, endPoint y: 153, distance: 9.1
click at [1293, 153] on input "June 1, 2024 - June 30, 2024" at bounding box center [1375, 151] width 337 height 23
drag, startPoint x: 1276, startPoint y: 153, endPoint x: 1303, endPoint y: 153, distance: 27.0
click at [1303, 153] on input "June 1, 2024 - June 30, 2024" at bounding box center [1375, 151] width 337 height 23
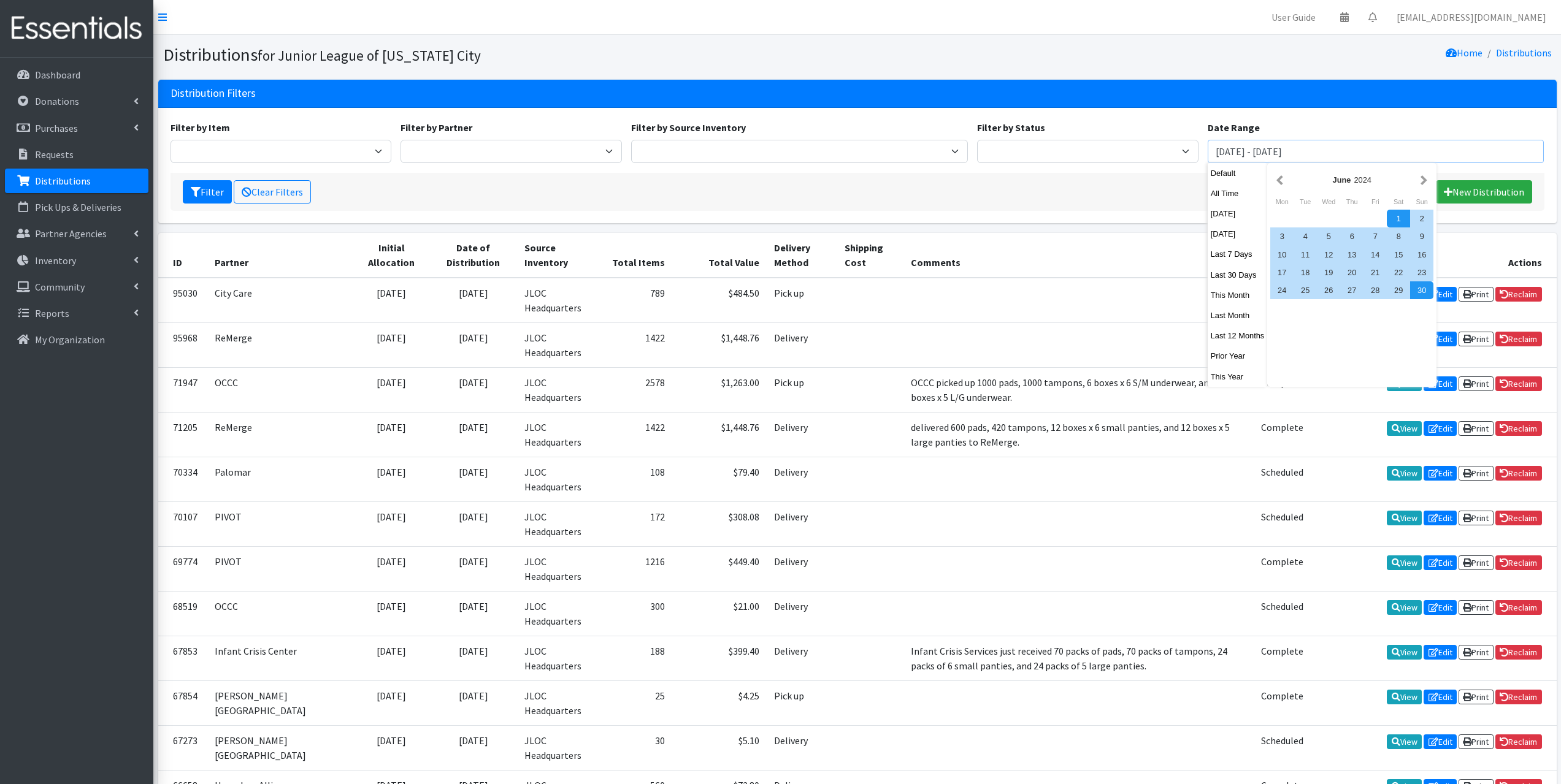
type input "June 1, 2024 - August 31, 2024"
click at [183, 180] on button "Filter" at bounding box center [207, 191] width 49 height 23
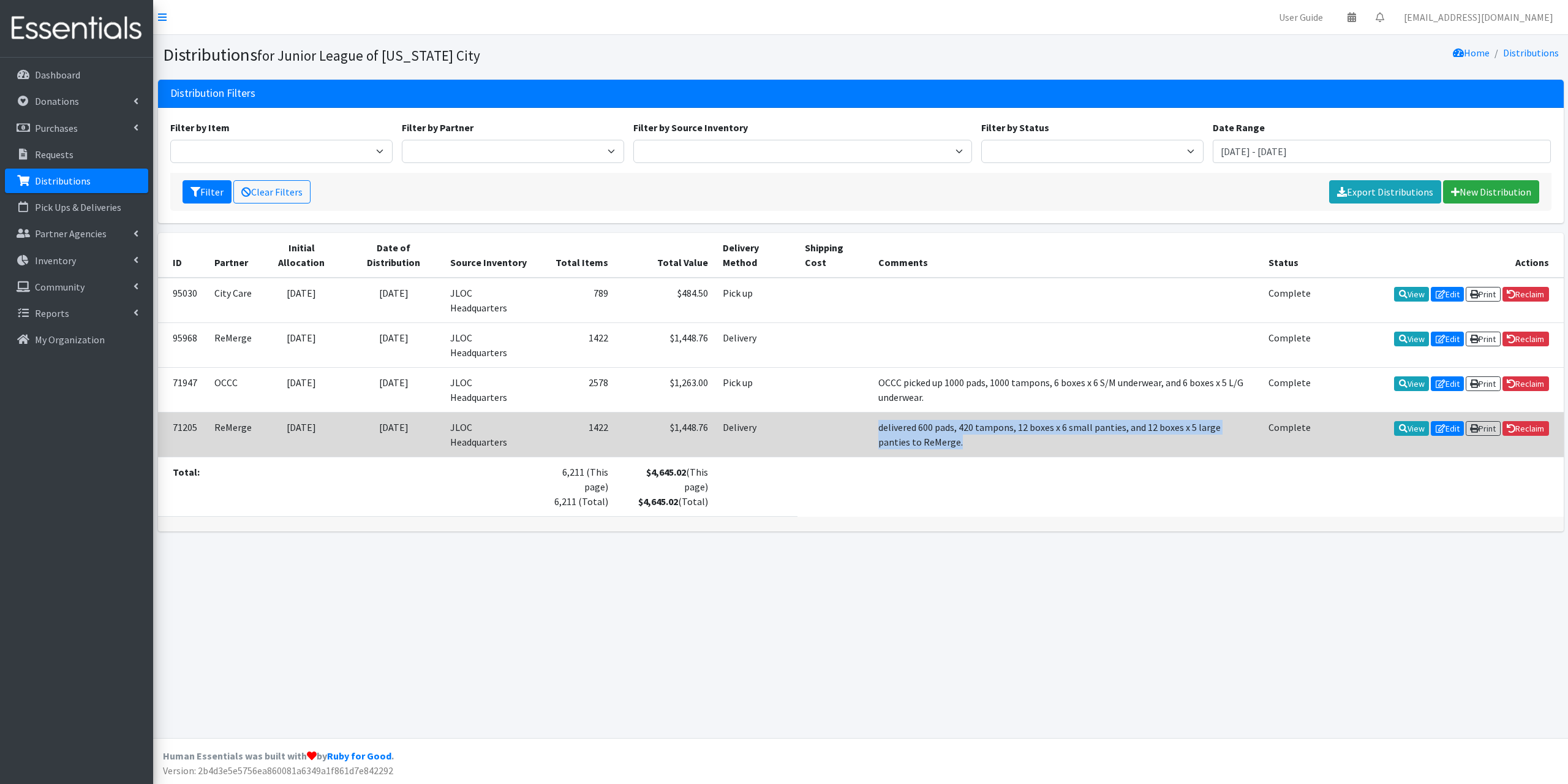
drag, startPoint x: 916, startPoint y: 446, endPoint x: 858, endPoint y: 430, distance: 60.2
click at [854, 429] on tr "71205 ReMerge [DATE] [DATE] JLOC Headquarters 1422 $1,448.76 Delivery delivered…" at bounding box center [860, 433] width 1406 height 45
copy tr "delivered 600 pads, 420 tampons, 12 boxes x 6 small panties, and 12 boxes x 5 l…"
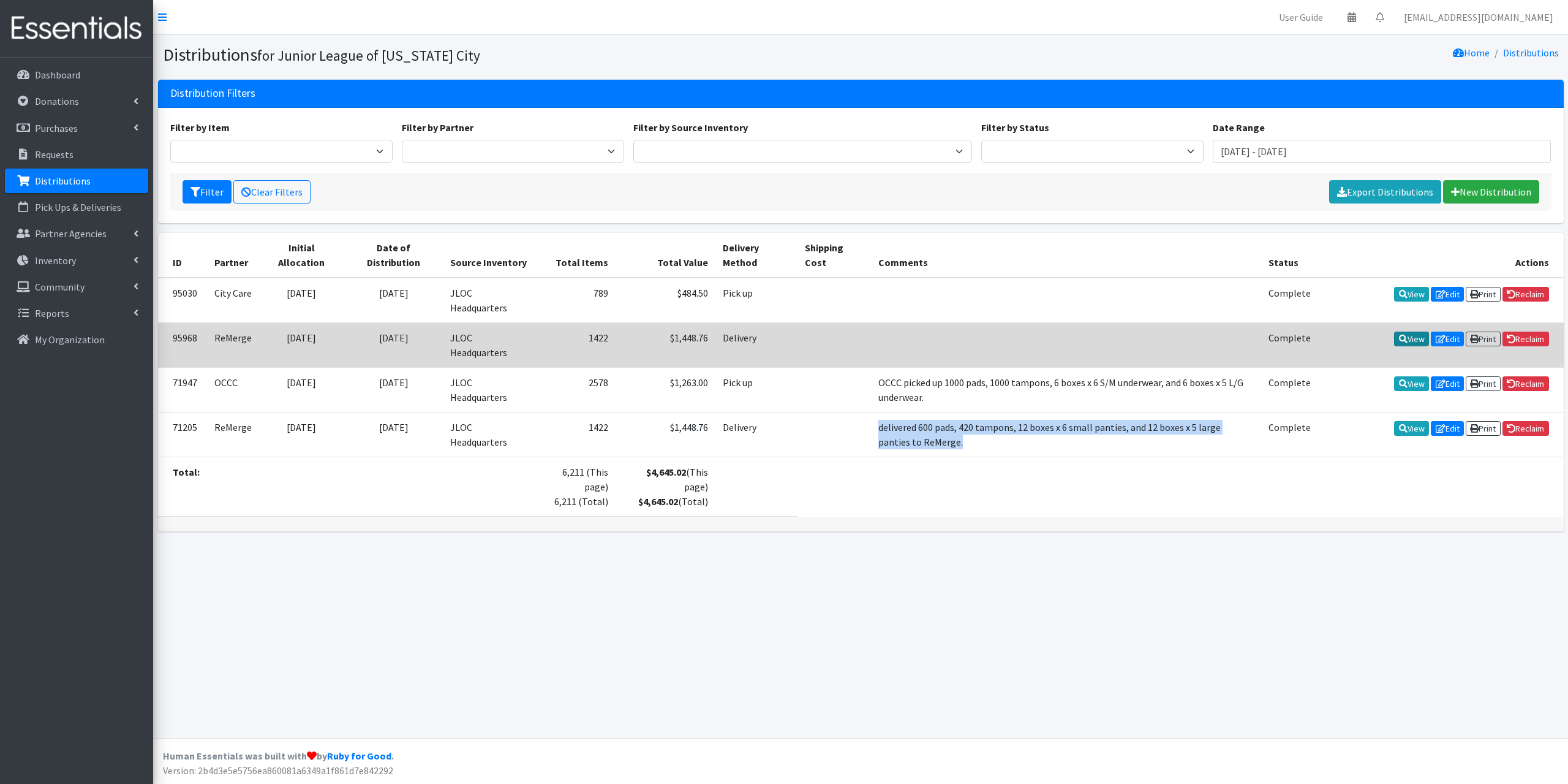
click at [1399, 341] on icon at bounding box center [1403, 339] width 9 height 9
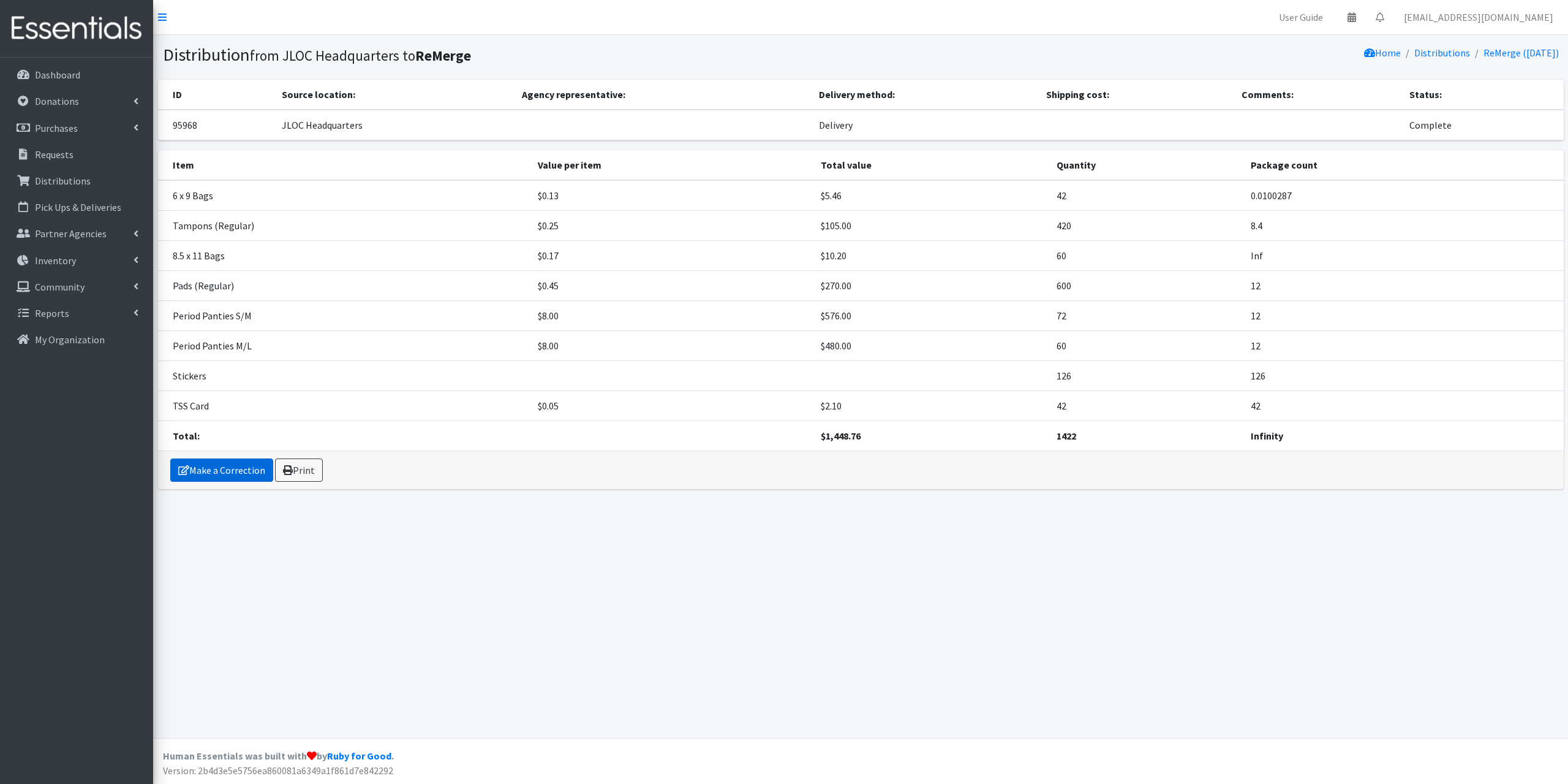
click at [237, 461] on link "Make a Correction" at bounding box center [222, 469] width 103 height 23
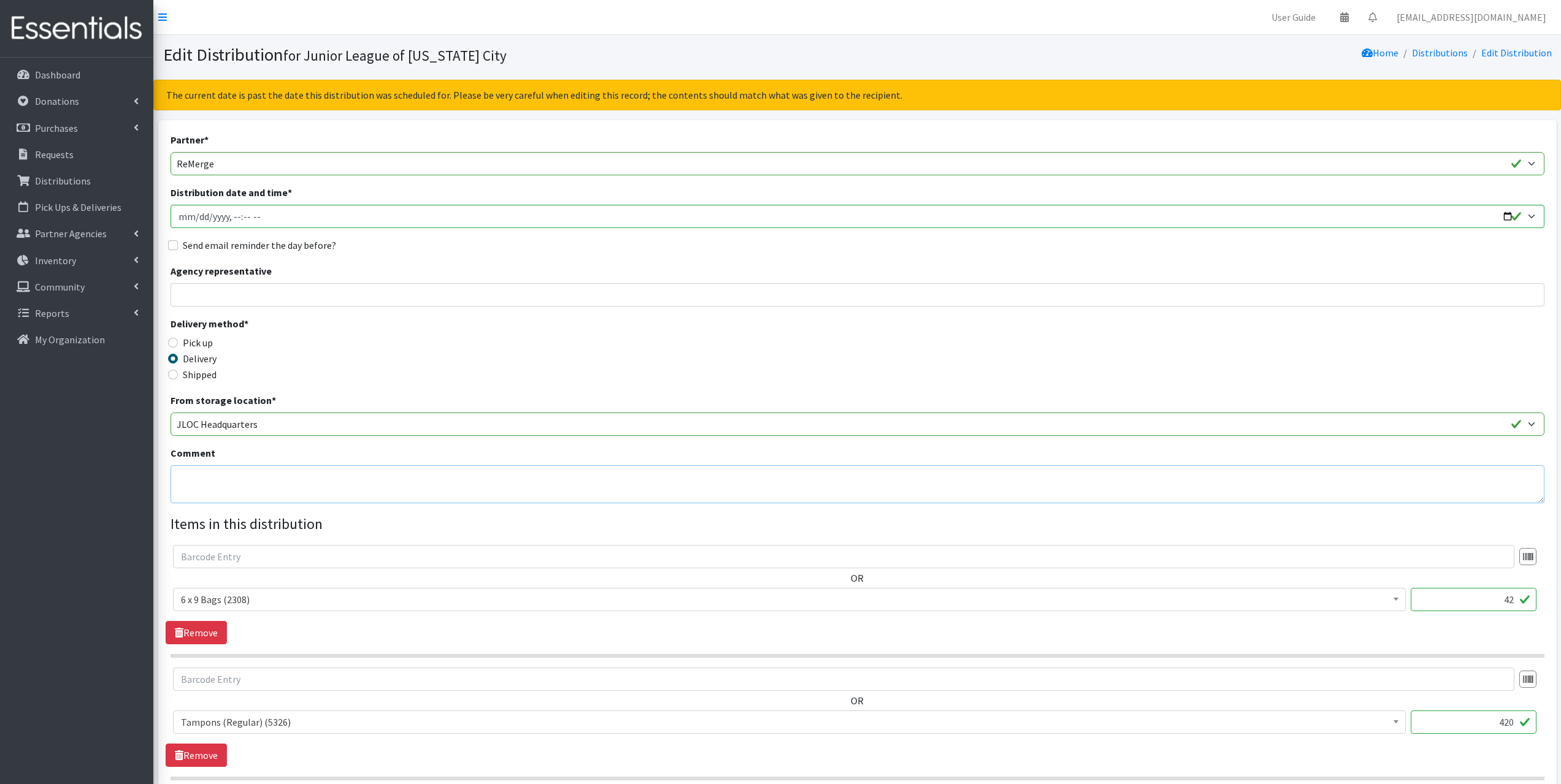
click at [263, 483] on textarea "Comment" at bounding box center [857, 484] width 1374 height 38
paste textarea "delivered 600 pads, 420 tampons, 12 boxes x 6 small panties, and 12 boxes x 5 l…"
drag, startPoint x: 188, startPoint y: 478, endPoint x: 198, endPoint y: 483, distance: 11.2
click at [195, 478] on textarea "delivered 600 pads, 420 tampons, 12 boxes x 6 small panties, and 12 boxes x 5 l…" at bounding box center [857, 484] width 1374 height 38
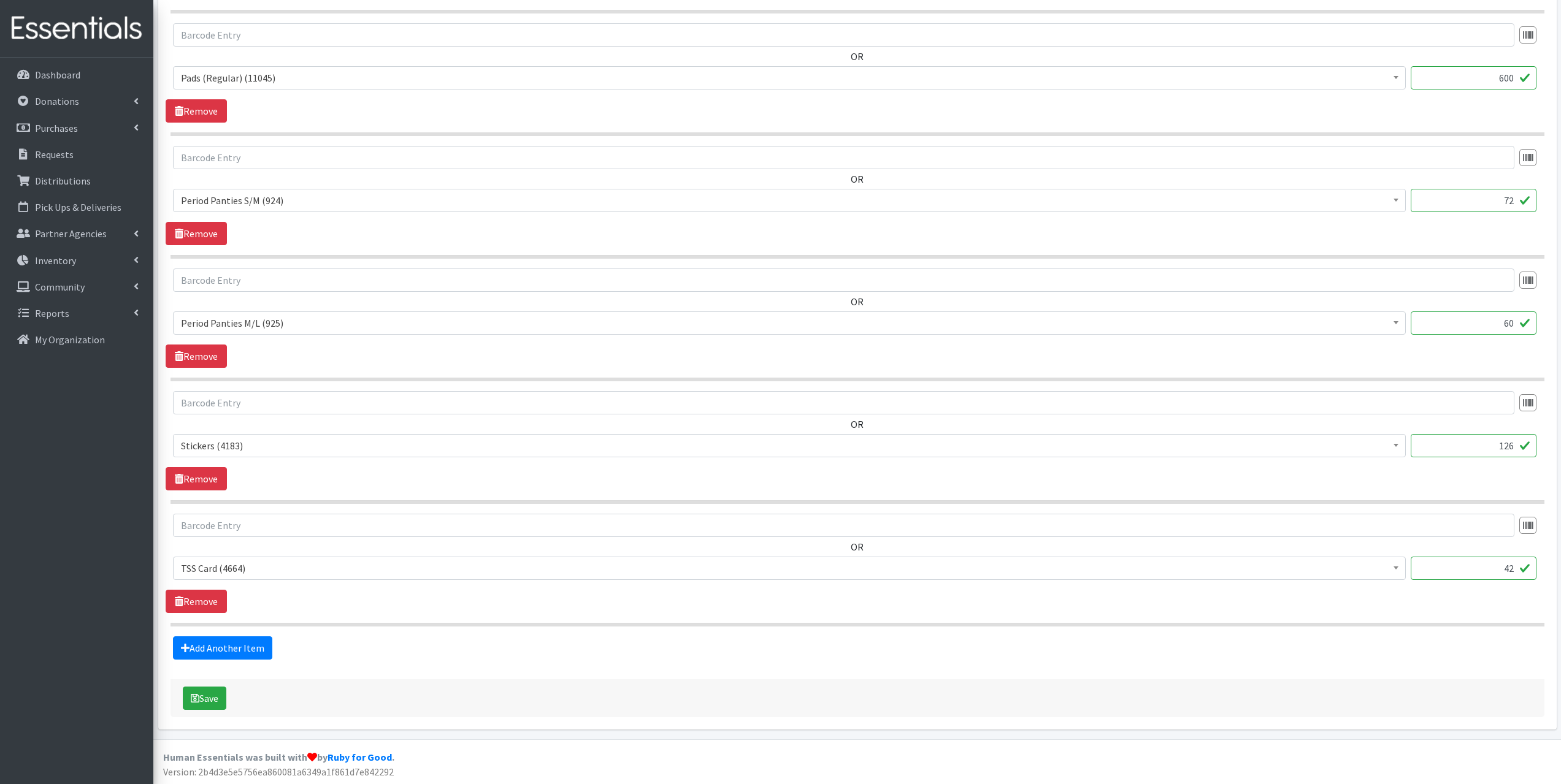
scroll to position [891, 0]
type textarea "delivered 600 pads, 420 tampons, 12 boxes x 6 small panties, and 12 boxes x 5 l…"
click at [203, 697] on button "Save" at bounding box center [205, 696] width 44 height 23
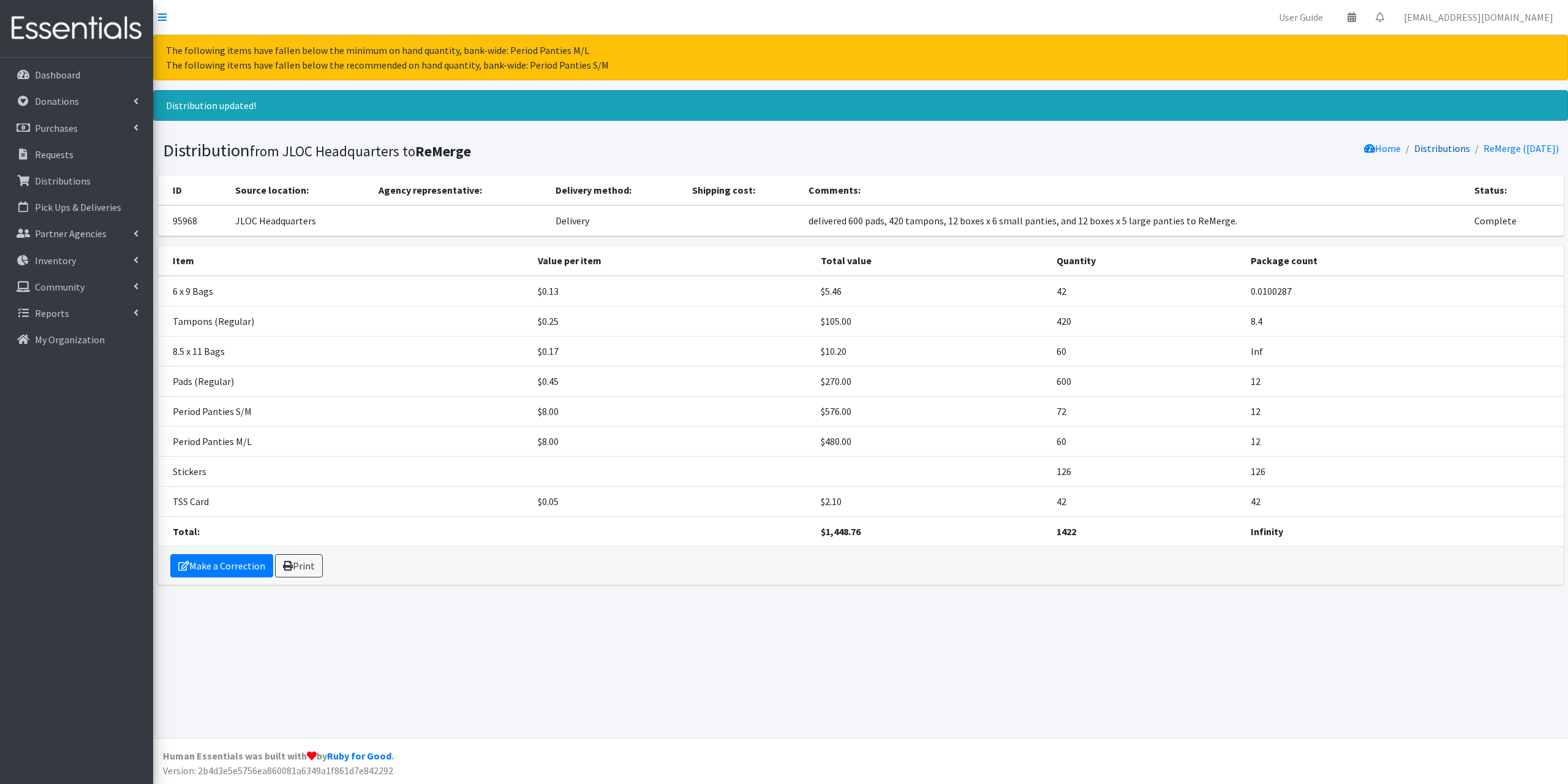
click at [1422, 148] on link "Distributions" at bounding box center [1442, 148] width 56 height 12
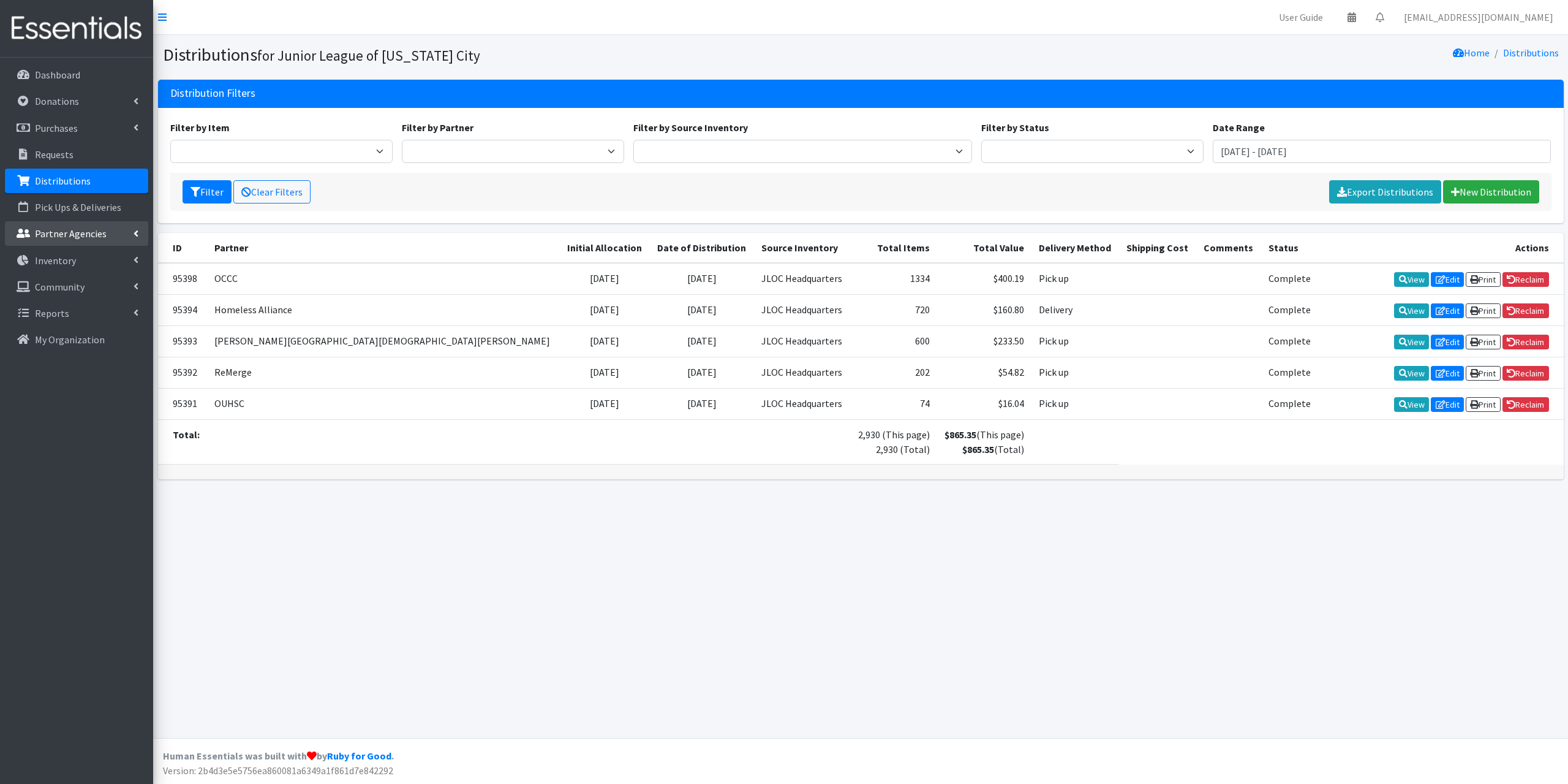
click at [78, 222] on link "Partner Agencies" at bounding box center [77, 234] width 144 height 25
click at [79, 195] on link "Pick Ups & Deliveries" at bounding box center [77, 207] width 144 height 25
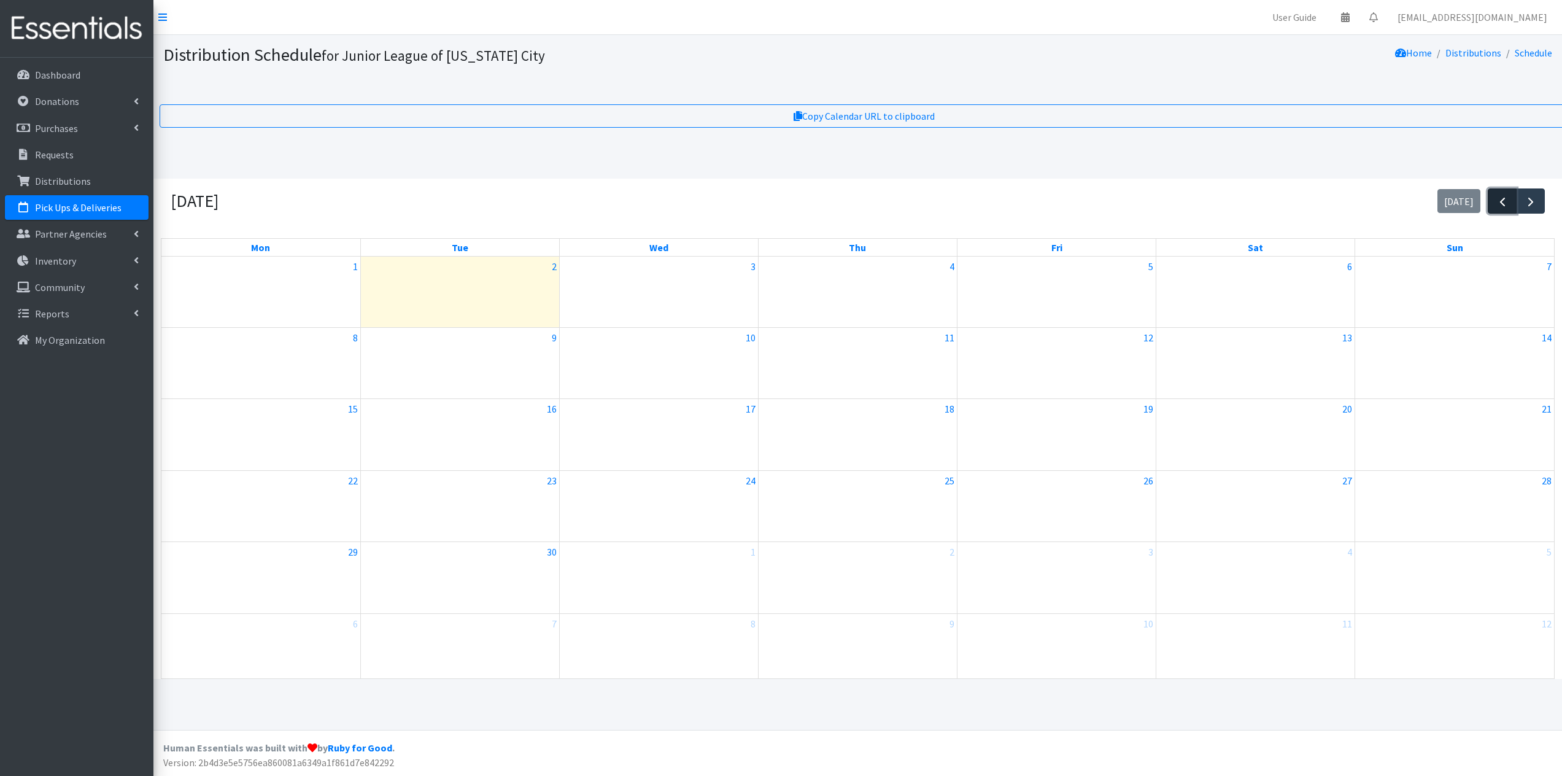
click at [1496, 203] on span "button" at bounding box center [1502, 202] width 15 height 15
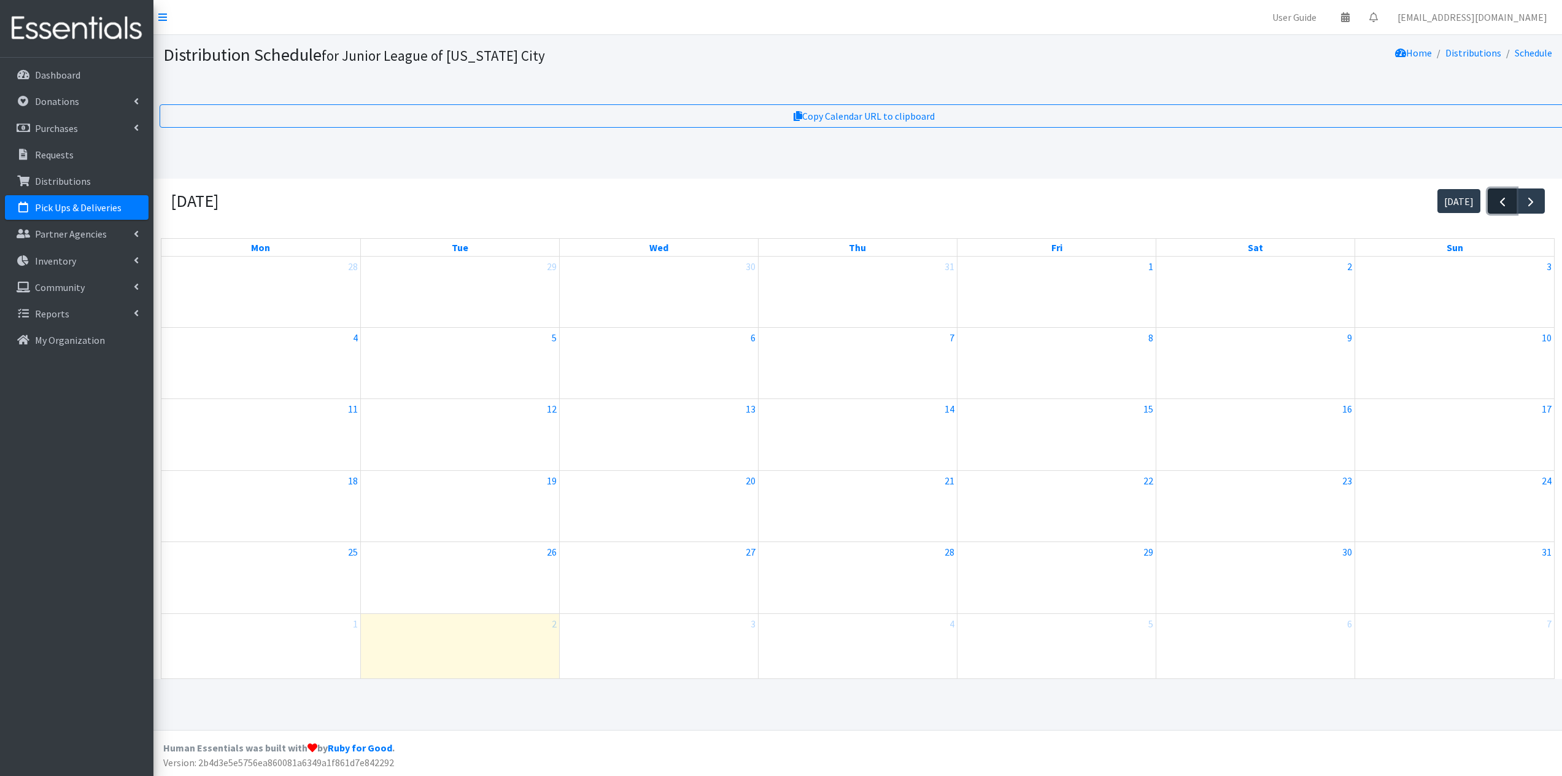
click at [1496, 203] on span "button" at bounding box center [1502, 202] width 15 height 15
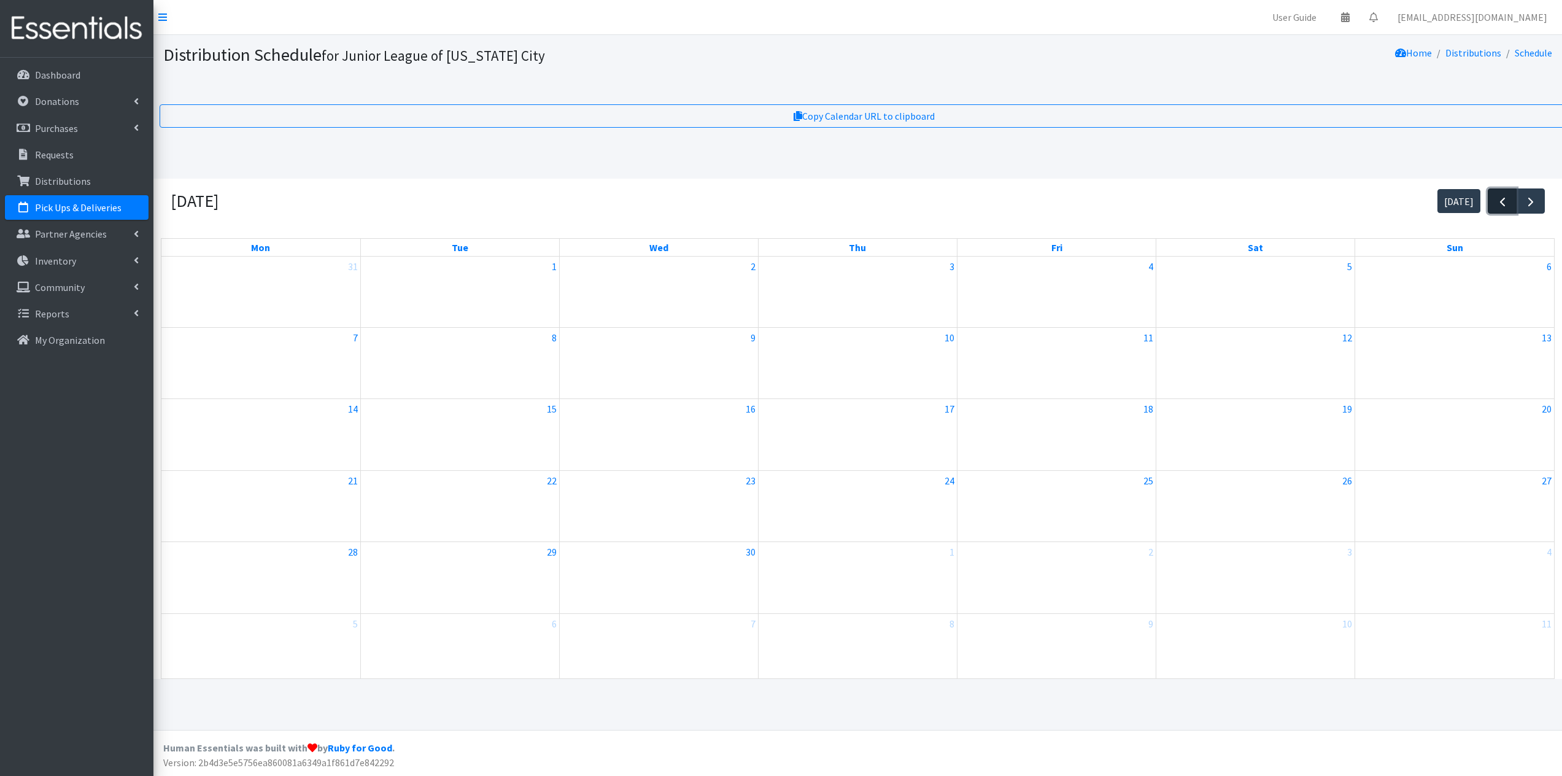
click at [1496, 203] on span "button" at bounding box center [1502, 202] width 15 height 15
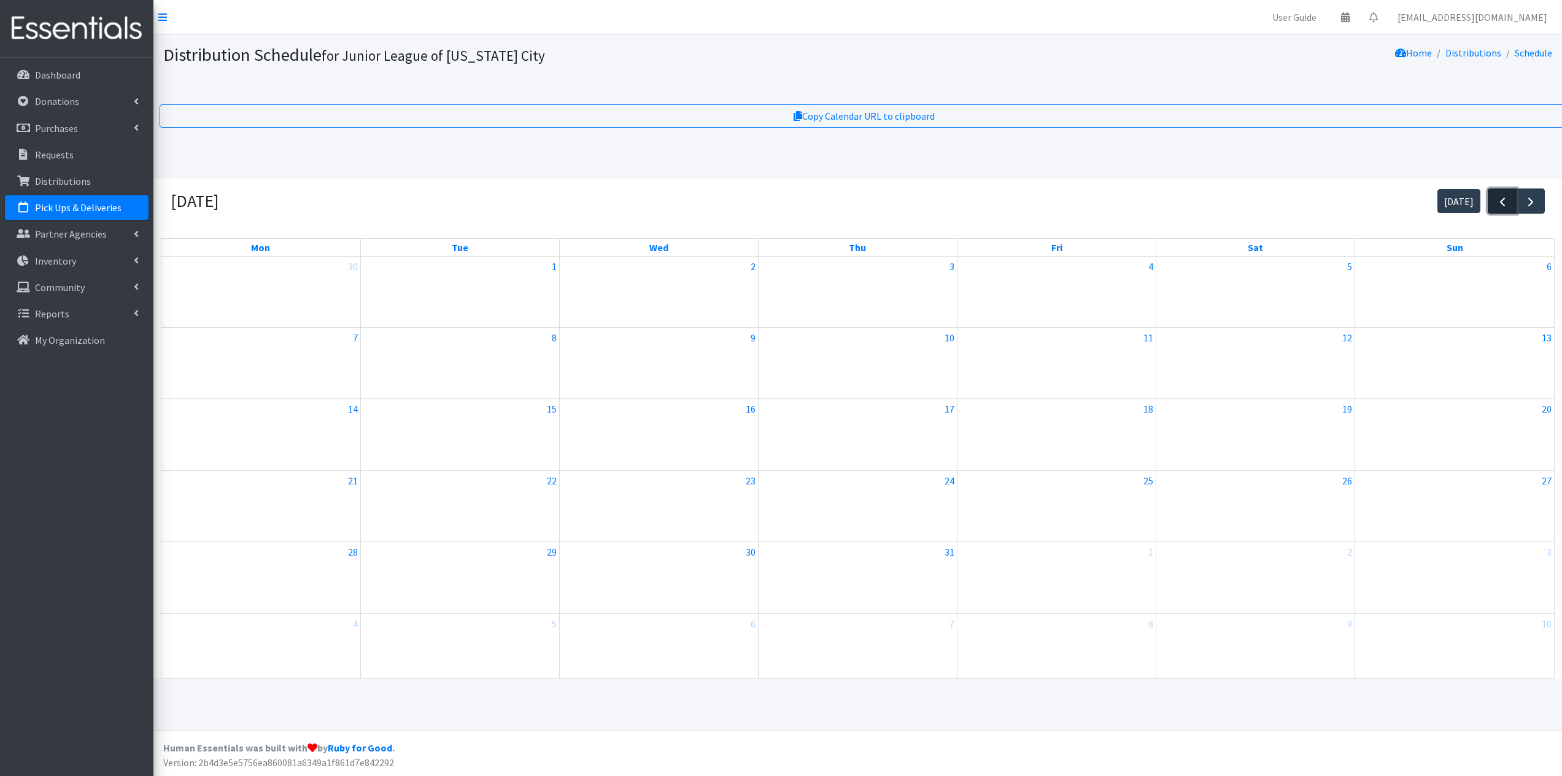
click at [1496, 203] on span "button" at bounding box center [1502, 202] width 15 height 15
click at [981, 357] on link "12:01p ReMerge" at bounding box center [1057, 356] width 196 height 15
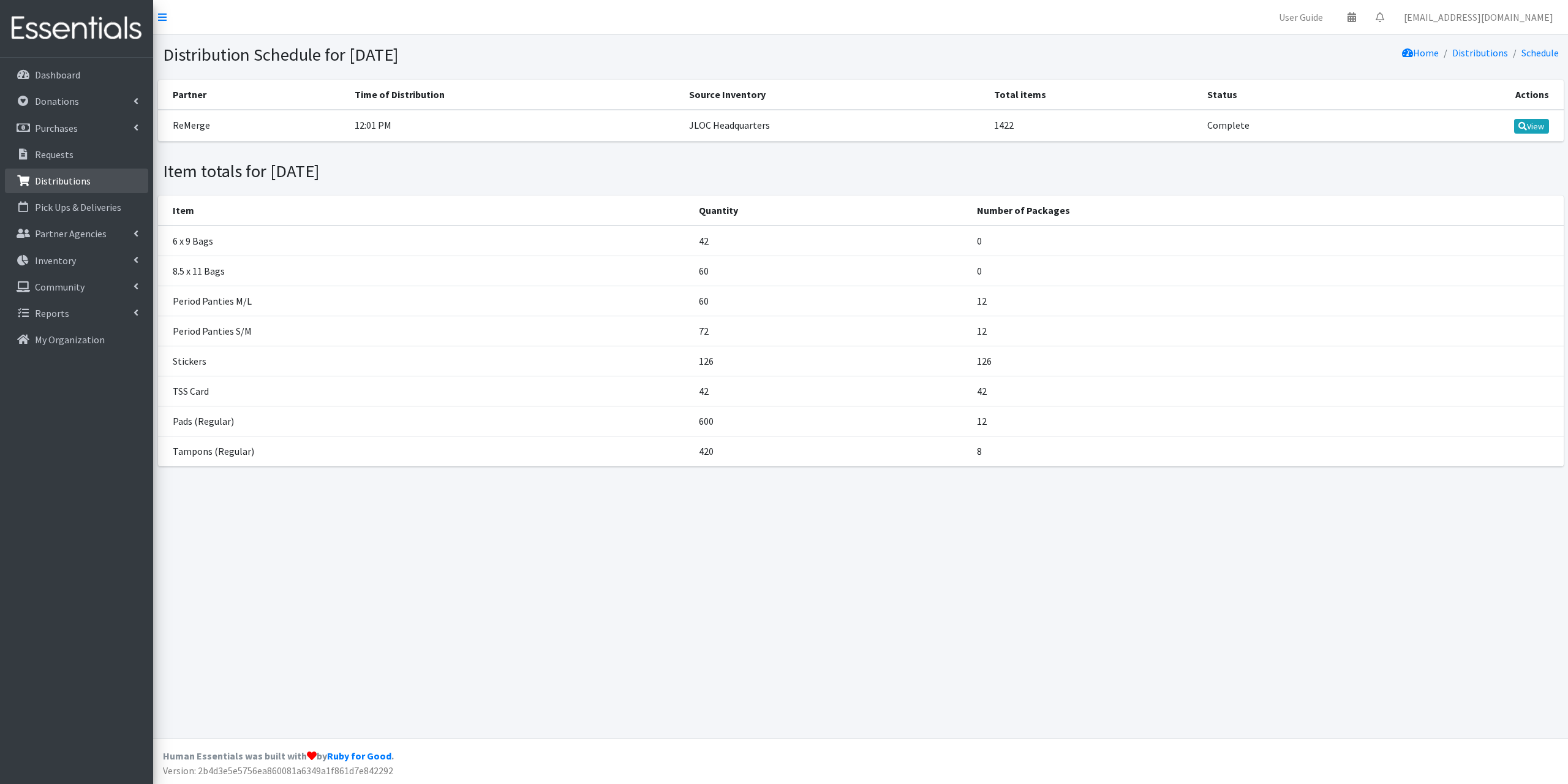
click at [49, 176] on p "Distributions" at bounding box center [63, 181] width 56 height 12
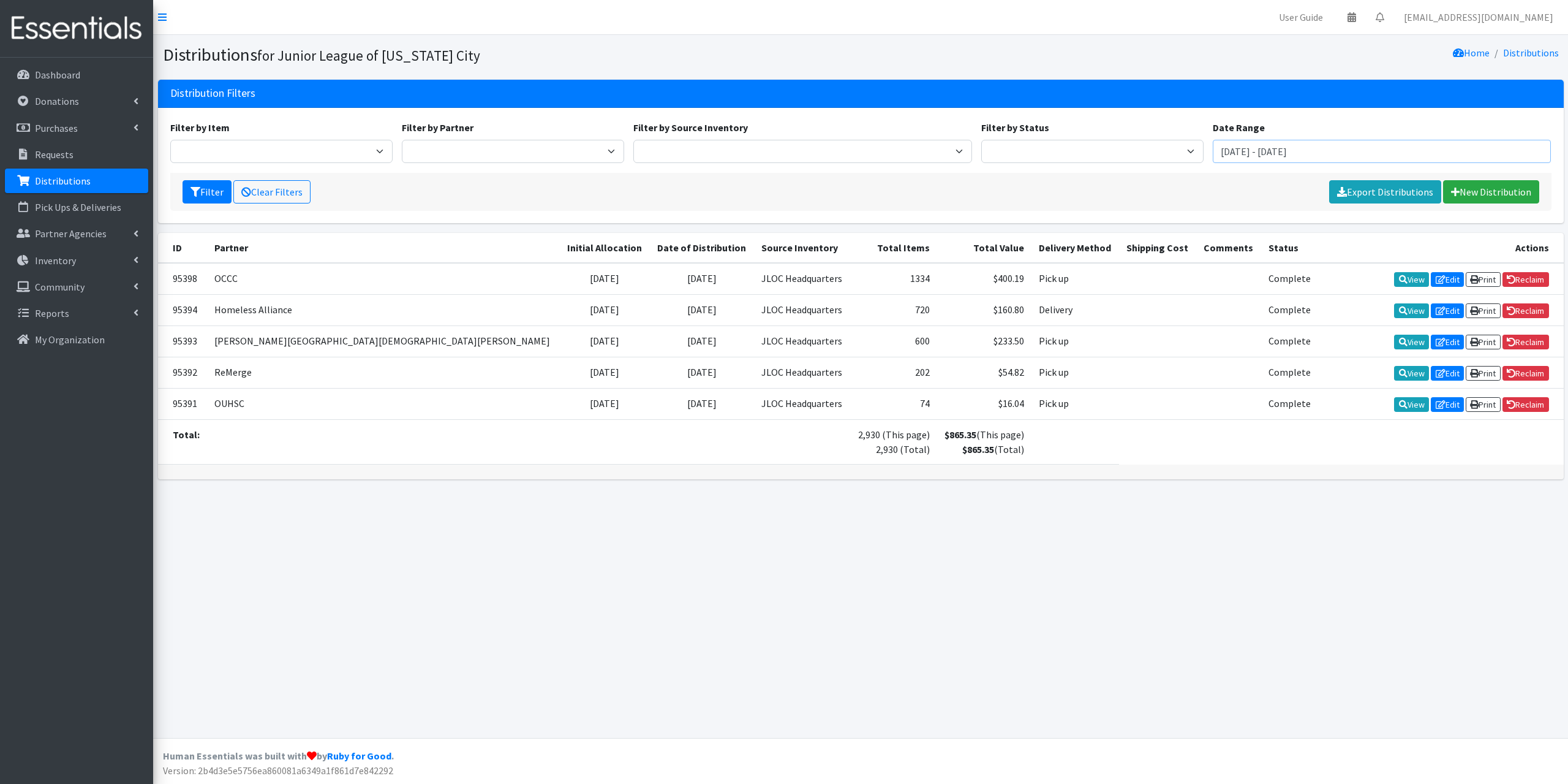
click at [1248, 152] on input "July 2, 2025 - October 2, 2025" at bounding box center [1381, 151] width 338 height 23
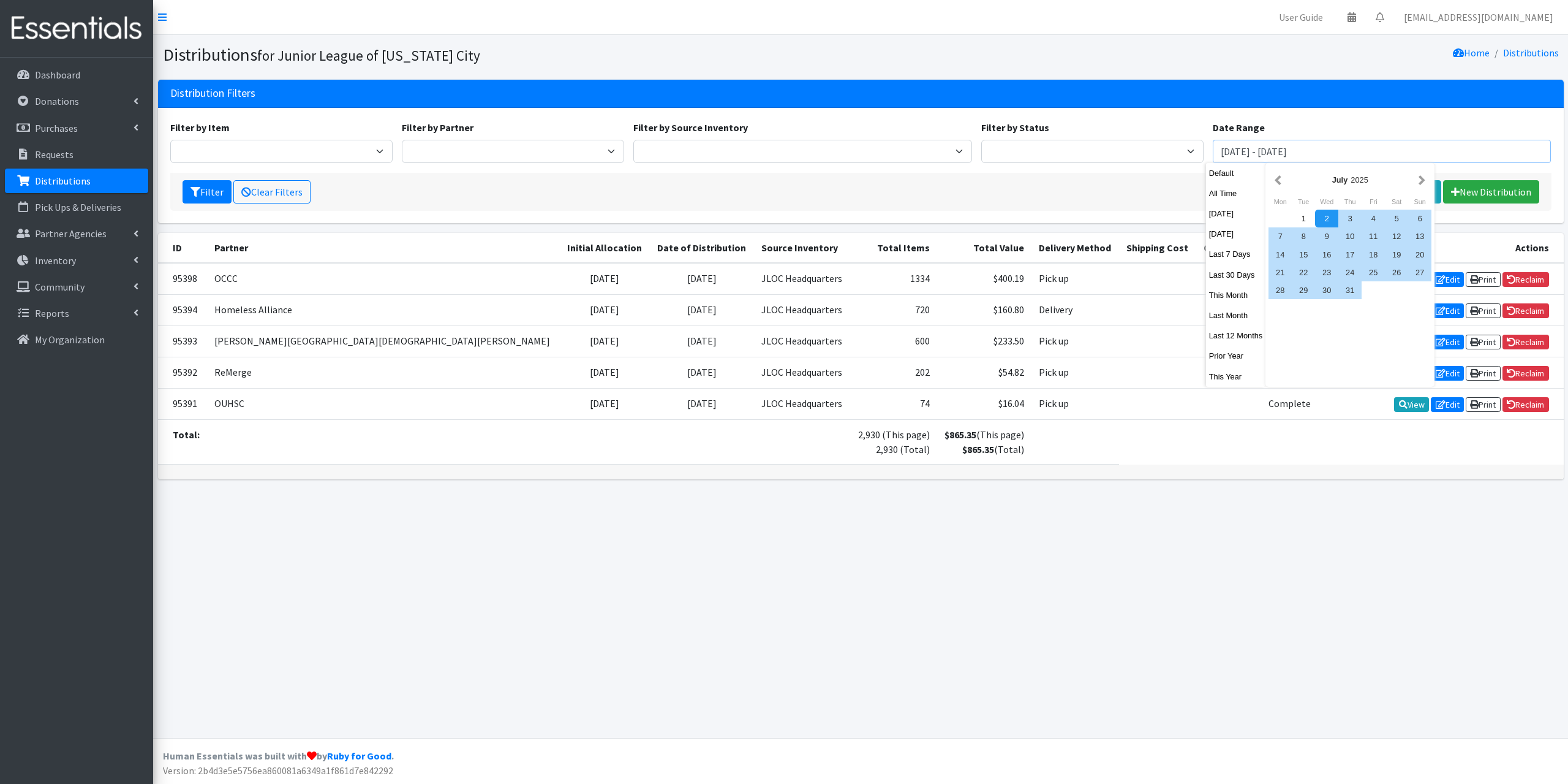
drag, startPoint x: 1245, startPoint y: 152, endPoint x: 1162, endPoint y: 153, distance: 83.0
click at [1162, 153] on div "Filter by Item 6 x 9 Bags 8.5 x 11 Bags Liners (Long) Liners (Regular) Pads (He…" at bounding box center [860, 146] width 1390 height 53
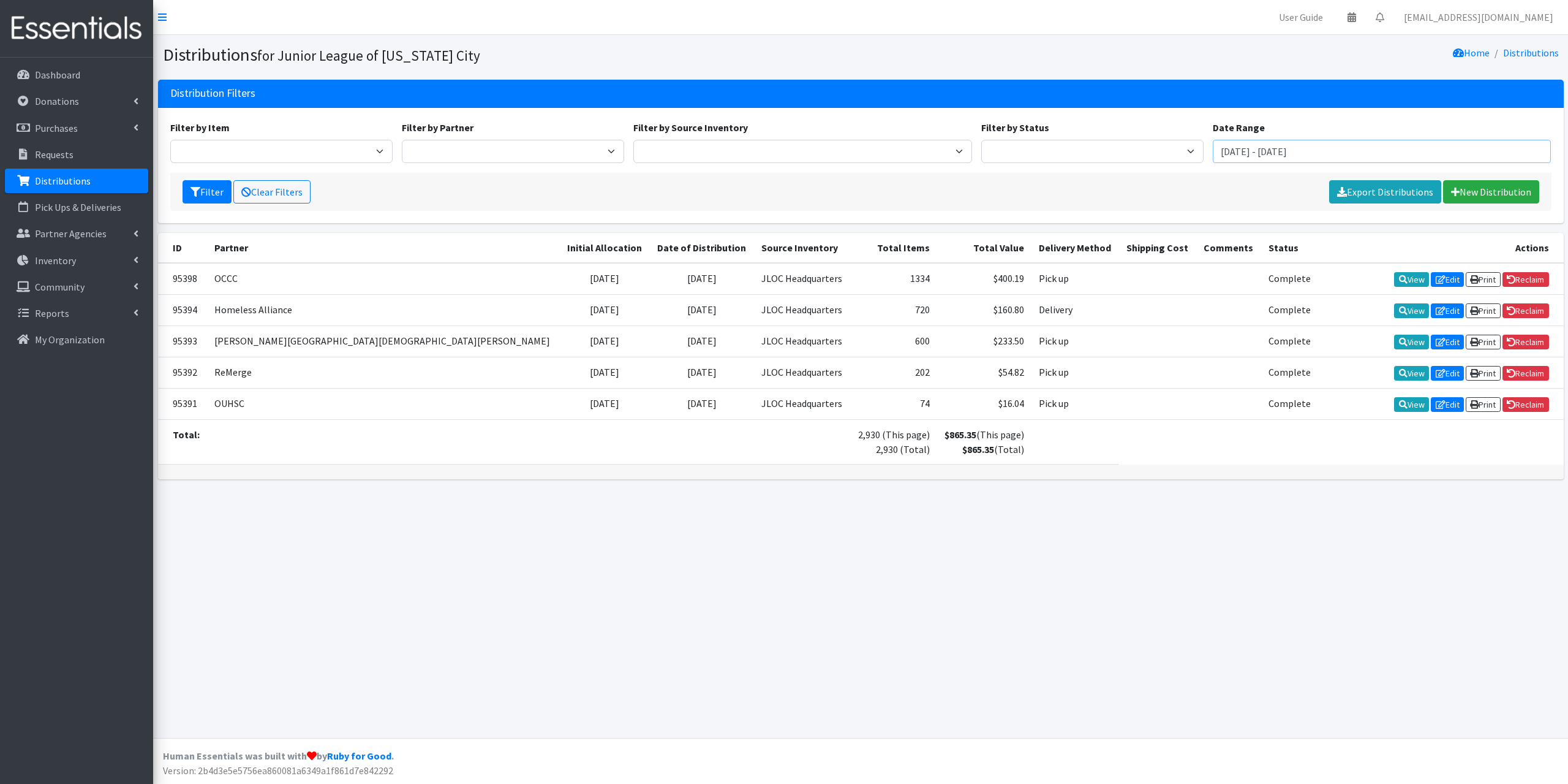
type input "June 1, 2024 - October 2, 2024"
click at [183, 180] on button "Filter" at bounding box center [207, 191] width 49 height 23
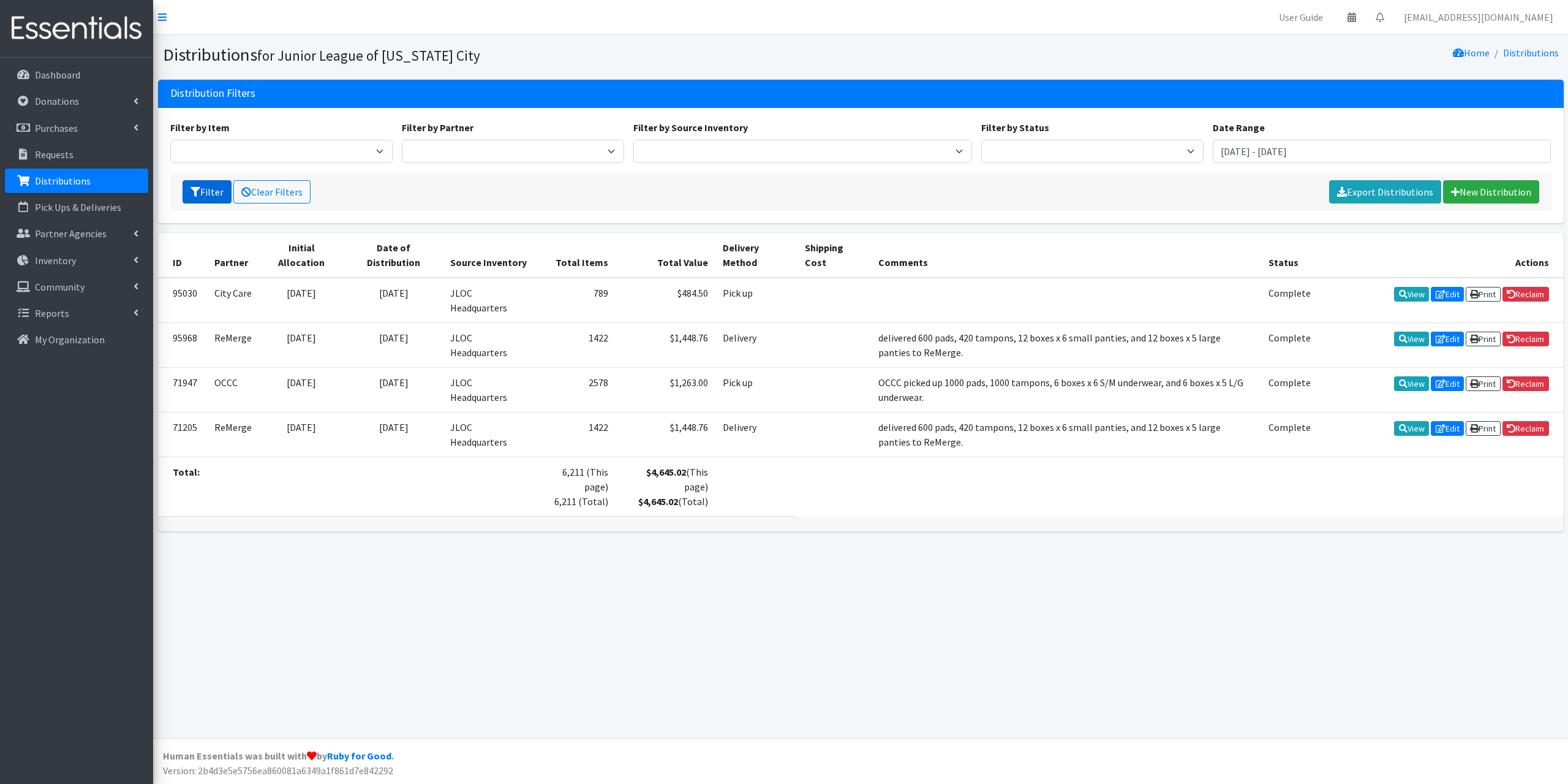
click at [199, 194] on icon "submit" at bounding box center [196, 192] width 10 height 10
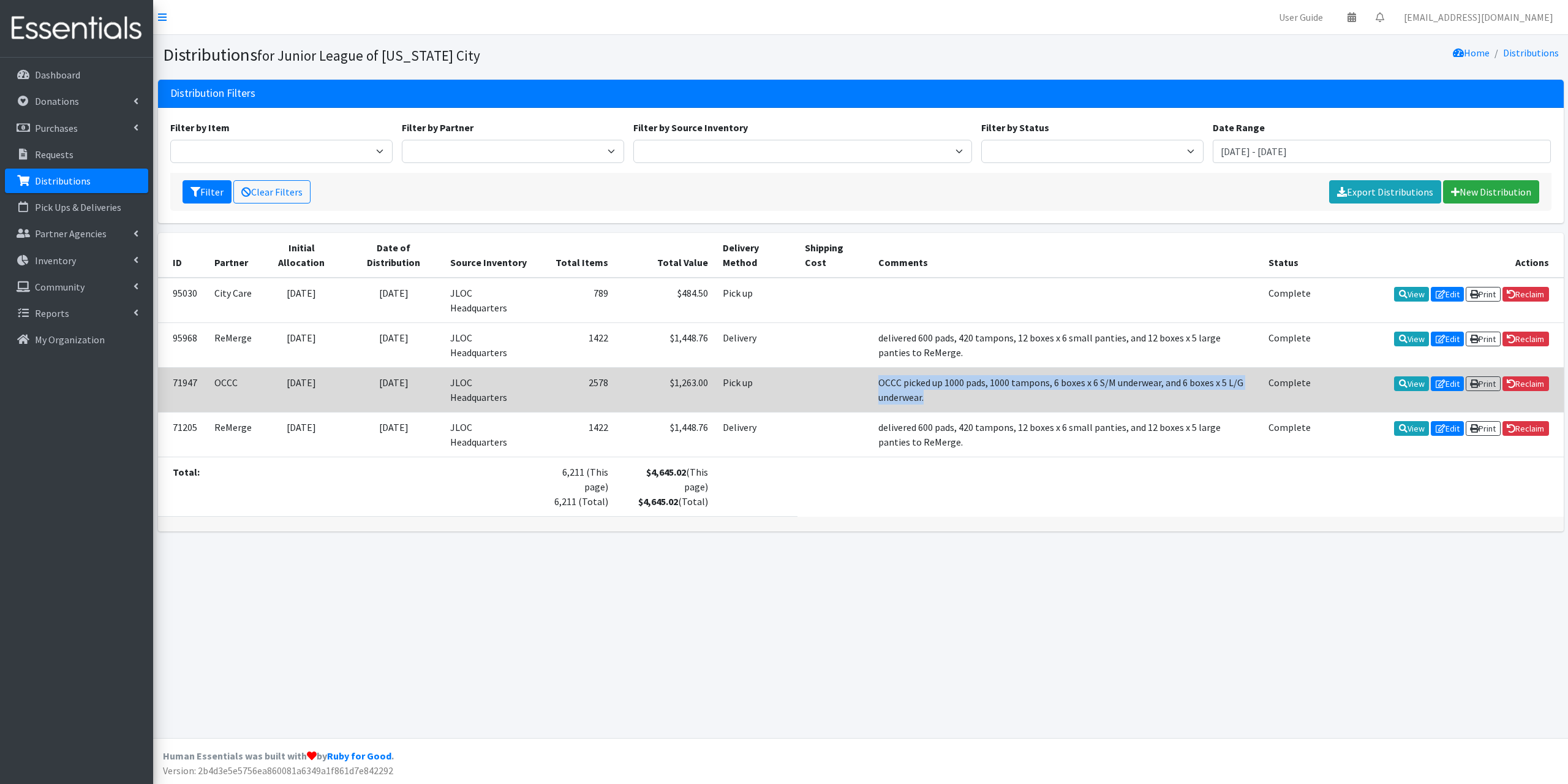
drag, startPoint x: 939, startPoint y: 392, endPoint x: 870, endPoint y: 382, distance: 69.7
click at [859, 382] on tr "71947 OCCC 06/25/2024 06/26/2024 JLOC Headquarters 2578 $1,263.00 Pick up OCCC …" at bounding box center [860, 390] width 1406 height 45
copy tr "OCCC picked up 1000 pads, 1000 tampons, 6 boxes x 6 S/M underwear, and 6 boxes …"
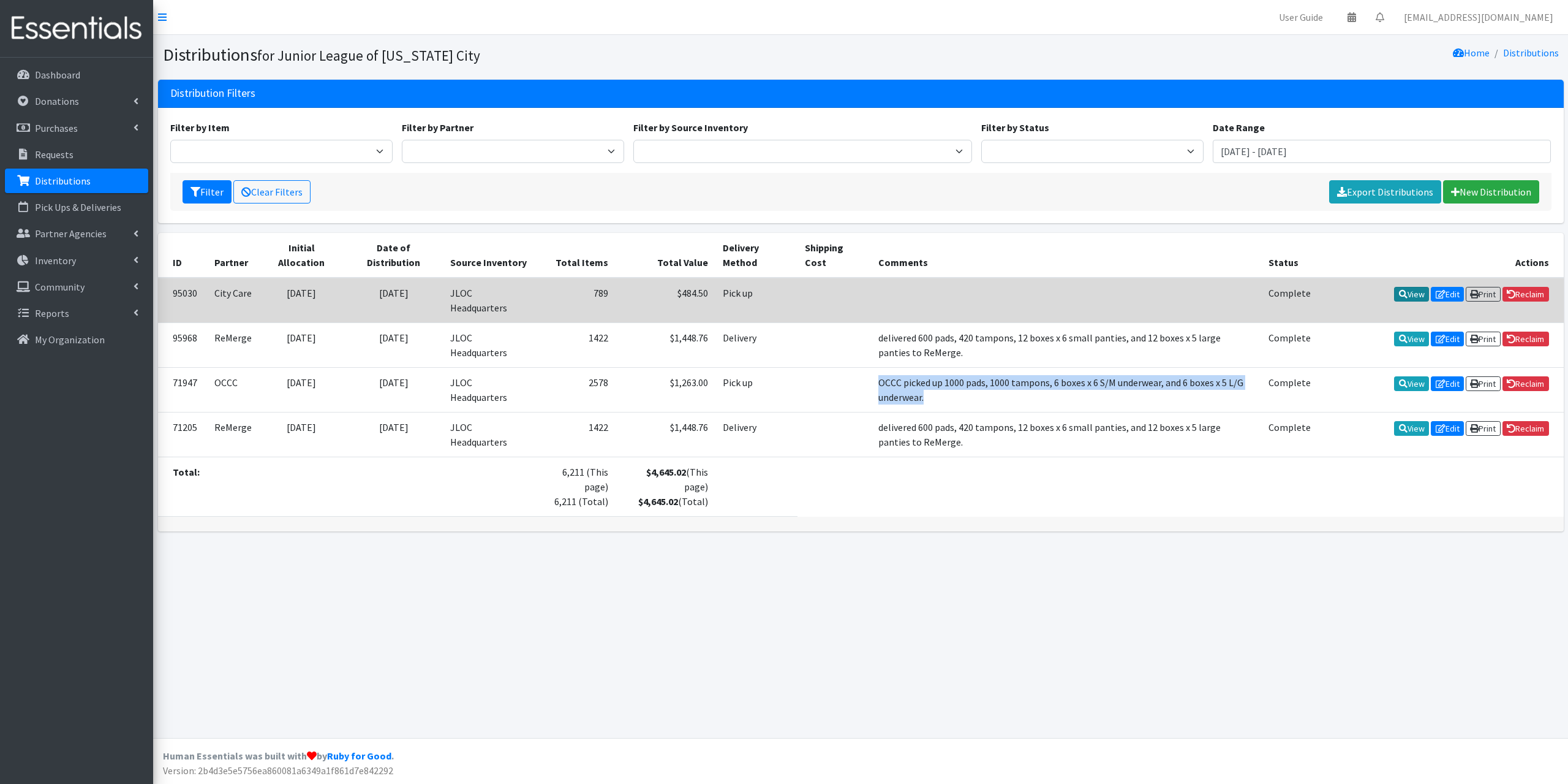
click at [1399, 293] on icon at bounding box center [1403, 294] width 9 height 9
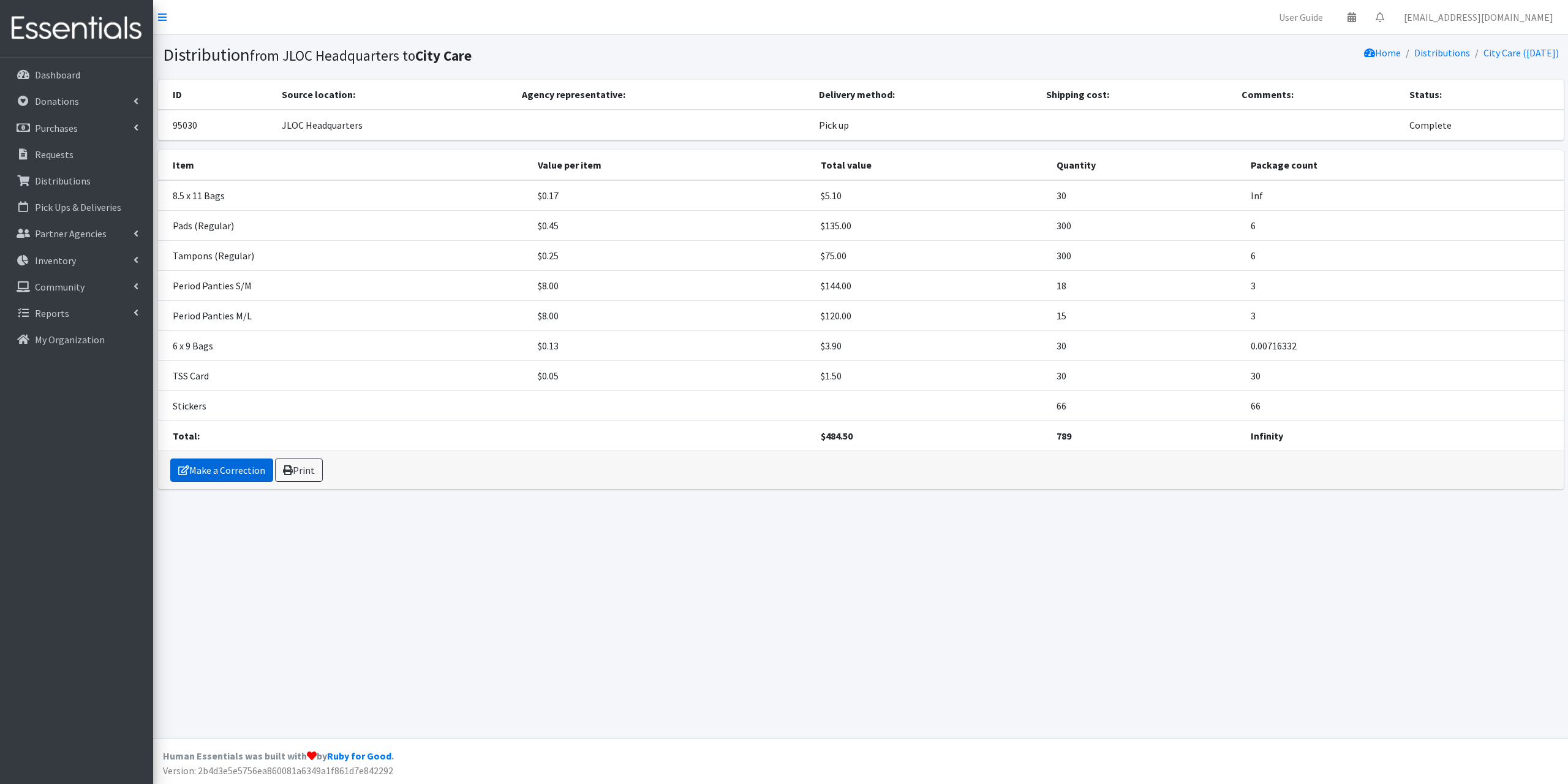
click at [211, 469] on link "Make a Correction" at bounding box center [222, 469] width 103 height 23
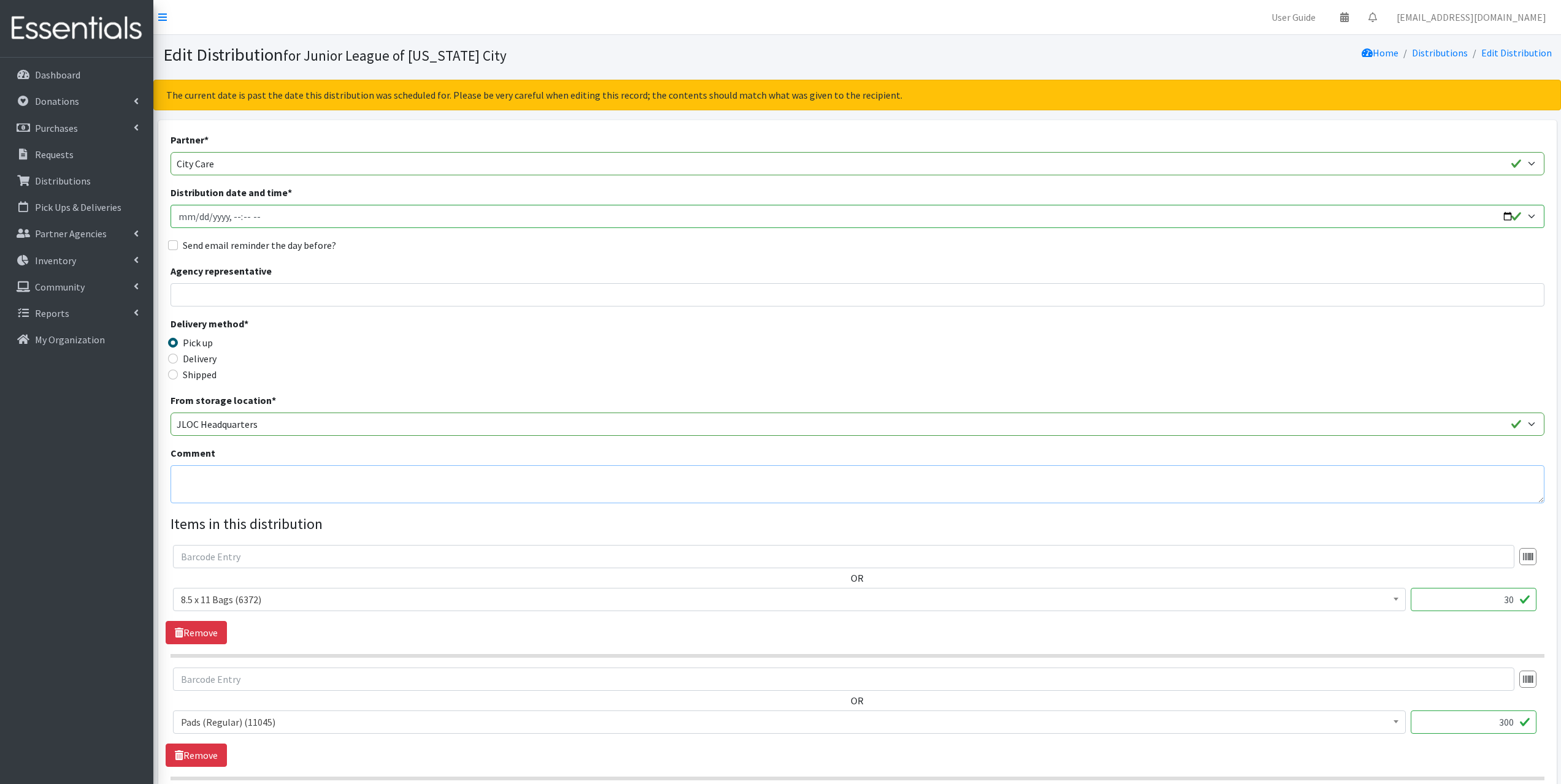
click at [244, 473] on textarea "Comment" at bounding box center [857, 484] width 1374 height 38
paste textarea "OCCC picked up 1000 pads, 1000 tampons, 6 boxes x 6 S/M underwear, and 6 boxes …"
drag, startPoint x: 220, startPoint y: 476, endPoint x: 146, endPoint y: 476, distance: 74.0
click at [265, 480] on textarea "City Care picked up 1000 pads, 1000 tampons, 6 boxes x 6 S/M underwear, and 6 b…" at bounding box center [857, 484] width 1374 height 38
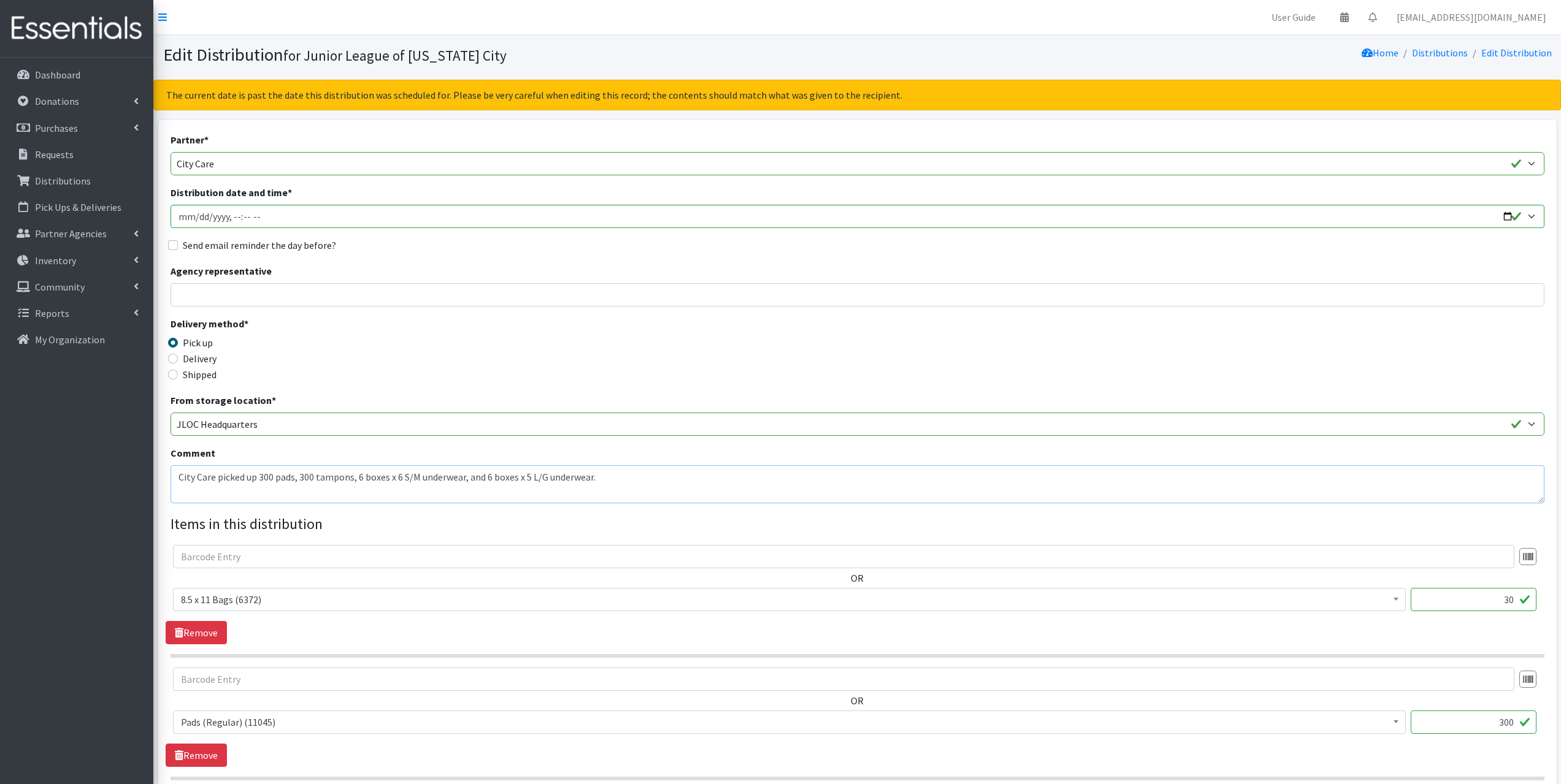
click at [361, 474] on textarea "City Care picked up 300 pads, 300 tampons, 6 boxes x 6 S/M underwear, and 6 box…" at bounding box center [857, 484] width 1374 height 38
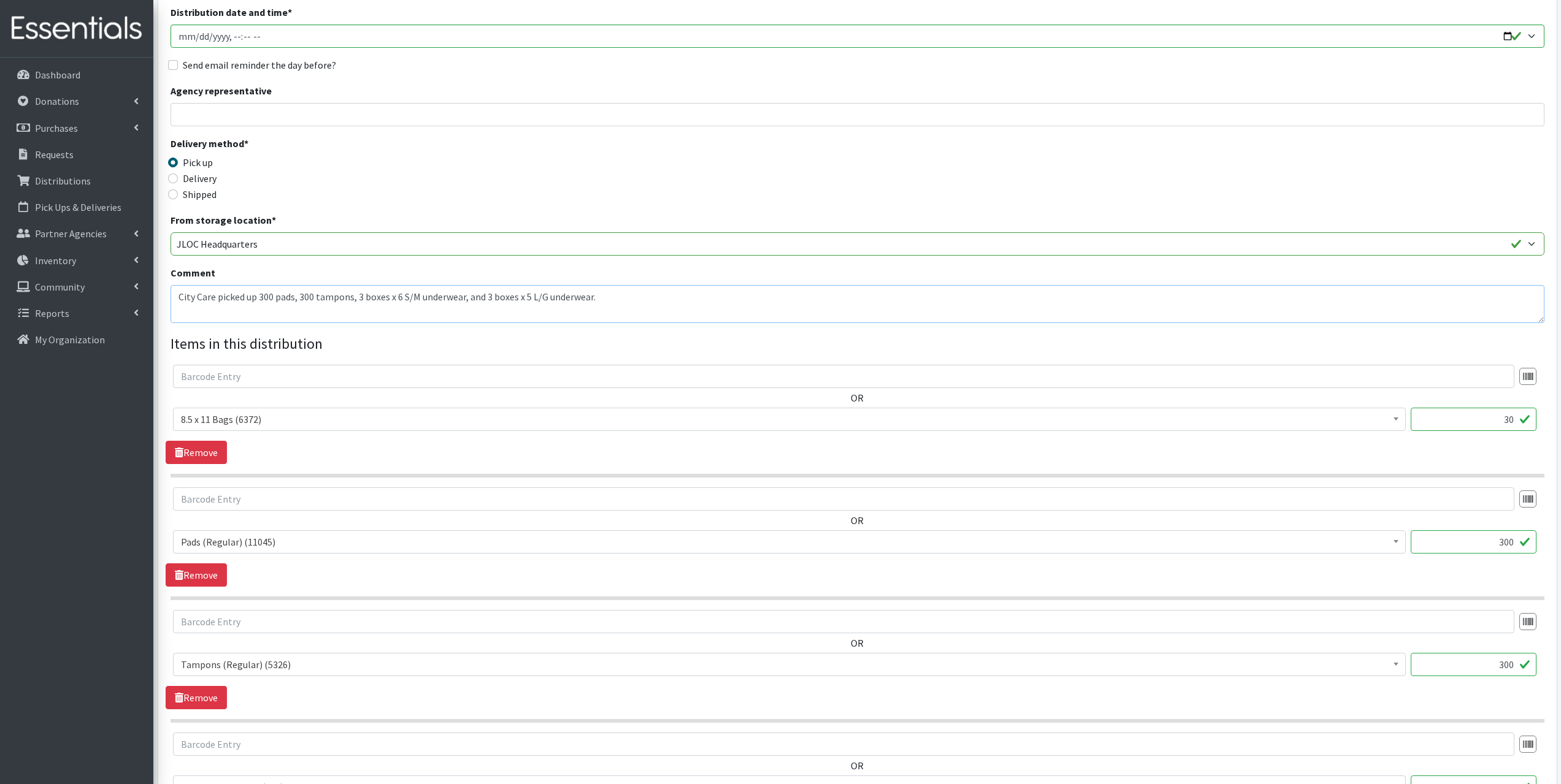
scroll to position [184, 0]
type textarea "City Care picked up 300 pads, 300 tampons, 3 boxes x 6 S/M underwear, and 3 box…"
